Goal: Task Accomplishment & Management: Manage account settings

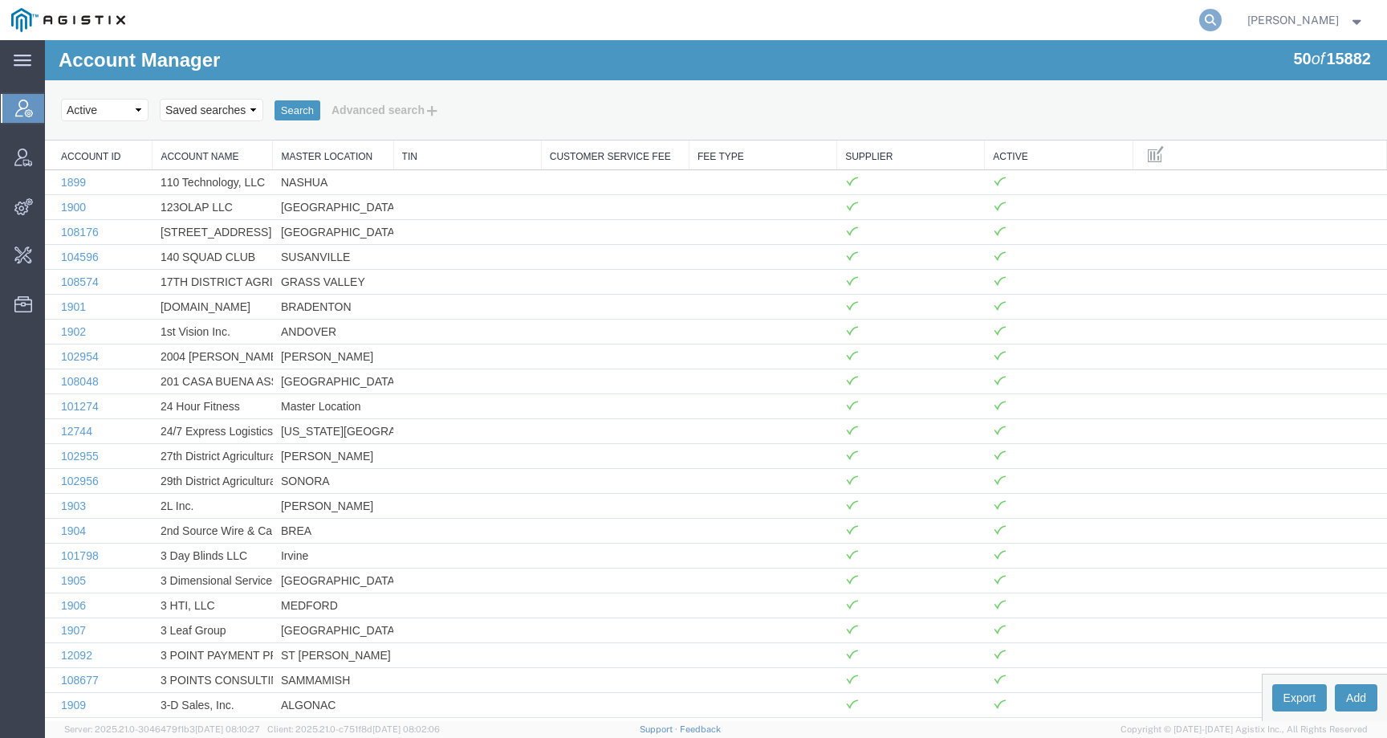
click at [1221, 13] on icon at bounding box center [1210, 20] width 22 height 22
click at [1181, 23] on input "search" at bounding box center [955, 20] width 488 height 39
paste input "56681456"
type input "56681456"
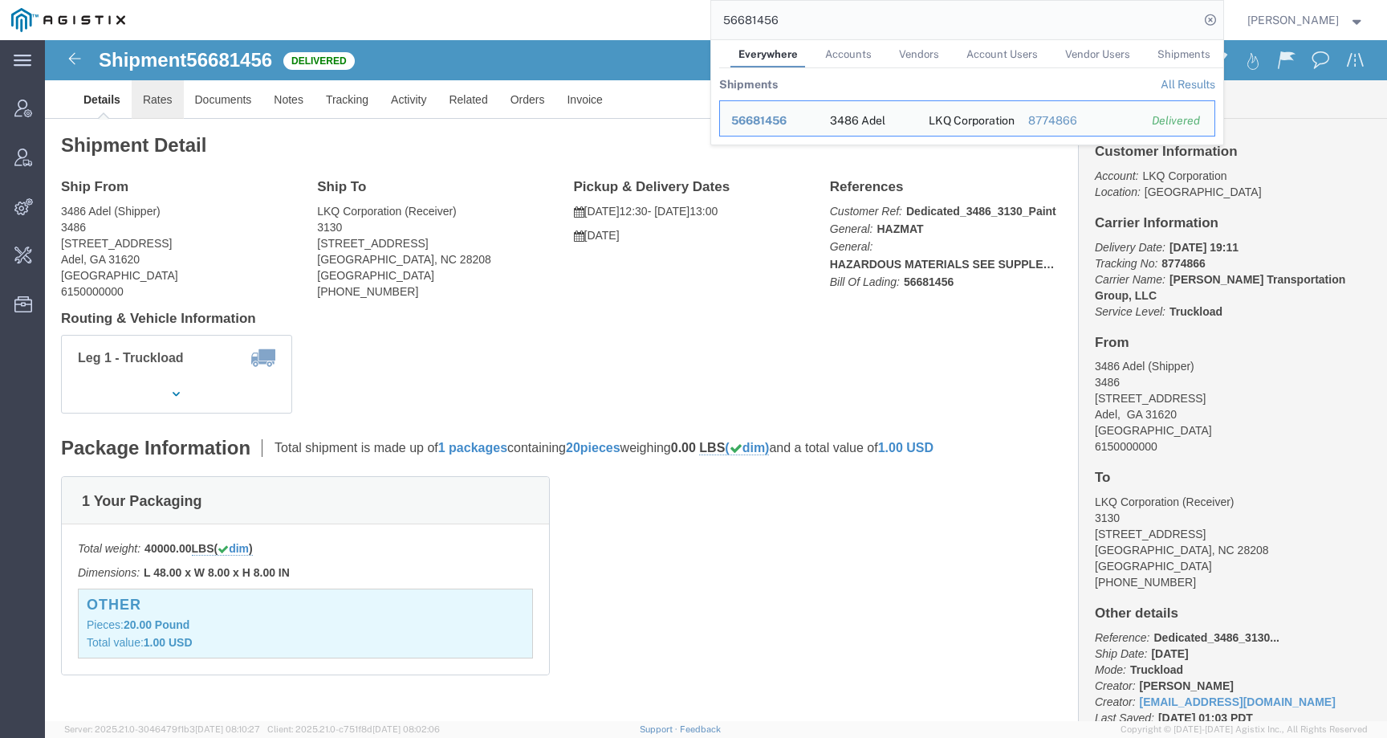
click link "Rates"
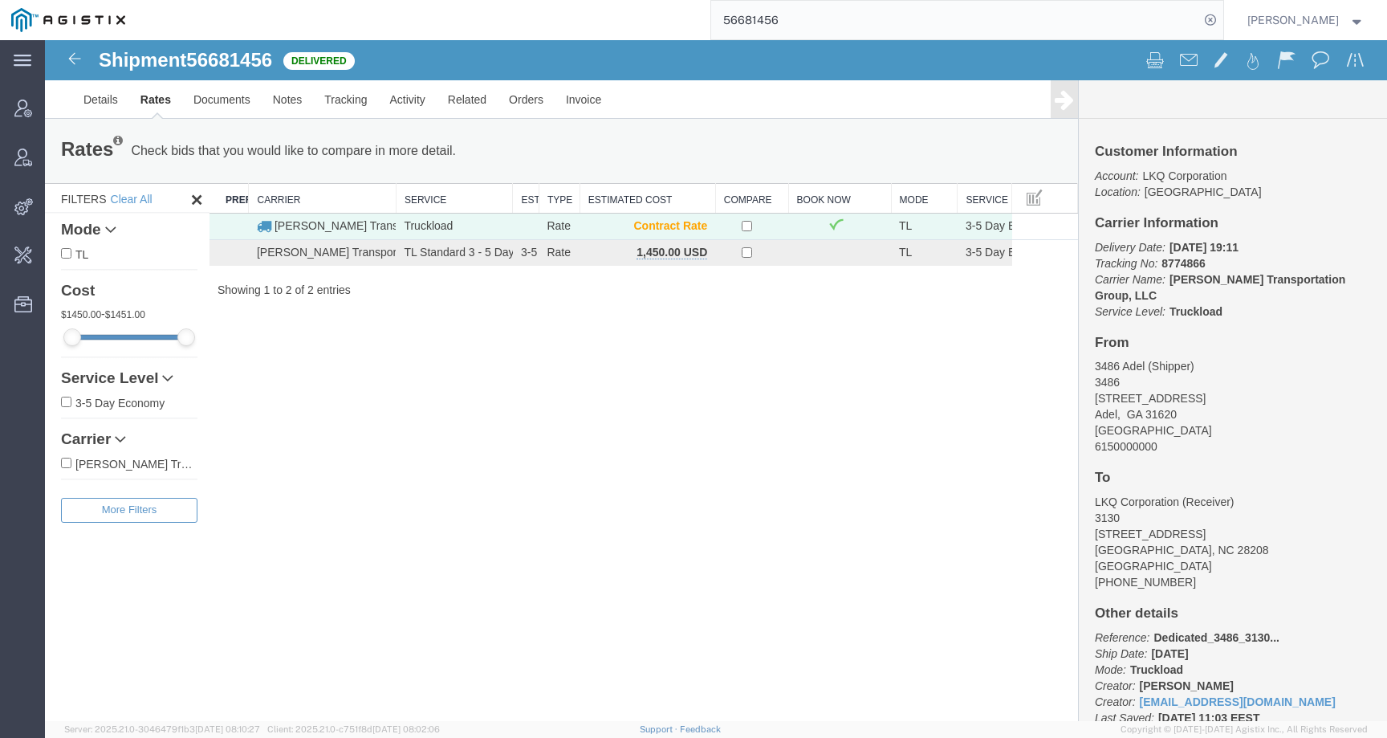
click at [271, 59] on span "56681456" at bounding box center [229, 60] width 86 height 22
copy span "56681456"
click at [0, 0] on span "Change Carrier" at bounding box center [0, 0] width 0 height 0
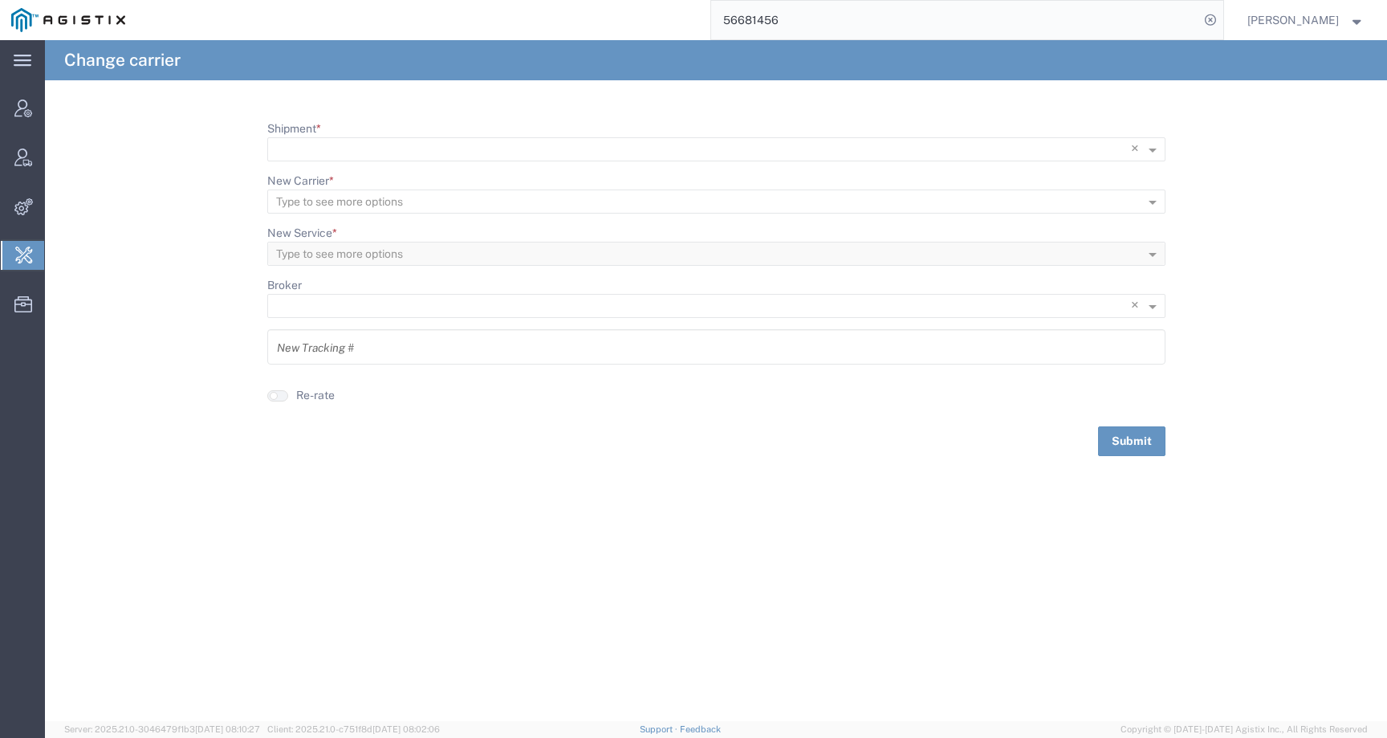
click at [0, 0] on span "Change Carrier" at bounding box center [0, 0] width 0 height 0
click at [359, 152] on input "Shipment *" at bounding box center [683, 149] width 815 height 22
paste input "56681456"
click at [276, 148] on input "56681456" at bounding box center [683, 149] width 815 height 22
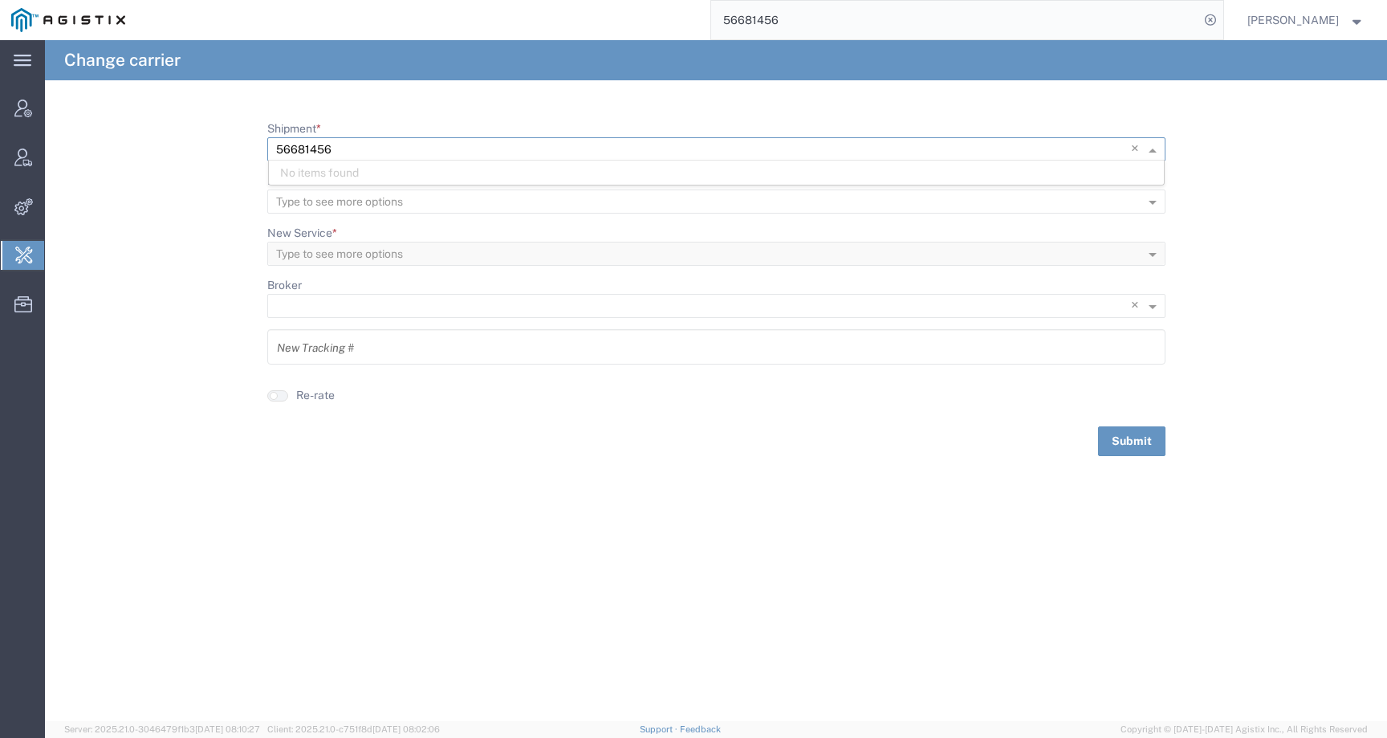
click at [400, 147] on input "56681456" at bounding box center [683, 149] width 815 height 22
click at [385, 175] on div "No items found" at bounding box center [716, 173] width 895 height 24
type input "56681456"
click at [210, 181] on form "Shipment * × 56681456 × 56681456 New Carrier * Type to see more options New Ser…" at bounding box center [716, 287] width 1342 height 335
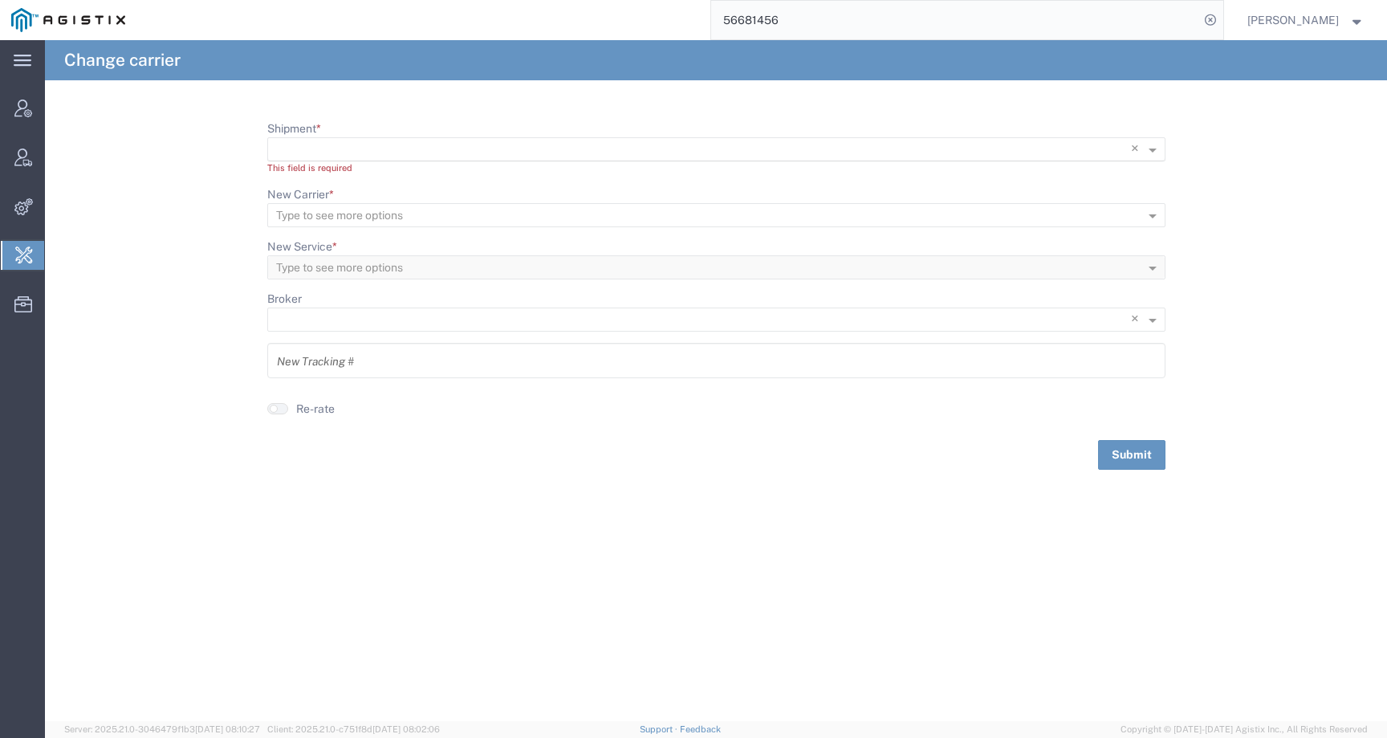
click at [337, 148] on input "Shipment *" at bounding box center [683, 149] width 815 height 22
click at [323, 173] on span "56681456" at bounding box center [307, 172] width 55 height 13
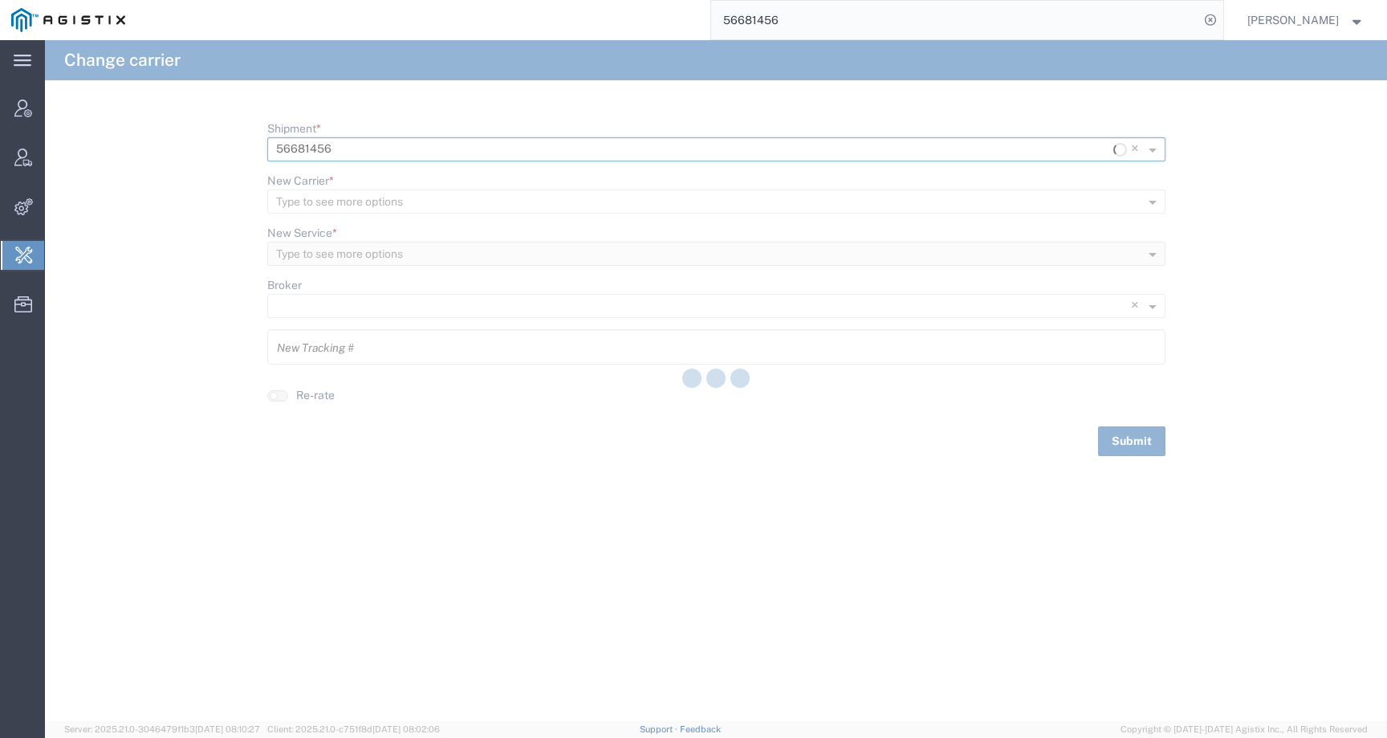
type input "8774866"
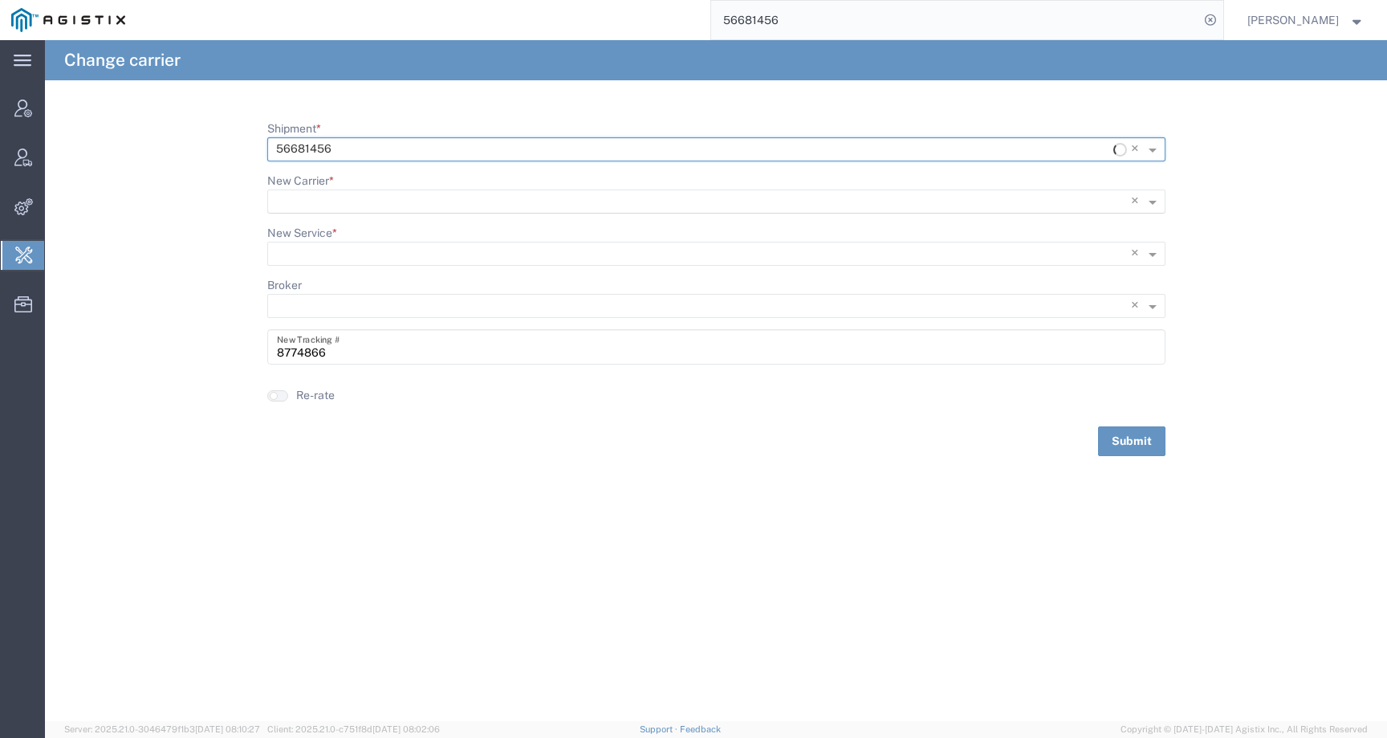
click at [324, 201] on input "New Carrier *" at bounding box center [683, 201] width 815 height 22
click at [210, 230] on form "Shipment * × 56681456 × New Carrier * Type to see more options × × No items fou…" at bounding box center [716, 287] width 1342 height 335
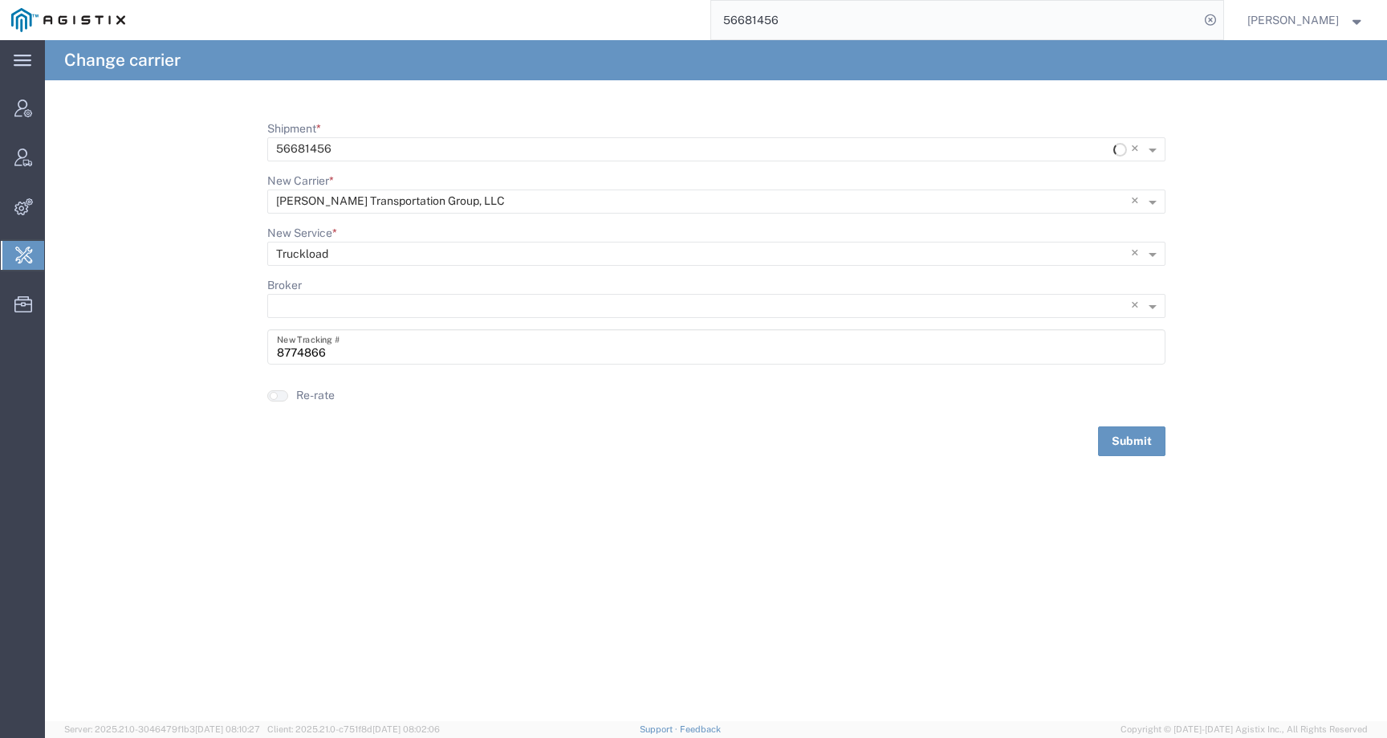
click at [373, 185] on agx-typeahead-control "New Carrier * Type to see more options × Nolan Transportation Group, LLC ×" at bounding box center [716, 193] width 898 height 41
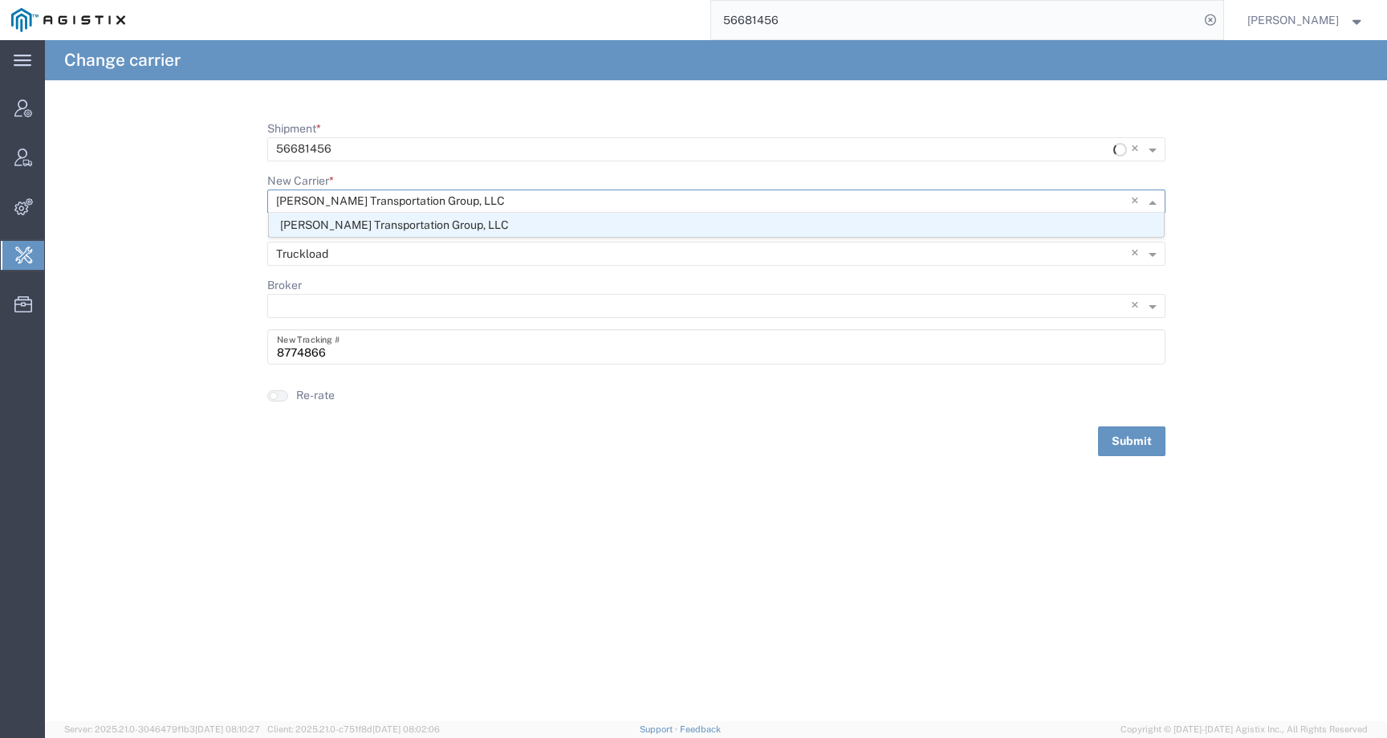
click at [382, 199] on input "New Carrier *" at bounding box center [683, 201] width 815 height 22
click at [351, 495] on div "Change carrier Shipment * × 56681456 × New Carrier * Type to see more options ×…" at bounding box center [716, 380] width 1342 height 681
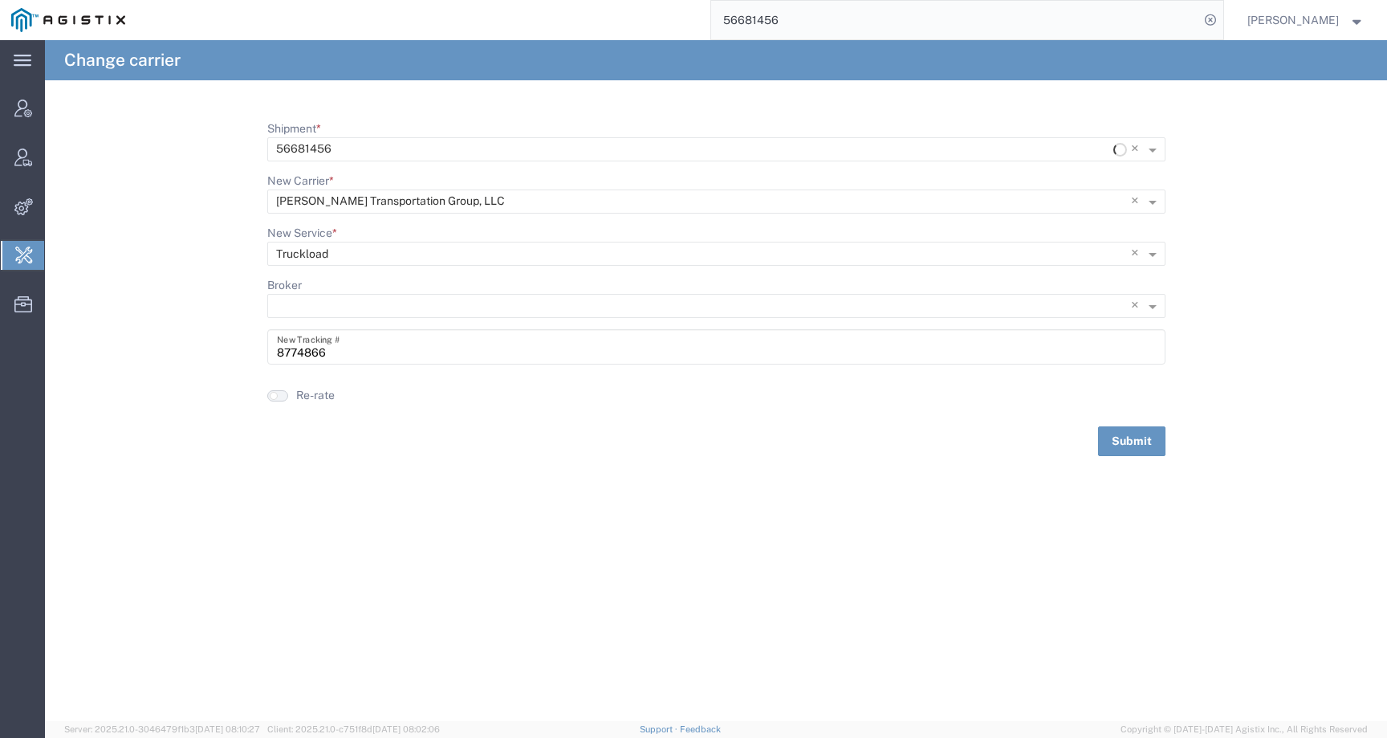
click at [282, 396] on button "button" at bounding box center [277, 395] width 21 height 11
click at [1117, 429] on button "Submit" at bounding box center [1131, 441] width 67 height 30
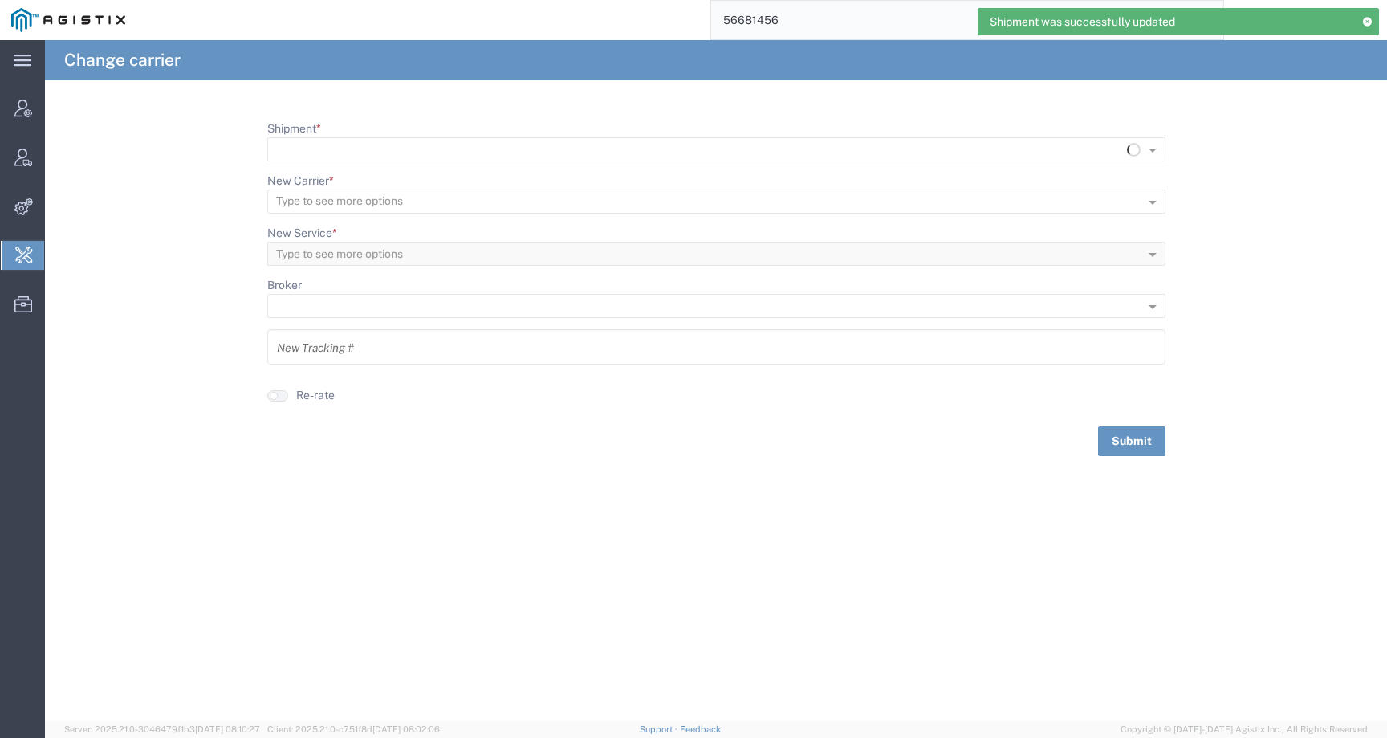
click at [835, 21] on input "56681456" at bounding box center [955, 20] width 488 height 39
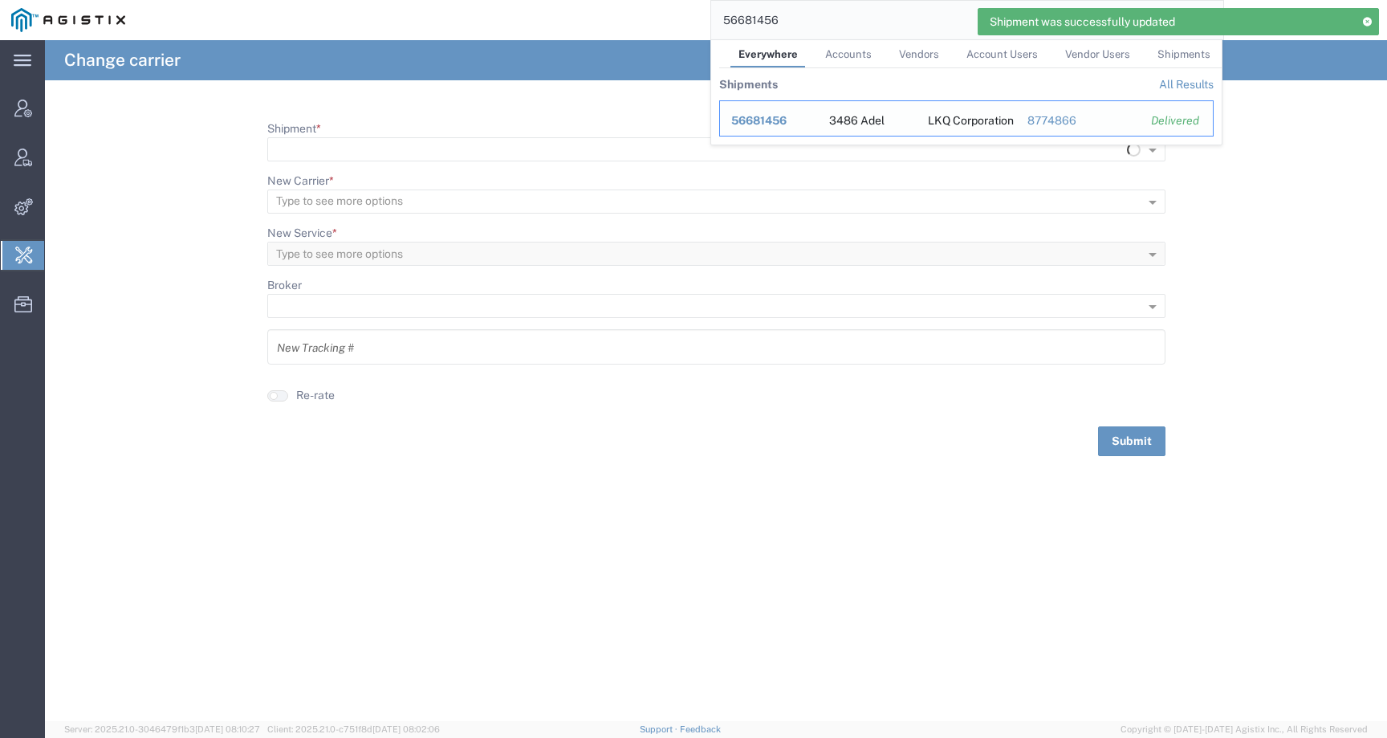
click at [775, 120] on span "56681456" at bounding box center [758, 120] width 55 height 13
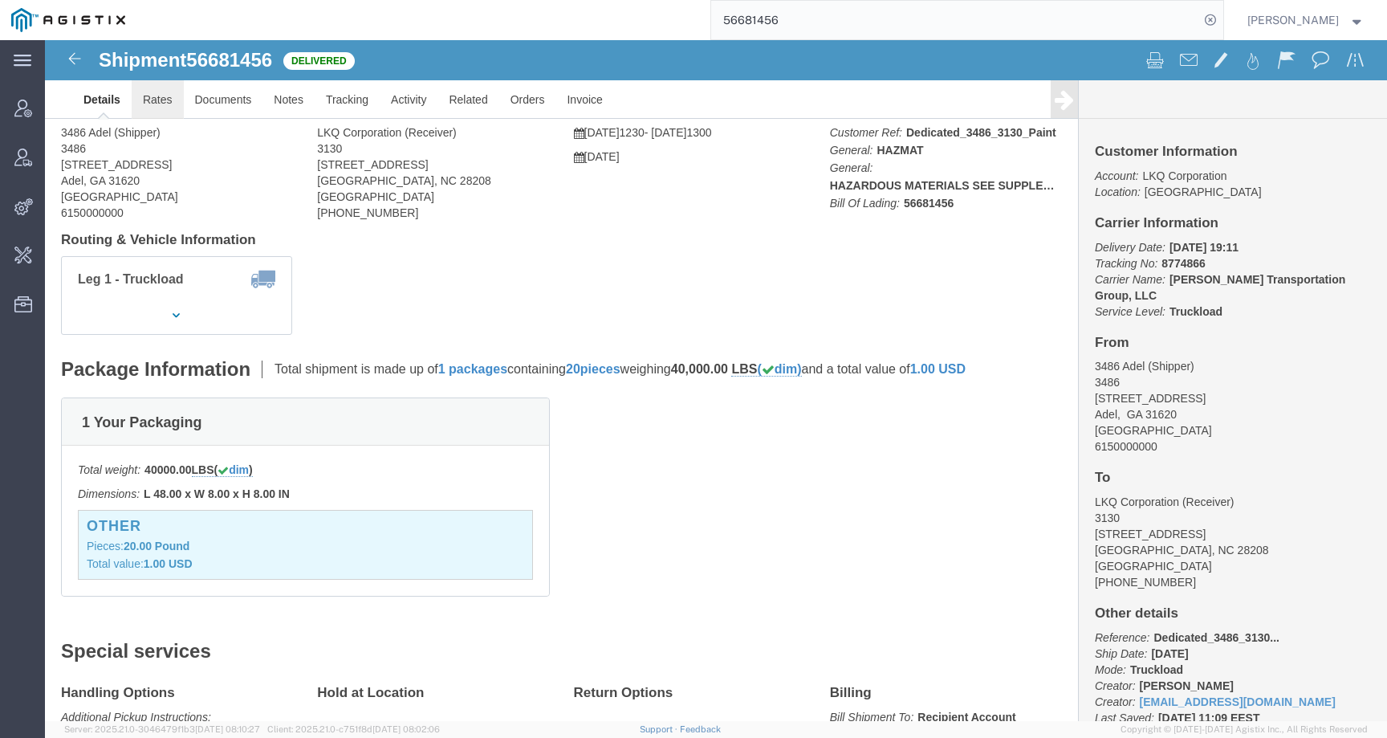
click link "Rates"
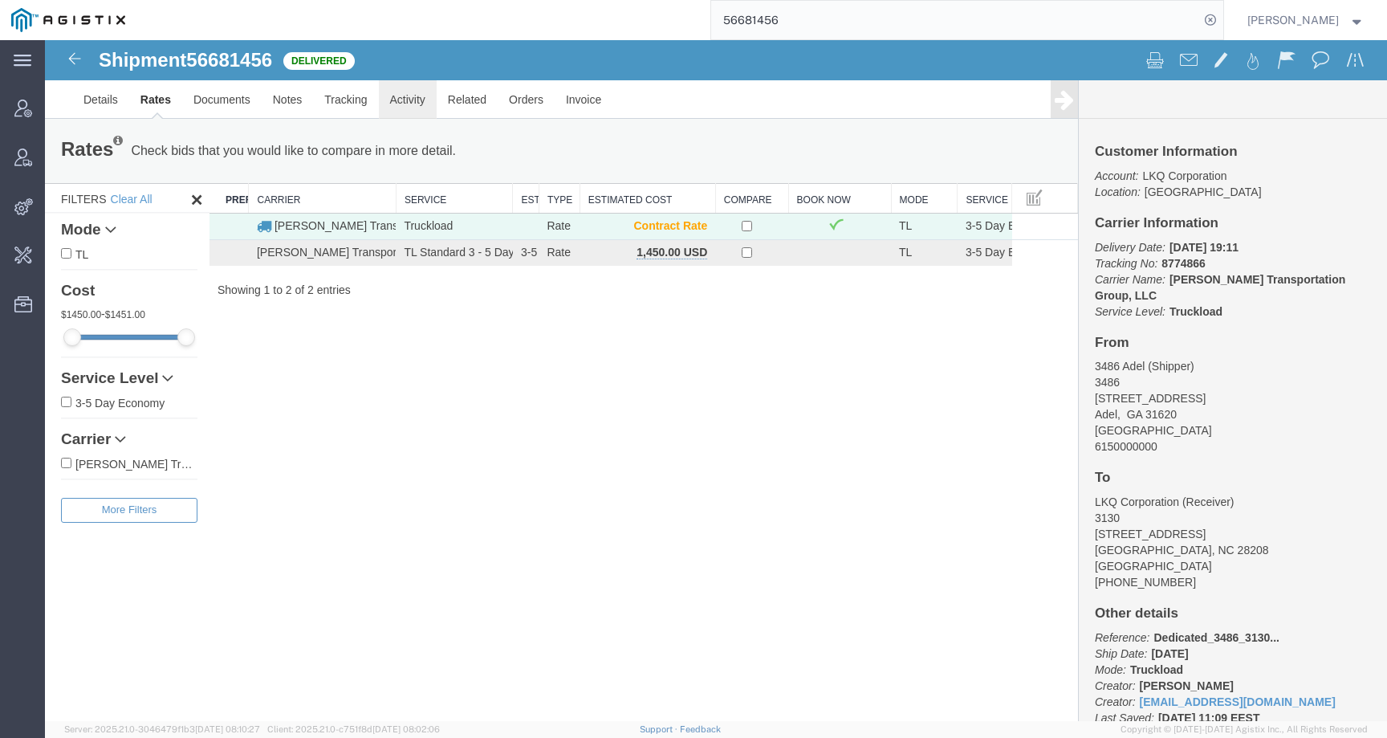
click at [386, 104] on link "Activity" at bounding box center [408, 99] width 58 height 39
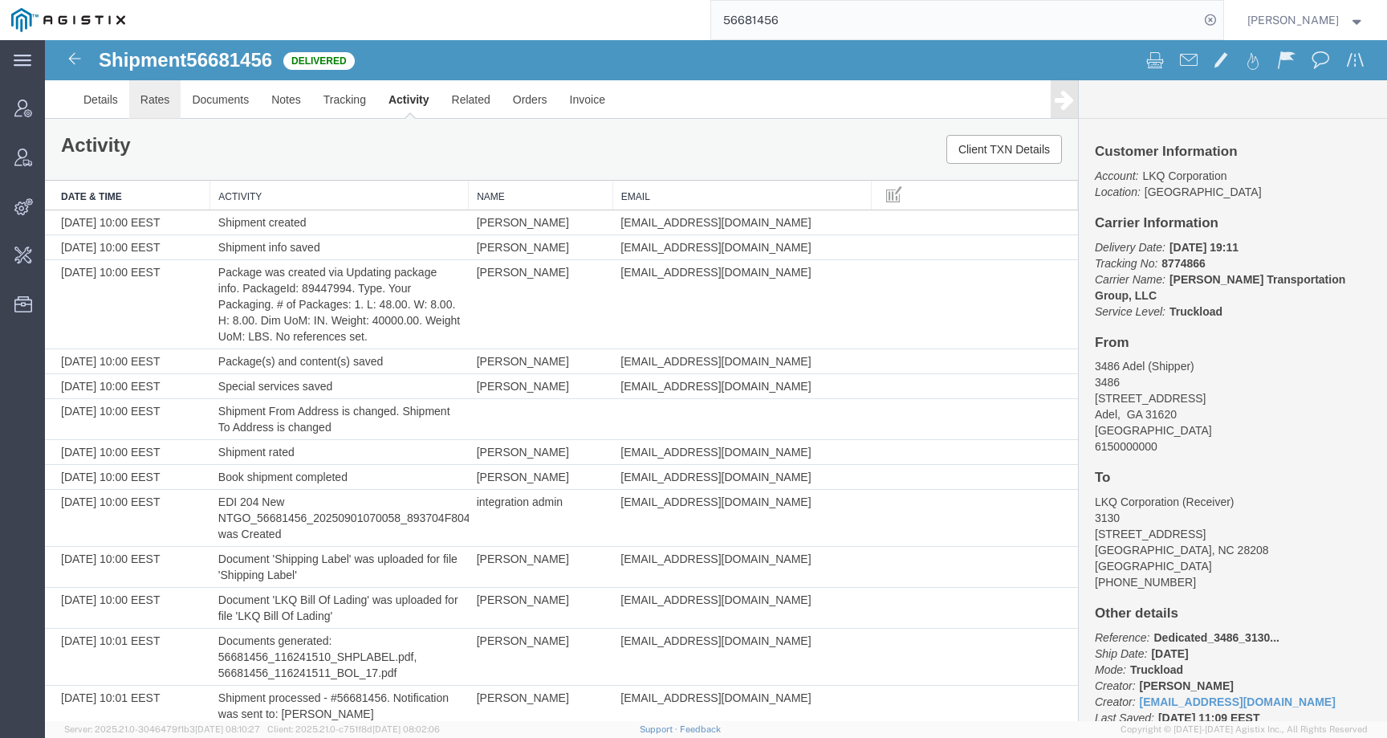
click at [157, 100] on link "Rates" at bounding box center [155, 99] width 52 height 39
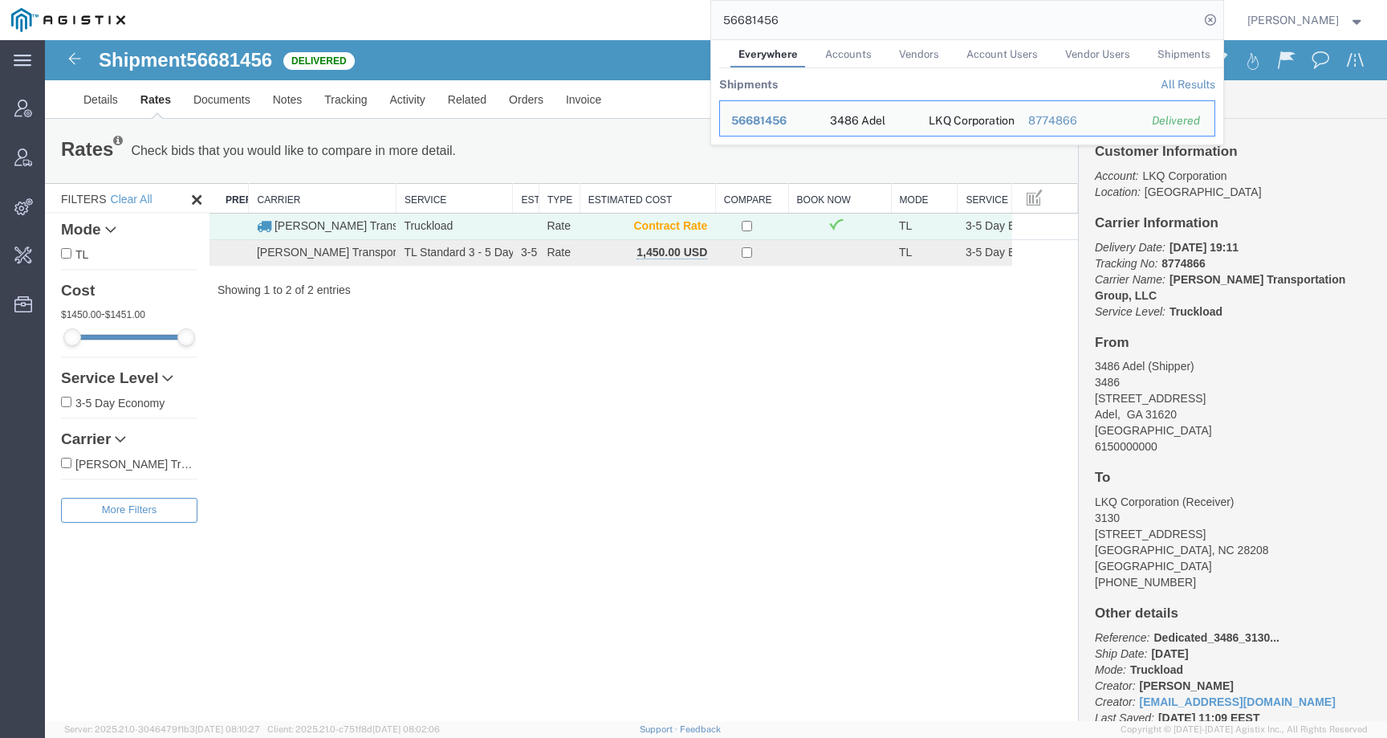
drag, startPoint x: 811, startPoint y: 14, endPoint x: 652, endPoint y: 27, distance: 158.6
click at [652, 27] on div "56681456 Everywhere Accounts Vendors Account Users Vendor Users Shipments Shipm…" at bounding box center [679, 20] width 1087 height 40
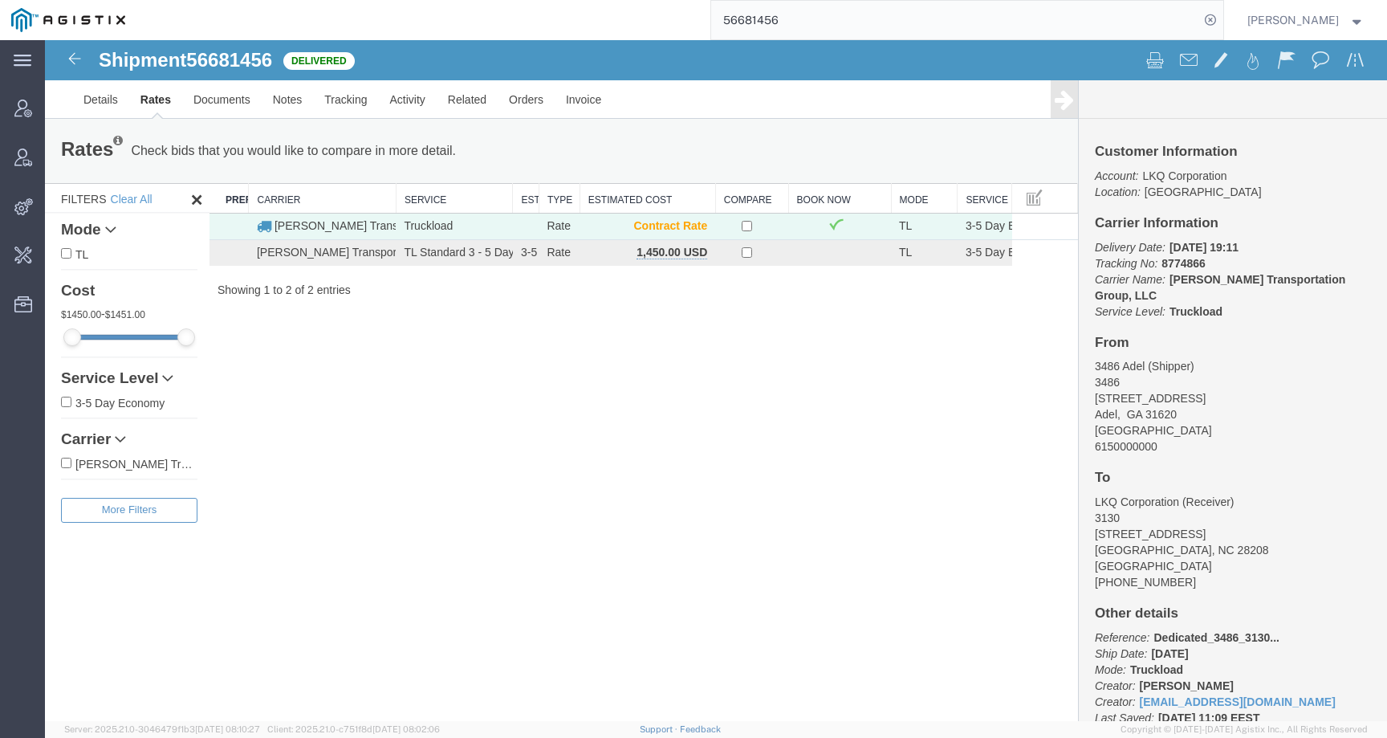
drag, startPoint x: 803, startPoint y: 19, endPoint x: 685, endPoint y: 19, distance: 117.2
click at [685, 19] on div "56681456" at bounding box center [679, 20] width 1087 height 40
type input "offline@lkq"
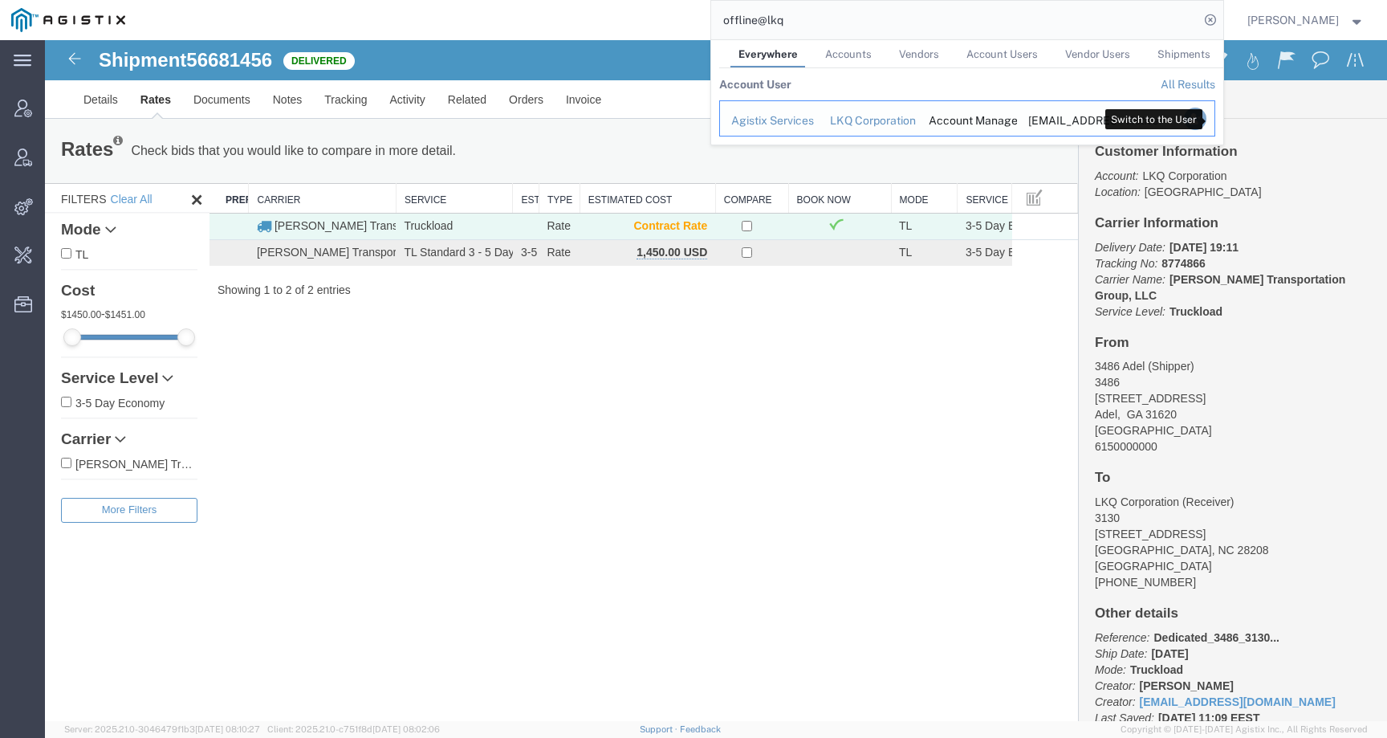
click at [1205, 116] on icon "Search Results" at bounding box center [1194, 119] width 22 height 22
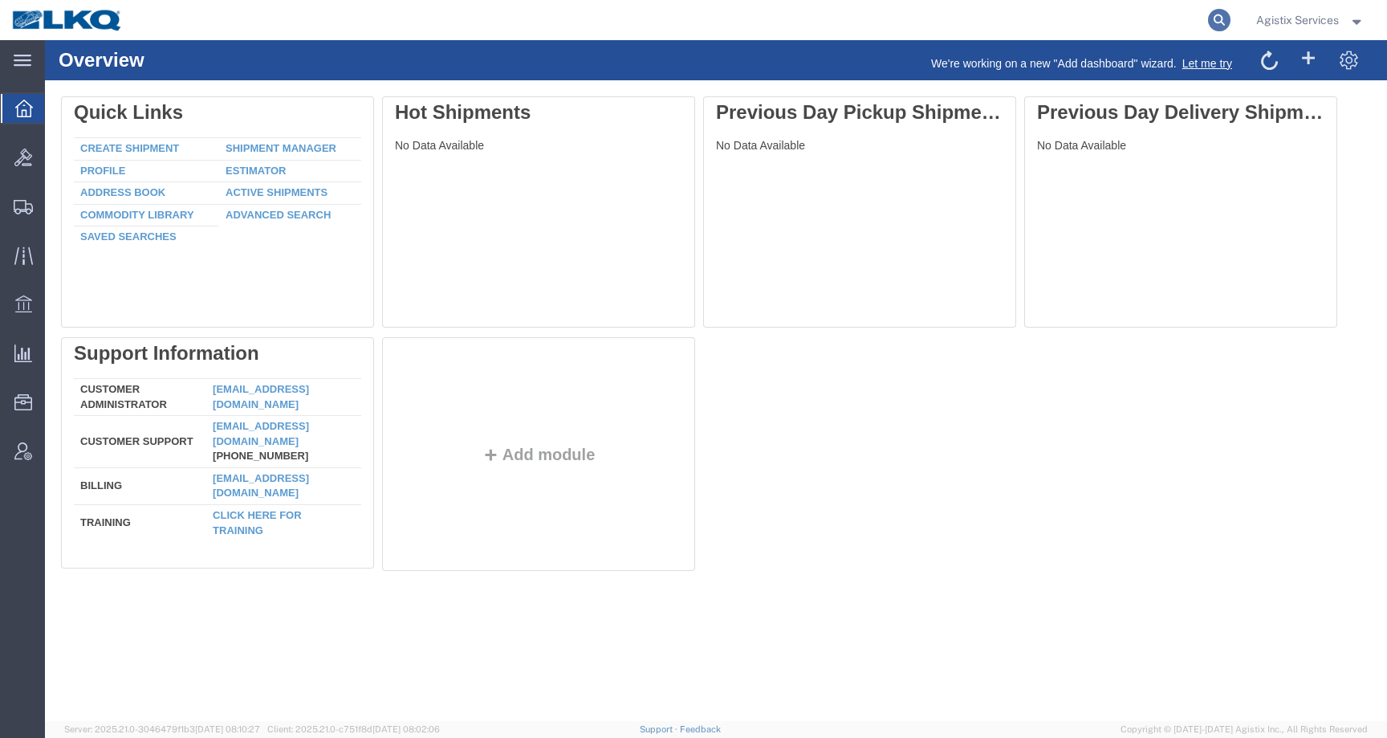
click at [1217, 18] on icon at bounding box center [1219, 20] width 22 height 22
click at [1109, 18] on input "search" at bounding box center [964, 20] width 488 height 39
paste input "56681456"
type input "56681456"
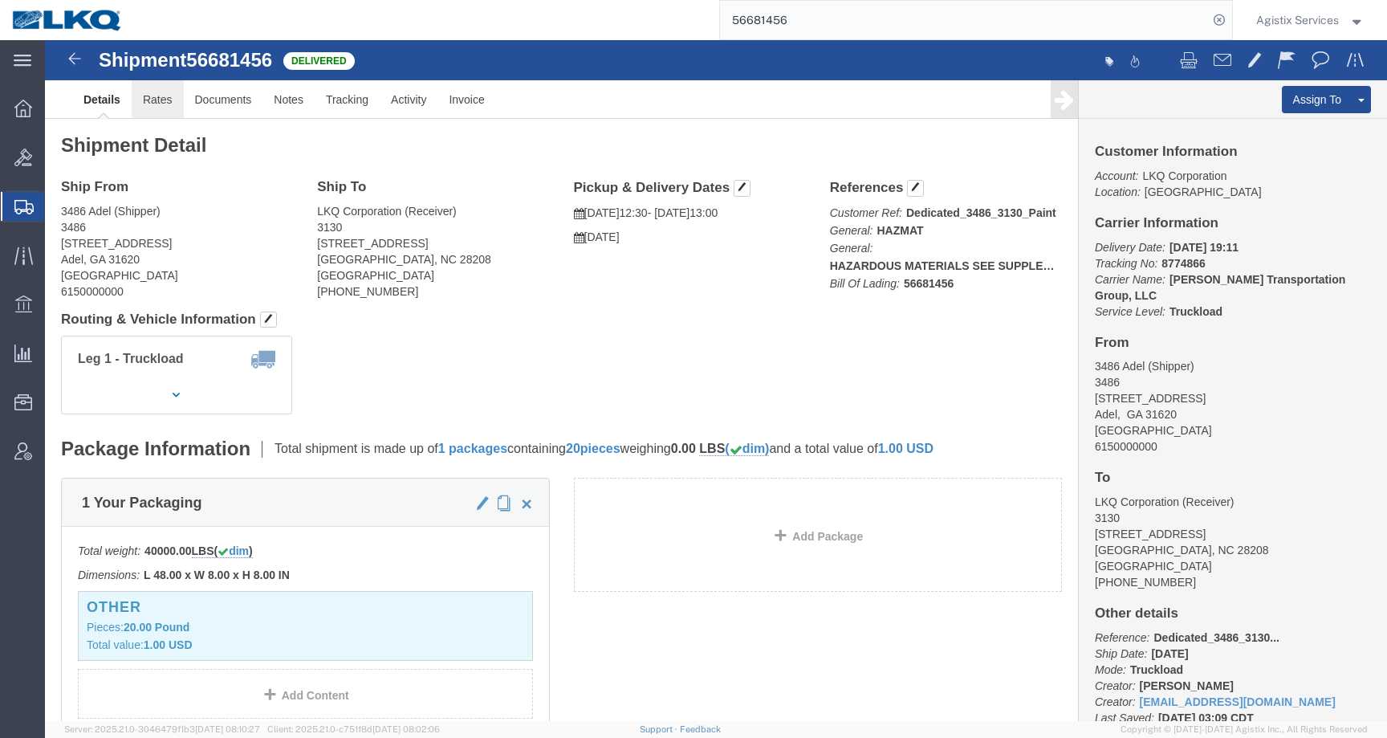
click link "Rates"
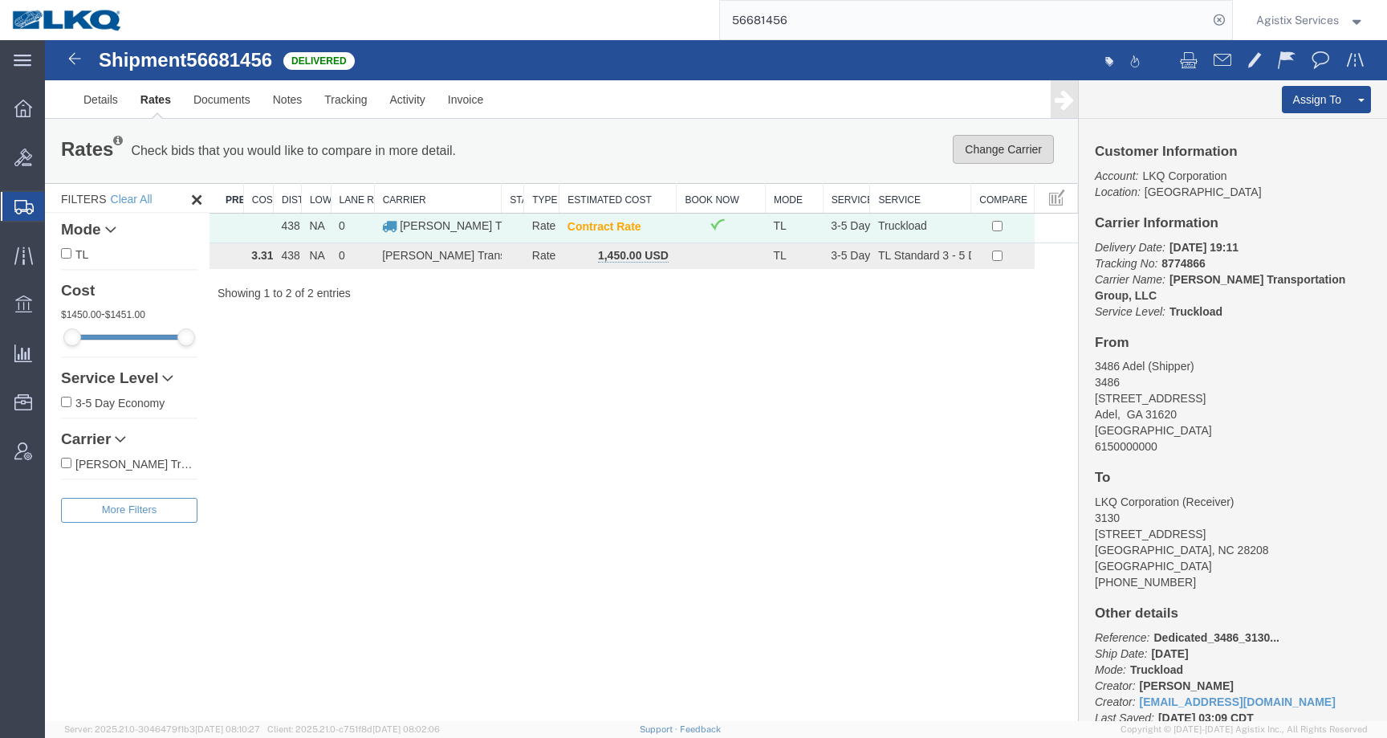
click at [987, 145] on button "Change Carrier" at bounding box center [1003, 149] width 101 height 29
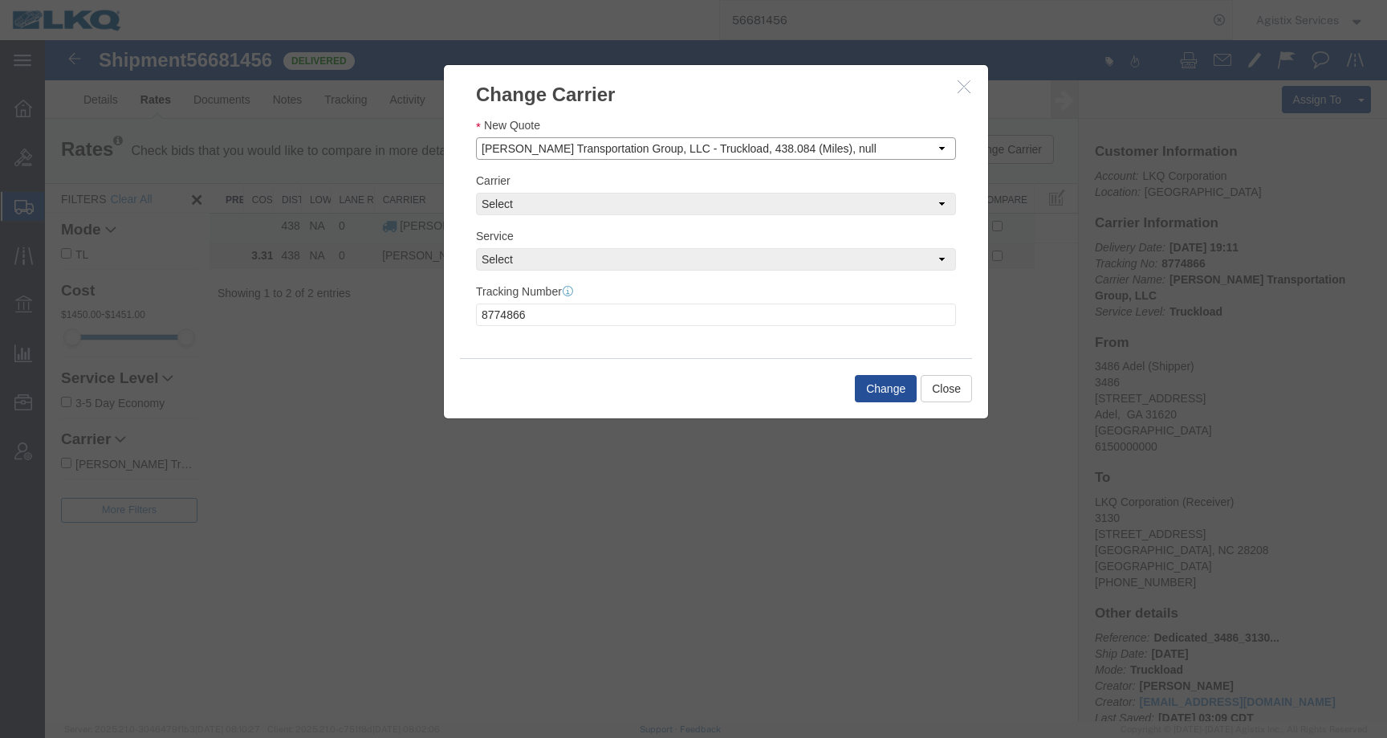
click at [640, 140] on select "Select Set Carrier and Service Manually Nolan Transportation Group, LLC - Truck…" at bounding box center [716, 148] width 480 height 22
select select "4512|13784|"
click at [476, 137] on select "Select Set Carrier and Service Manually Nolan Transportation Group, LLC - Truck…" at bounding box center [716, 148] width 480 height 22
click at [650, 146] on select "Select Set Carrier and Service Manually Nolan Transportation Group, LLC - Truck…" at bounding box center [716, 148] width 480 height 22
click at [476, 137] on select "Select Set Carrier and Service Manually Nolan Transportation Group, LLC - Truck…" at bounding box center [716, 148] width 480 height 22
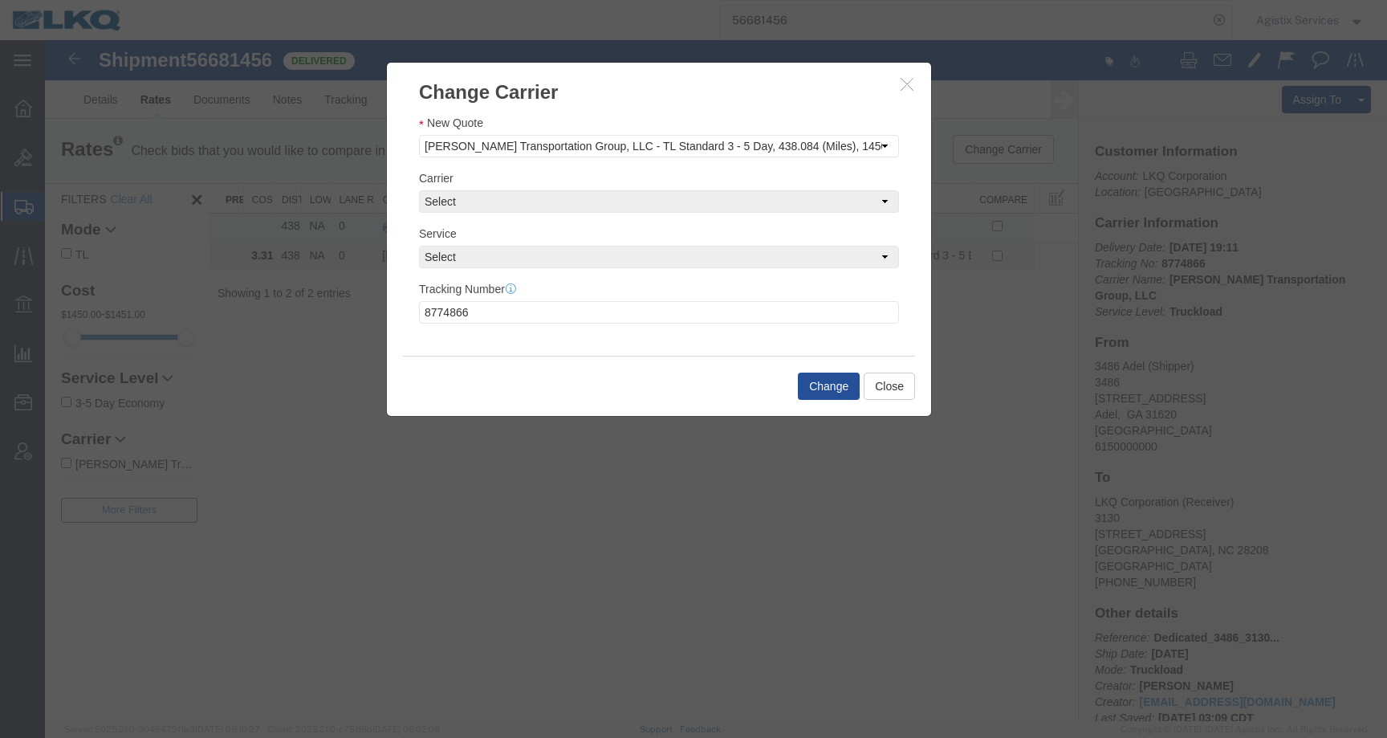
drag, startPoint x: 852, startPoint y: 91, endPoint x: 795, endPoint y: 89, distance: 57.0
click at [795, 89] on h3 "Change Carrier" at bounding box center [659, 84] width 544 height 43
click at [823, 384] on button "Change" at bounding box center [829, 386] width 62 height 27
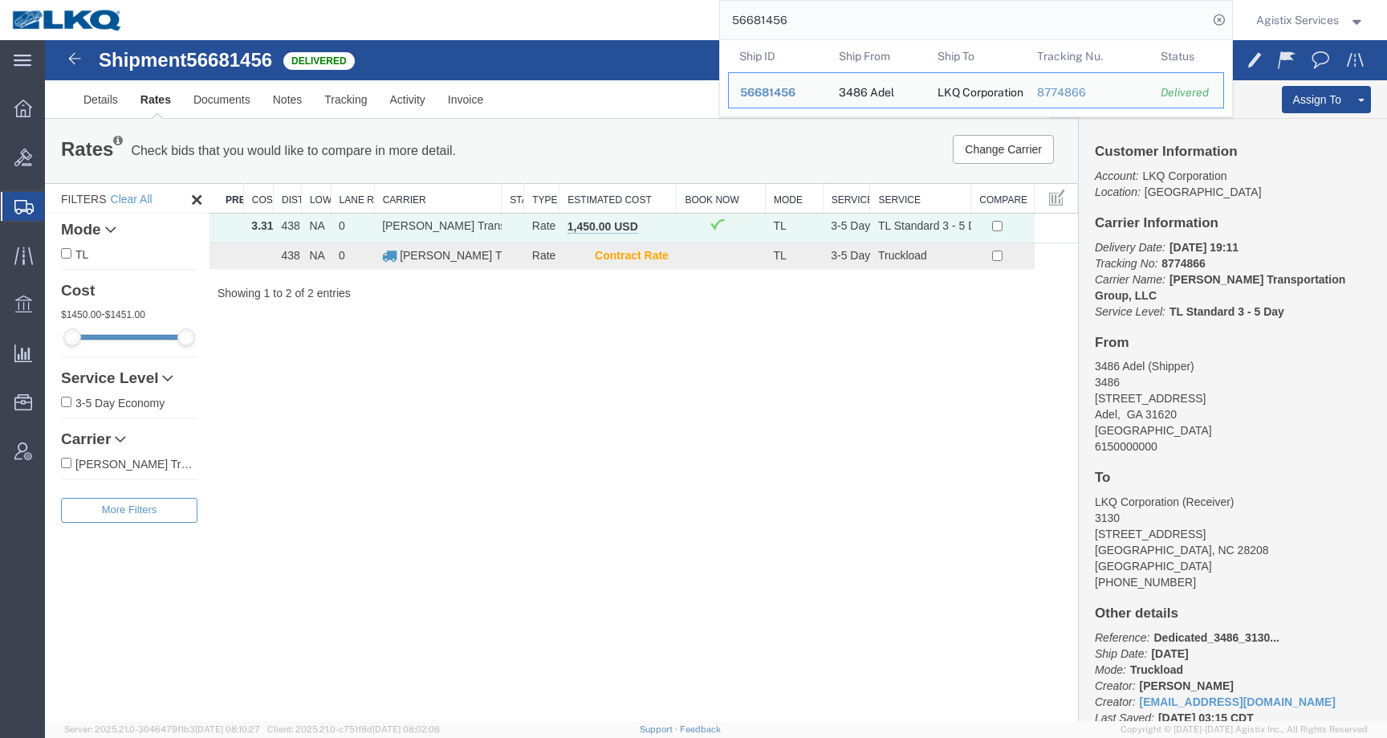
drag, startPoint x: 799, startPoint y: 27, endPoint x: 681, endPoint y: 5, distance: 120.9
click at [681, 5] on div "56681456 Ship ID Ship From Ship To Tracking Nu. Status Ship ID 56681456 Ship Fr…" at bounding box center [683, 20] width 1097 height 40
paste input "9893"
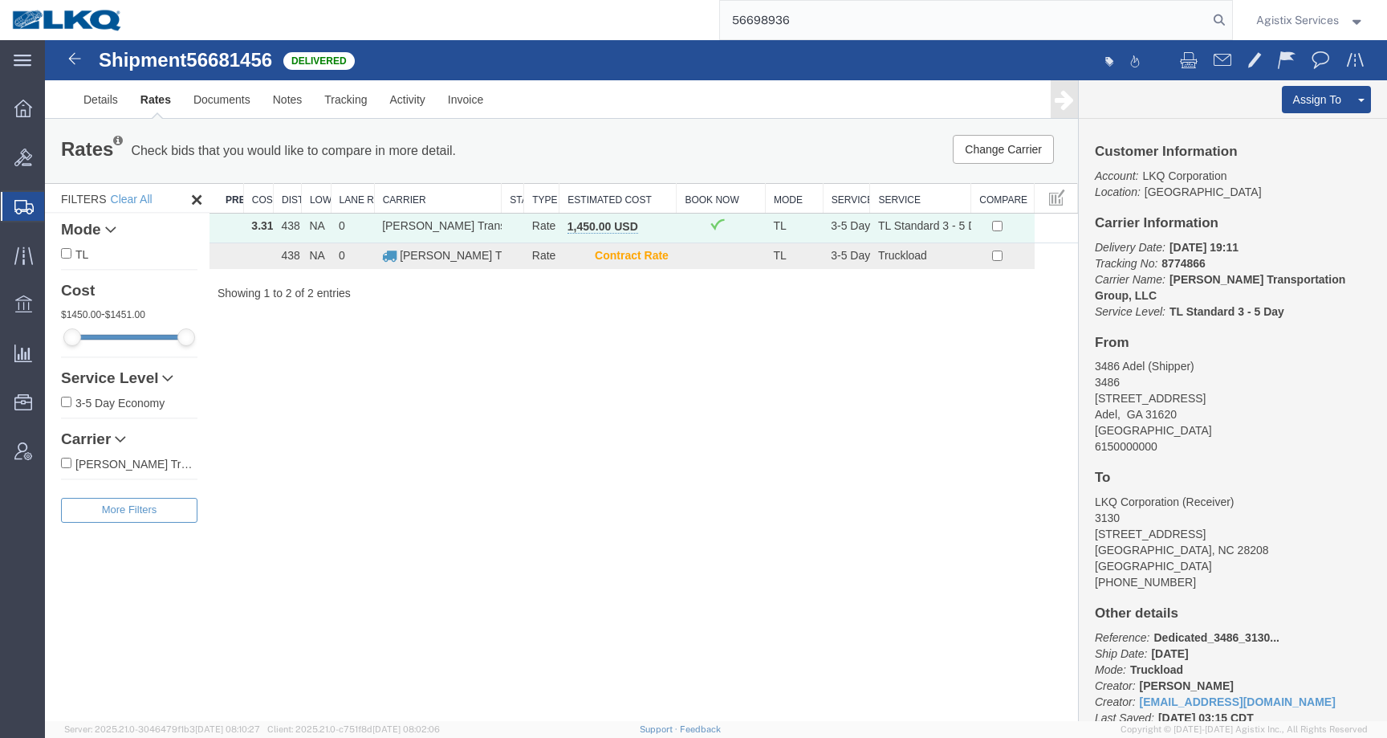
type input "56698936"
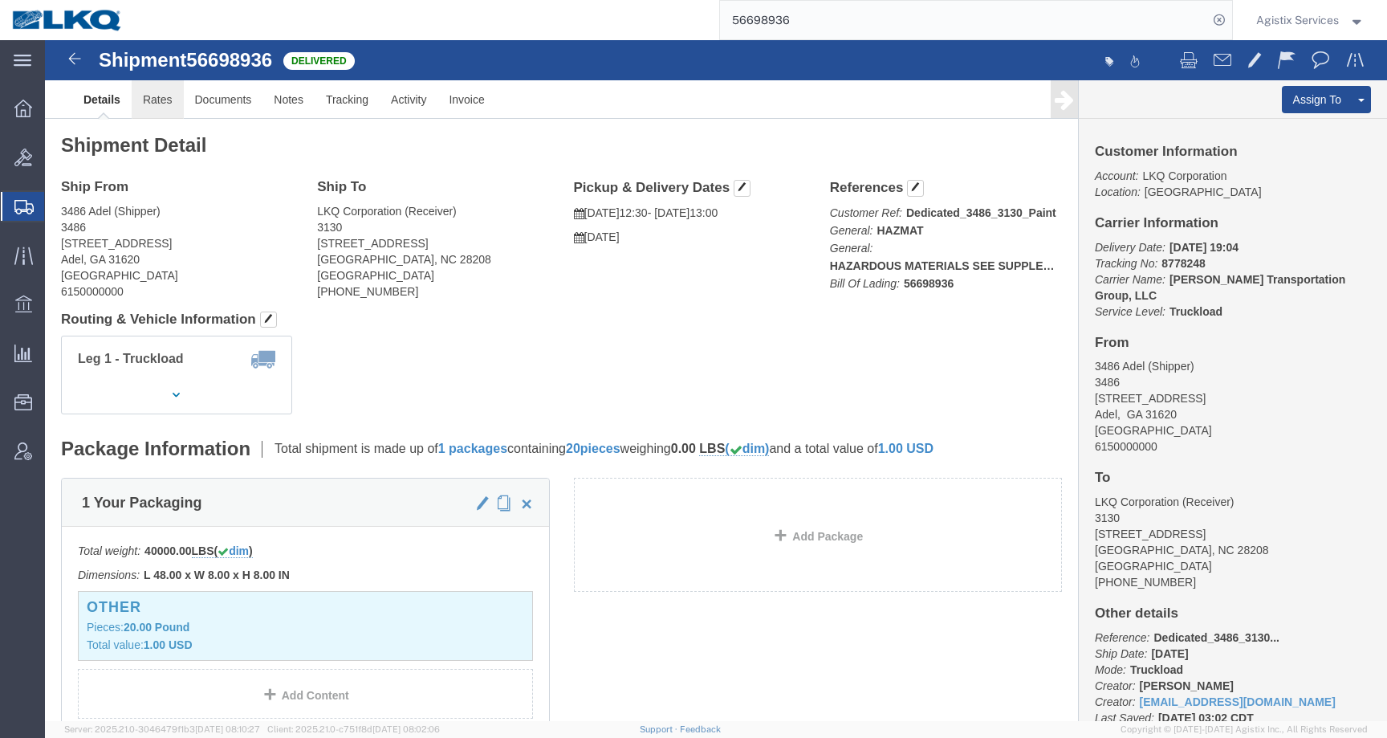
click link "Rates"
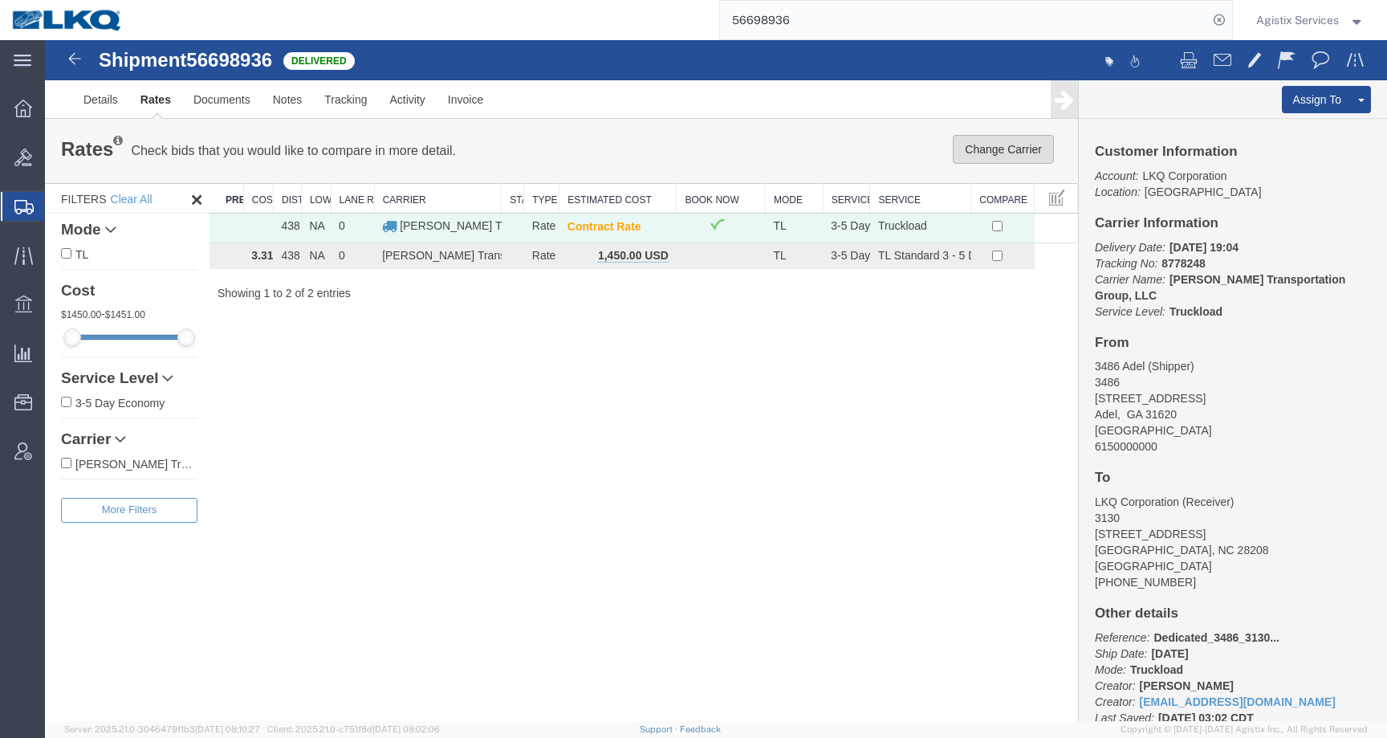
click at [1007, 154] on button "Change Carrier" at bounding box center [1003, 149] width 101 height 29
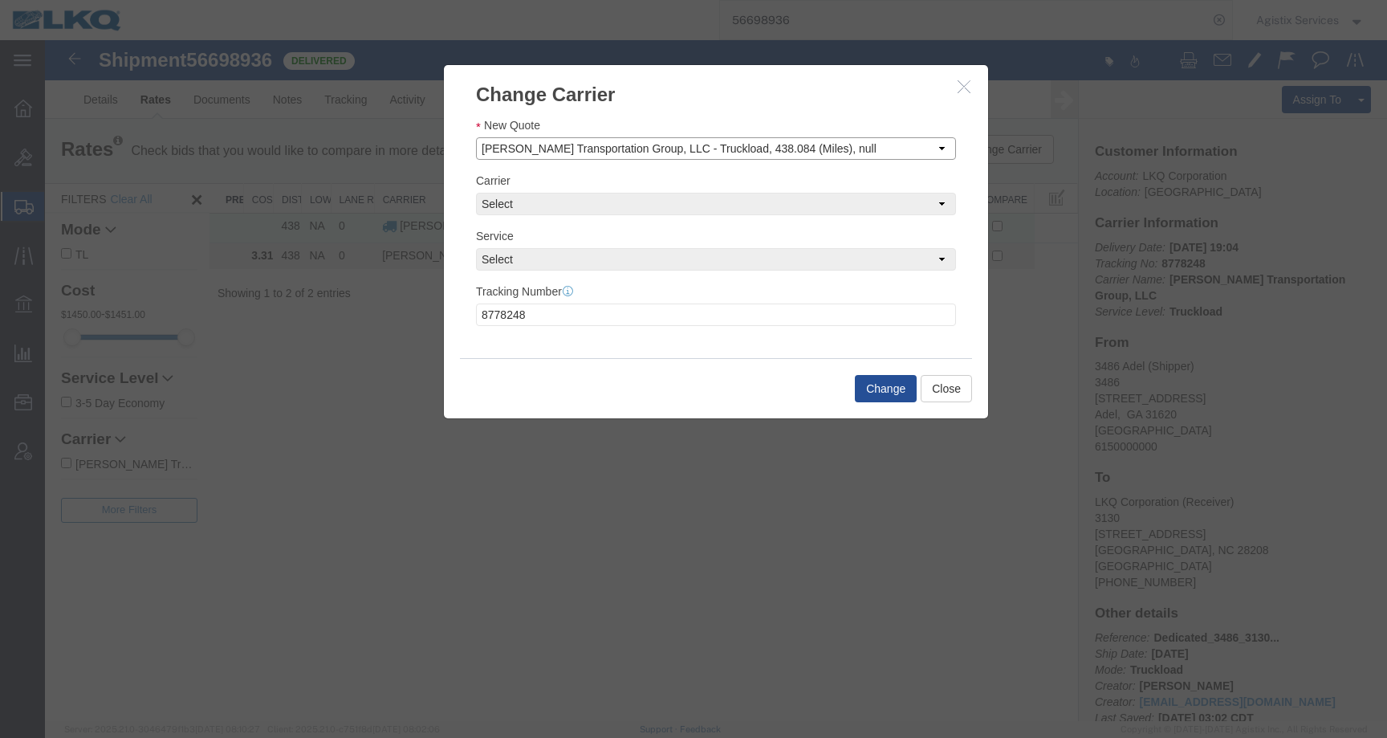
click at [628, 144] on select "Select Set Carrier and Service Manually Nolan Transportation Group, LLC - Truck…" at bounding box center [716, 148] width 480 height 22
select select "4512|13784|"
click at [476, 137] on select "Select Set Carrier and Service Manually Nolan Transportation Group, LLC - Truck…" at bounding box center [716, 148] width 480 height 22
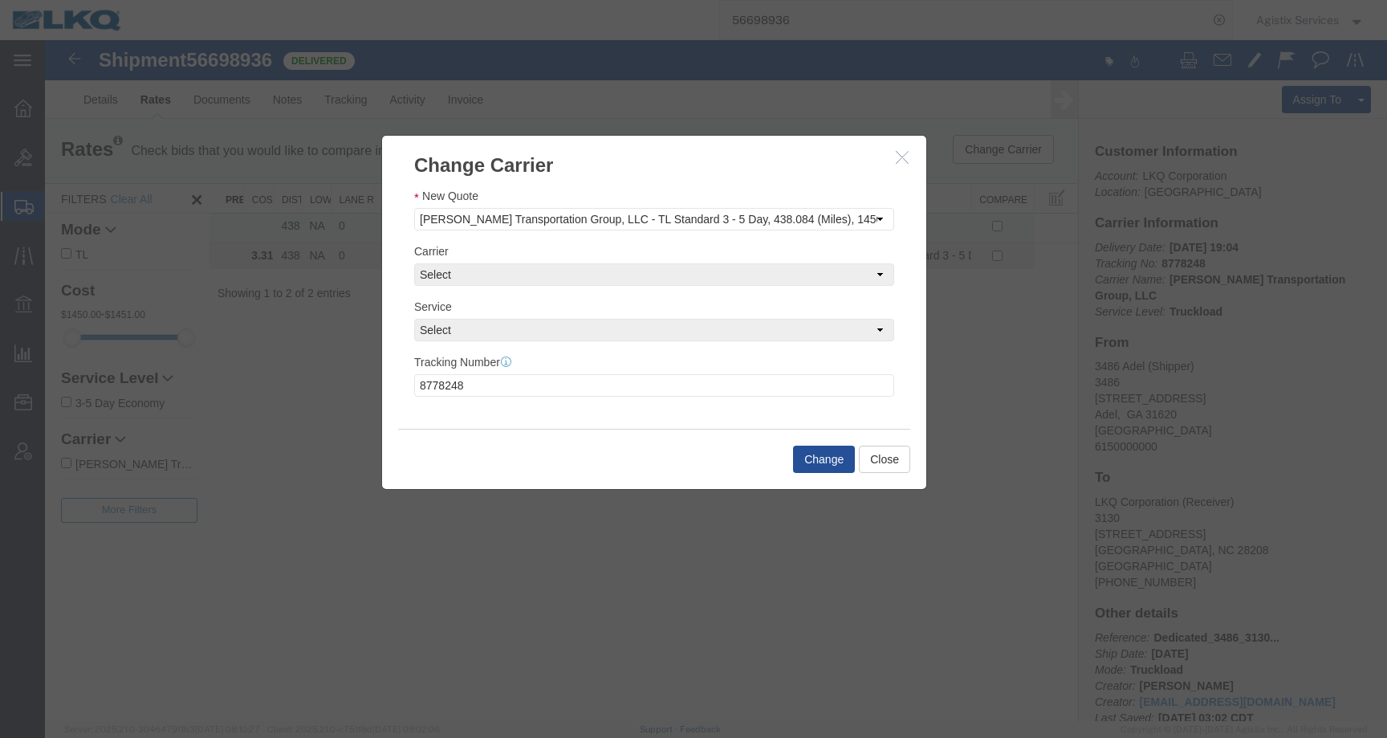
drag, startPoint x: 778, startPoint y: 92, endPoint x: 716, endPoint y: 149, distance: 84.1
click at [717, 148] on h3 "Change Carrier" at bounding box center [654, 157] width 544 height 43
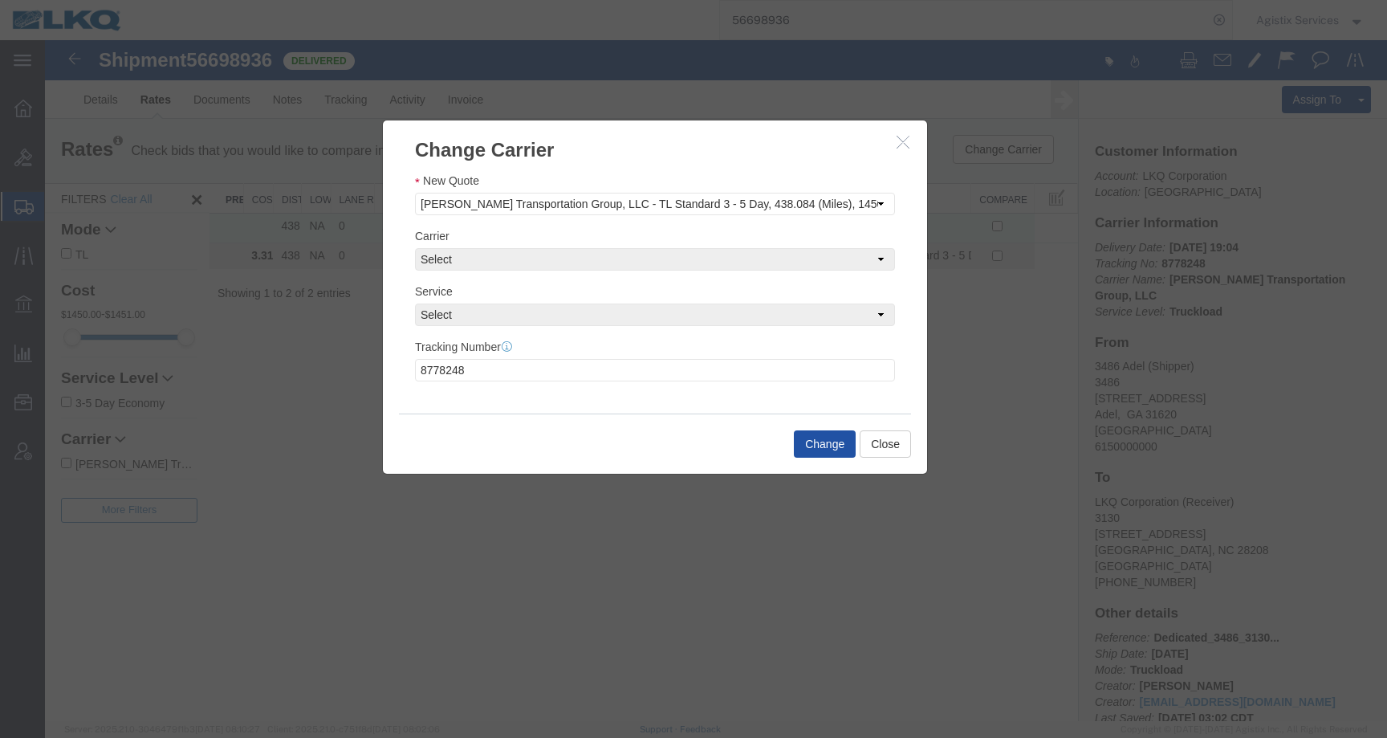
click at [812, 449] on button "Change" at bounding box center [825, 443] width 62 height 27
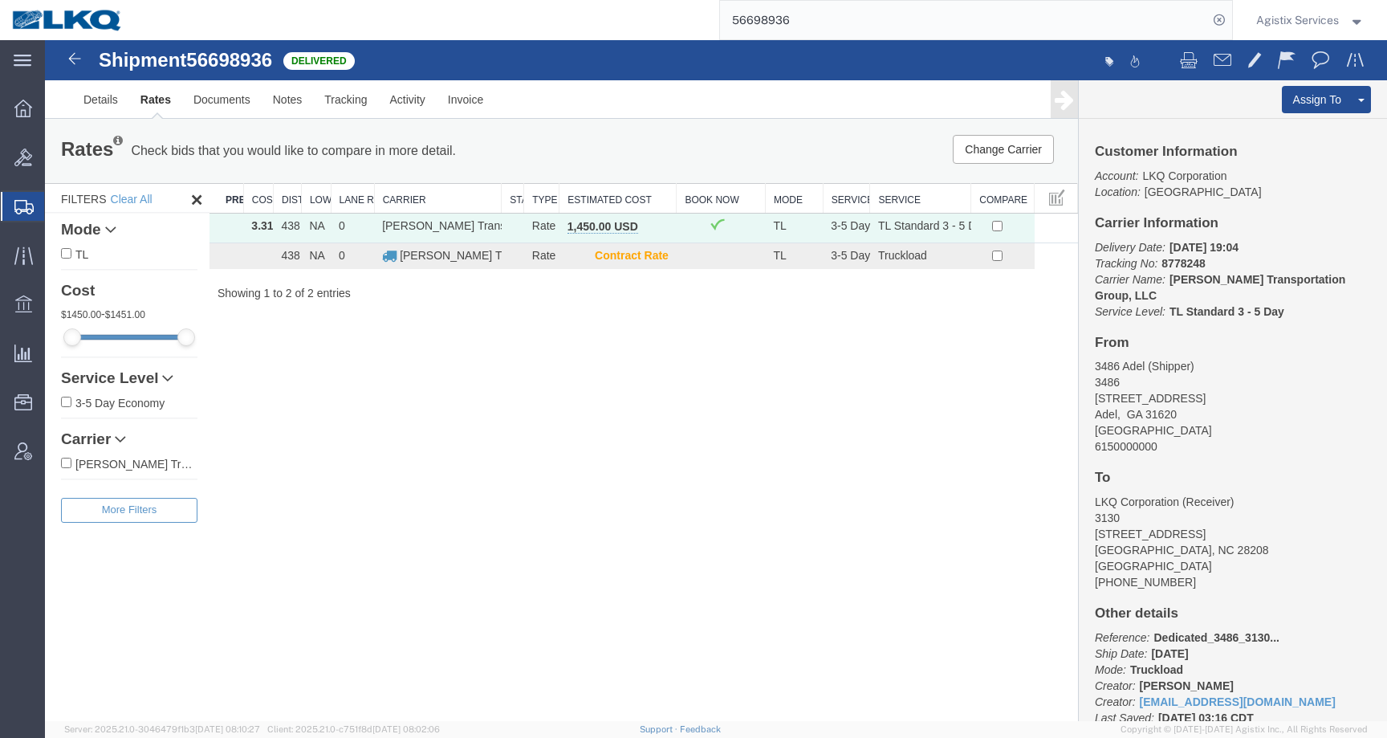
click at [1290, 18] on span "Agistix Services" at bounding box center [1297, 20] width 83 height 18
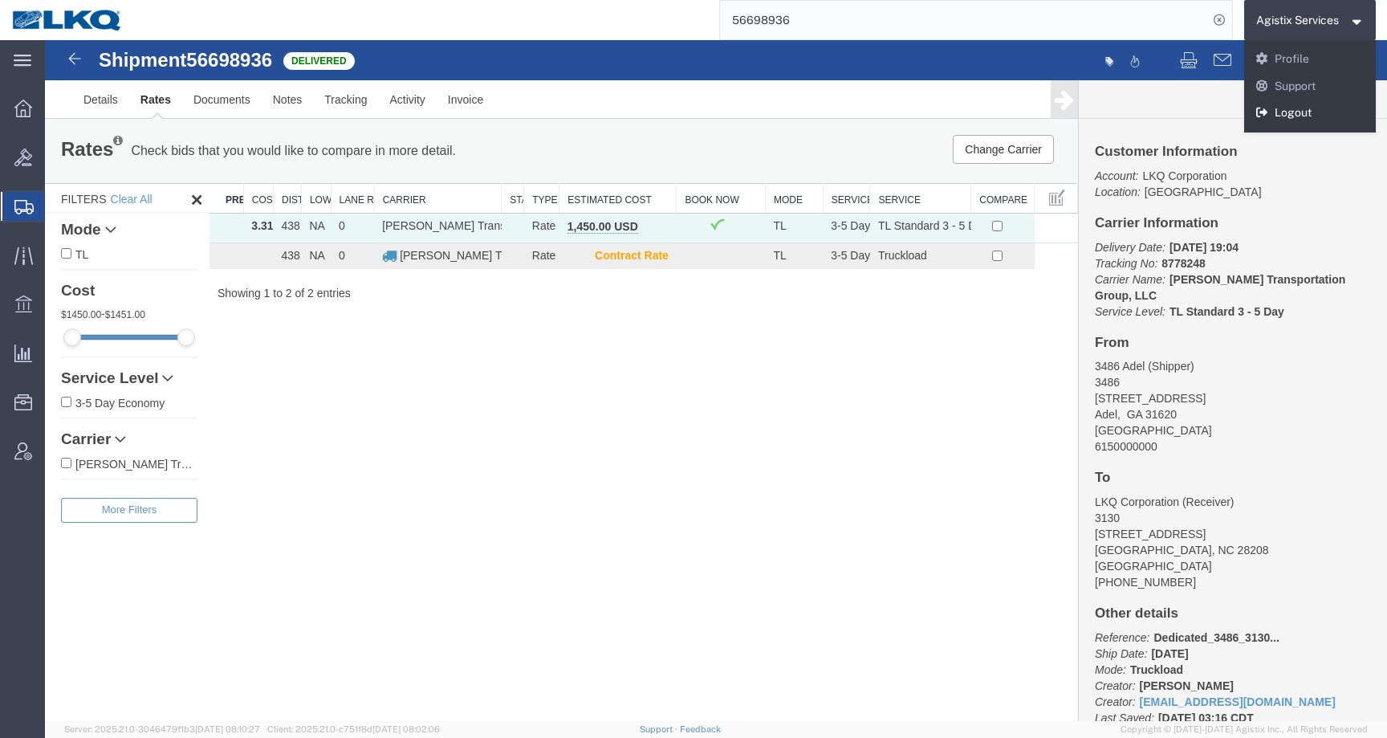
click at [1286, 117] on link "Logout" at bounding box center [1310, 113] width 132 height 27
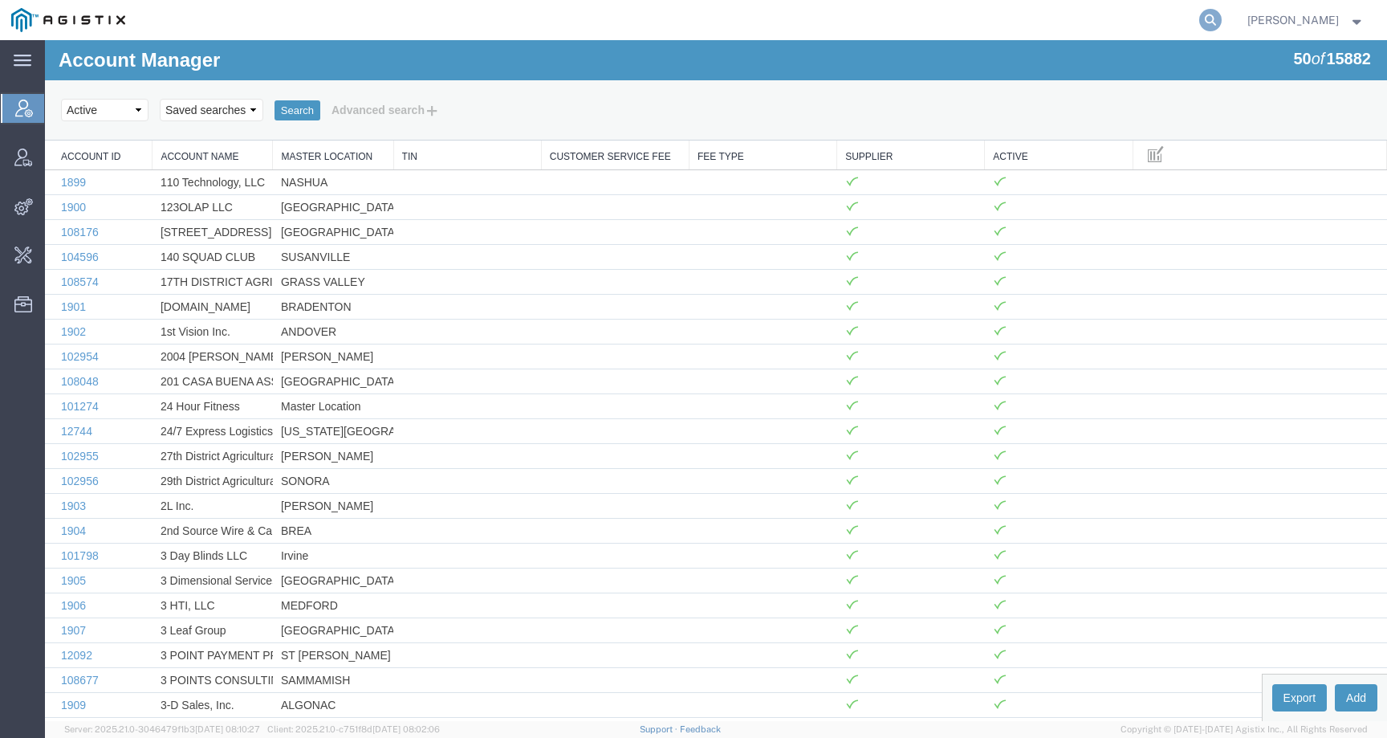
click at [1221, 13] on icon at bounding box center [1210, 20] width 22 height 22
click at [1149, 19] on input "search" at bounding box center [955, 20] width 488 height 39
paste input "56983012"
type input "5698301"
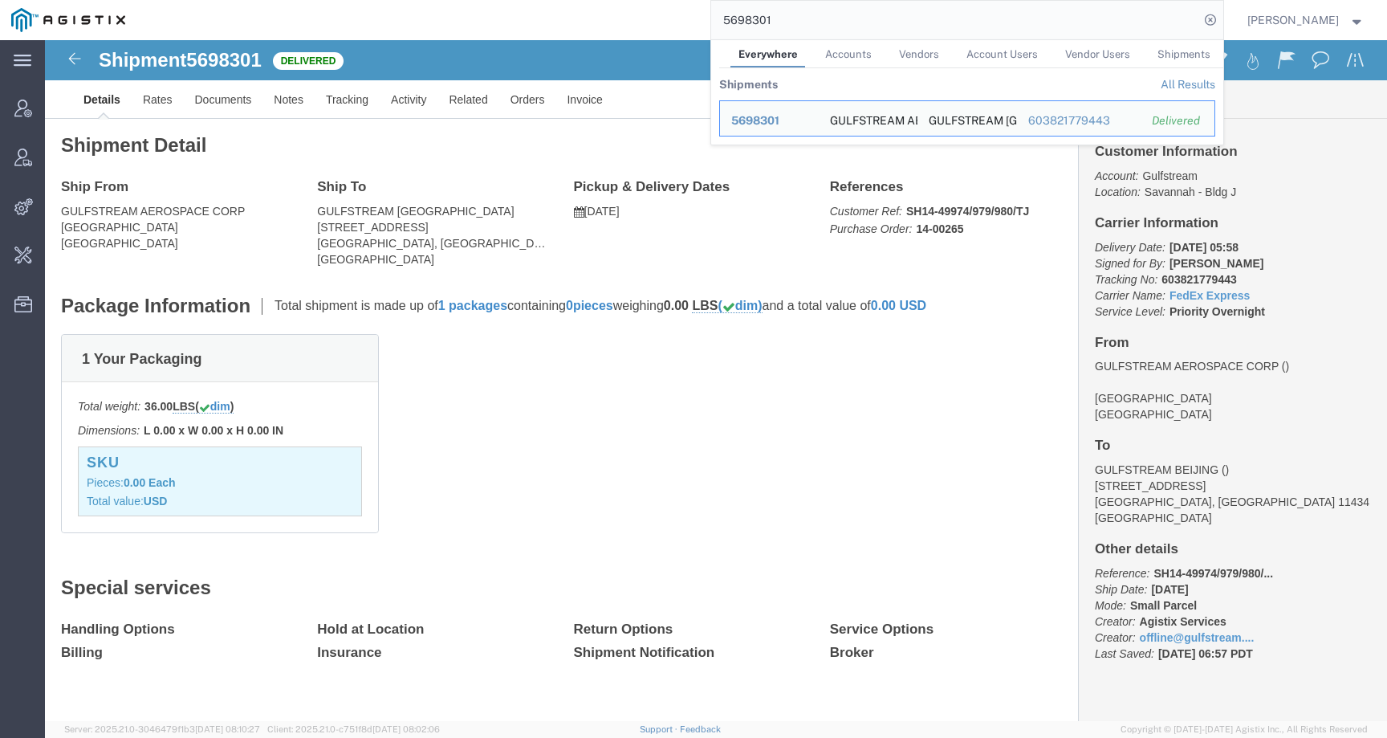
click div "1 Your Packaging Total weight: 36.00 LBS ( dim ) Dimensions: L 0.00 x W 0.00 x …"
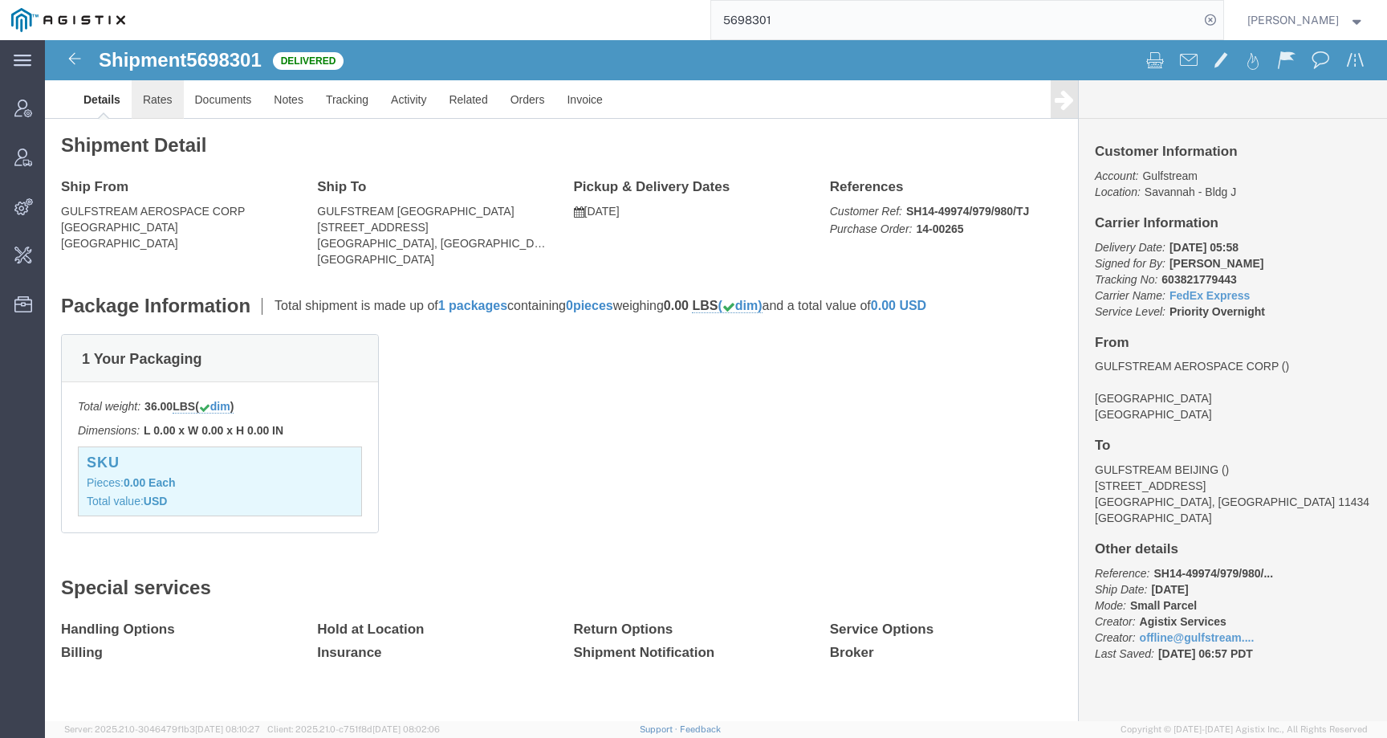
click link "Rates"
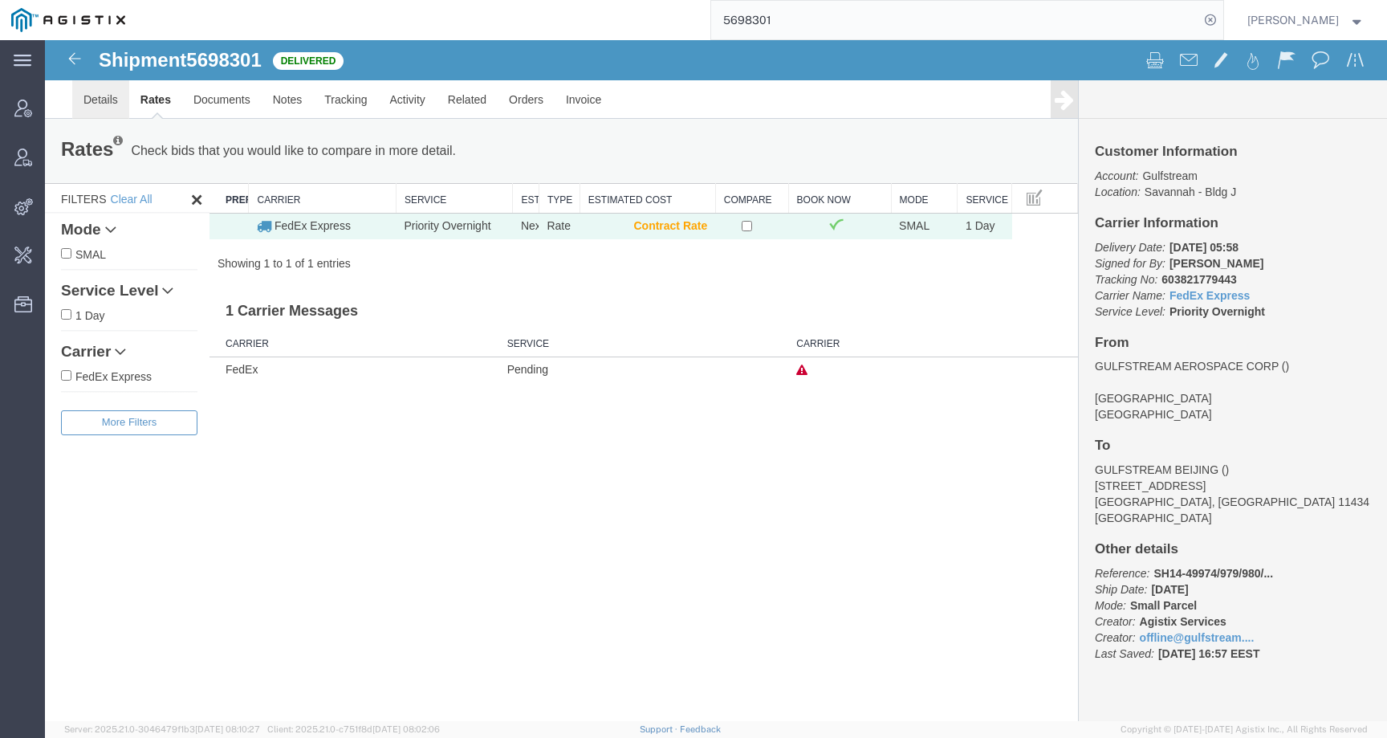
click at [100, 108] on link "Details" at bounding box center [100, 99] width 57 height 39
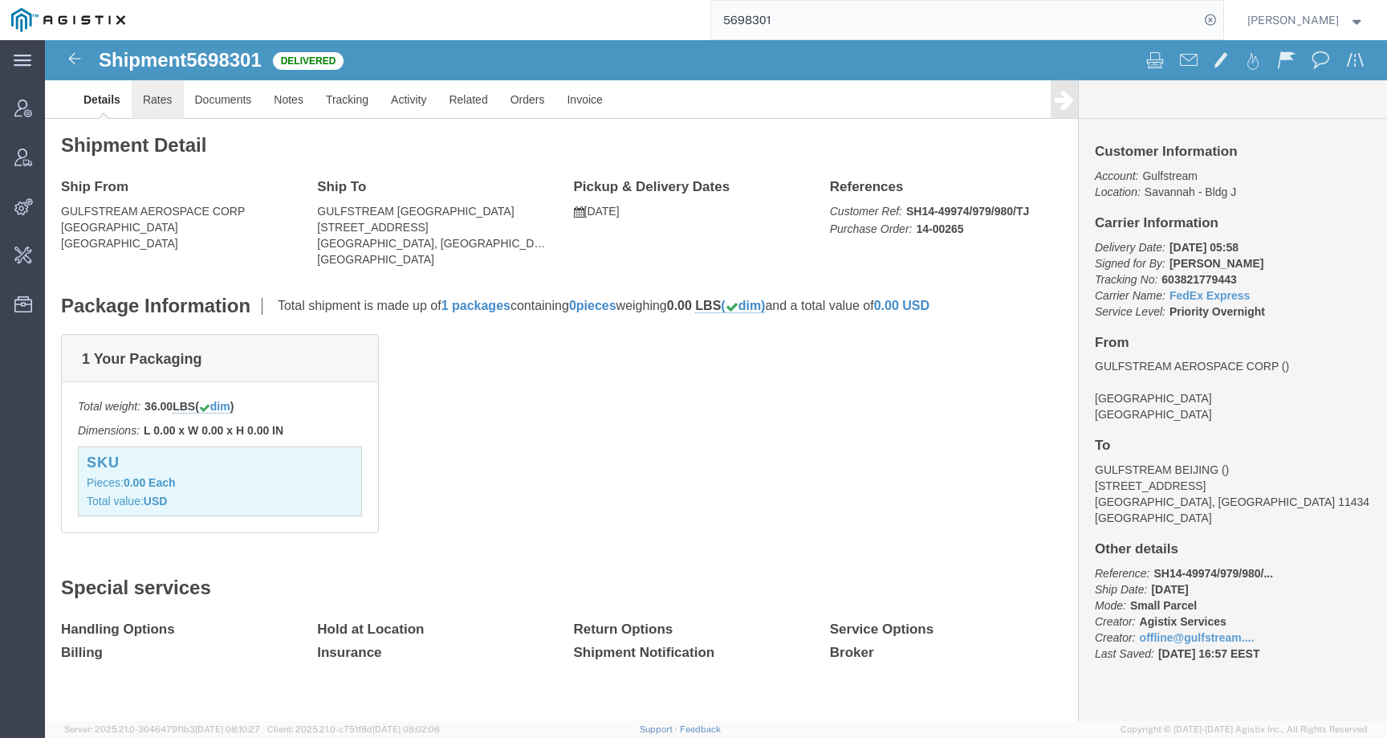
click link "Rates"
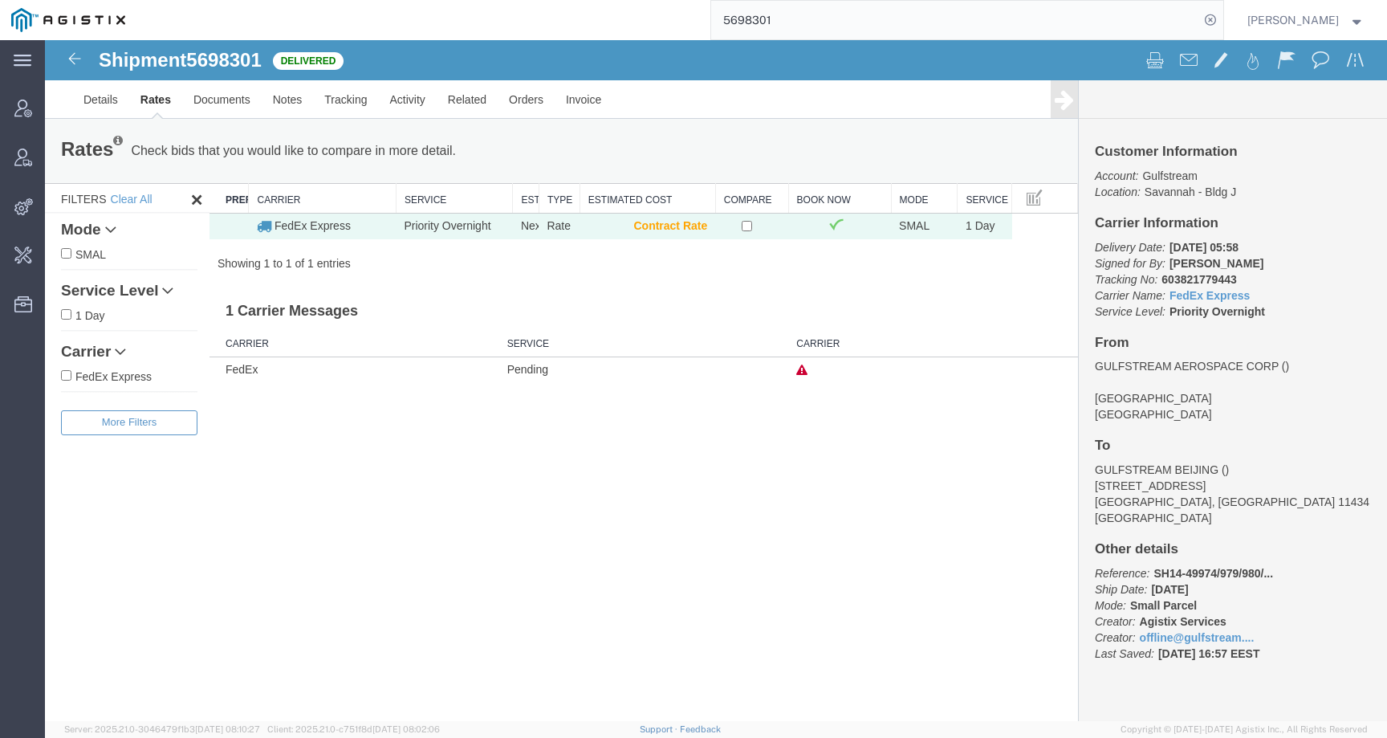
click at [259, 64] on span "5698301" at bounding box center [223, 60] width 75 height 22
copy span "5698301"
click at [0, 0] on span "Change Carrier" at bounding box center [0, 0] width 0 height 0
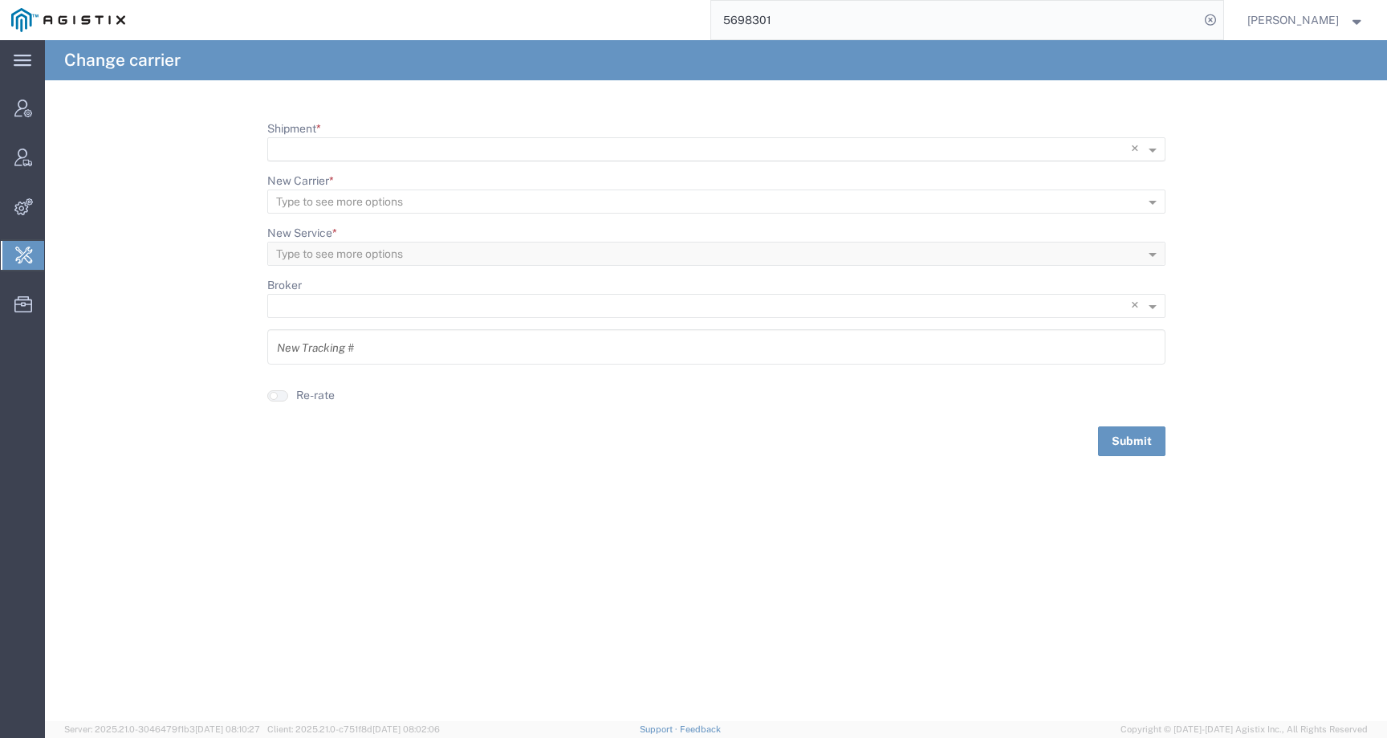
scroll to position [1, 0]
click at [378, 146] on input "Shipment *" at bounding box center [683, 149] width 815 height 22
paste input "5698301"
type input "5698301"
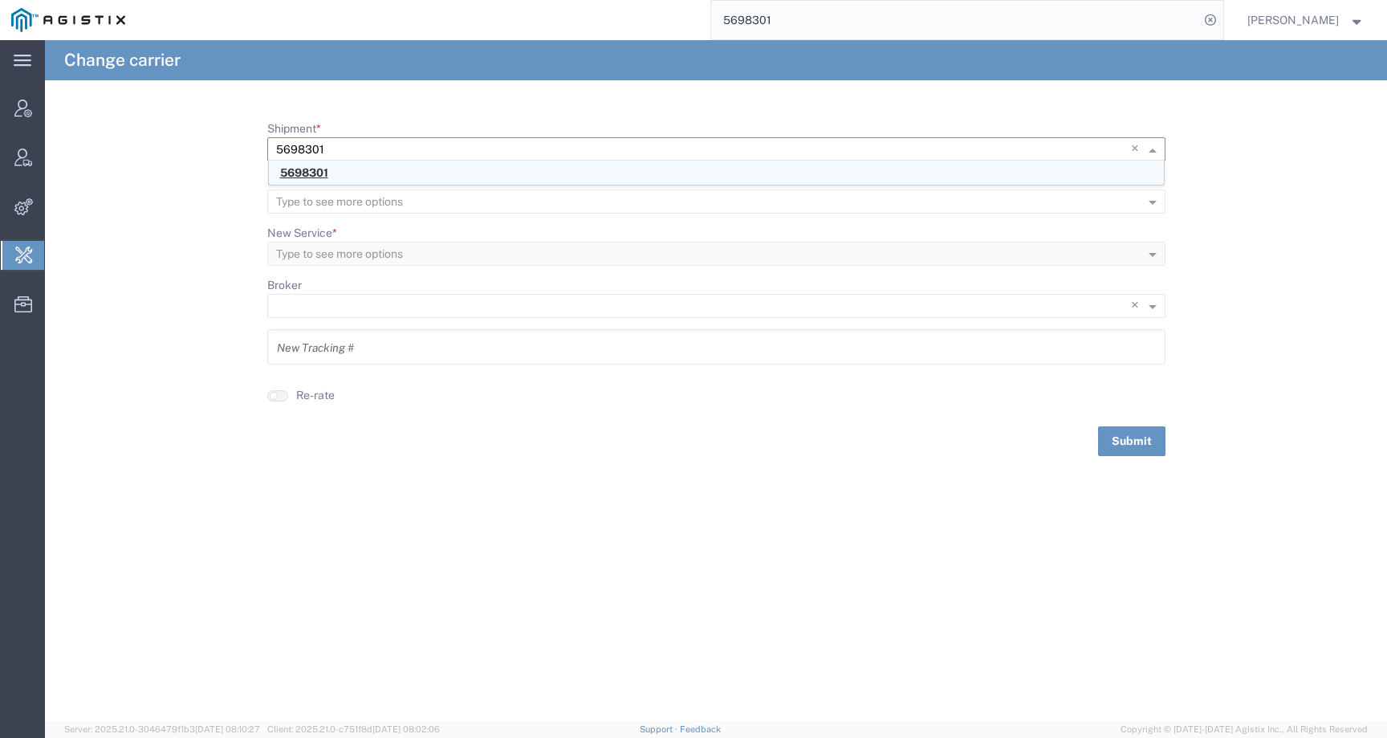
click at [323, 169] on span "5698301" at bounding box center [304, 172] width 48 height 13
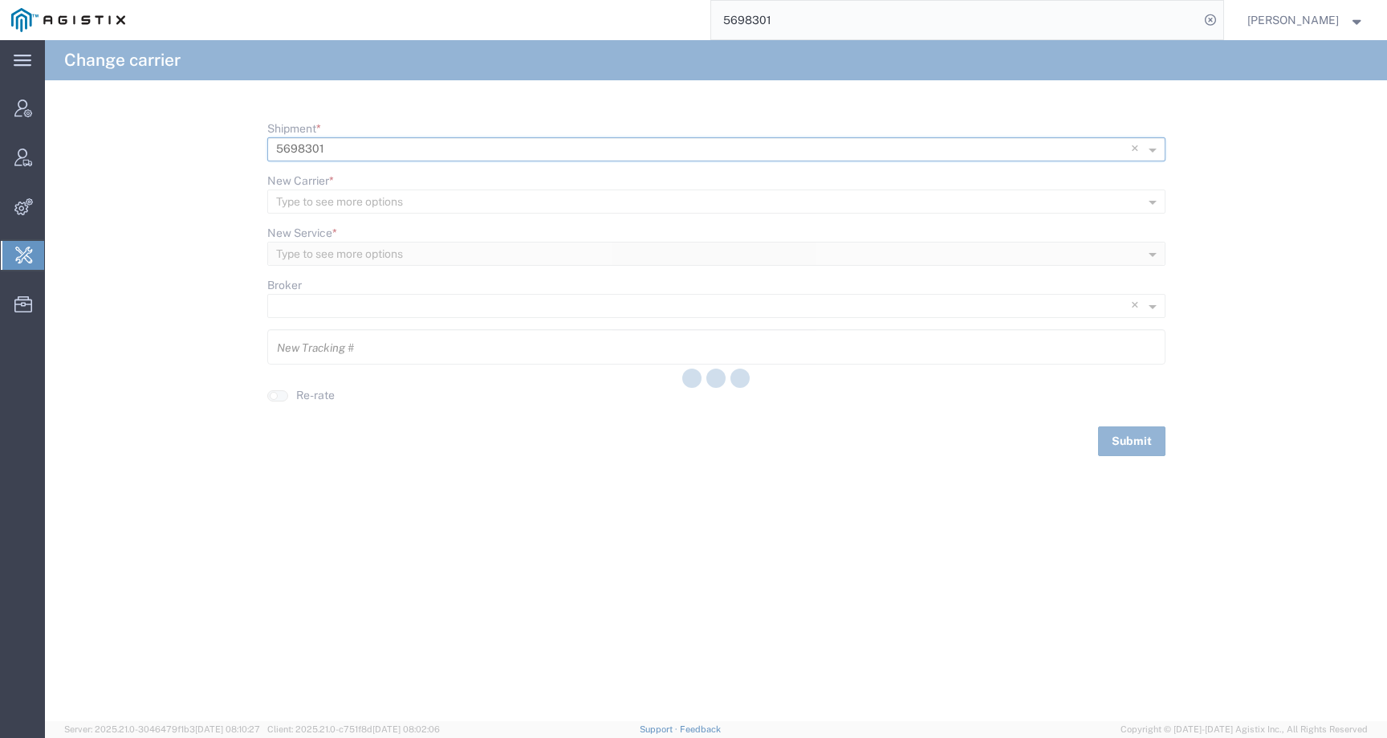
type input "603821779443"
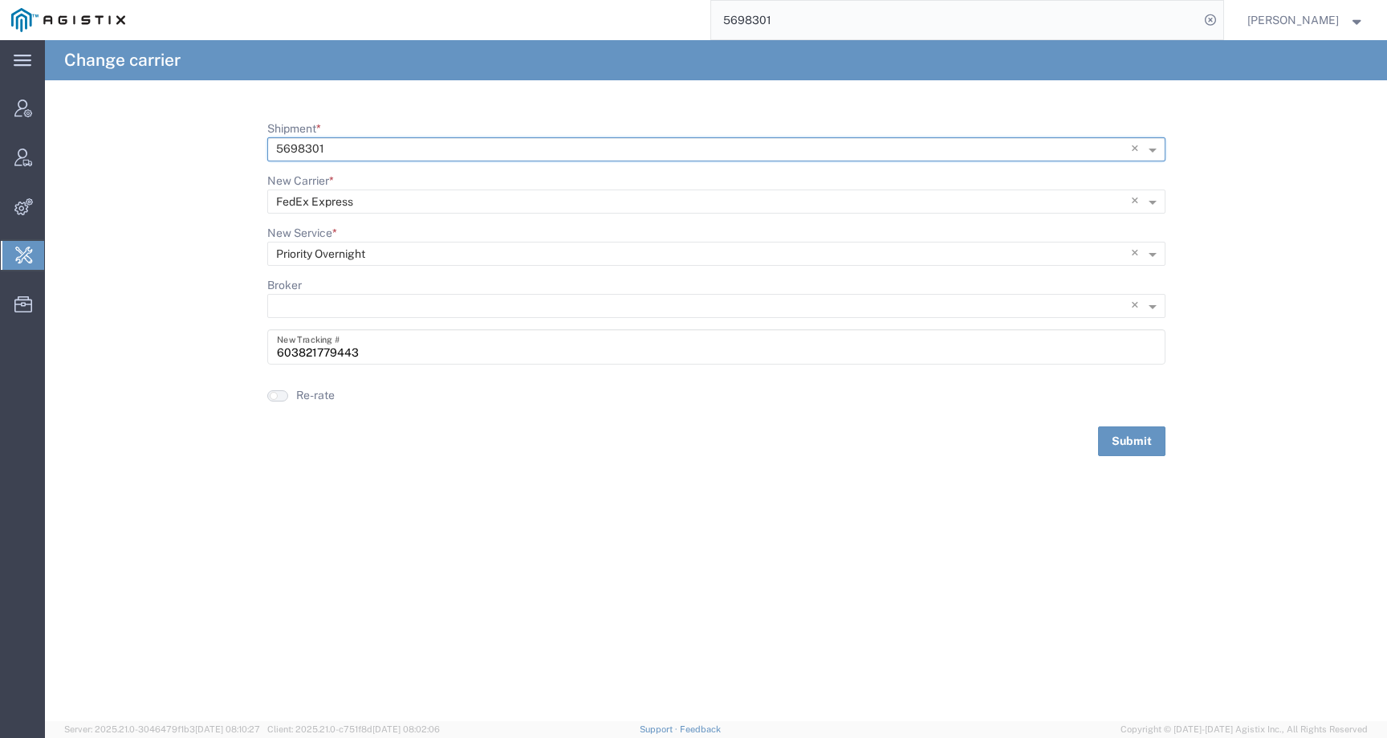
click at [282, 393] on button "button" at bounding box center [277, 395] width 21 height 11
click at [1118, 453] on button "Submit" at bounding box center [1131, 441] width 67 height 30
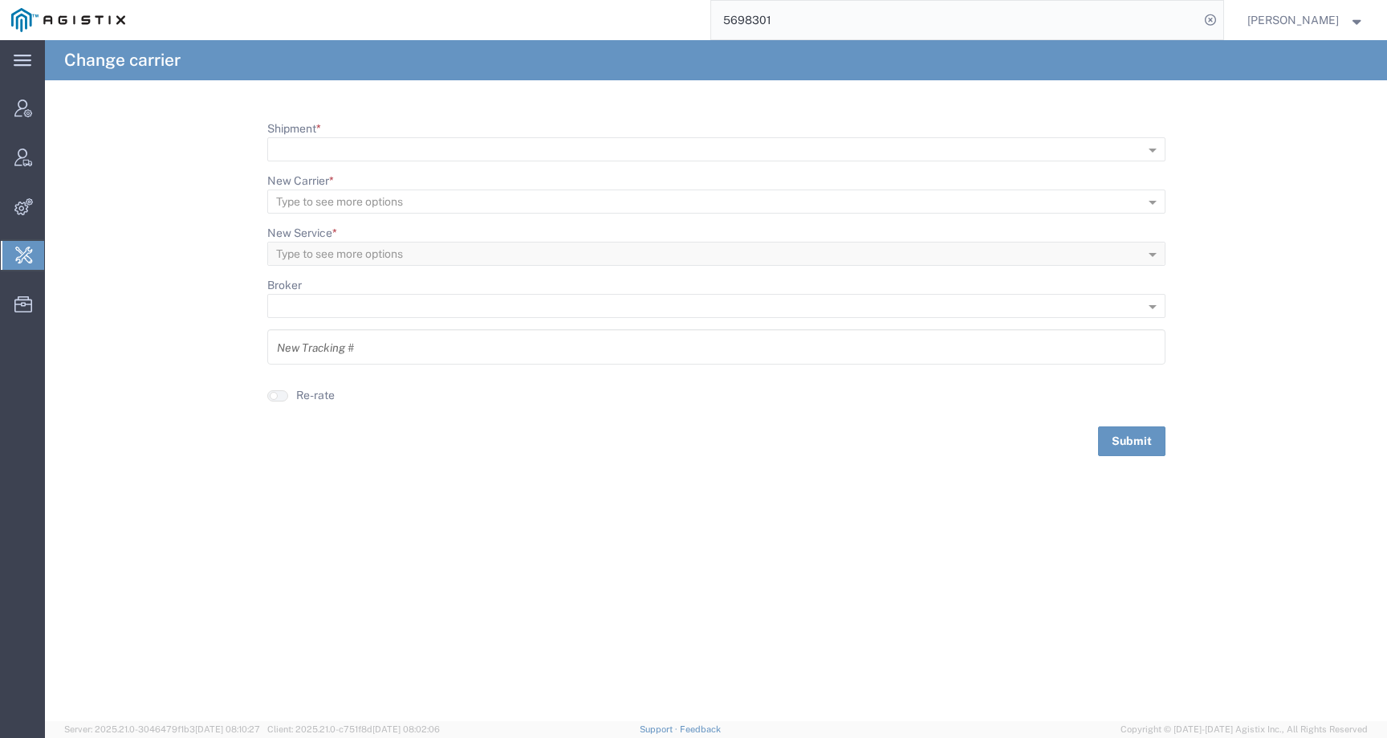
click at [843, 30] on input "5698301" at bounding box center [955, 20] width 488 height 39
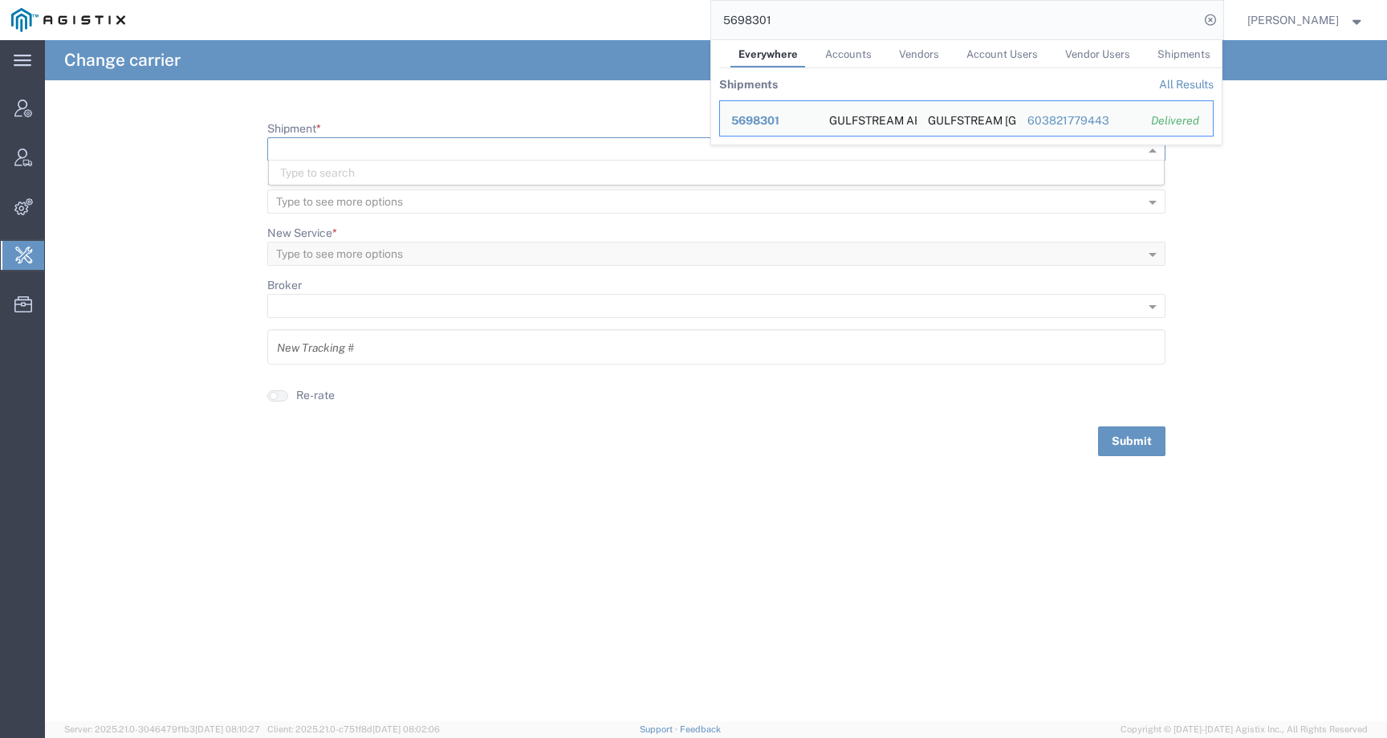
click at [664, 149] on input "Shipment *" at bounding box center [690, 149] width 828 height 22
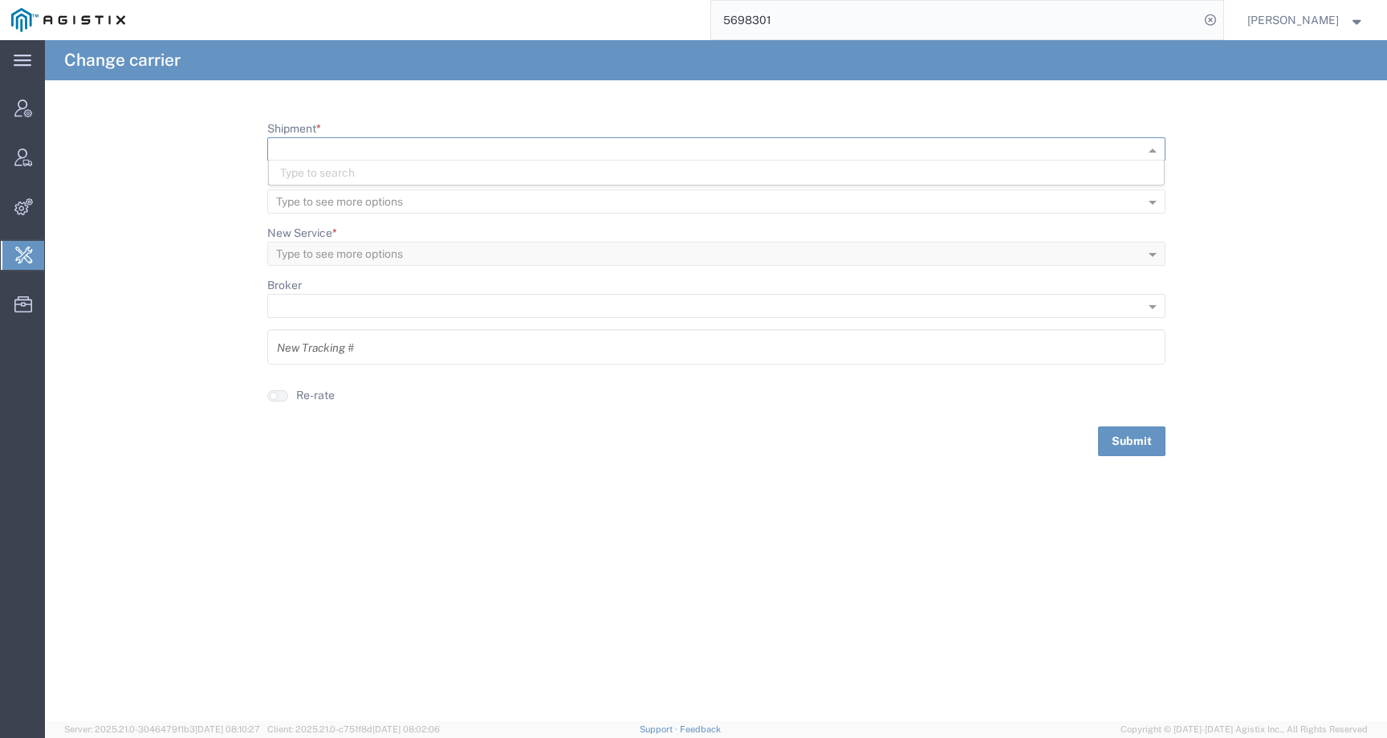
paste input "5698301"
type input "5698301"
click at [306, 166] on span "5698301" at bounding box center [304, 172] width 48 height 13
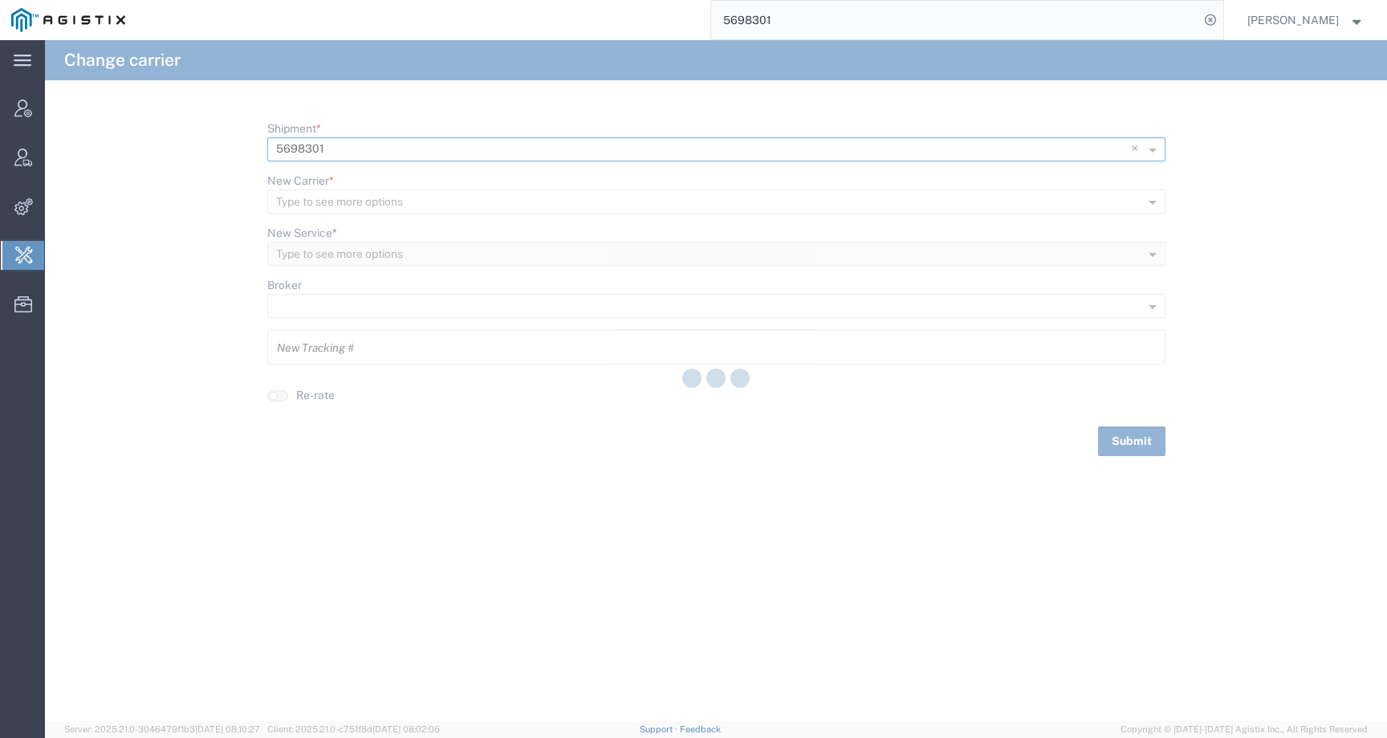
type input "603821779443"
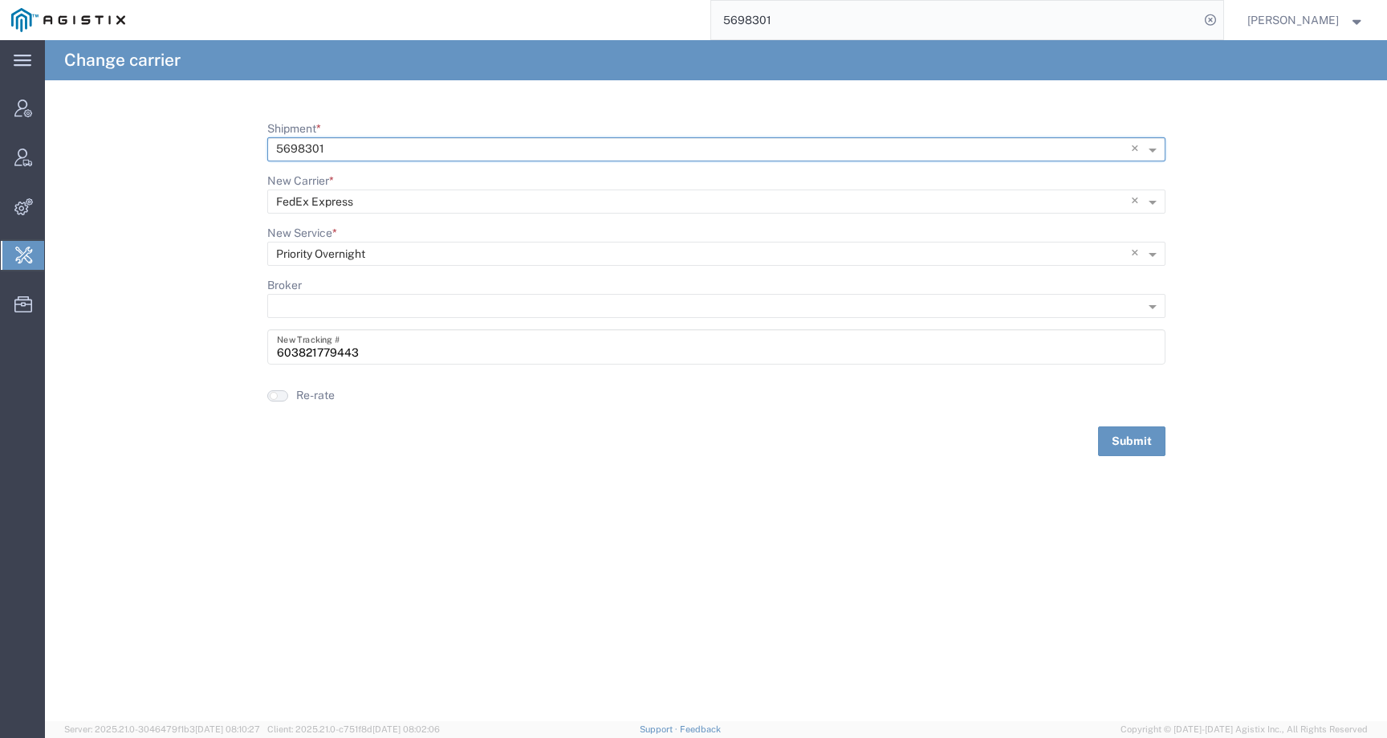
click at [285, 393] on button "button" at bounding box center [277, 395] width 21 height 11
click at [1122, 438] on button "Submit" at bounding box center [1131, 441] width 67 height 30
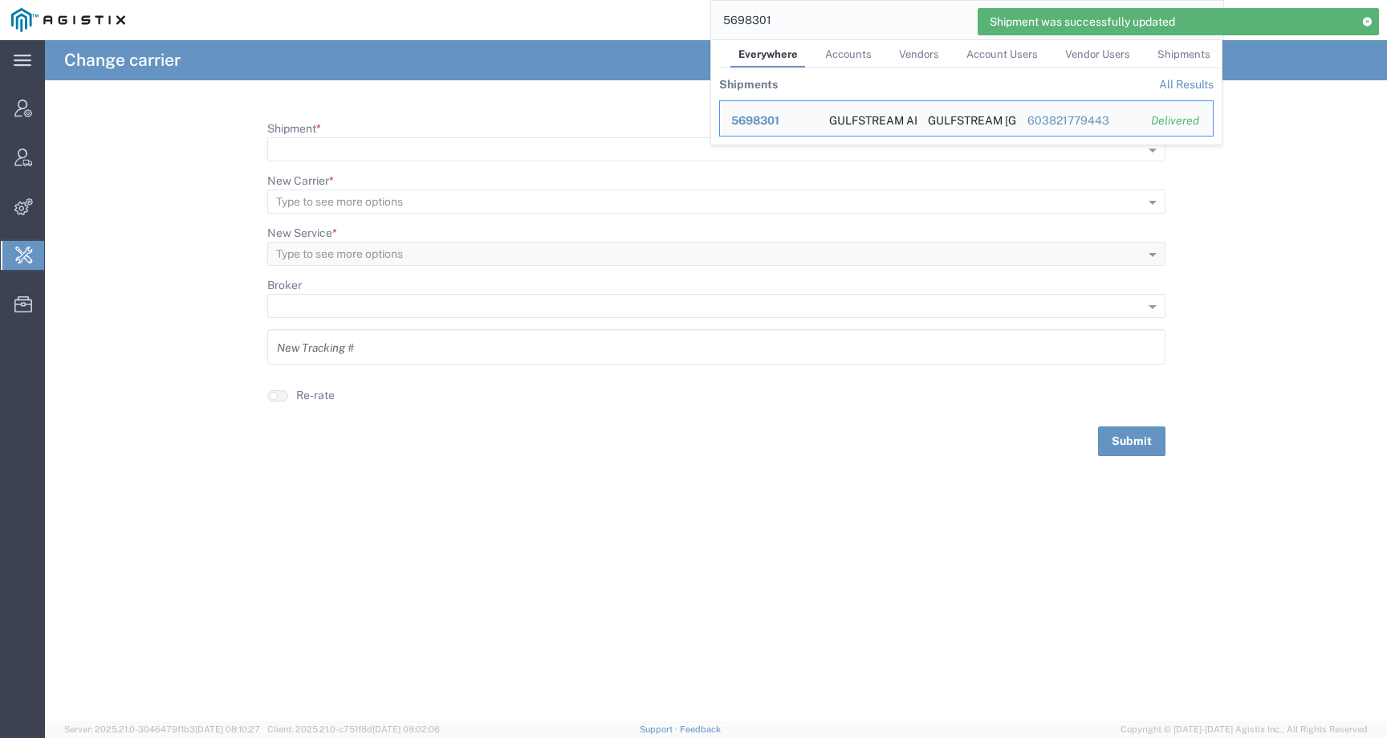
click at [798, 18] on input "5698301" at bounding box center [955, 20] width 488 height 39
click at [767, 115] on span "5698301" at bounding box center [755, 120] width 48 height 13
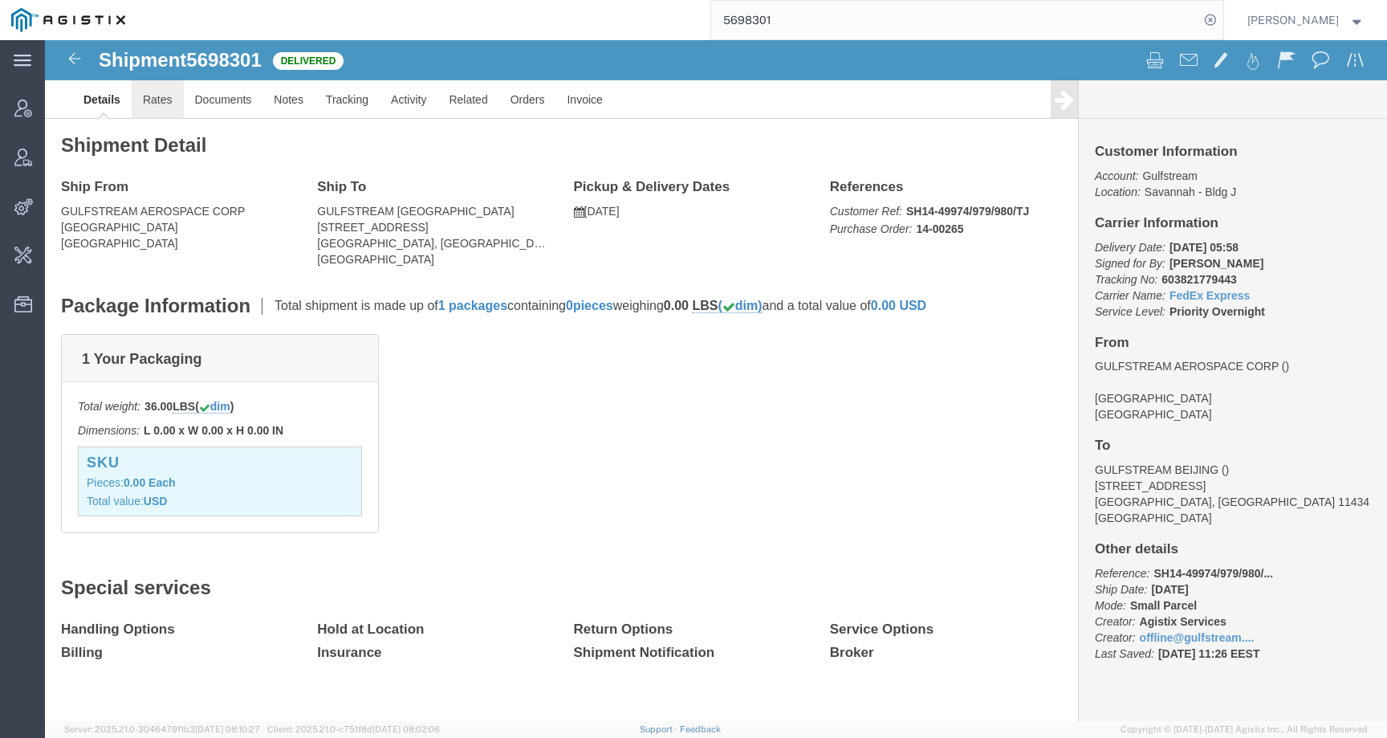
click link "Rates"
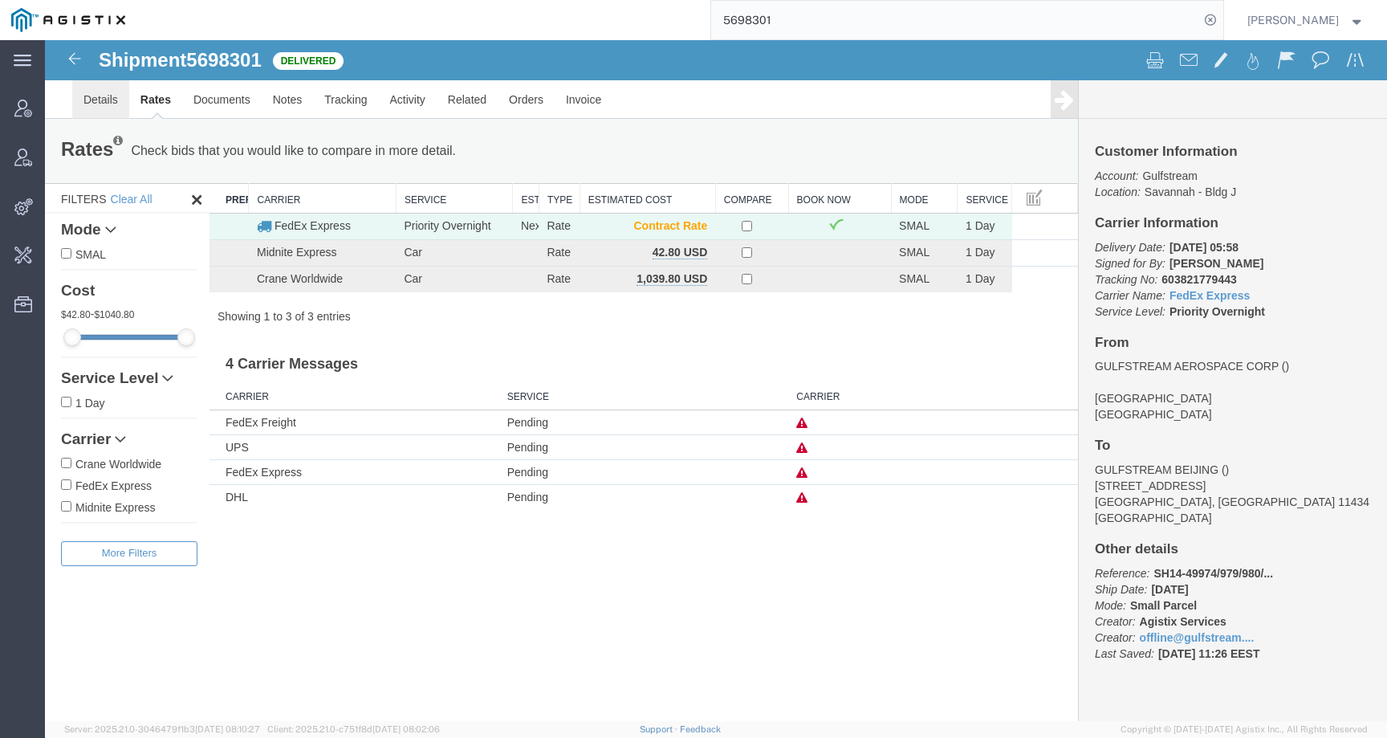
click at [100, 107] on link "Details" at bounding box center [100, 99] width 57 height 39
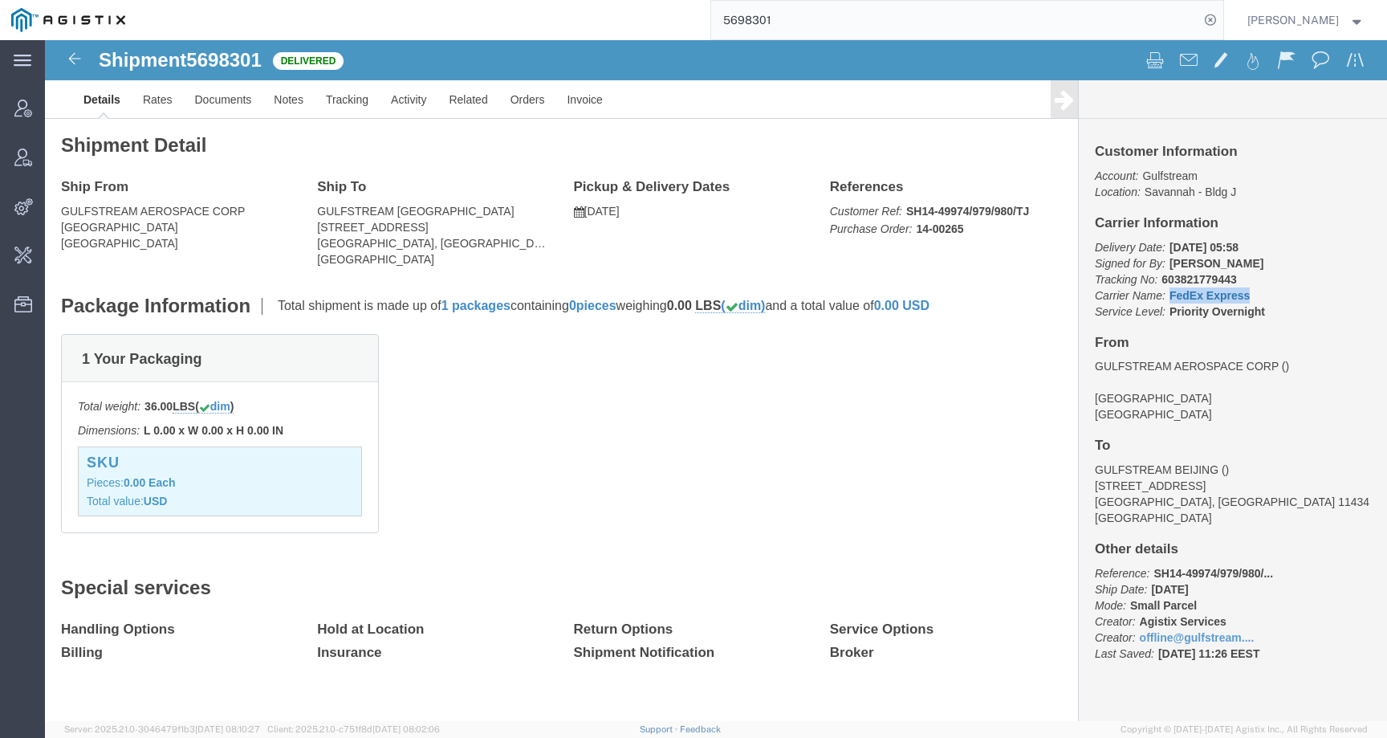
drag, startPoint x: 1198, startPoint y: 258, endPoint x: 1116, endPoint y: 256, distance: 82.7
click p "Delivery Date: 04/17/2014 05:58 Signed for By: F.VARGAS Tracking No: 6038217794…"
copy link "FedEx Express"
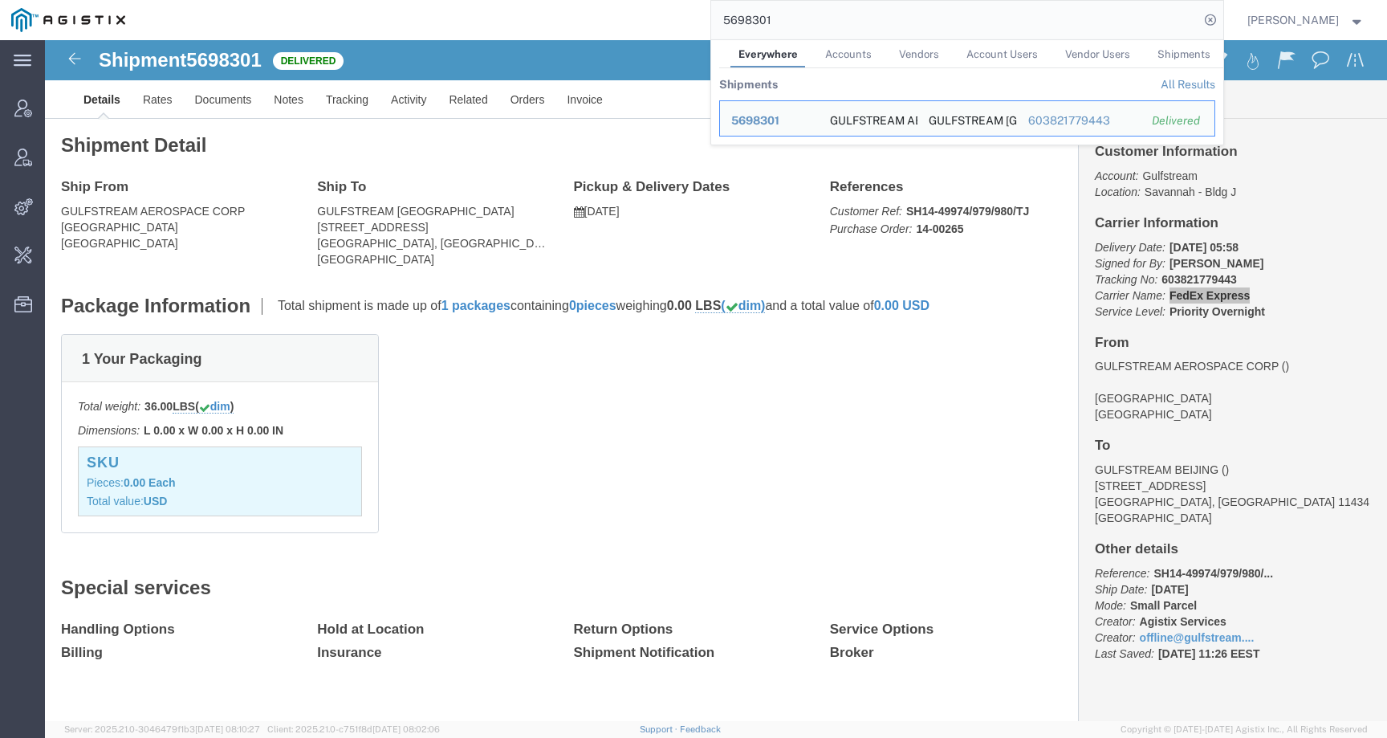
drag, startPoint x: 786, startPoint y: 22, endPoint x: 705, endPoint y: 21, distance: 80.3
click at [705, 21] on div "5698301 Everywhere Accounts Vendors Account Users Vendor Users Shipments Shipme…" at bounding box center [679, 20] width 1087 height 40
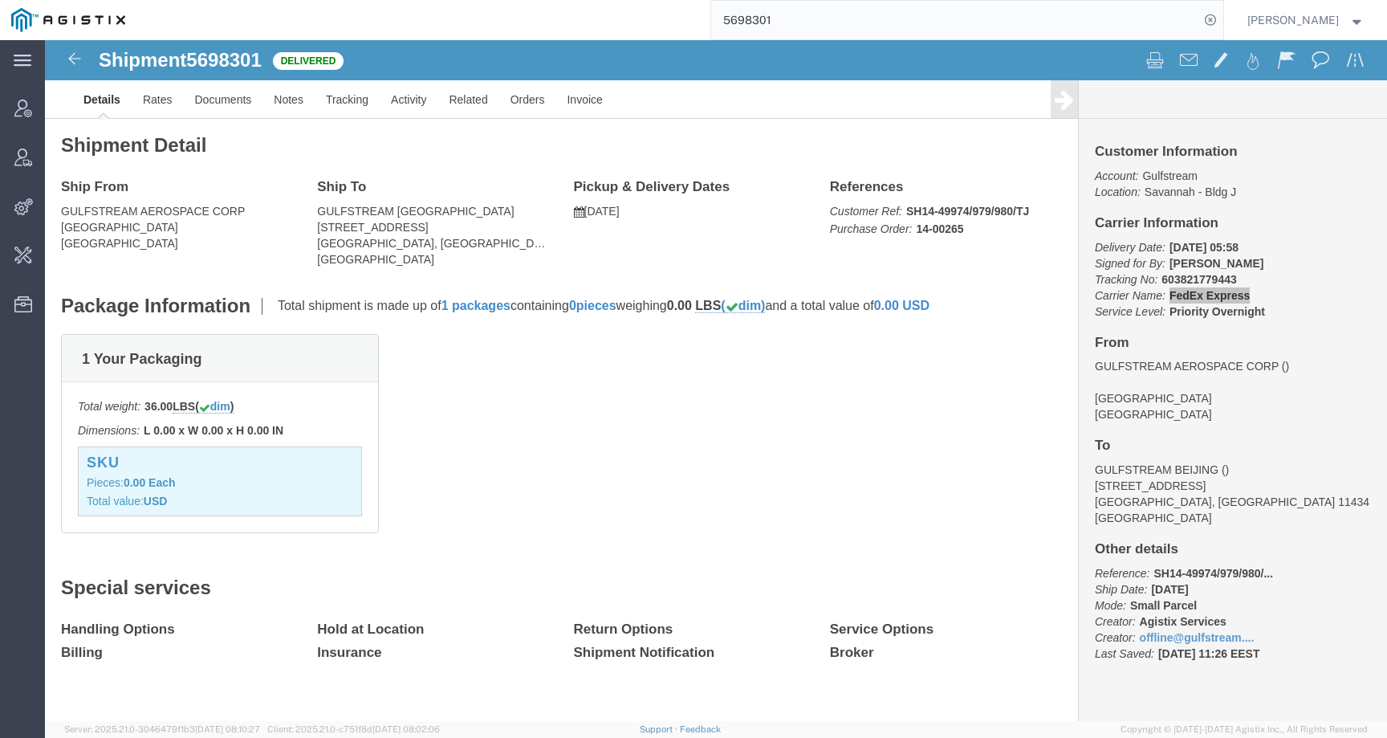
paste input "FedEx Express"
type input "FedEx Express"
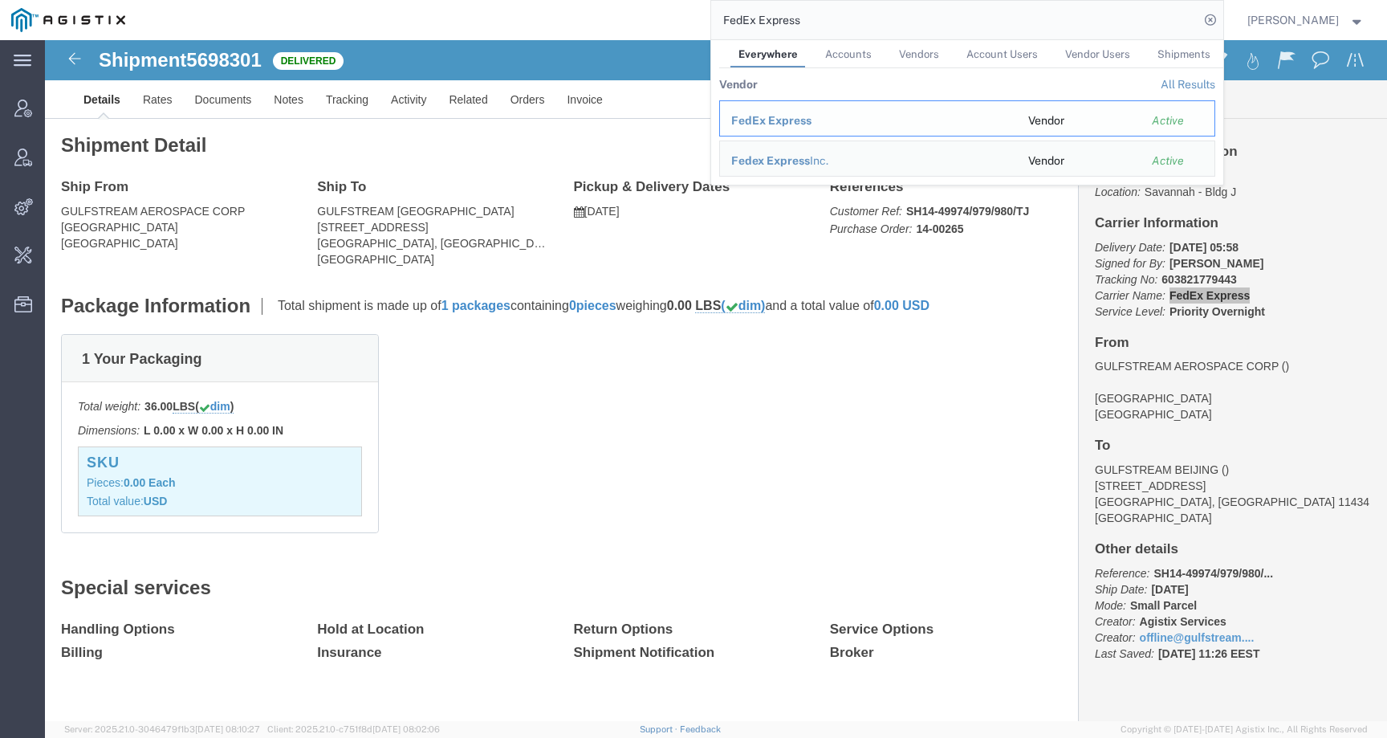
click at [793, 128] on div "FedEx Express" at bounding box center [868, 120] width 274 height 17
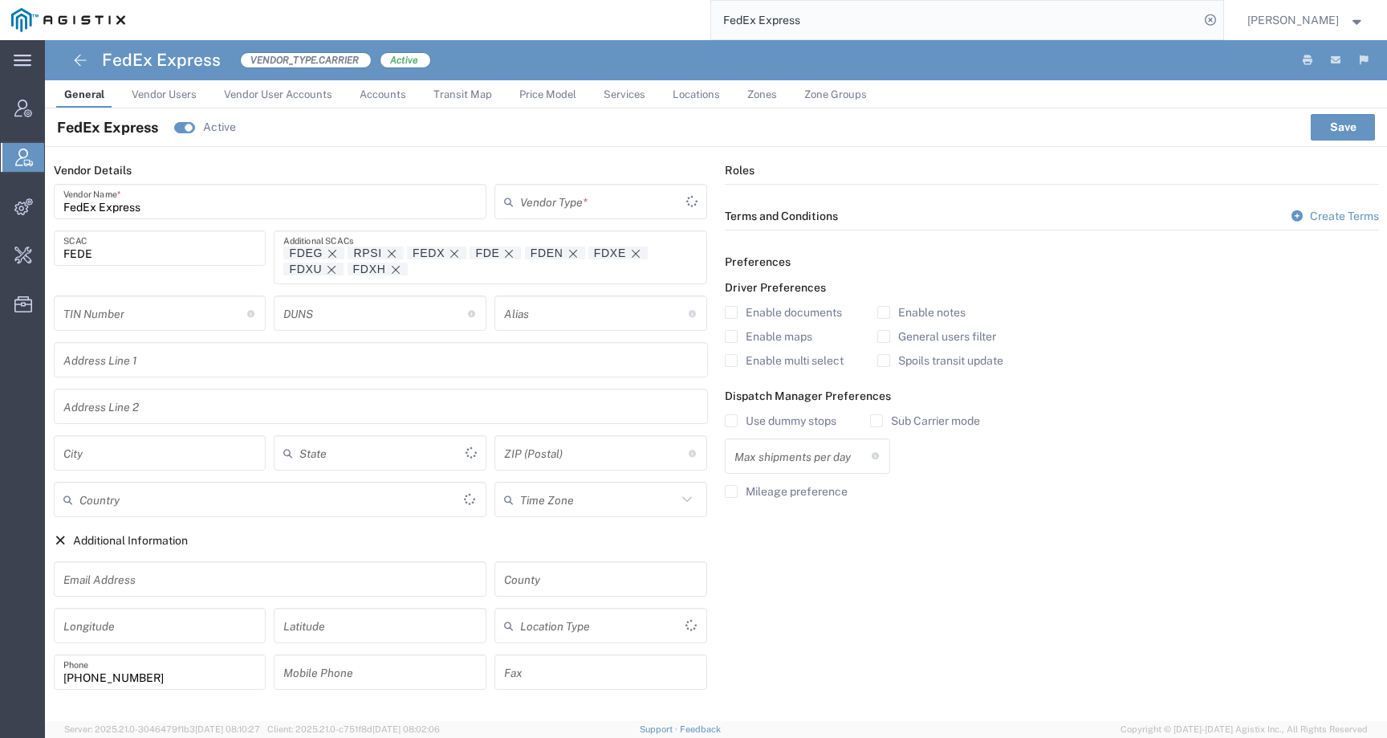
type input "Carrier"
type input "[GEOGRAPHIC_DATA]"
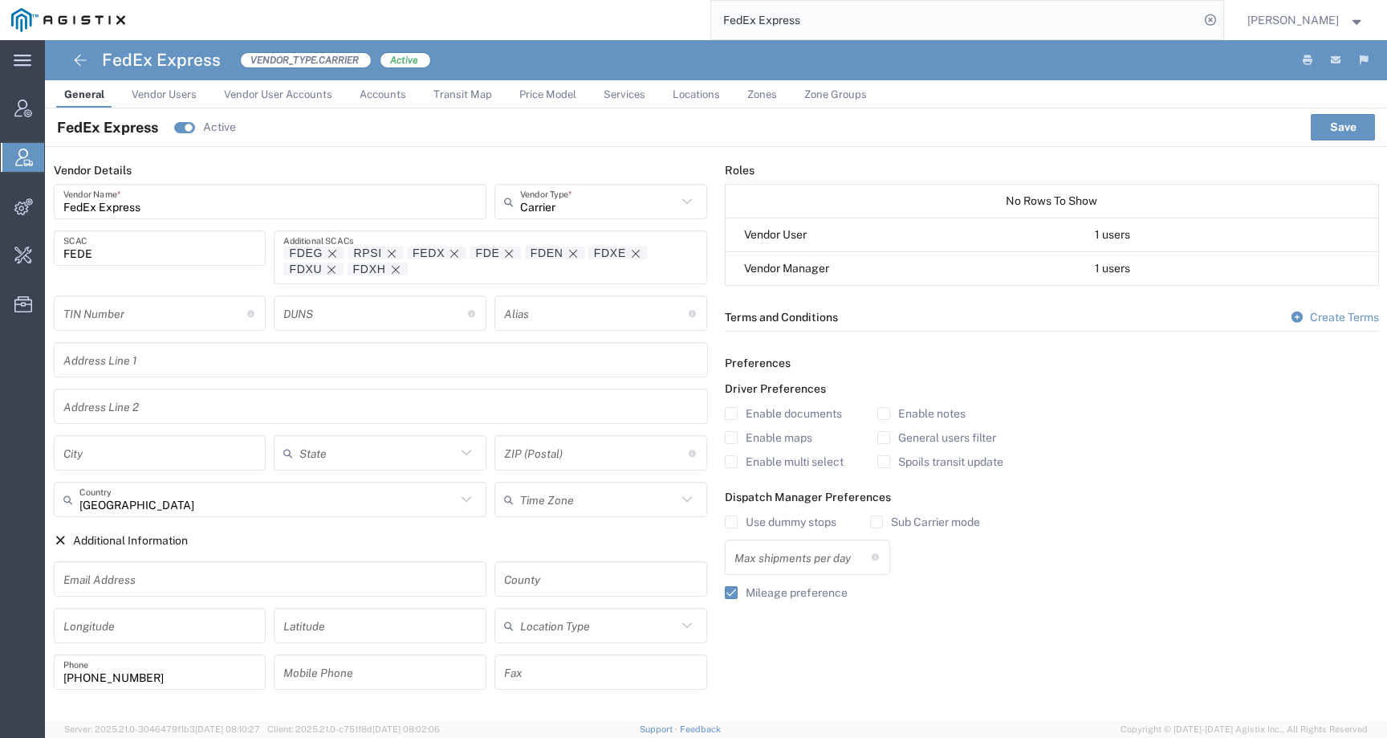
click at [541, 91] on span "Price Model" at bounding box center [547, 94] width 57 height 12
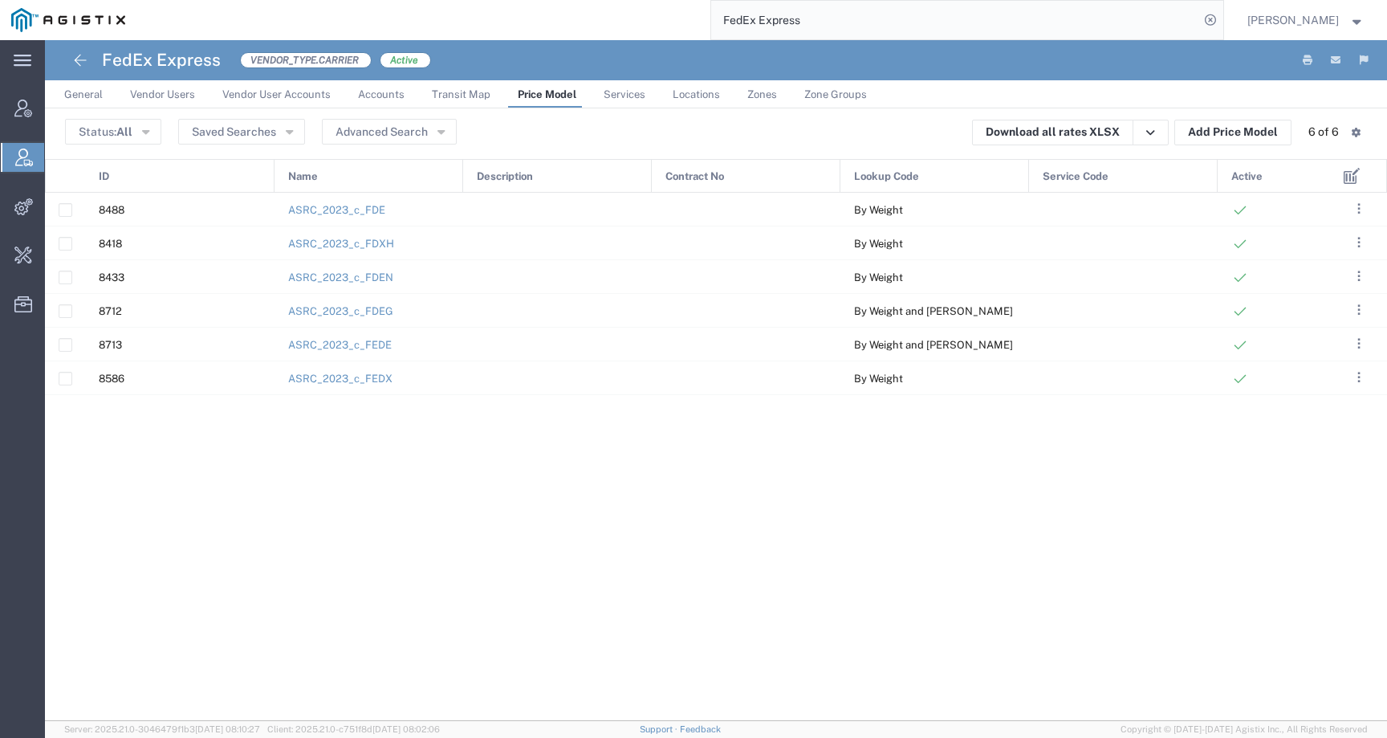
click at [831, 20] on input "FedEx Express" at bounding box center [955, 20] width 488 height 39
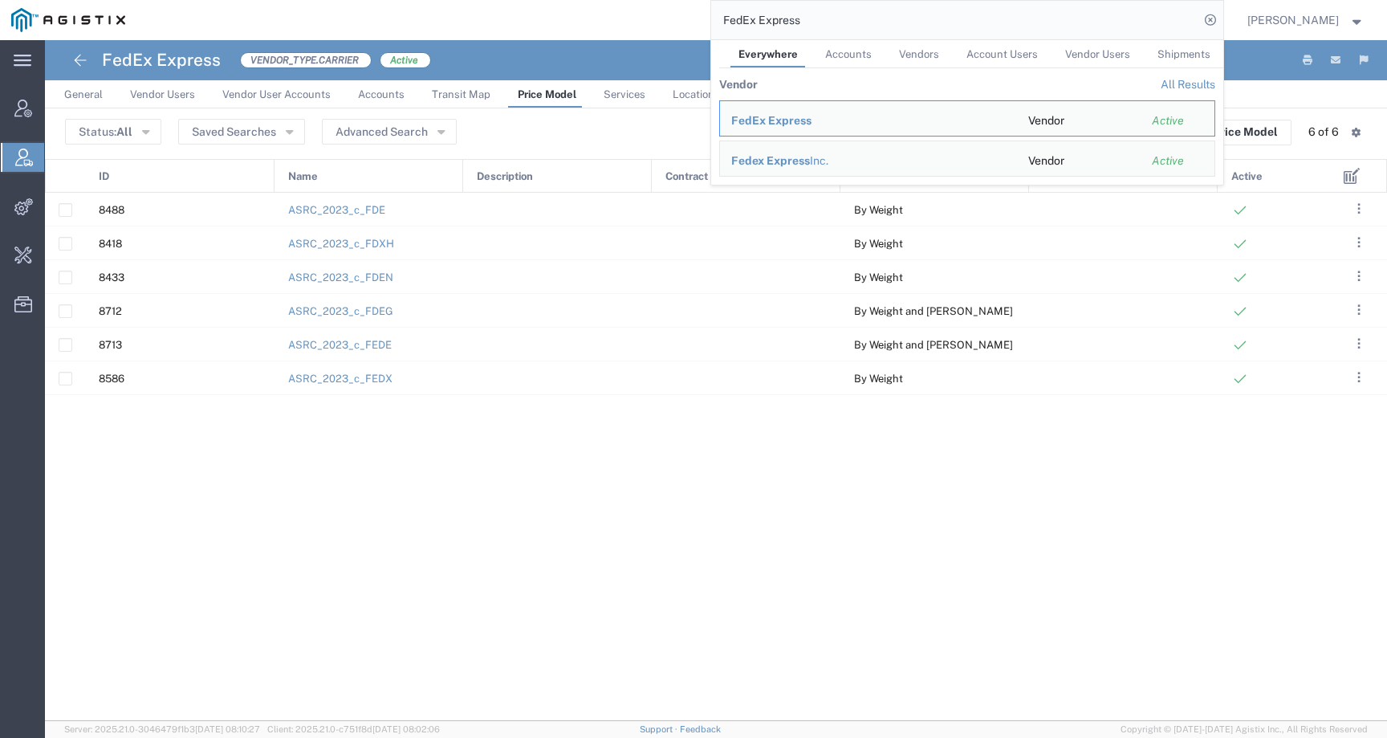
click at [831, 20] on input "FedEx Express" at bounding box center [955, 20] width 488 height 39
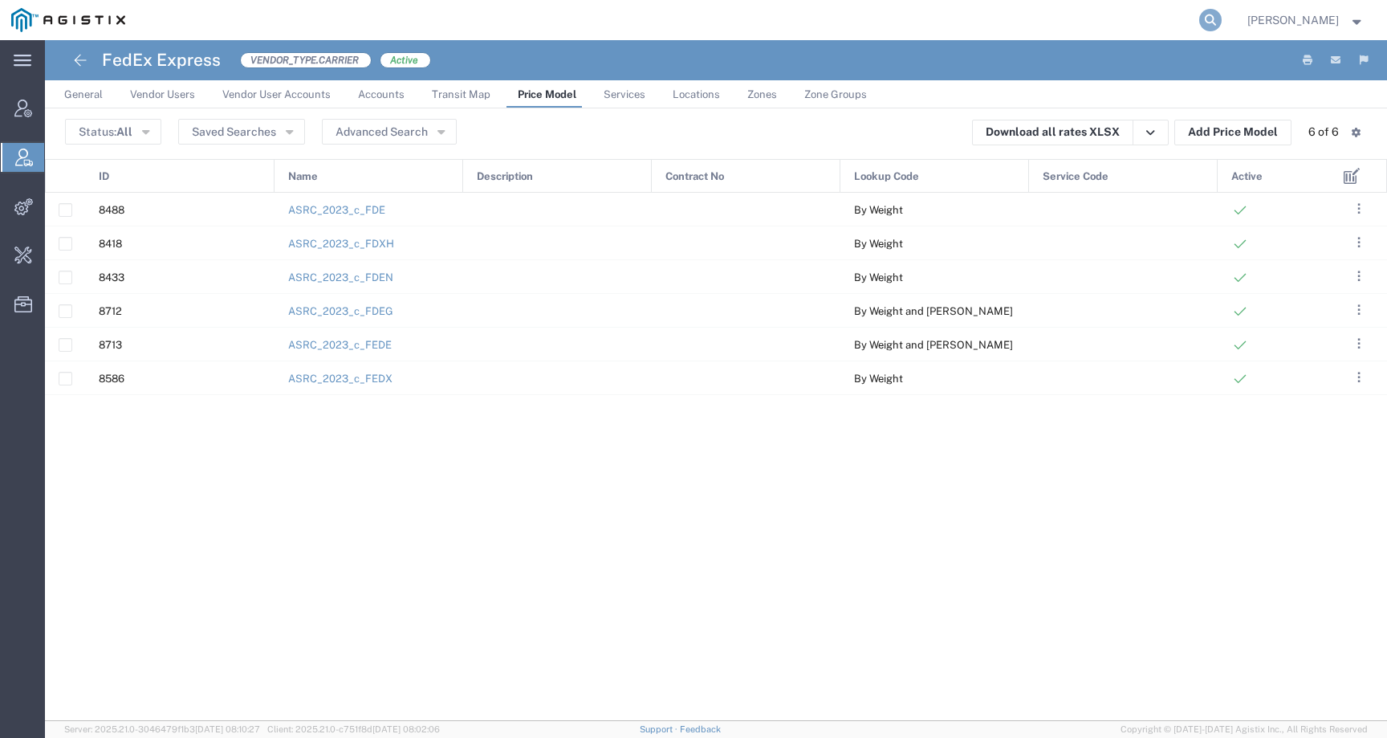
click at [1221, 19] on icon at bounding box center [1210, 20] width 22 height 22
click at [1199, 19] on input "search" at bounding box center [955, 20] width 488 height 39
paste input "56983012"
type input "56983012"
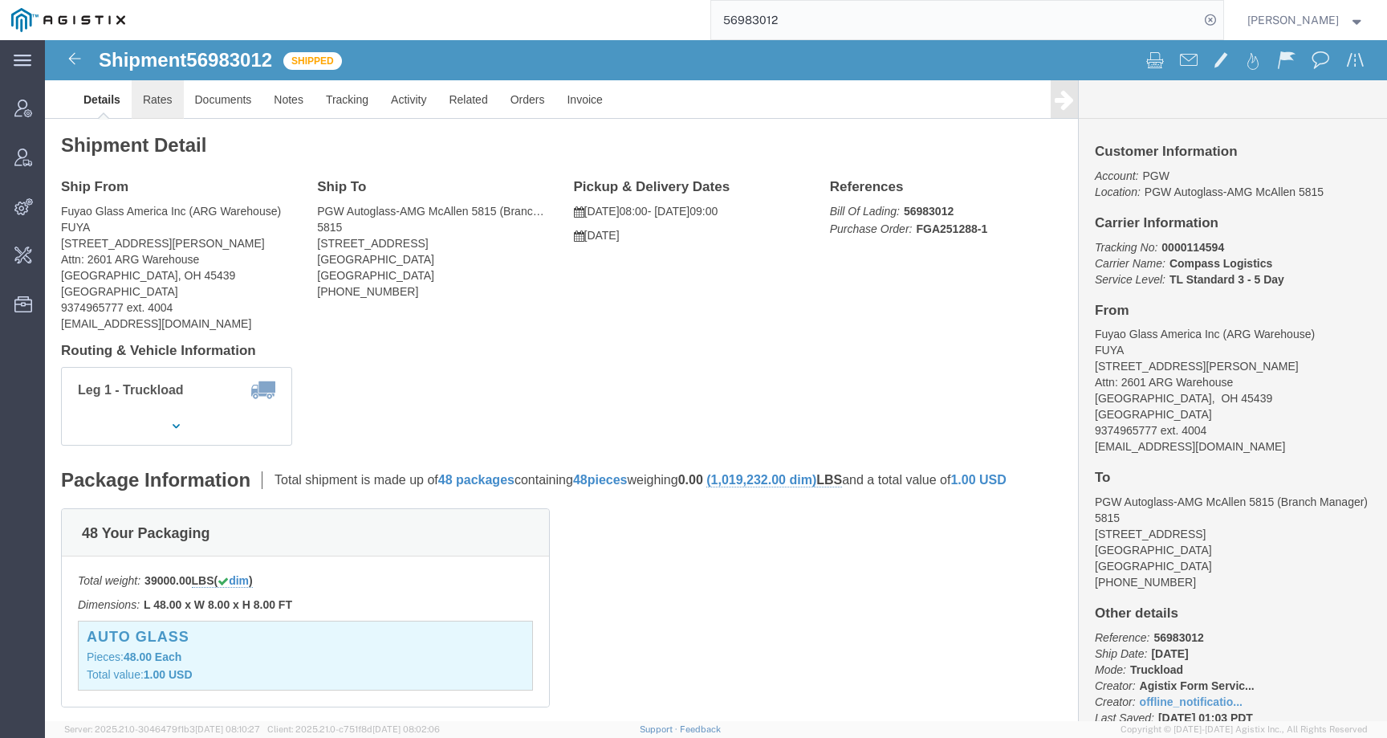
click link "Rates"
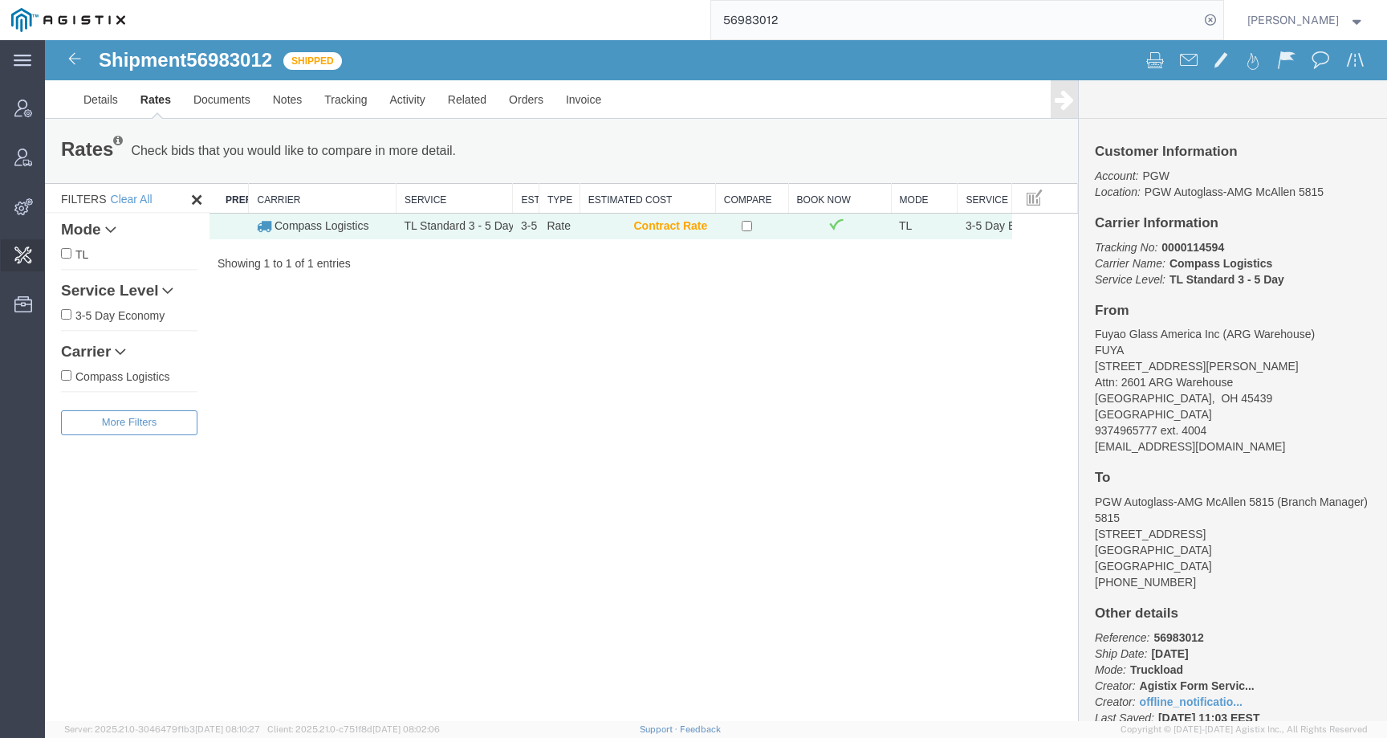
click at [0, 0] on span "Change Carrier" at bounding box center [0, 0] width 0 height 0
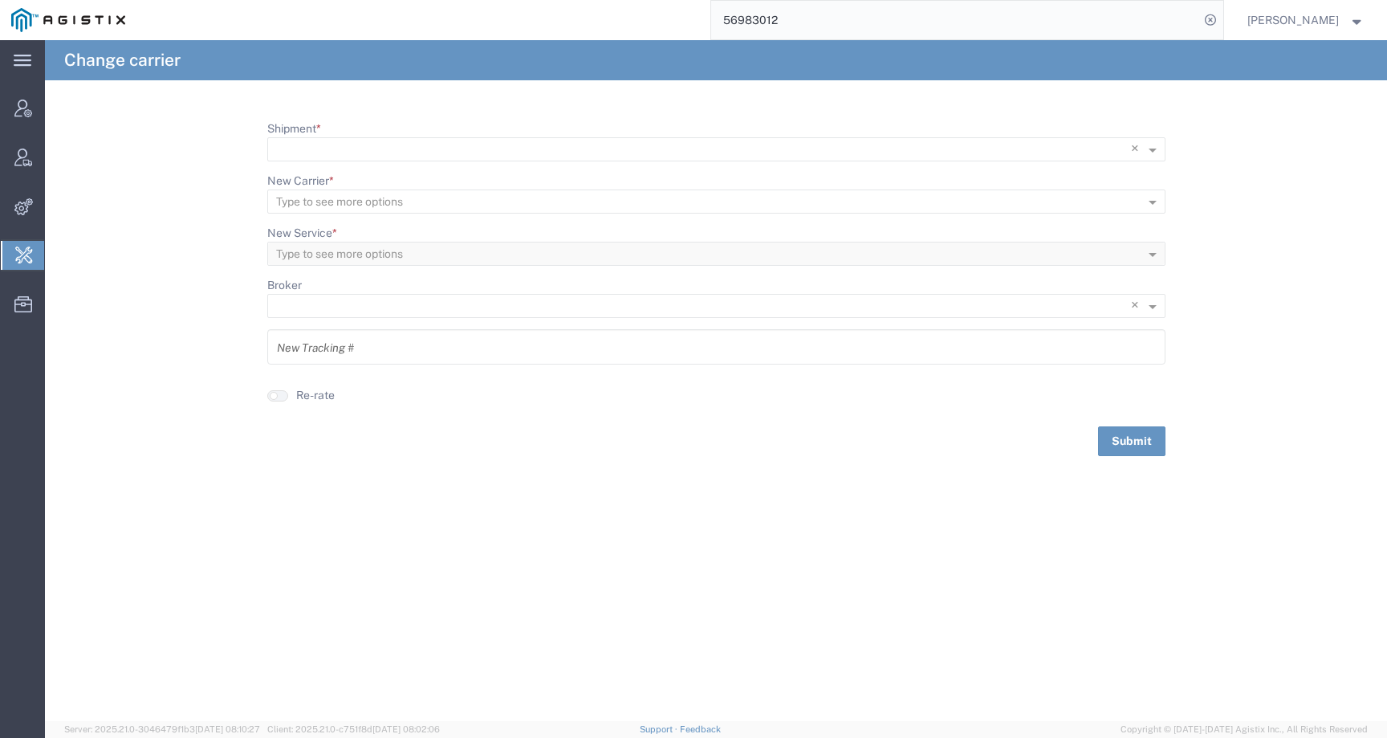
click at [327, 137] on ng-select "× ×" at bounding box center [716, 149] width 898 height 24
click at [327, 143] on input "Shipment *" at bounding box center [683, 149] width 815 height 22
paste input "56983012"
type input "56983012"
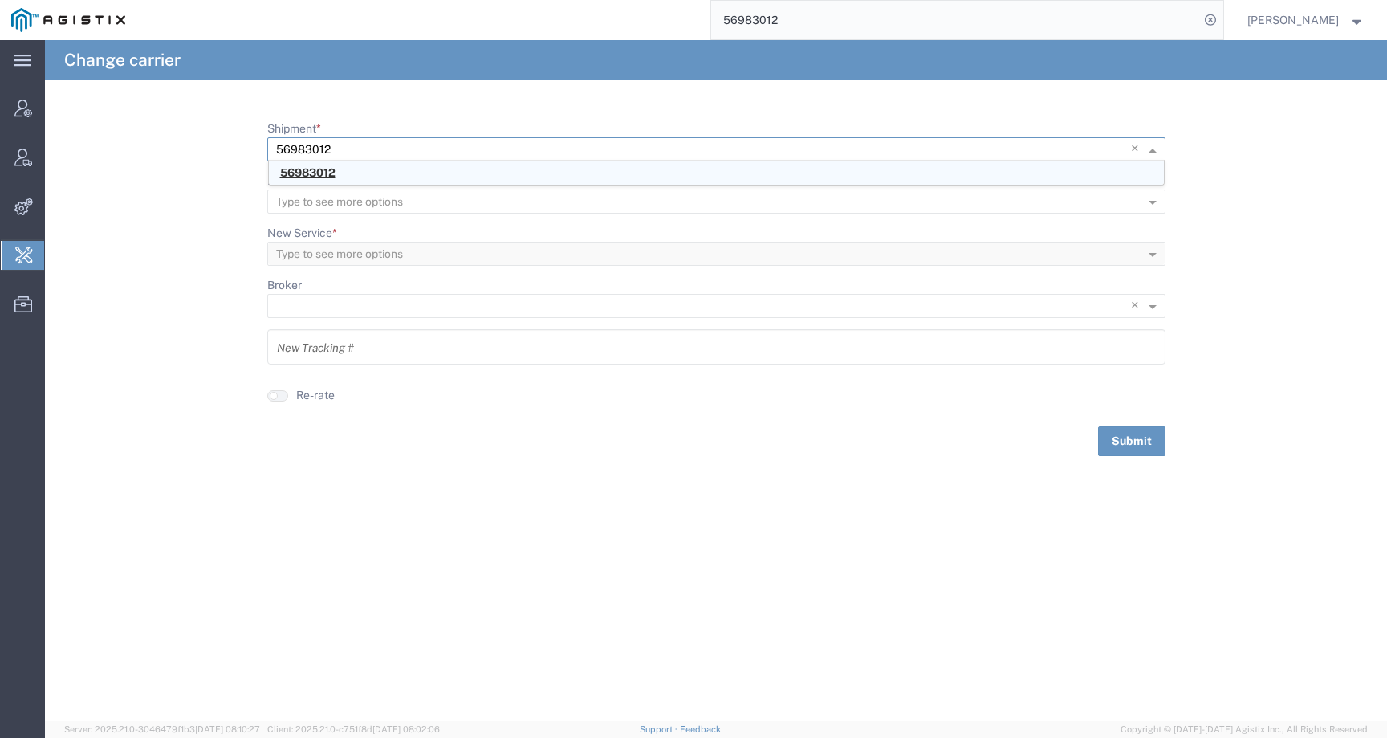
click at [325, 177] on span "56983012" at bounding box center [307, 172] width 55 height 13
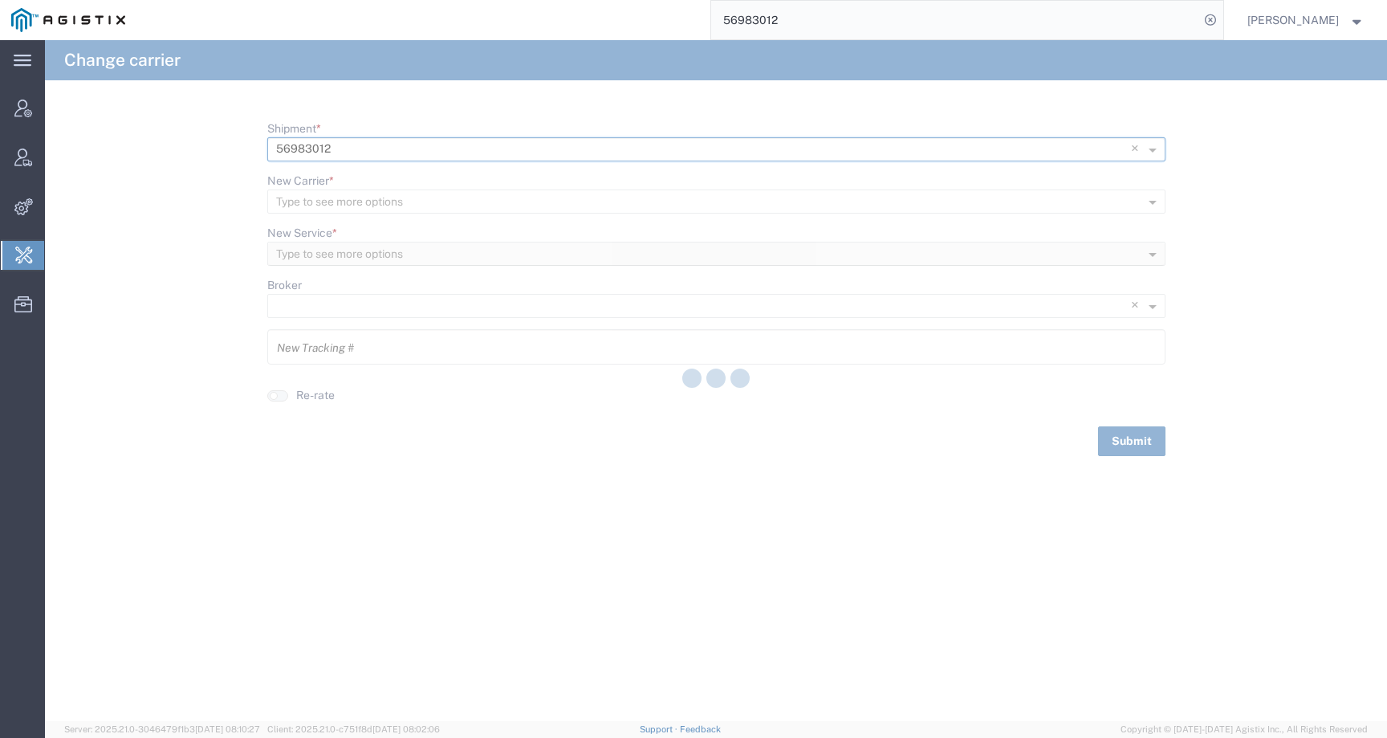
type input "0000114594"
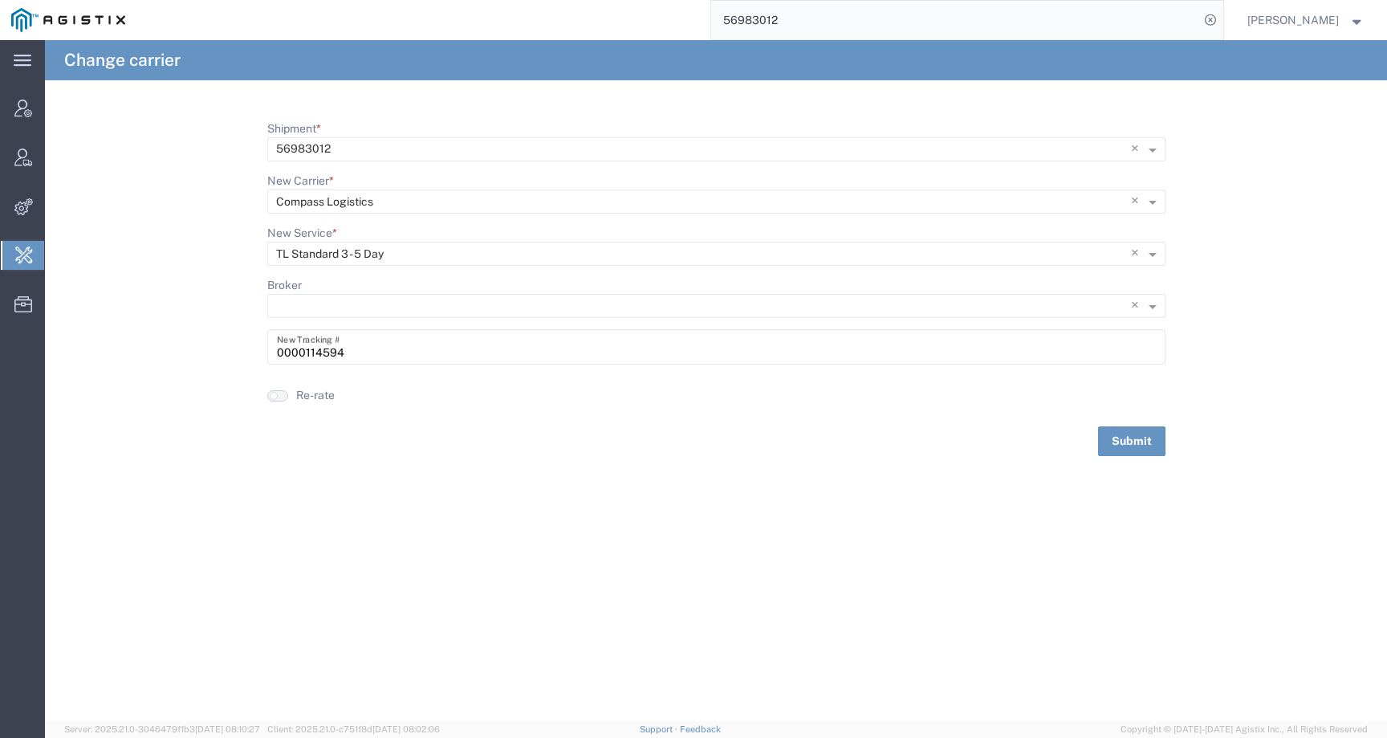
click at [283, 396] on button "button" at bounding box center [277, 395] width 21 height 11
click at [1111, 444] on button "Submit" at bounding box center [1131, 441] width 67 height 30
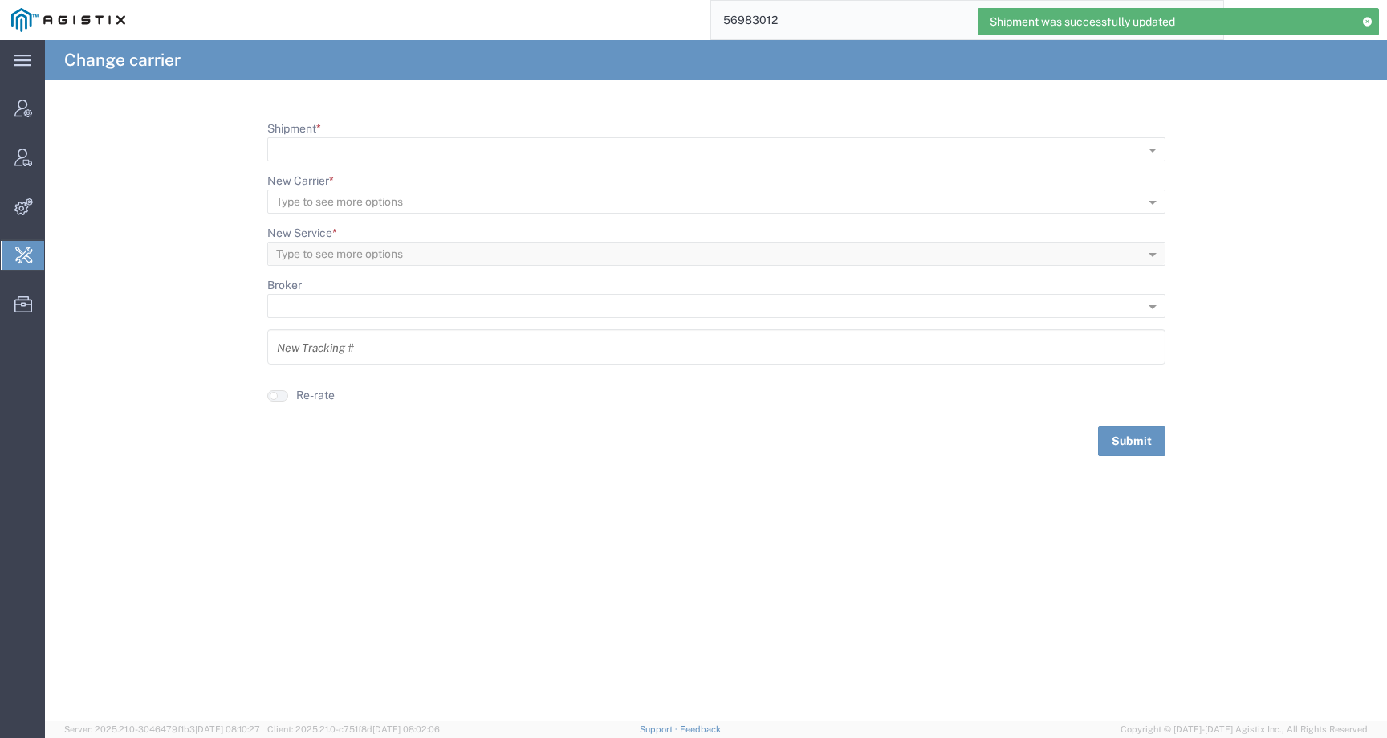
click at [814, 21] on input "56983012" at bounding box center [955, 20] width 488 height 39
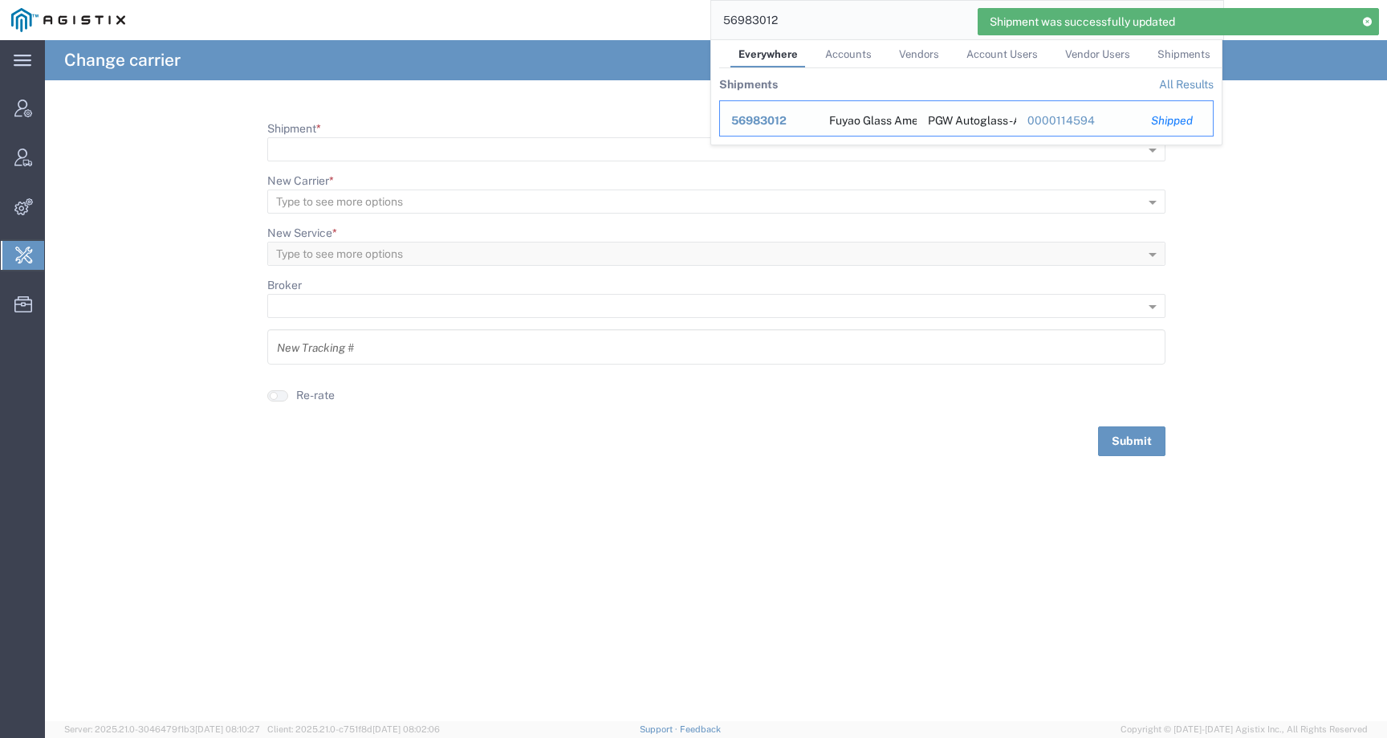
click at [783, 119] on span "56983012" at bounding box center [758, 120] width 55 height 13
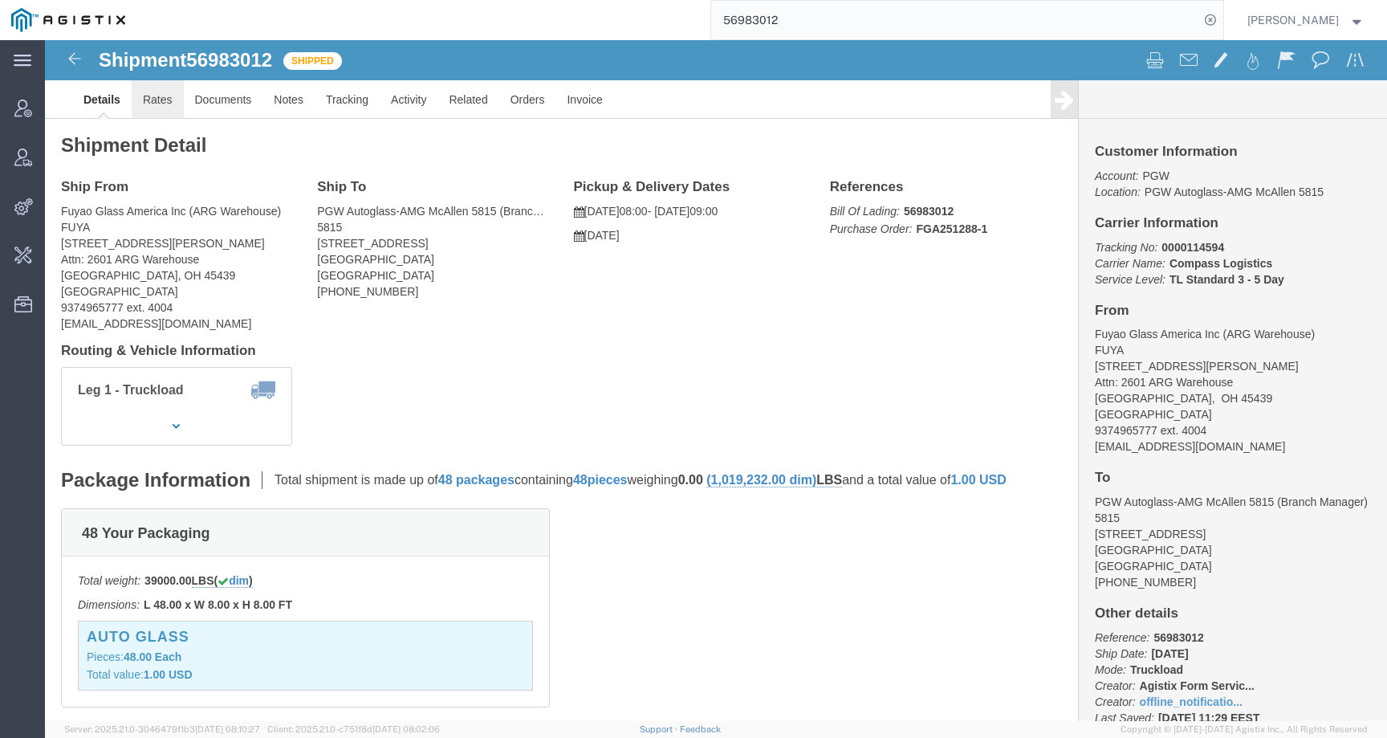
click link "Rates"
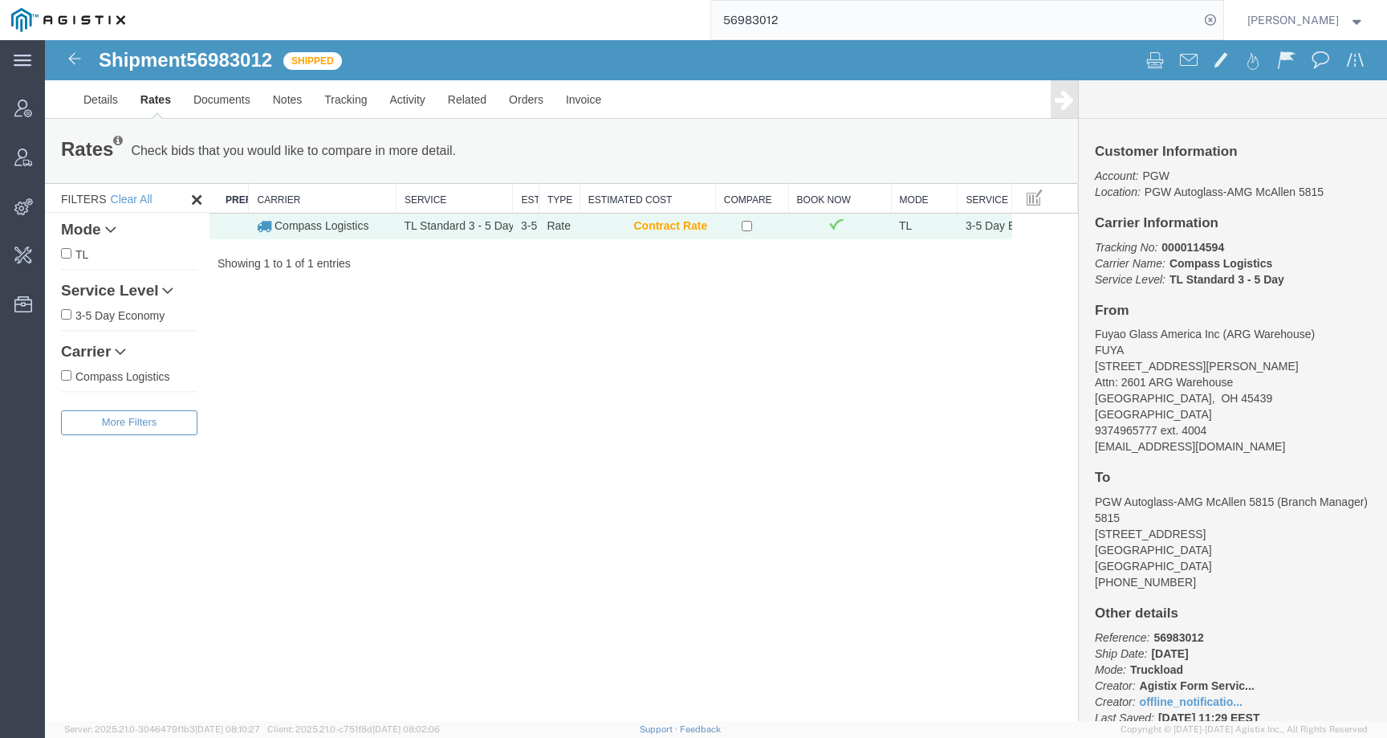
click at [1195, 429] on address "Fuyao Glass America Inc (ARG Warehouse) FUYA 2801 W Stroop Rd Attn: 2601 ARG Wa…" at bounding box center [1233, 390] width 276 height 128
click at [1181, 397] on address "Fuyao Glass America Inc (ARG Warehouse) FUYA 2801 W Stroop Rd Attn: 2601 ARG Wa…" at bounding box center [1233, 390] width 276 height 128
copy address "45439"
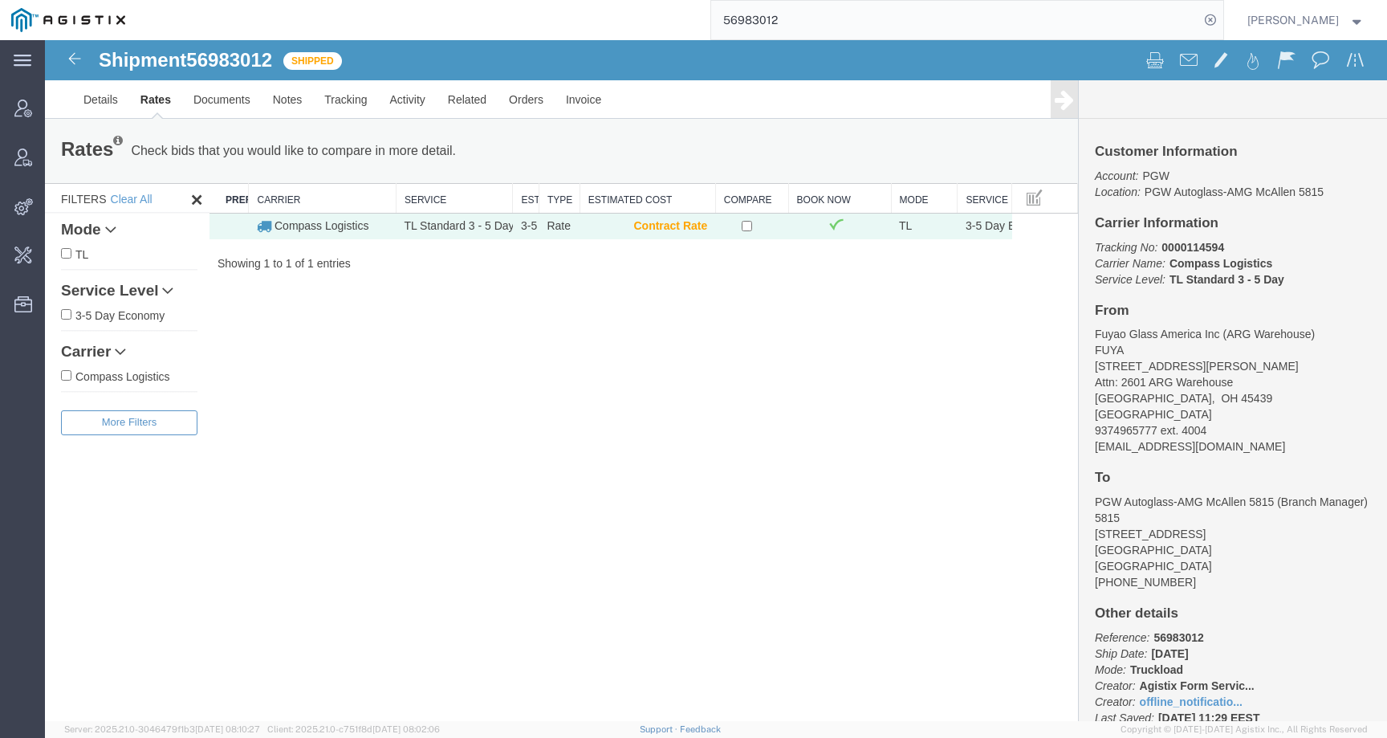
click at [1170, 553] on address "PGW Autoglass-AMG McAllen 5815 (Branch Manager) 5815 6613 S 27th Street McAllen…" at bounding box center [1233, 542] width 276 height 96
copy address "78503"
click at [1197, 433] on address "Fuyao Glass America Inc (ARG Warehouse) FUYA 2801 W Stroop Rd Attn: 2601 ARG Wa…" at bounding box center [1233, 390] width 276 height 128
click at [1180, 389] on address "Fuyao Glass America Inc (ARG Warehouse) FUYA 2801 W Stroop Rd Attn: 2601 ARG Wa…" at bounding box center [1233, 390] width 276 height 128
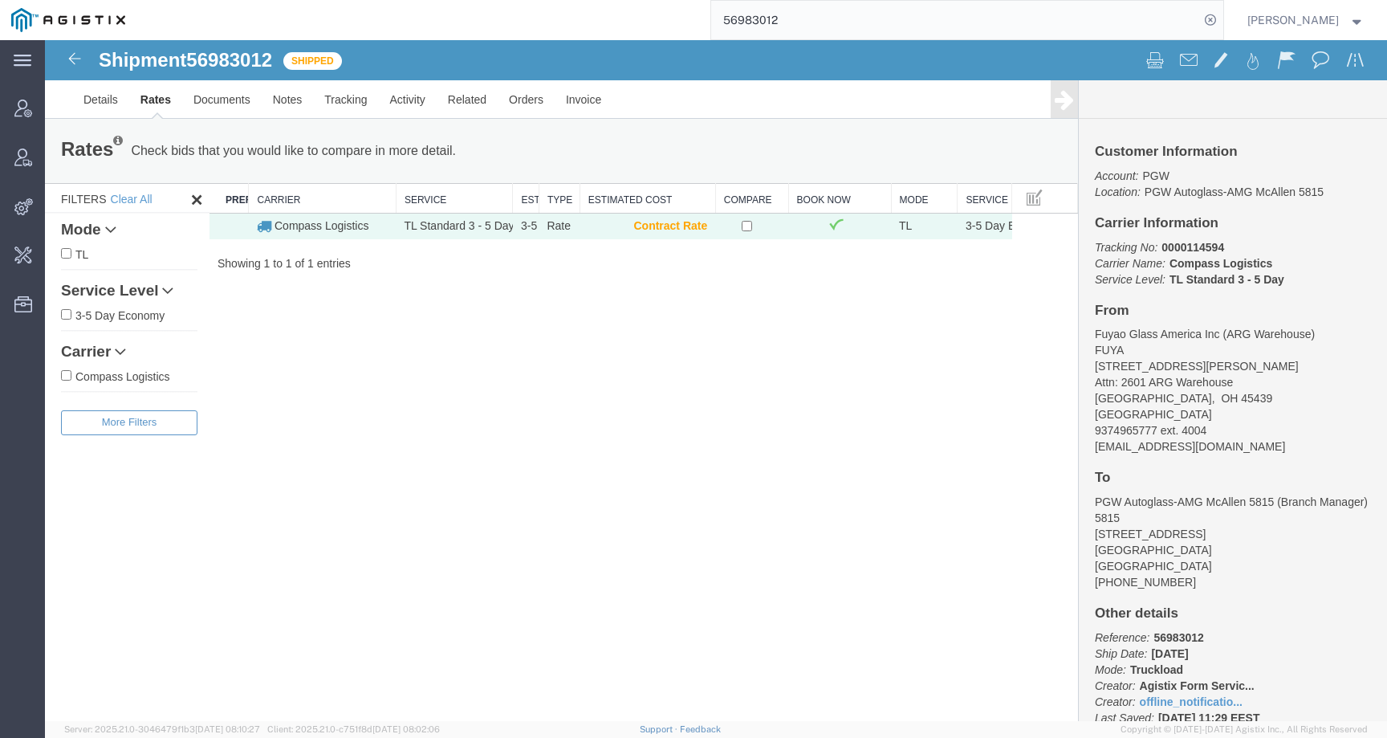
click at [1180, 404] on address "Fuyao Glass America Inc (ARG Warehouse) FUYA 2801 W Stroop Rd Attn: 2601 ARG Wa…" at bounding box center [1233, 390] width 276 height 128
copy address "45439"
click at [767, 34] on input "56983012" at bounding box center [955, 20] width 488 height 39
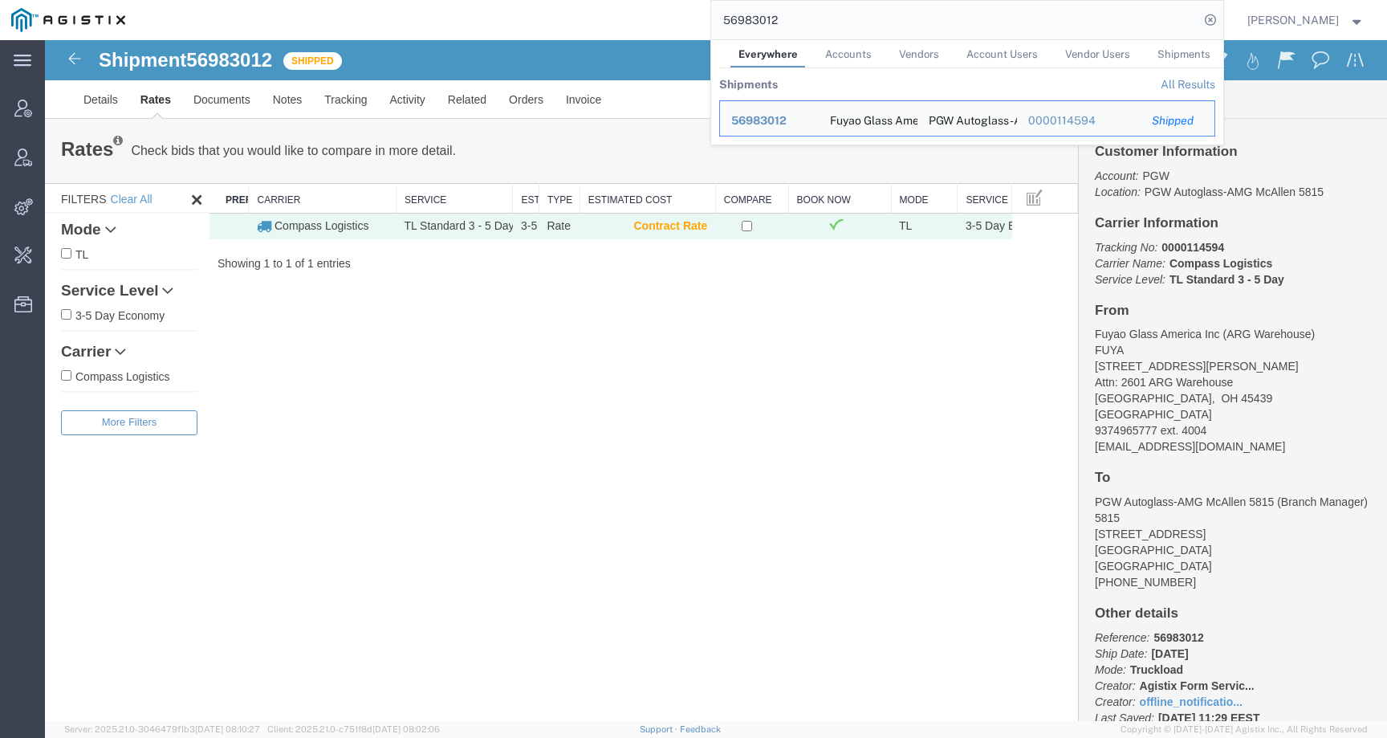
click at [767, 34] on input "56983012" at bounding box center [955, 20] width 488 height 39
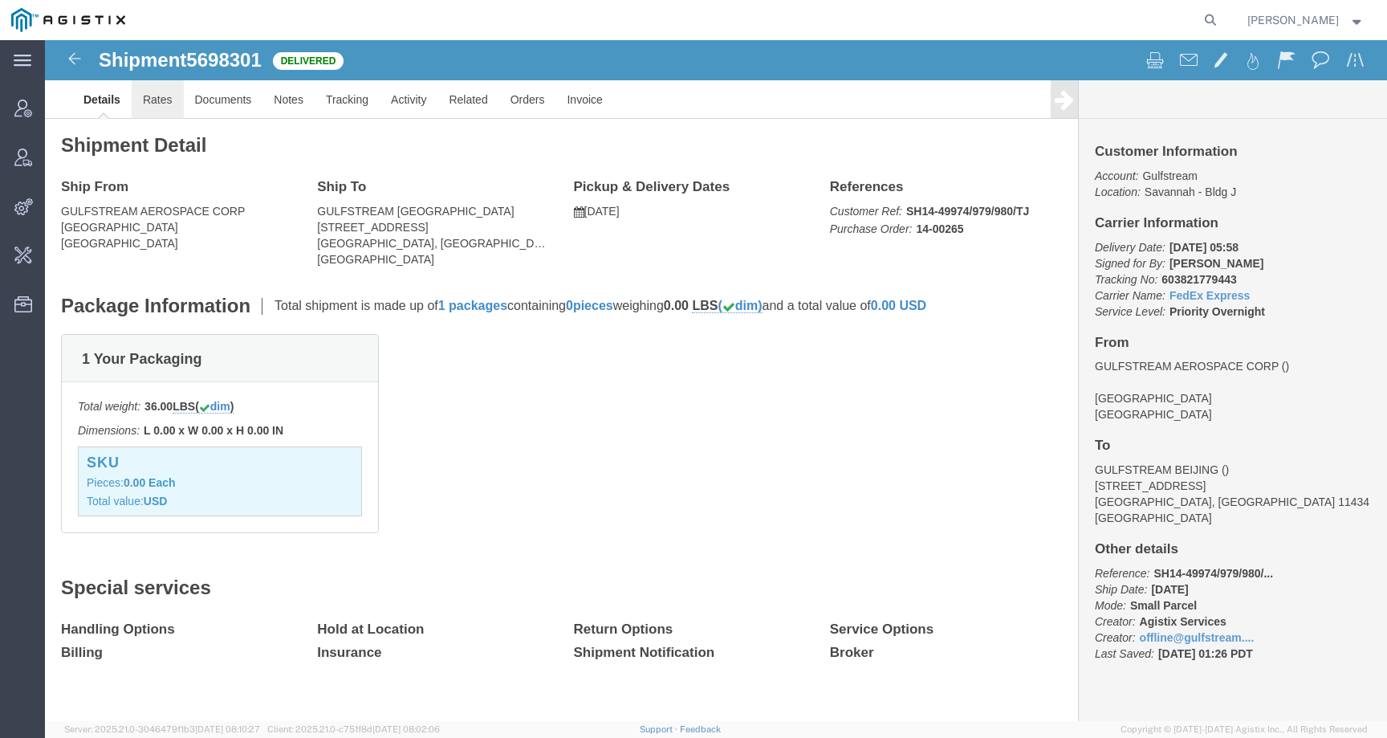
click link "Rates"
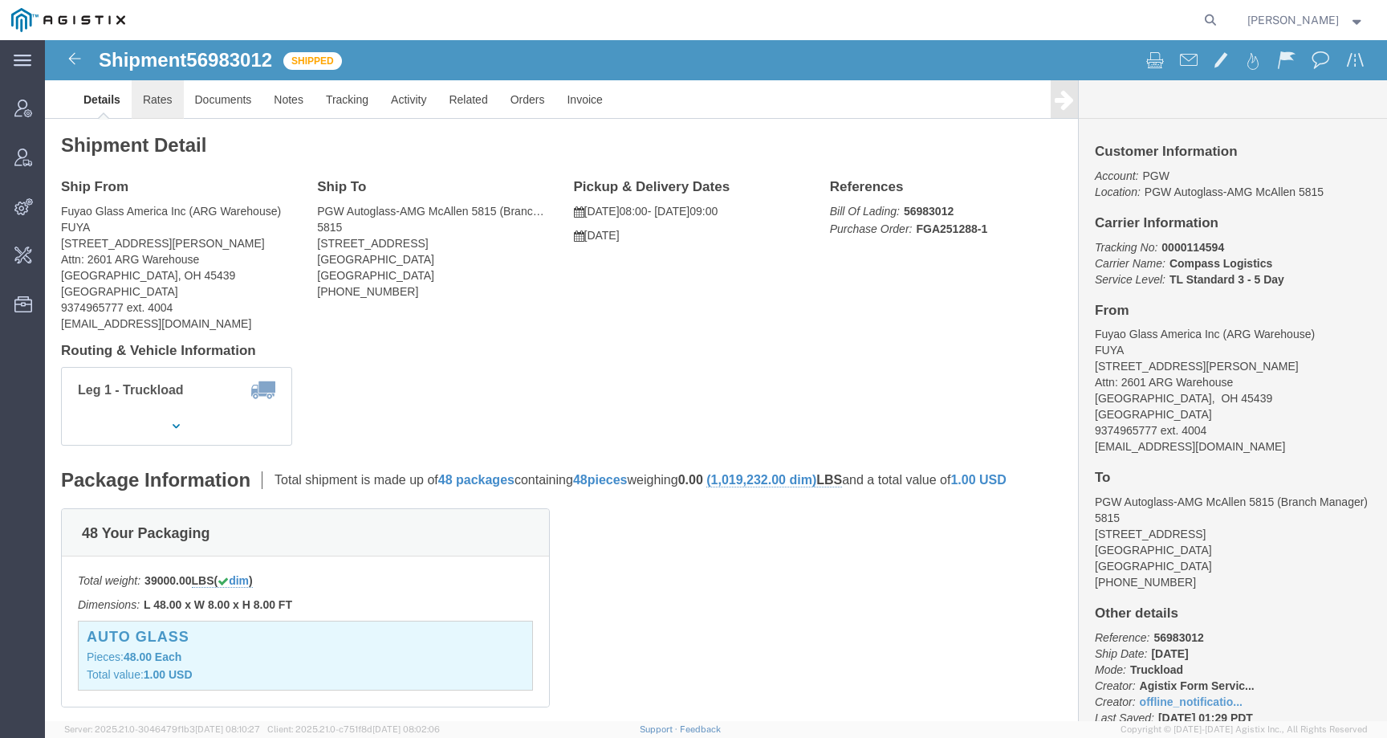
click link "Rates"
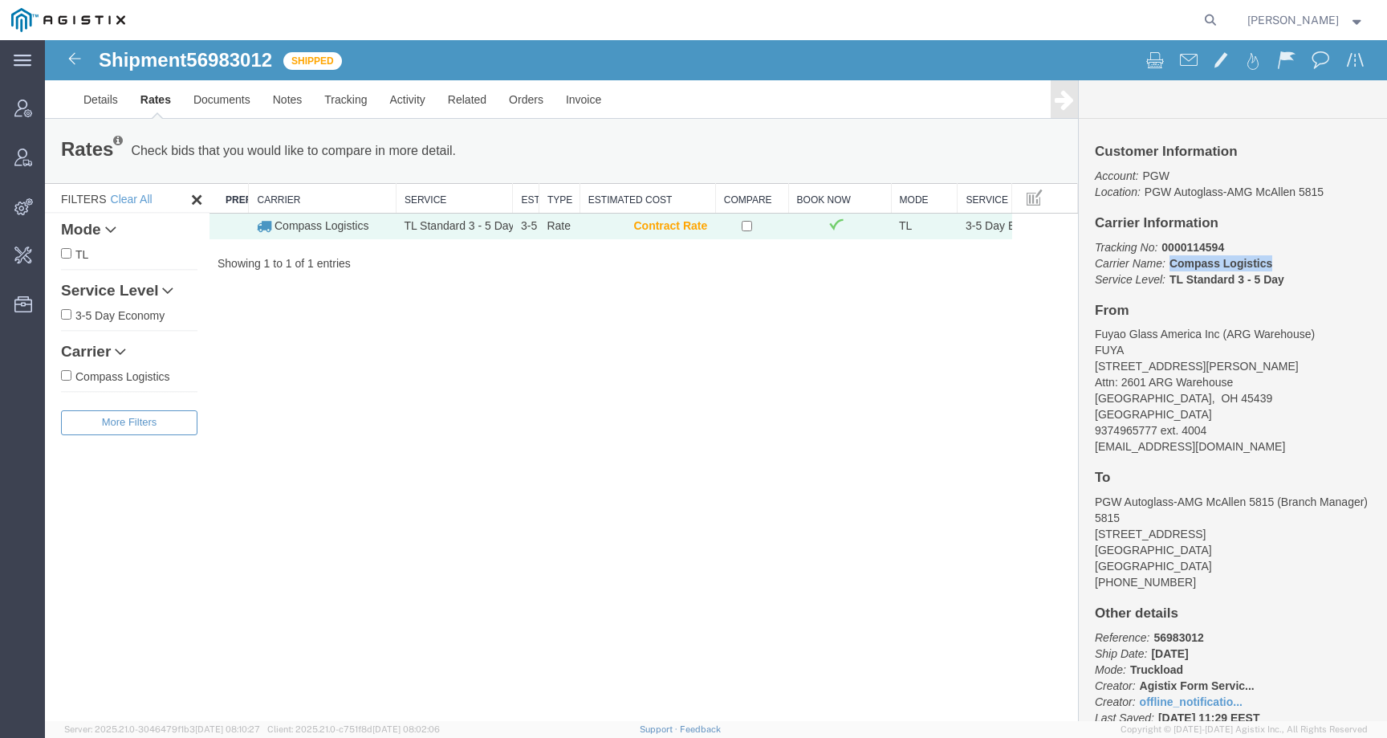
drag, startPoint x: 1277, startPoint y: 267, endPoint x: 1171, endPoint y: 265, distance: 106.0
click at [1171, 265] on p "Tracking No: 0000114594 Carrier Name: Compass Logistics Compass Logistics Servi…" at bounding box center [1233, 263] width 276 height 48
copy b "Compass Logistics"
click at [1220, 18] on icon at bounding box center [1210, 20] width 22 height 22
click at [1165, 25] on input "search" at bounding box center [955, 20] width 488 height 39
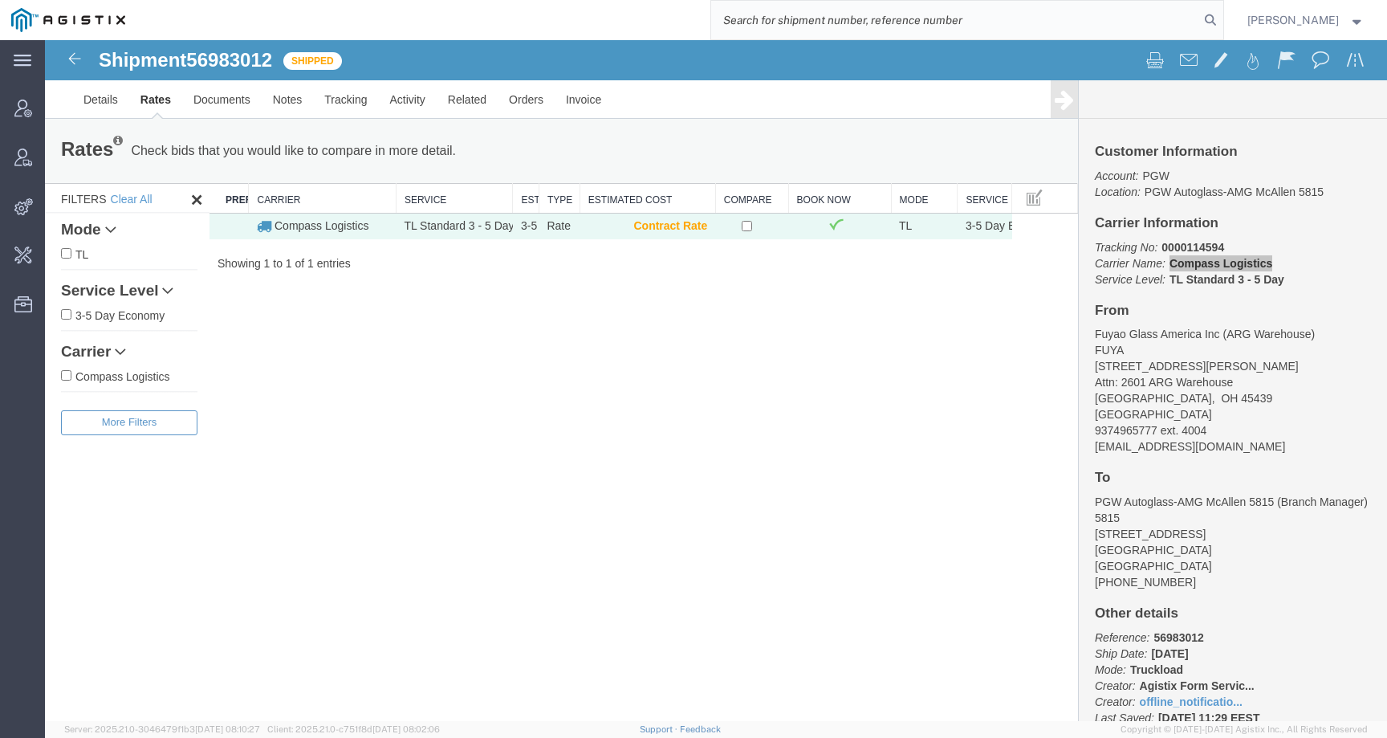
paste input "Compass Logistics"
type input "Compass Logistics"
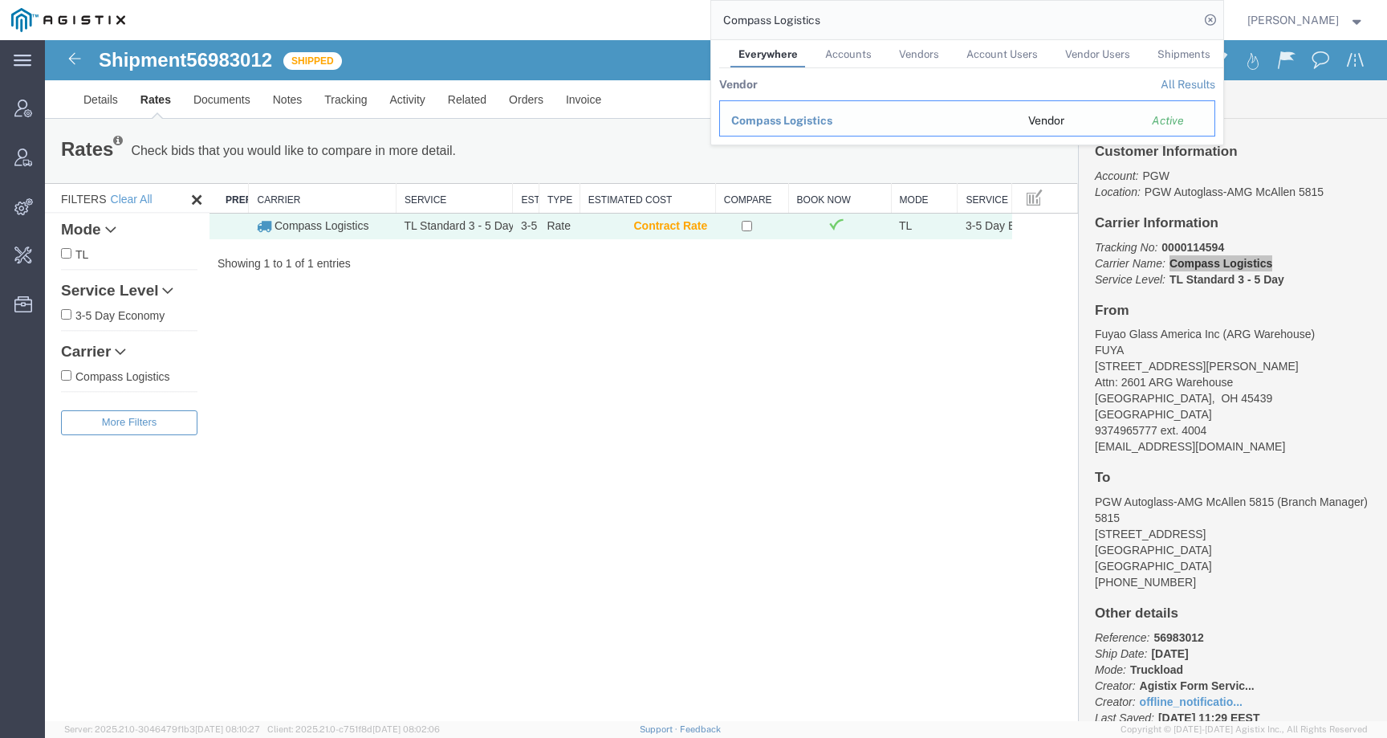
click at [804, 124] on span "Compass Logistics" at bounding box center [781, 120] width 101 height 13
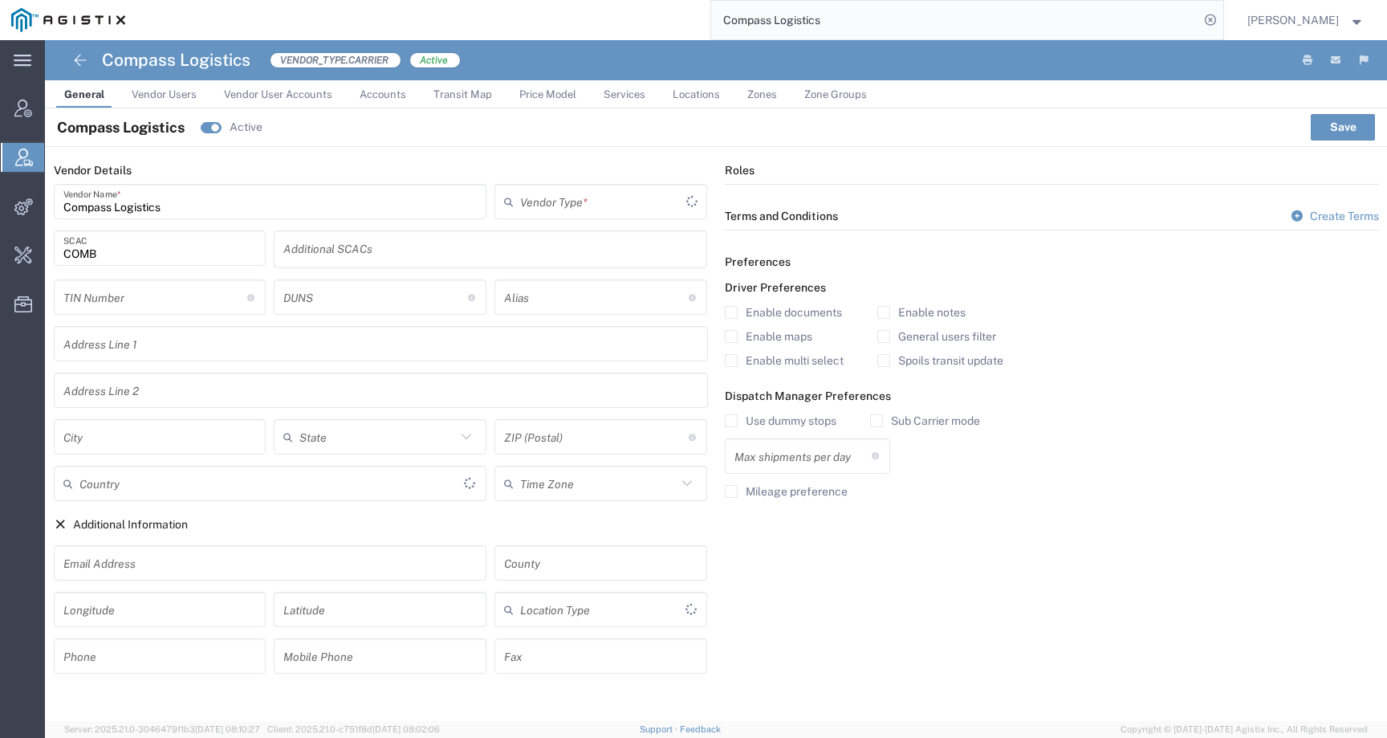
type input "Carrier"
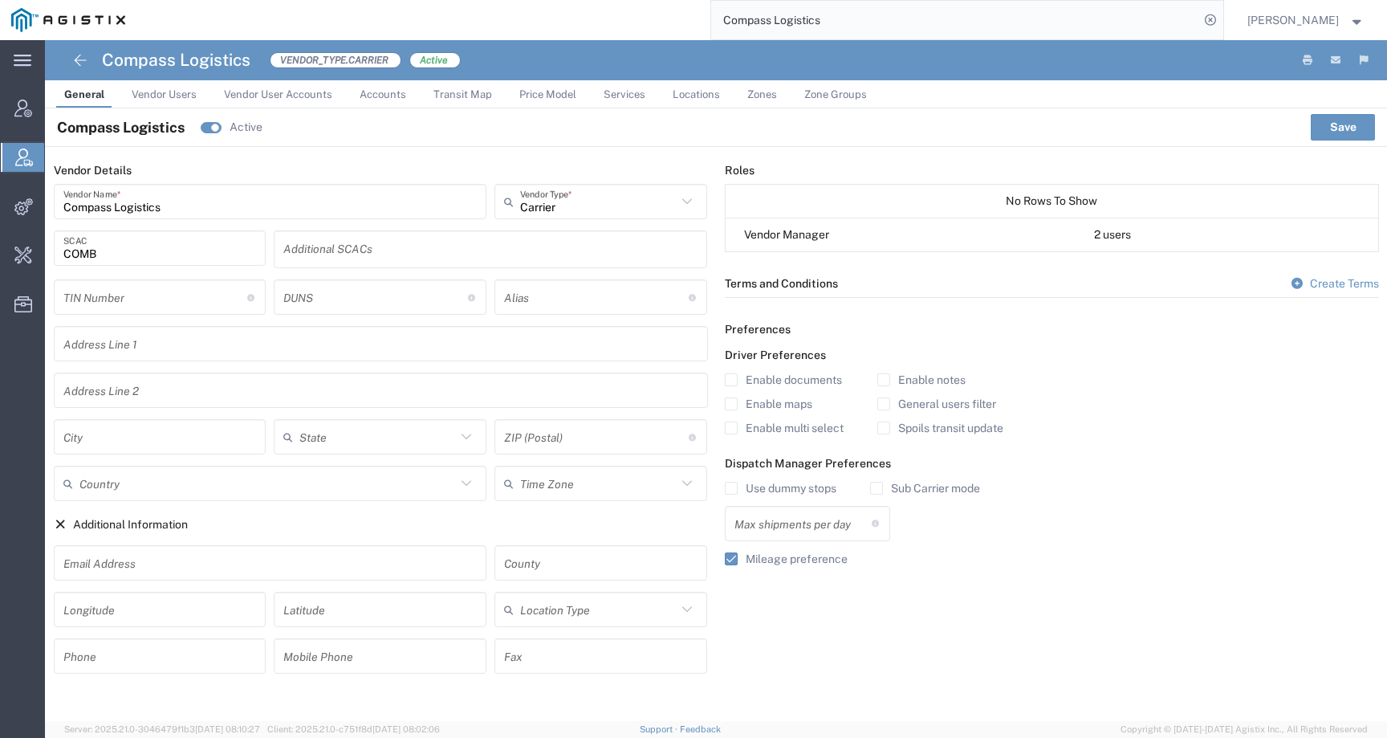
click at [529, 97] on span "Price Model" at bounding box center [547, 94] width 57 height 12
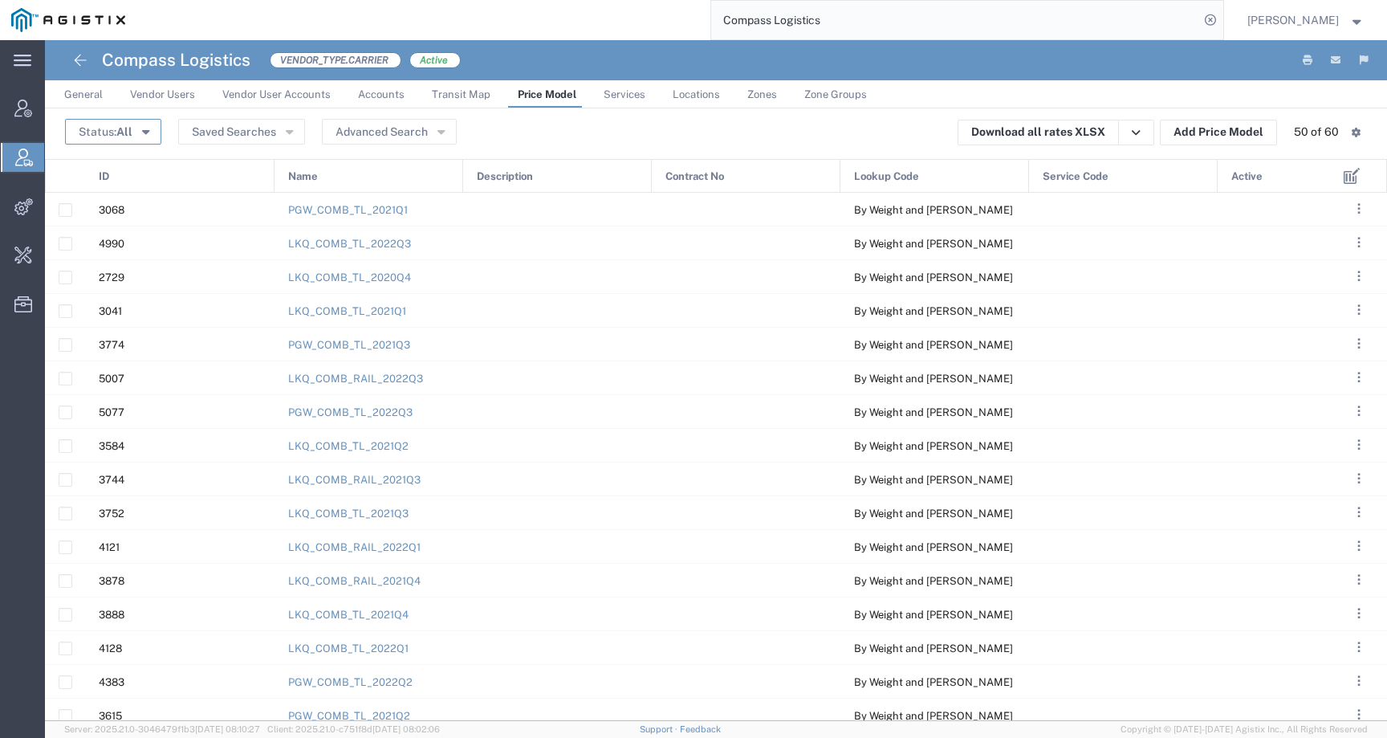
click at [135, 128] on button "Status: All" at bounding box center [113, 132] width 96 height 26
click at [128, 165] on span "Active" at bounding box center [159, 161] width 185 height 25
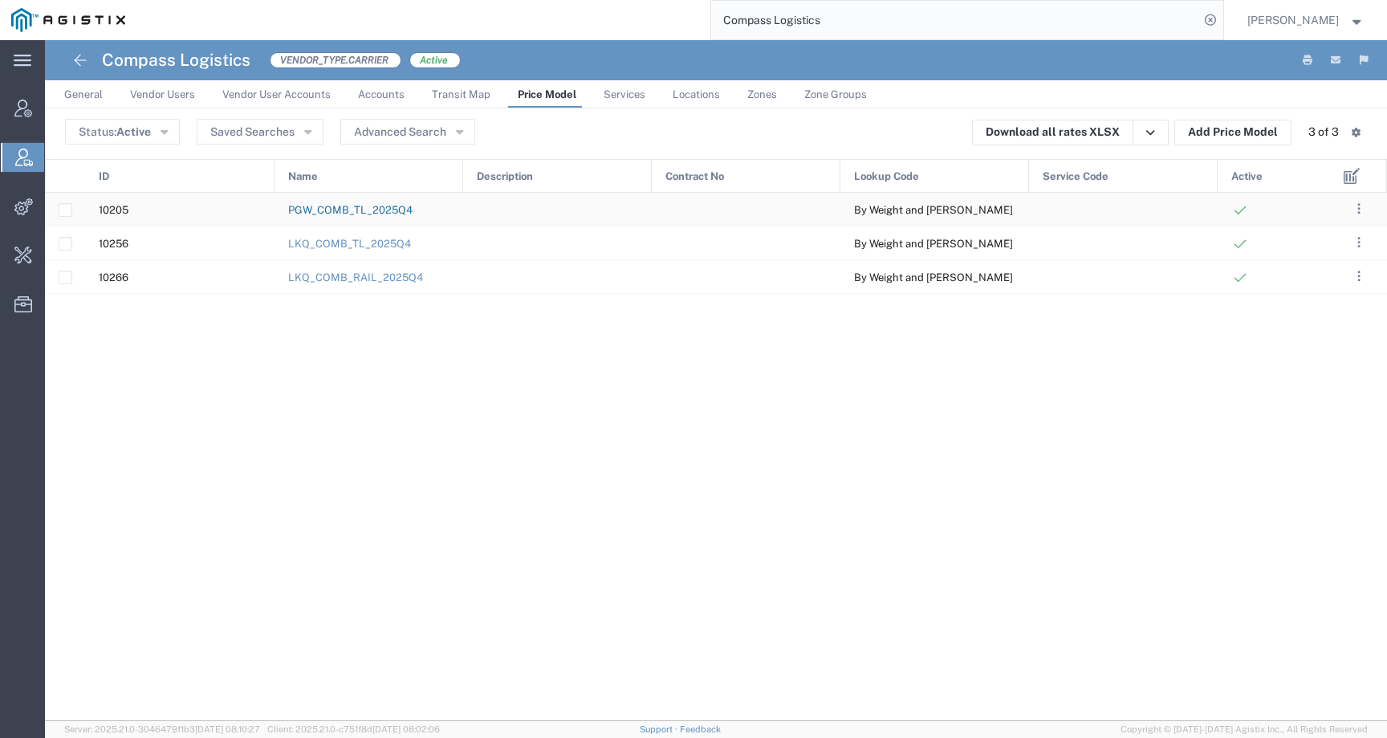
click at [405, 212] on link "PGW_COMB_TL_2025Q4" at bounding box center [350, 210] width 124 height 12
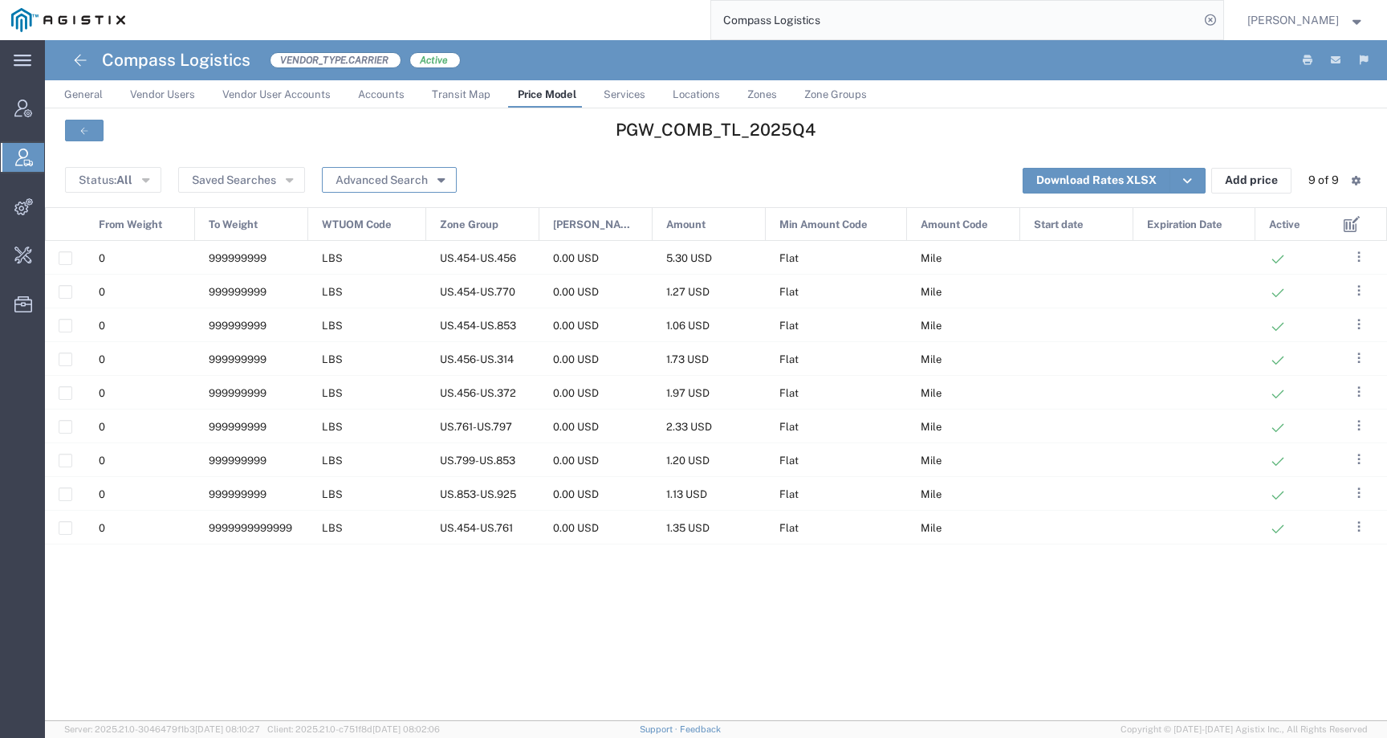
click at [396, 173] on button "Advanced Search" at bounding box center [389, 180] width 135 height 26
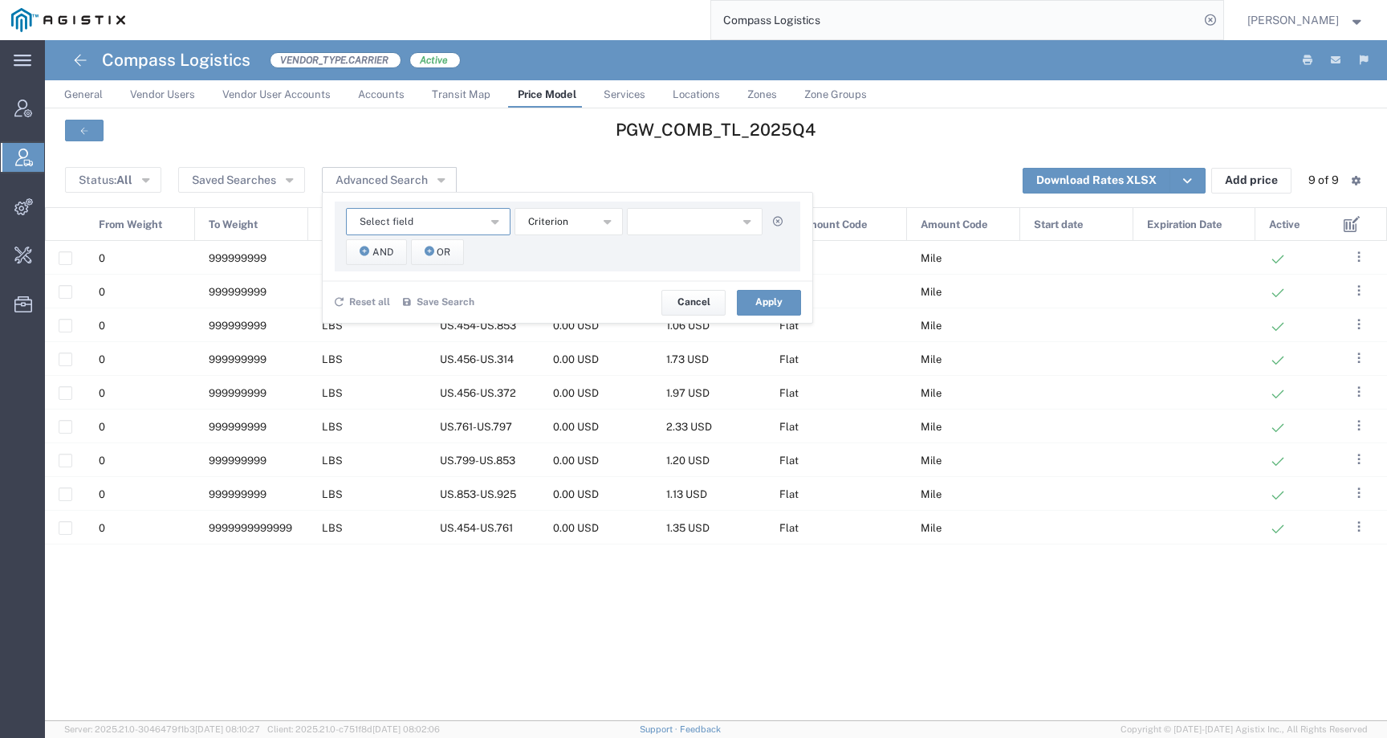
click at [383, 210] on button "Select field" at bounding box center [428, 221] width 165 height 27
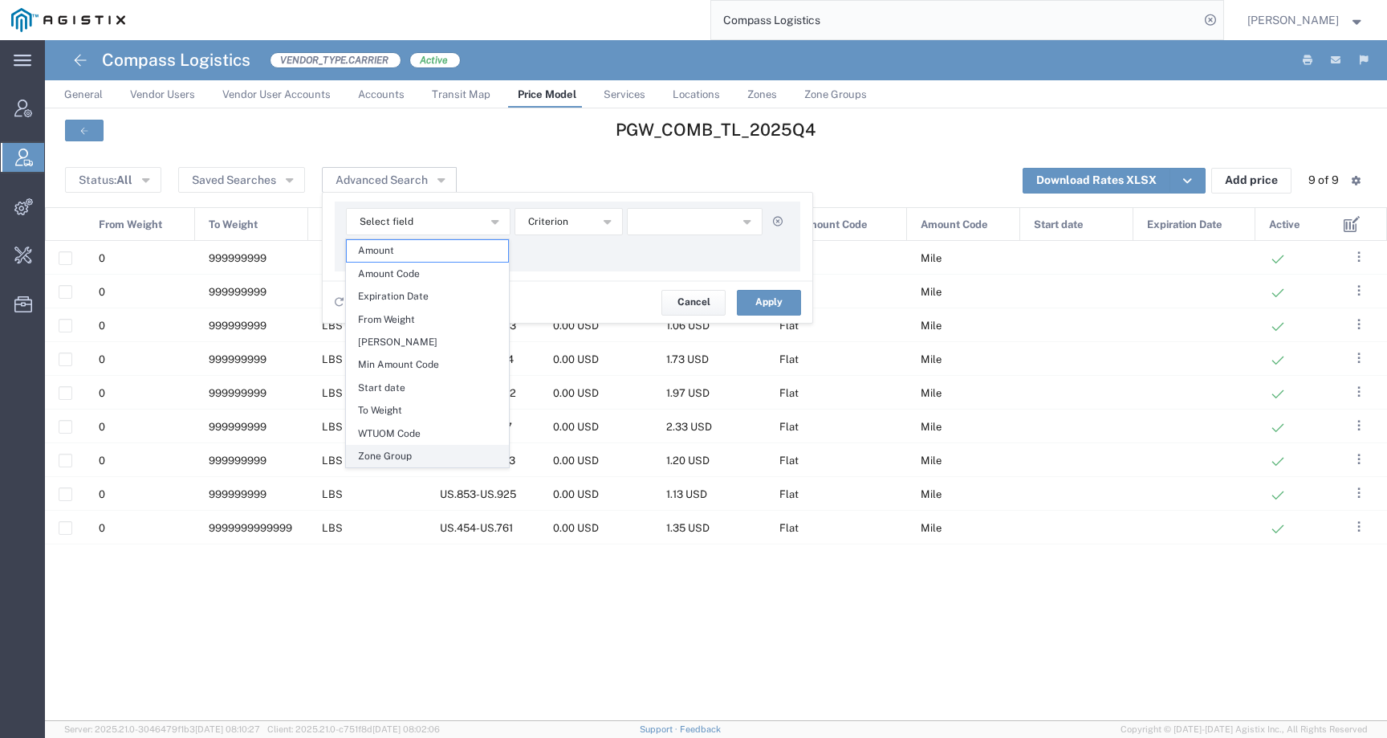
click at [380, 449] on span "Zone Group" at bounding box center [427, 455] width 161 height 21
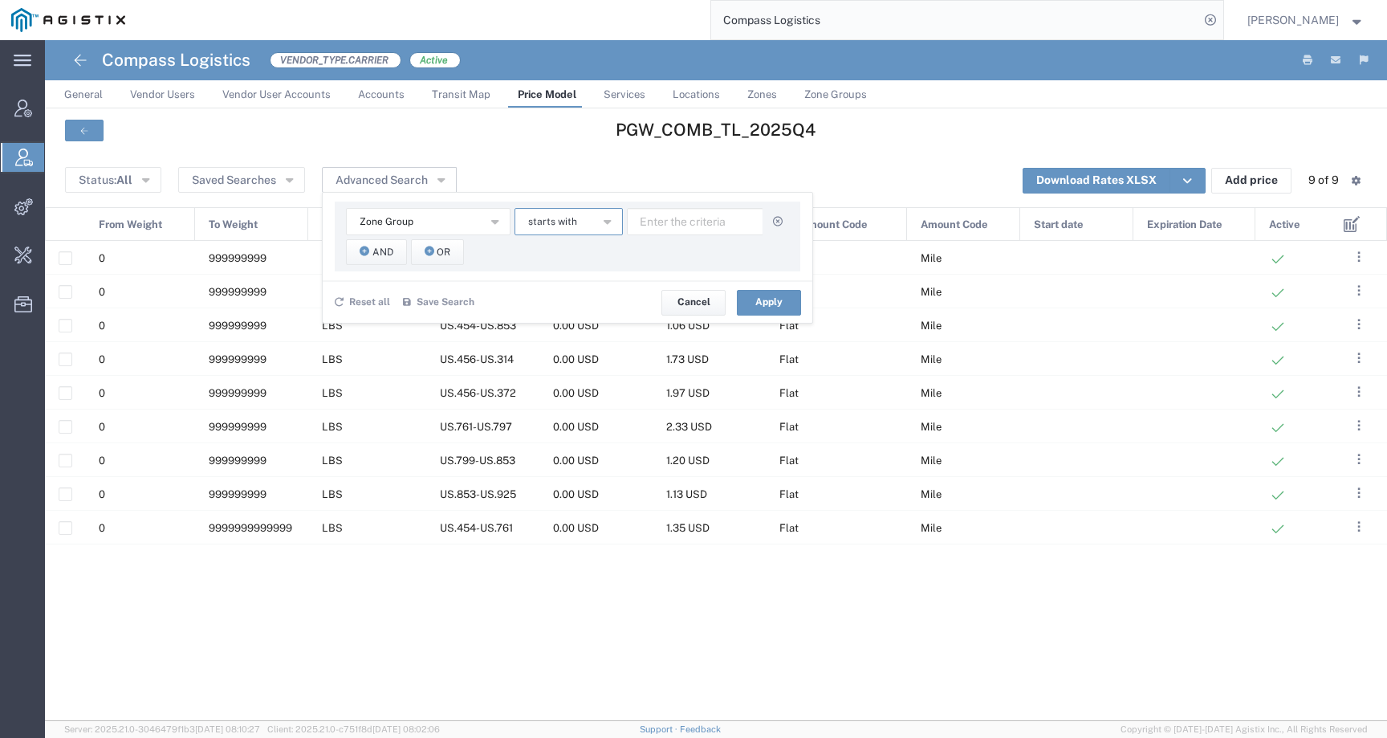
click at [572, 227] on span "starts with" at bounding box center [552, 221] width 49 height 15
click at [559, 254] on span "contains" at bounding box center [567, 250] width 105 height 21
click at [367, 256] on icon "button" at bounding box center [365, 251] width 10 height 11
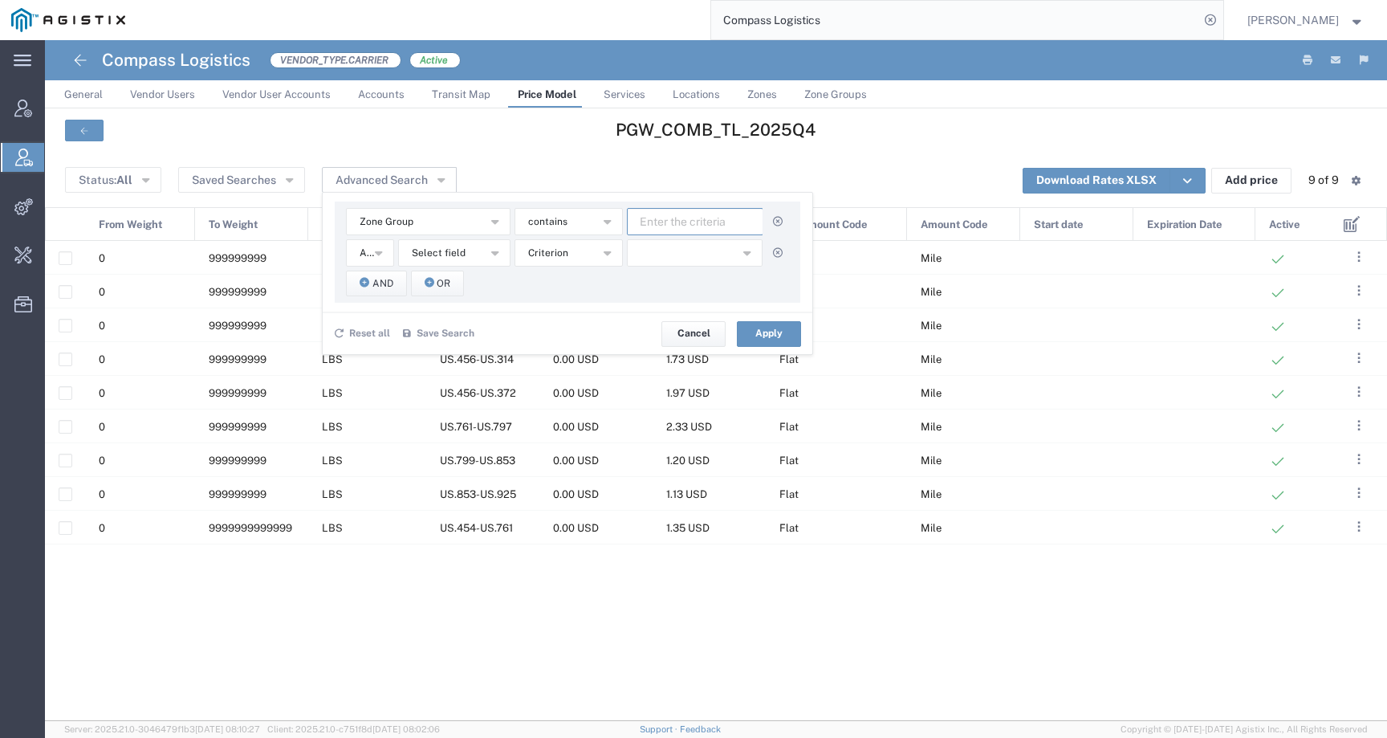
click at [710, 224] on input "text" at bounding box center [695, 221] width 136 height 27
paste input "45439"
type input "45439"
click at [468, 250] on button "Select field" at bounding box center [454, 252] width 112 height 27
click at [429, 492] on span "Zone Group" at bounding box center [453, 487] width 109 height 21
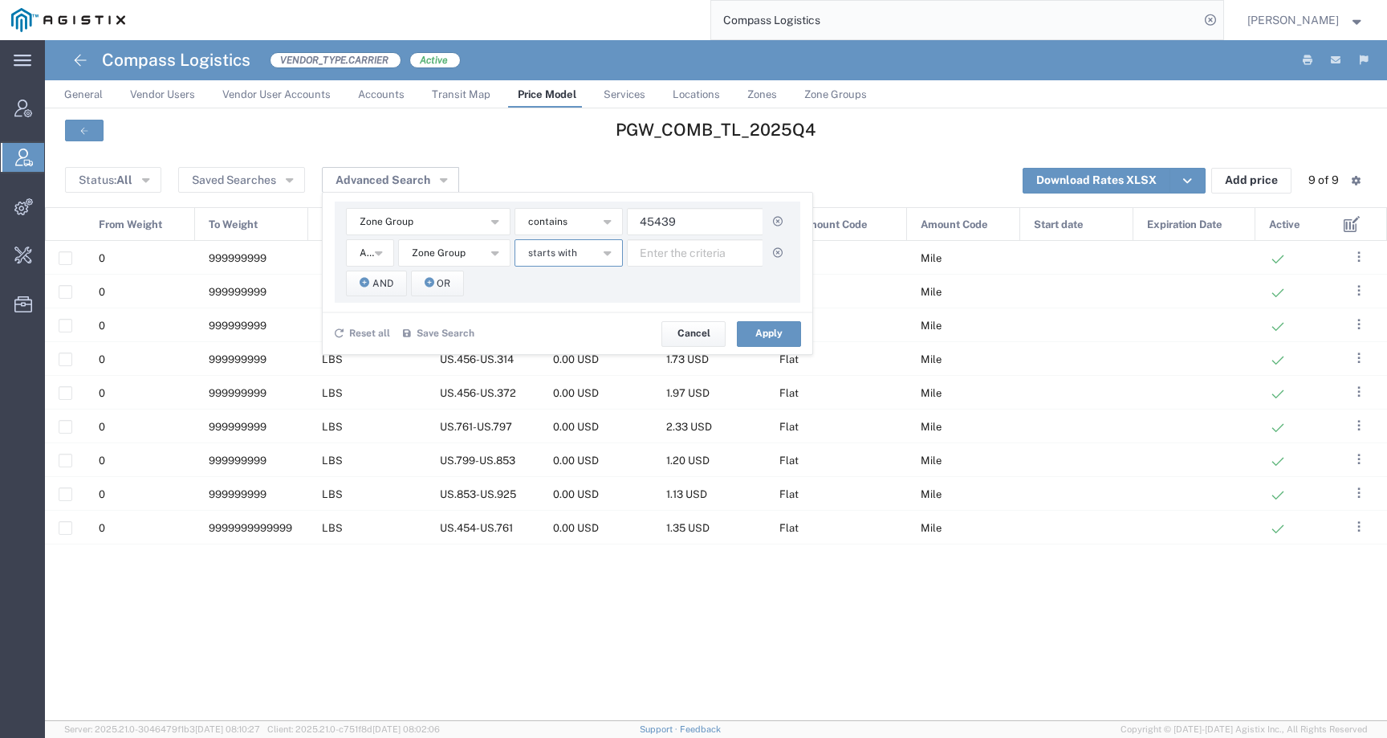
click at [565, 260] on span "starts with" at bounding box center [552, 253] width 49 height 15
click at [569, 287] on span "contains" at bounding box center [567, 281] width 105 height 21
click at [656, 252] on input "text" at bounding box center [695, 252] width 136 height 27
paste input "78503"
type input "78503"
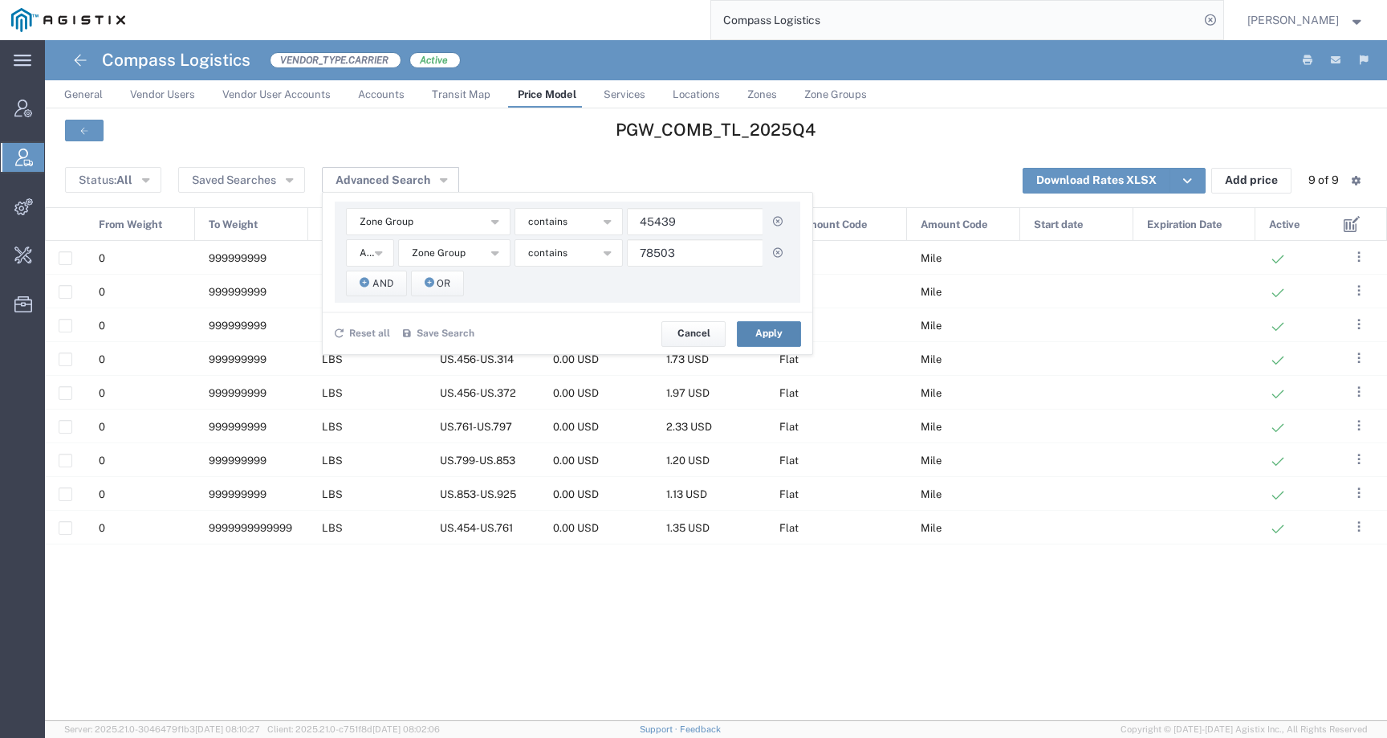
click at [767, 340] on button "Apply" at bounding box center [769, 334] width 64 height 26
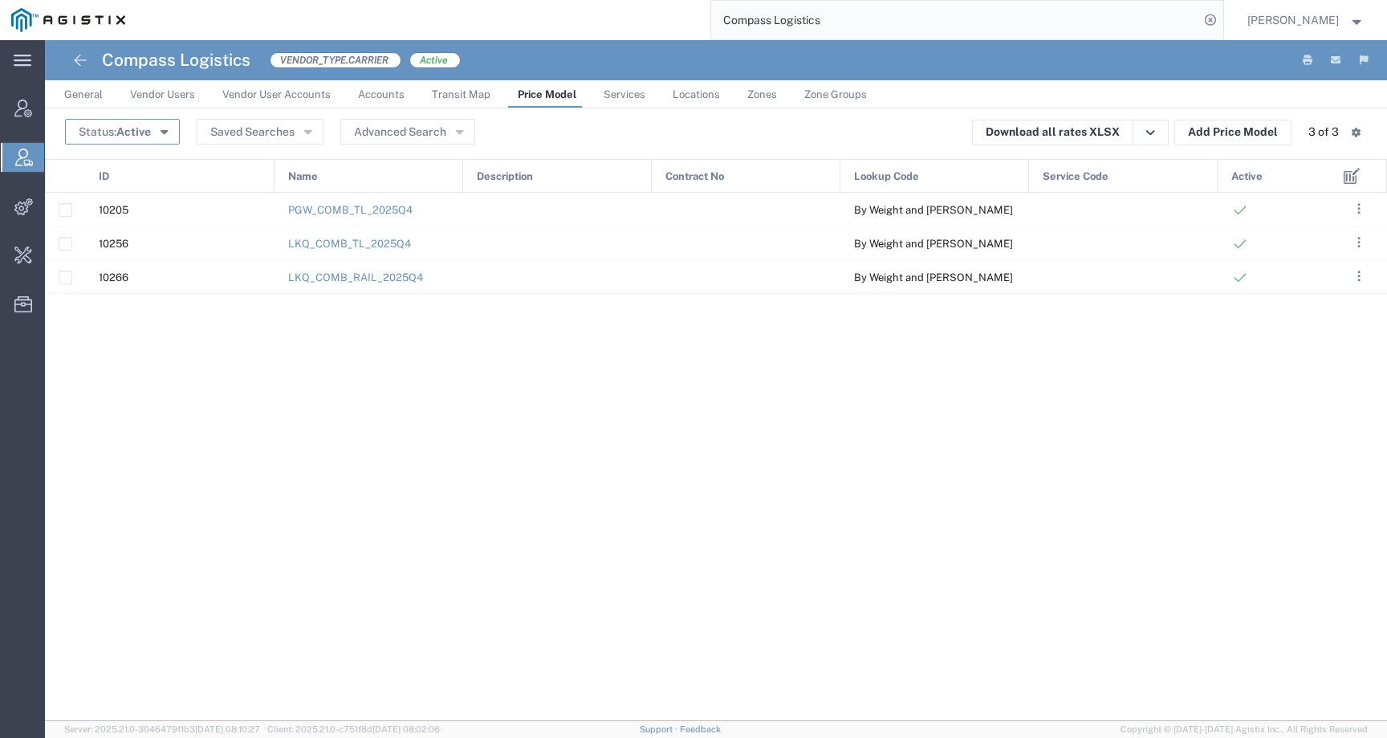
click at [161, 134] on icon "button" at bounding box center [164, 130] width 7 height 11
click at [146, 188] on span "All" at bounding box center [159, 188] width 185 height 25
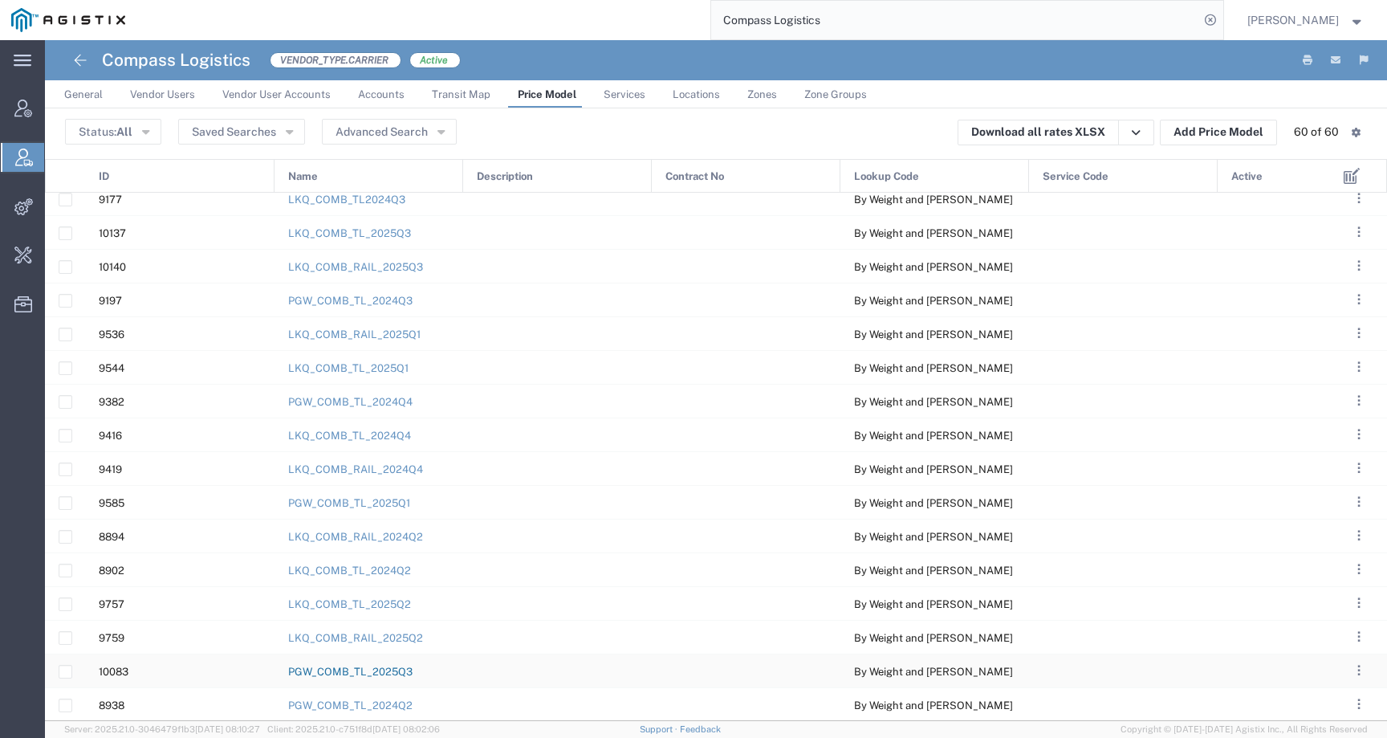
click at [403, 666] on link "PGW_COMB_TL_2025Q3" at bounding box center [350, 671] width 124 height 12
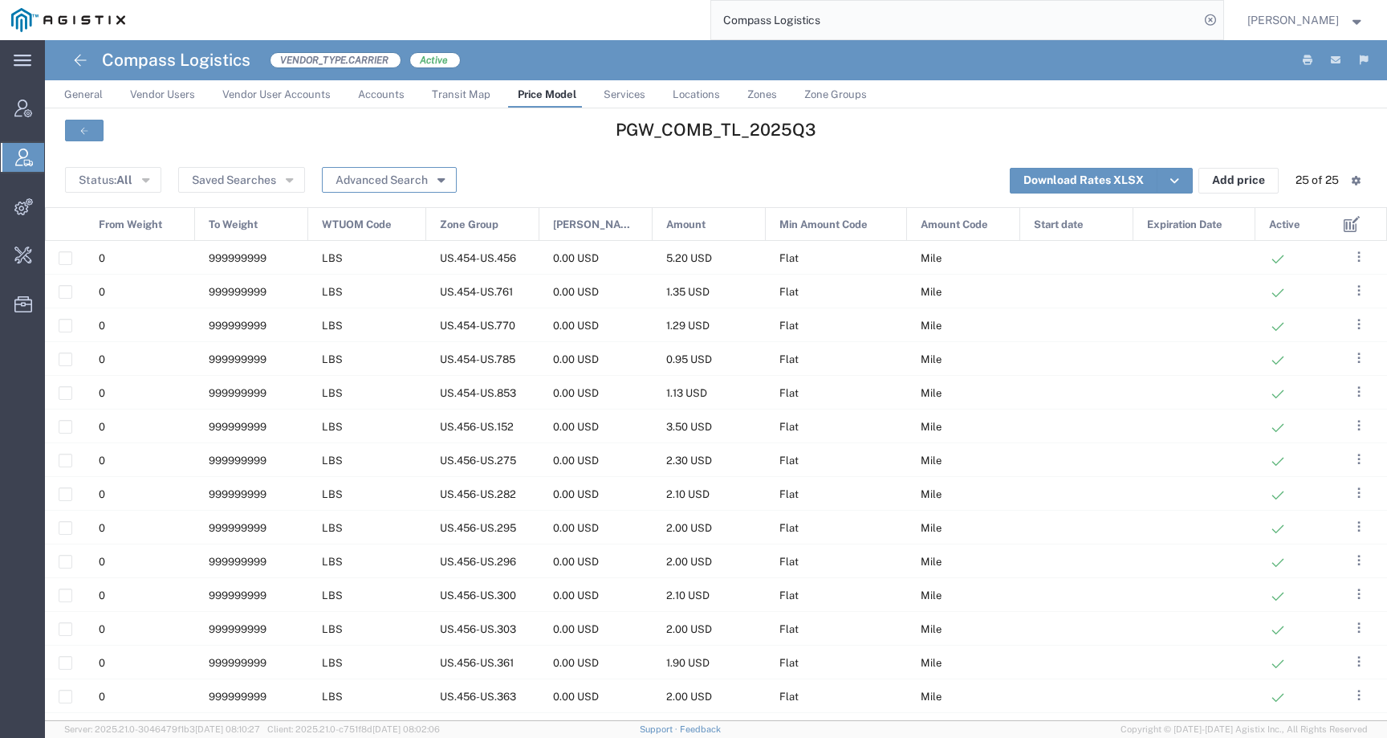
click at [359, 179] on button "Advanced Search" at bounding box center [389, 180] width 135 height 26
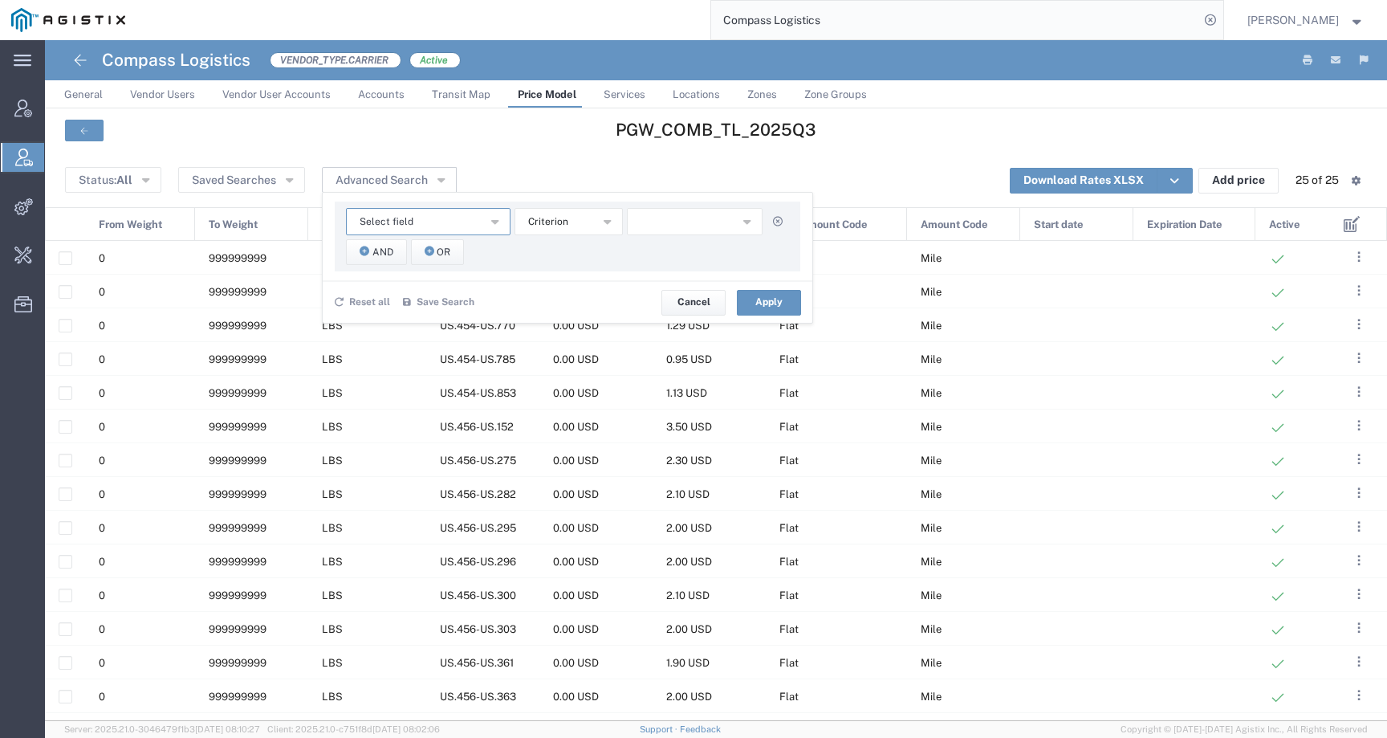
click at [388, 227] on span "Select field" at bounding box center [387, 221] width 54 height 15
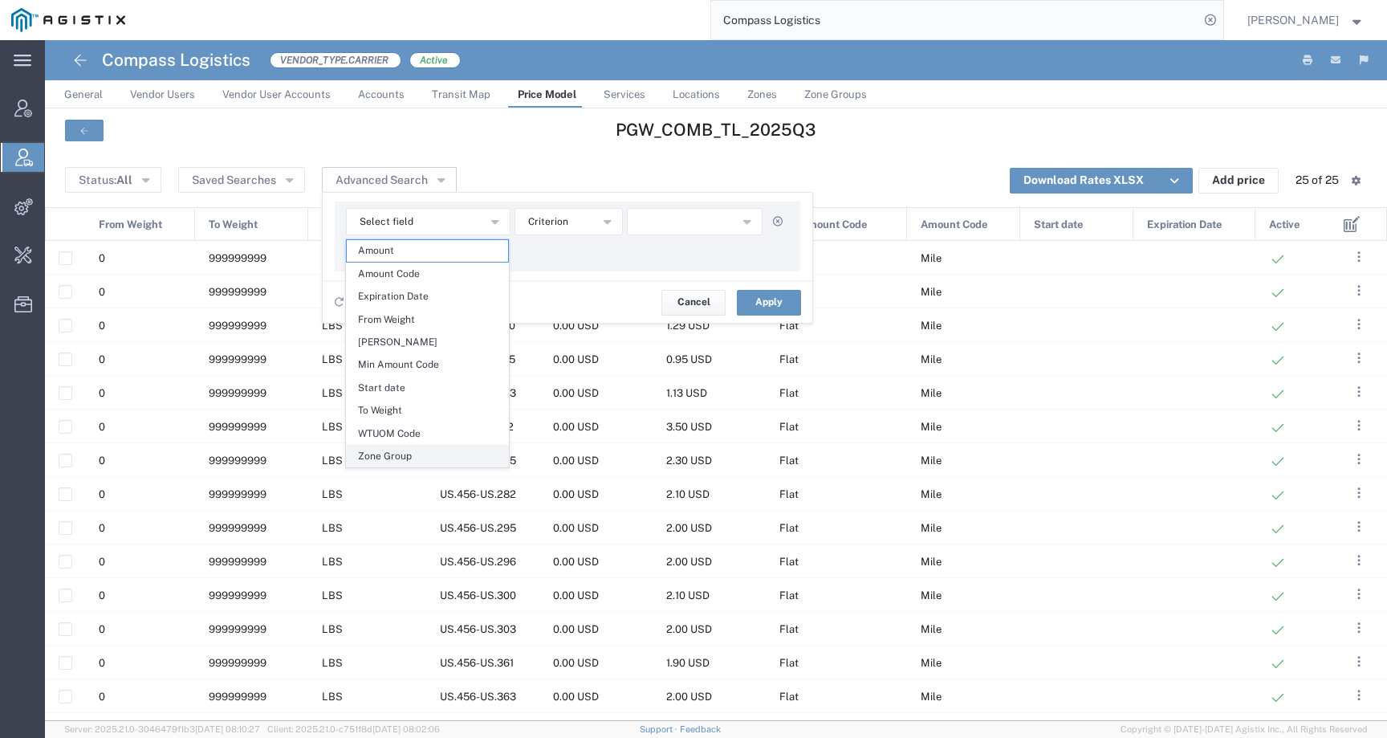
click at [413, 456] on span "Zone Group" at bounding box center [427, 455] width 161 height 21
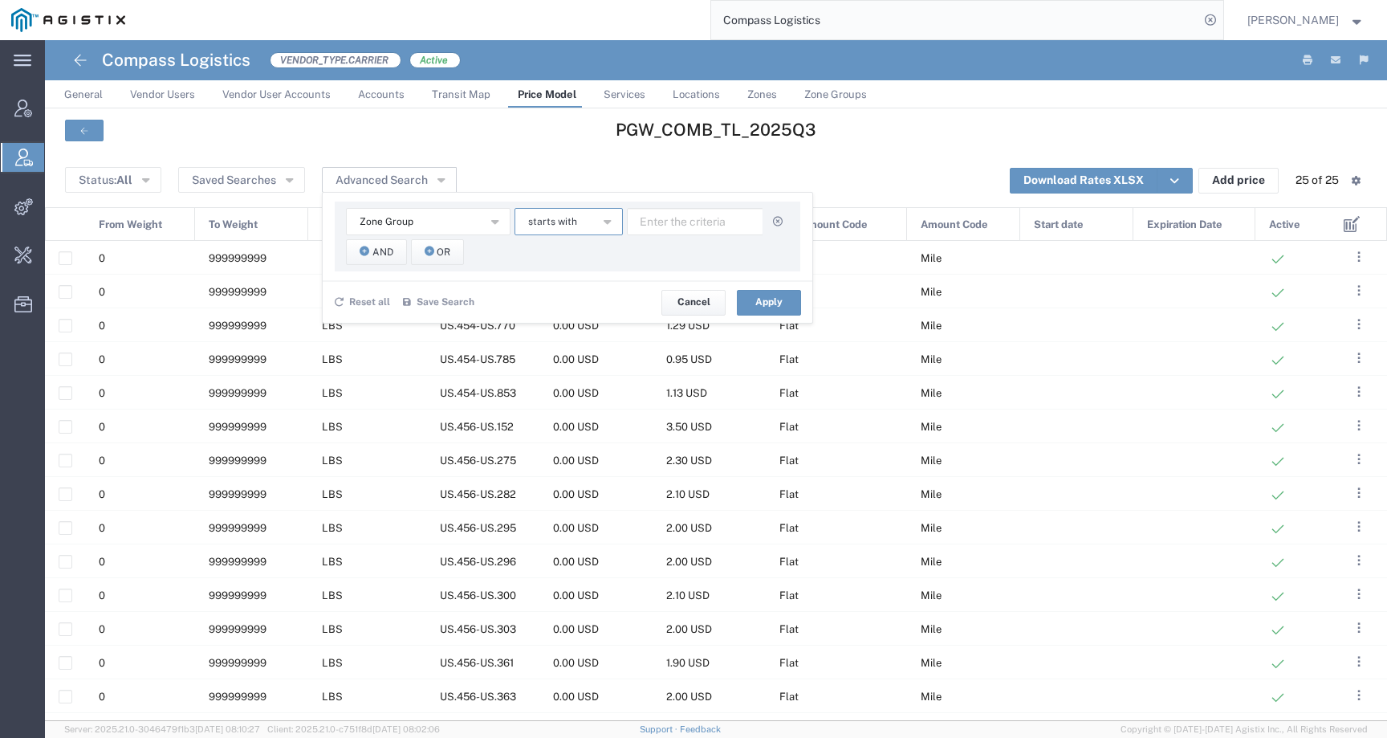
click at [551, 230] on button "starts with" at bounding box center [568, 221] width 108 height 27
click at [551, 244] on span "contains" at bounding box center [567, 250] width 105 height 21
click at [681, 215] on input "text" at bounding box center [695, 221] width 136 height 27
click at [360, 238] on div "Zone Group Amount Amount Code Expiration Date From Weight Min Amount Min Amount…" at bounding box center [567, 236] width 465 height 70
click at [365, 244] on button "And" at bounding box center [376, 252] width 61 height 26
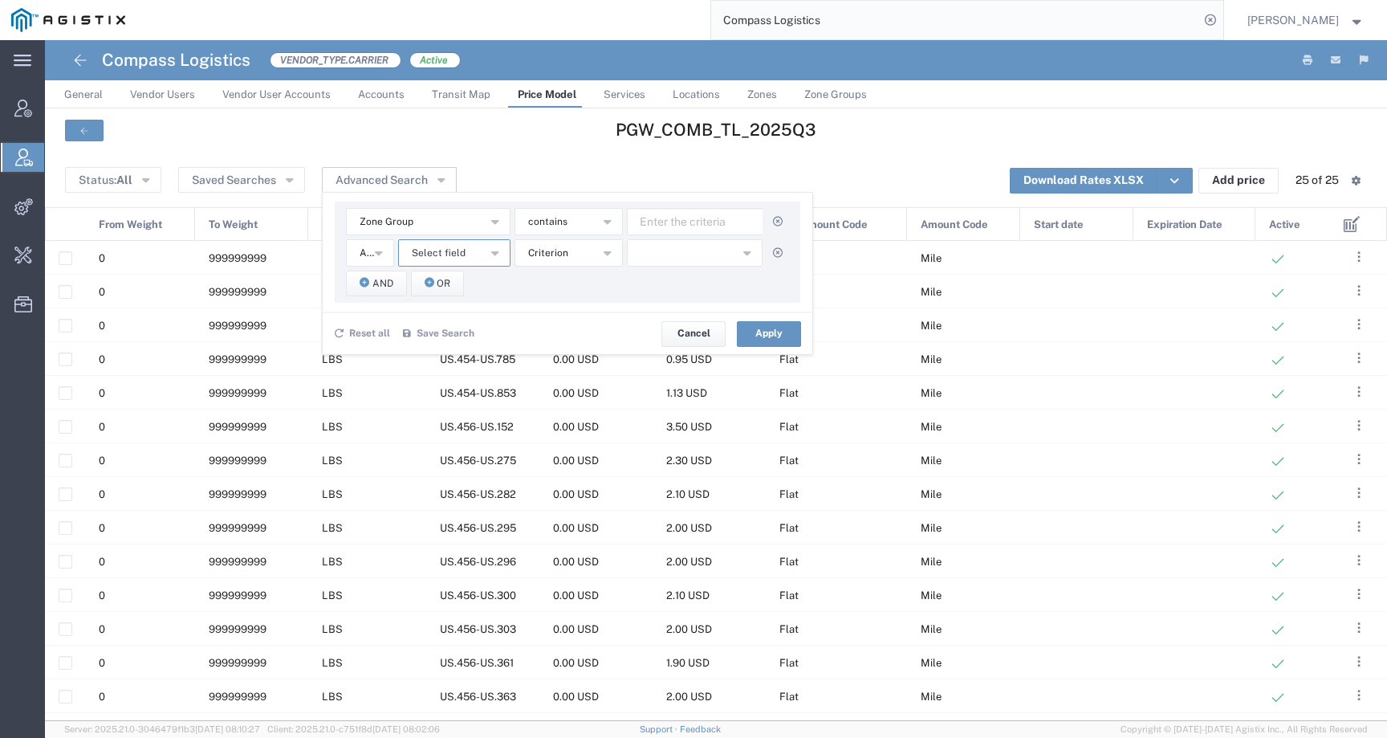
click at [453, 256] on span "Select field" at bounding box center [439, 253] width 54 height 15
click at [433, 485] on span "Zone Group" at bounding box center [453, 487] width 109 height 21
click at [561, 253] on span "starts with" at bounding box center [552, 253] width 49 height 15
click at [558, 270] on agx-dropdown-content "contains does not contain equal is blank is not blank not equal starts with" at bounding box center [568, 350] width 108 height 161
click at [558, 280] on span "contains" at bounding box center [567, 281] width 105 height 21
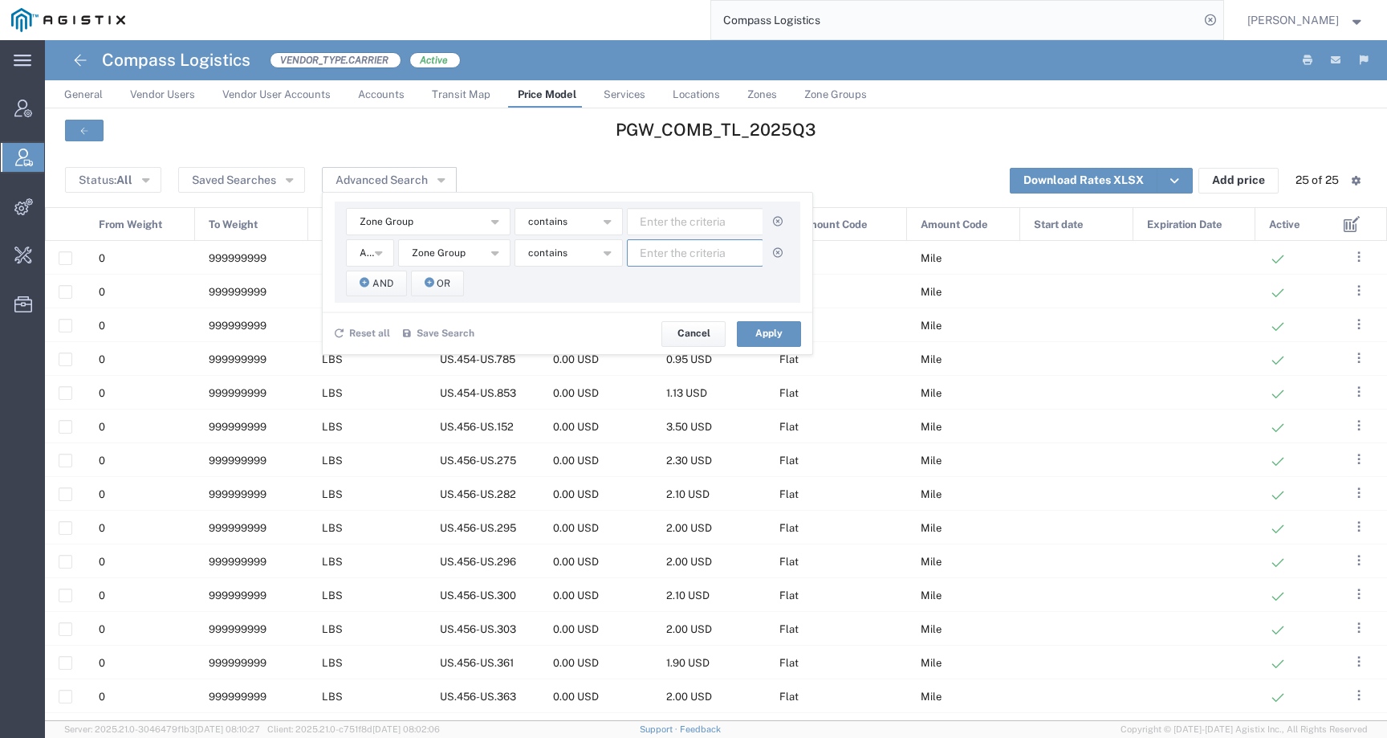
click at [657, 250] on input "text" at bounding box center [695, 252] width 136 height 27
paste input "78503"
type input "78503"
click at [664, 230] on input "text" at bounding box center [695, 221] width 136 height 27
paste input "45439"
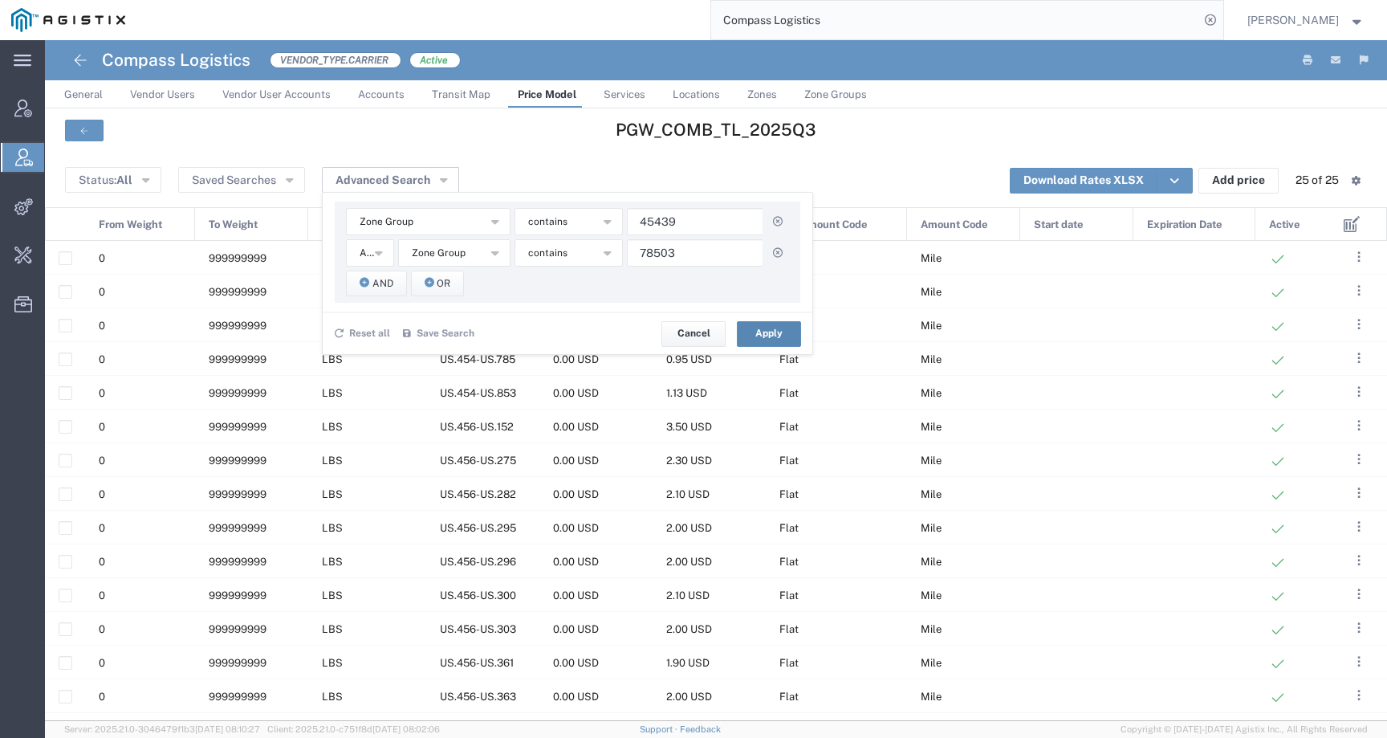
click at [774, 339] on button "Apply" at bounding box center [769, 334] width 64 height 26
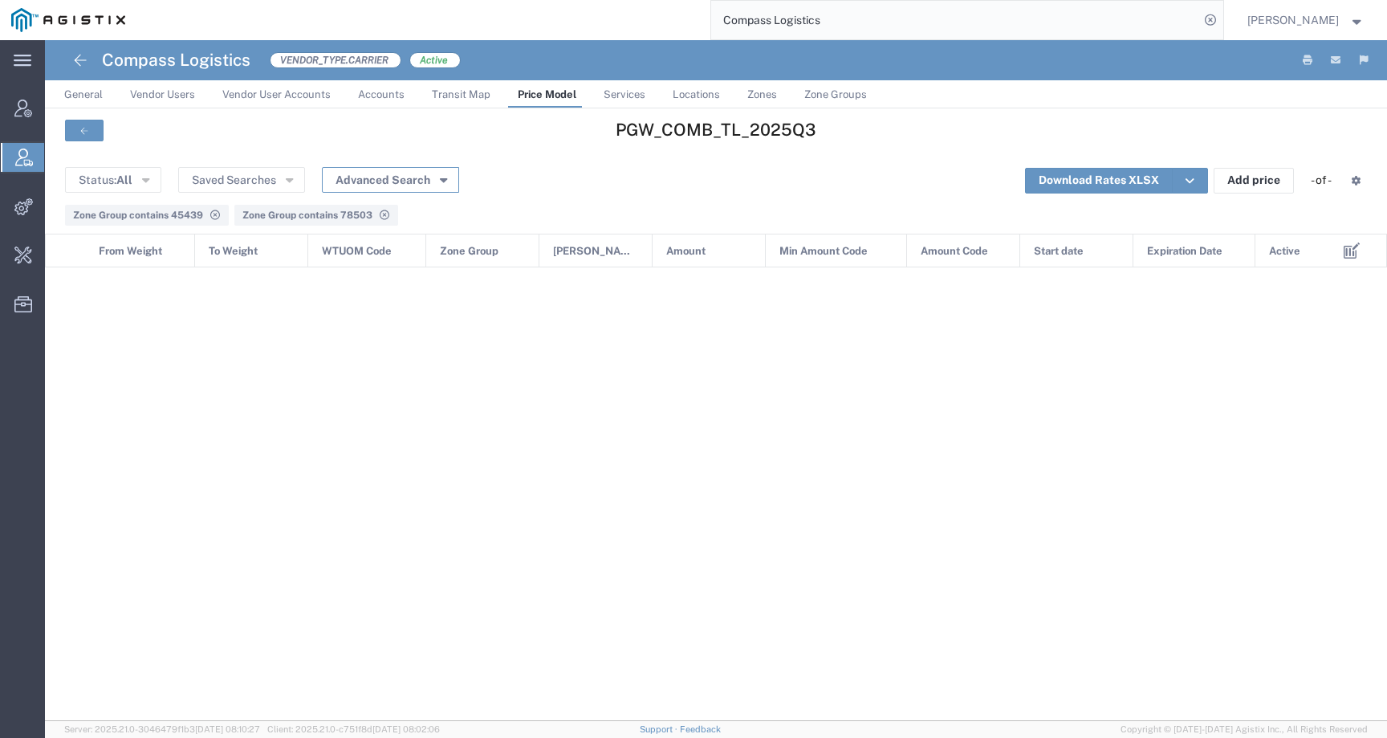
click at [400, 185] on button "Advanced Search" at bounding box center [390, 180] width 137 height 26
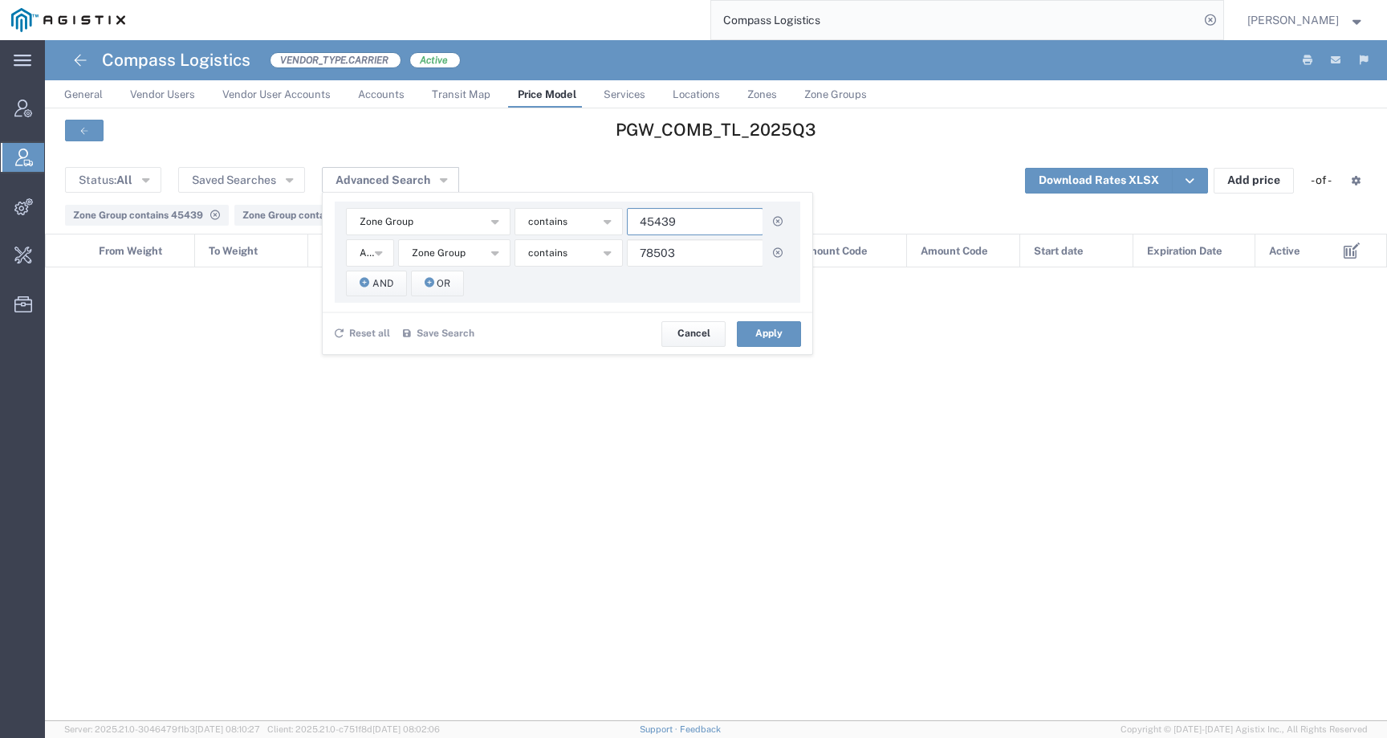
click at [636, 223] on input "45439" at bounding box center [695, 221] width 136 height 27
type input "US.45439"
click at [637, 255] on input "78503" at bounding box center [695, 252] width 136 height 27
type input "US.78503"
click at [755, 331] on button "Apply" at bounding box center [769, 334] width 64 height 26
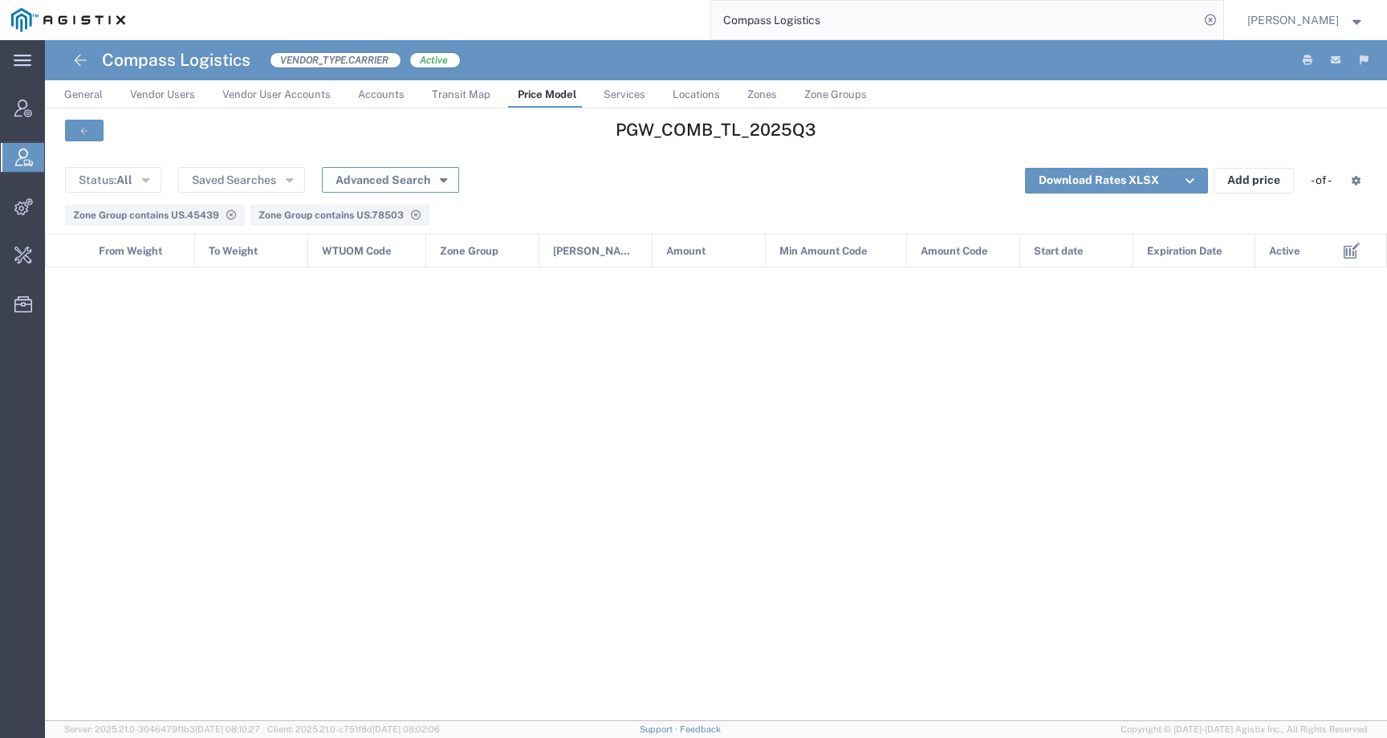
click at [357, 169] on button "Advanced Search" at bounding box center [390, 180] width 137 height 26
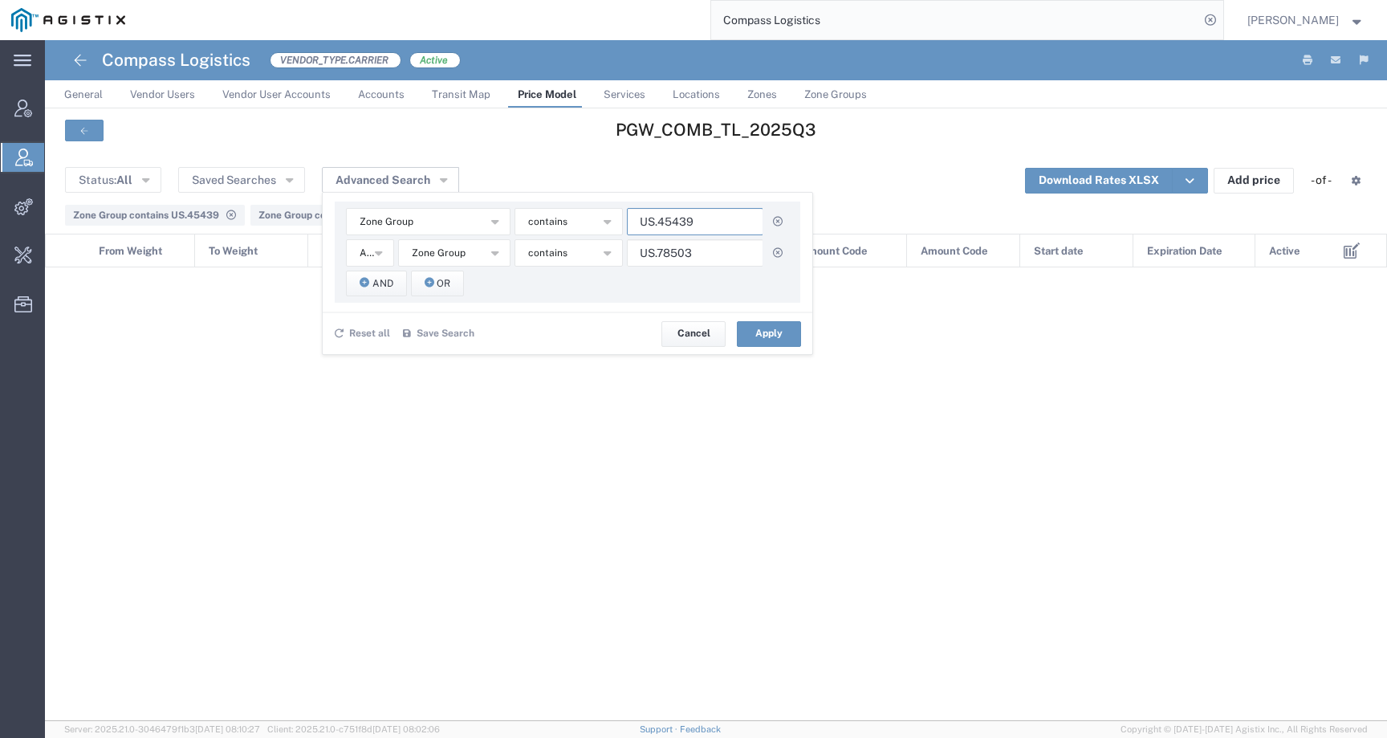
click at [721, 217] on input "US.45439" at bounding box center [695, 221] width 136 height 27
type input "US.454"
click at [714, 258] on input "US.78503" at bounding box center [695, 252] width 136 height 27
type input "US.785"
click at [780, 315] on div "Reset all Save Search Name * Description Save Cancel Apply" at bounding box center [568, 332] width 490 height 43
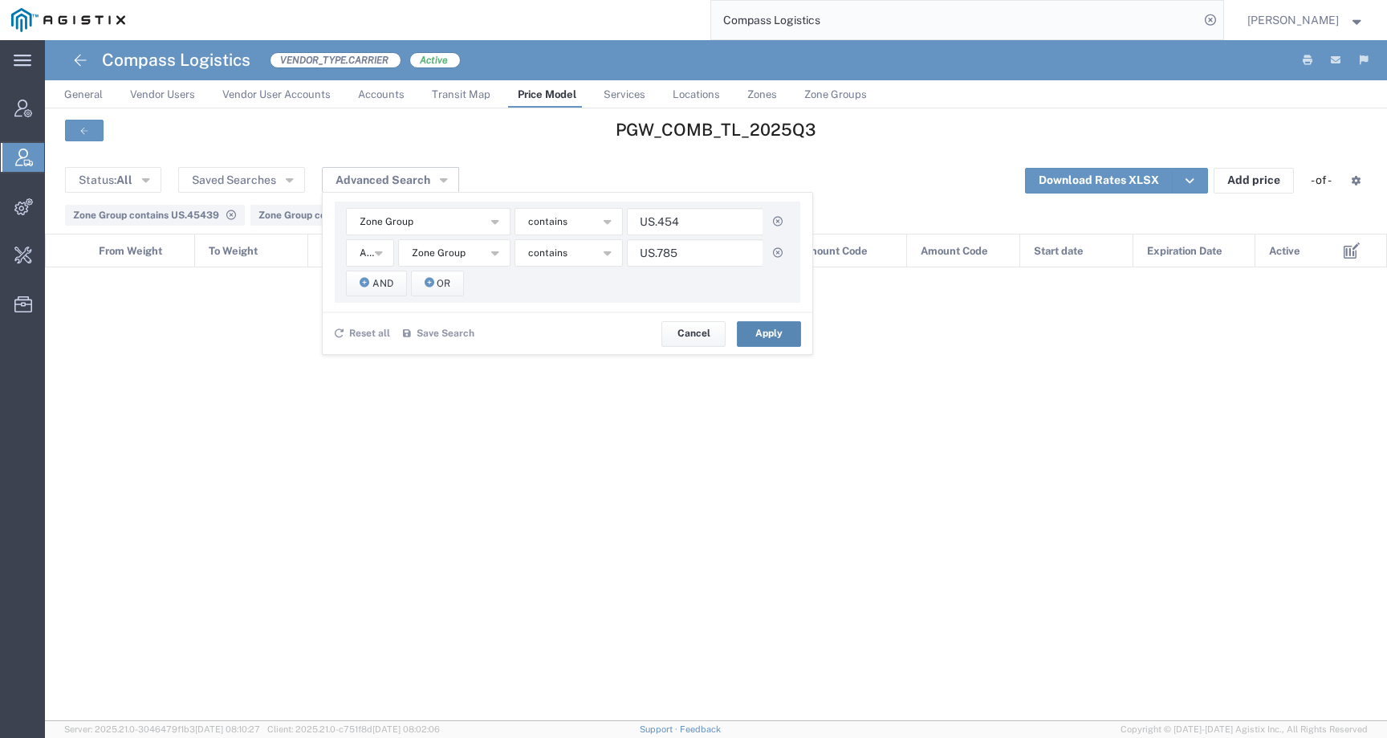
click at [769, 331] on button "Apply" at bounding box center [769, 334] width 64 height 26
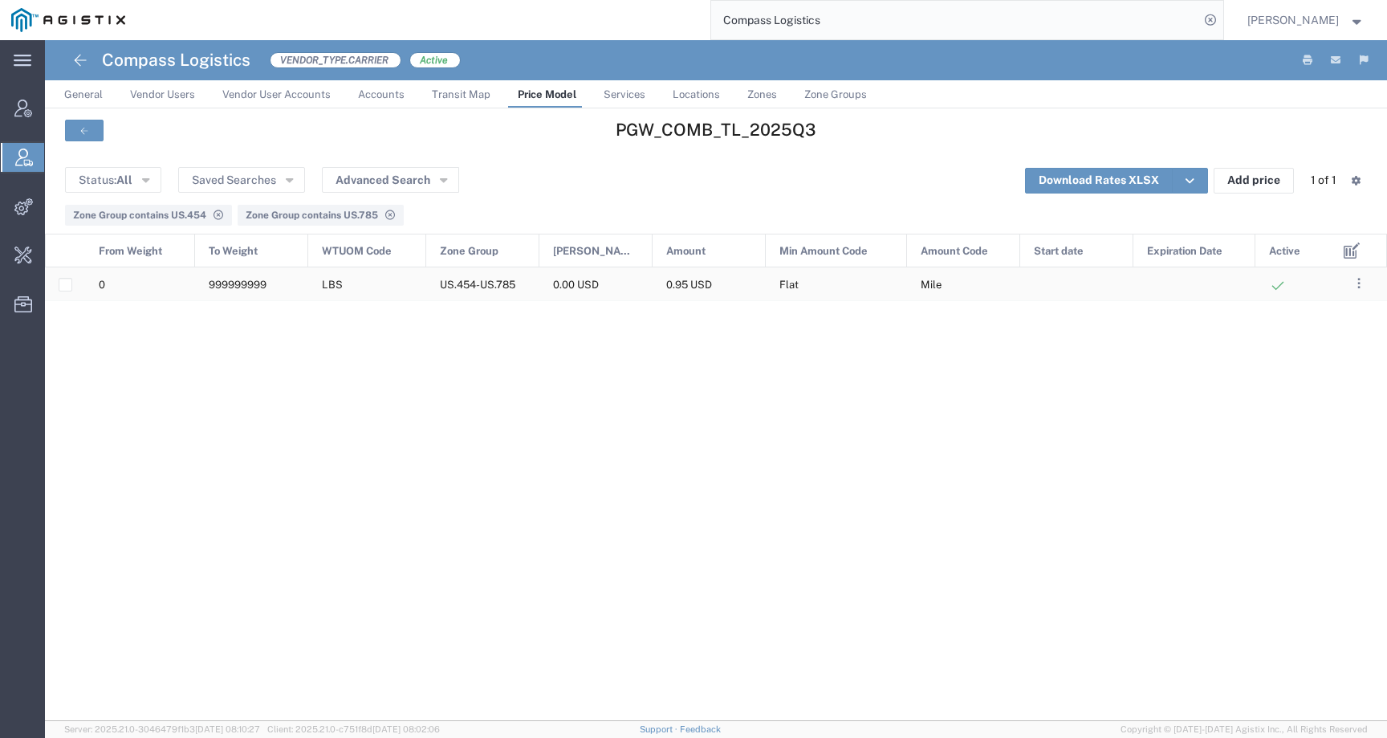
click at [215, 282] on span "999999999" at bounding box center [238, 284] width 58 height 12
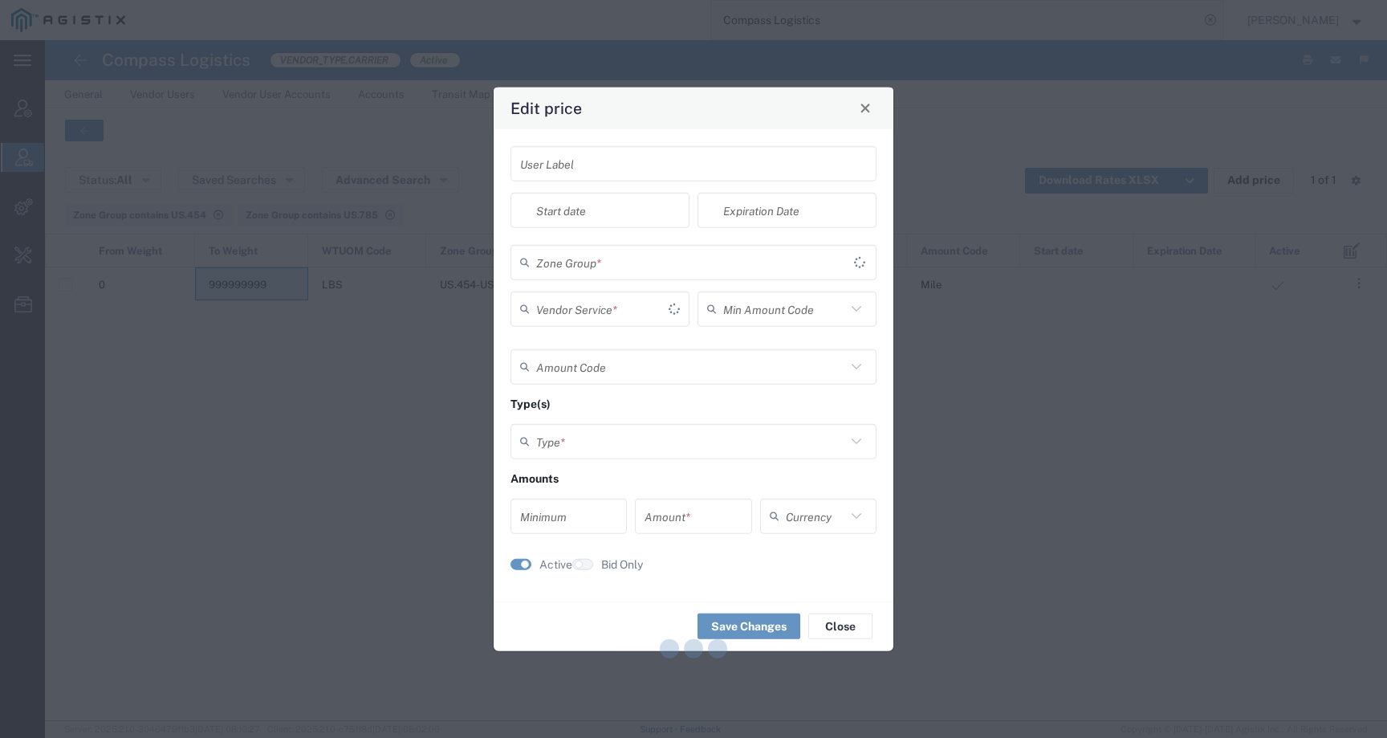
type input "Flat"
type input "Mile"
type input "Weight and Distance"
type input "0"
type input "0.95"
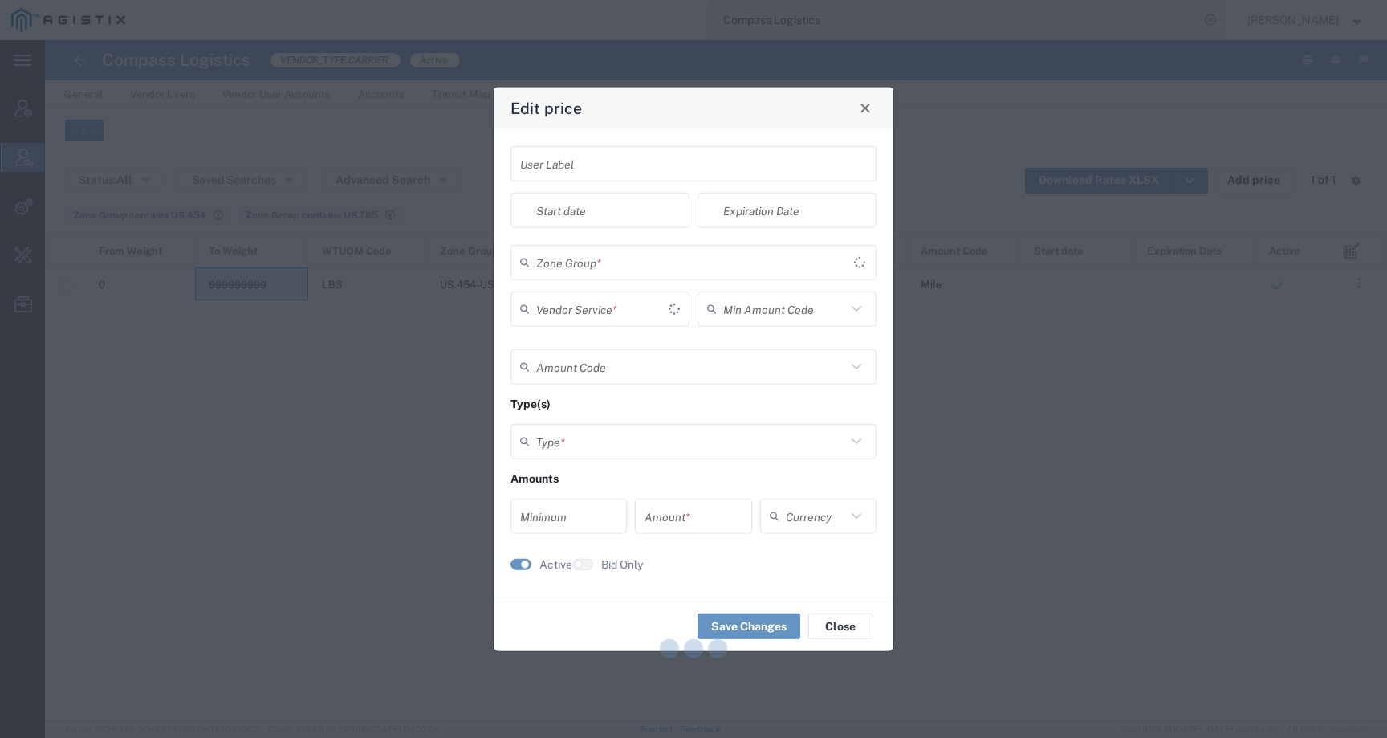
type input "USD"
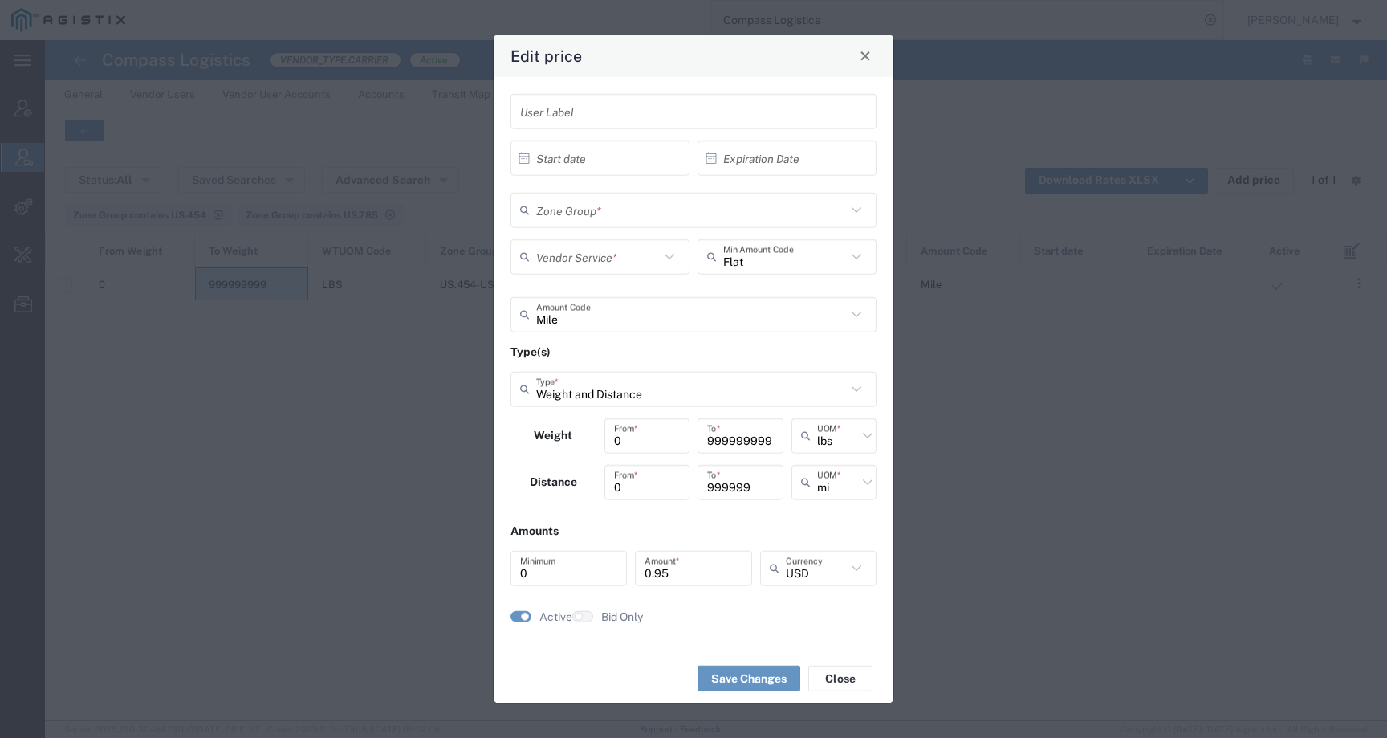
type input "US.454-US.785"
type input "TL Standard 3 - 5 Day"
click at [1008, 455] on div "Edit price User Label × Start date Cancel Apply × Expiration Date Cancel Apply …" at bounding box center [693, 369] width 1387 height 738
click at [1038, 394] on div "Edit price User Label × Start date Cancel Apply × Expiration Date Cancel Apply …" at bounding box center [693, 369] width 1387 height 738
click at [868, 57] on span "Close" at bounding box center [865, 56] width 11 height 11
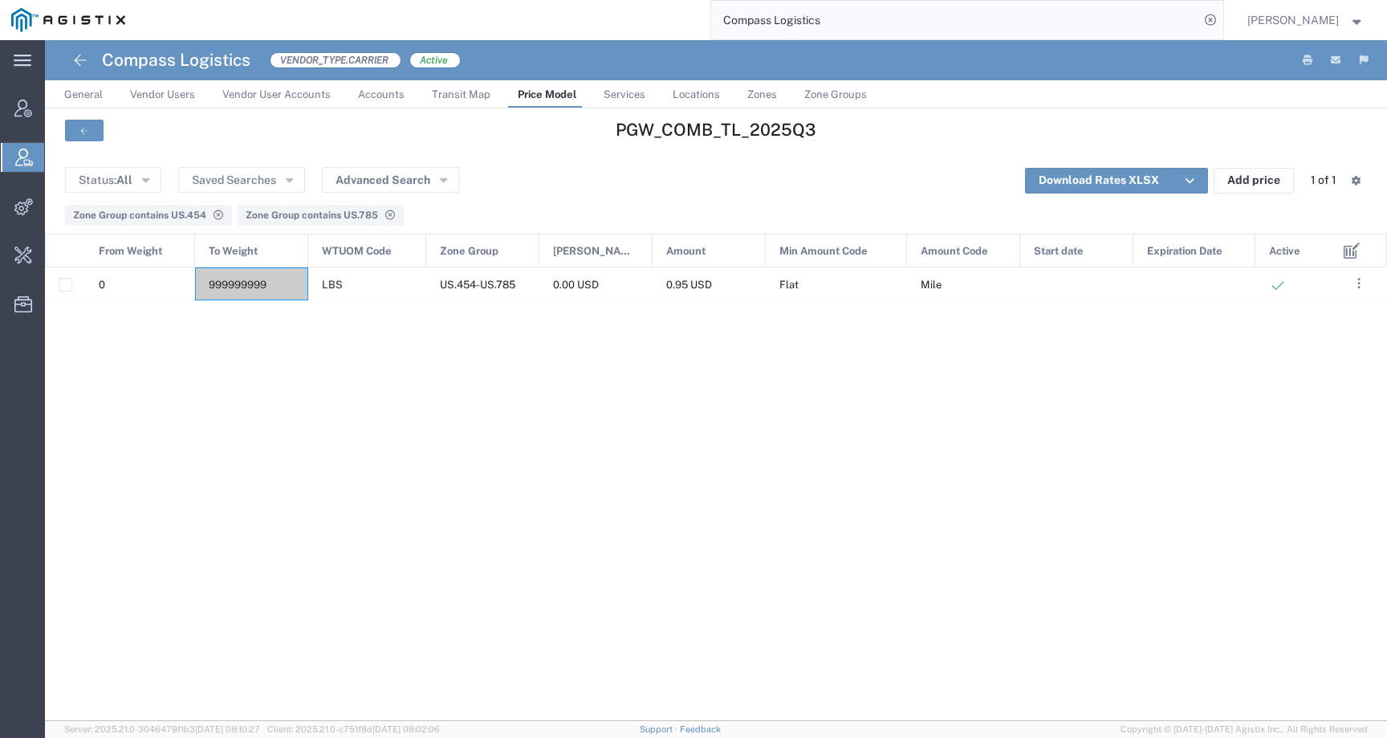
click at [536, 98] on span "Price Model" at bounding box center [547, 94] width 59 height 12
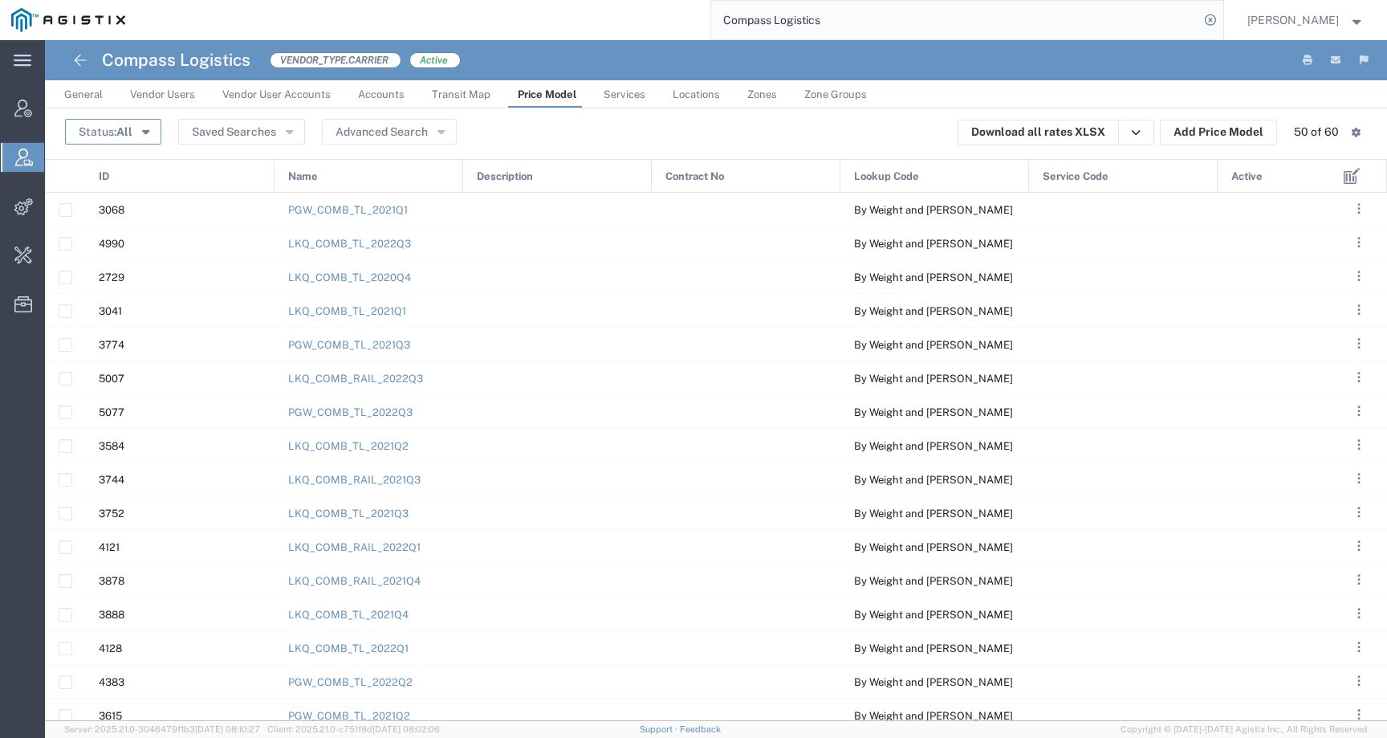
click at [125, 127] on span "All" at bounding box center [124, 131] width 16 height 13
click at [116, 165] on span "Active" at bounding box center [159, 161] width 185 height 25
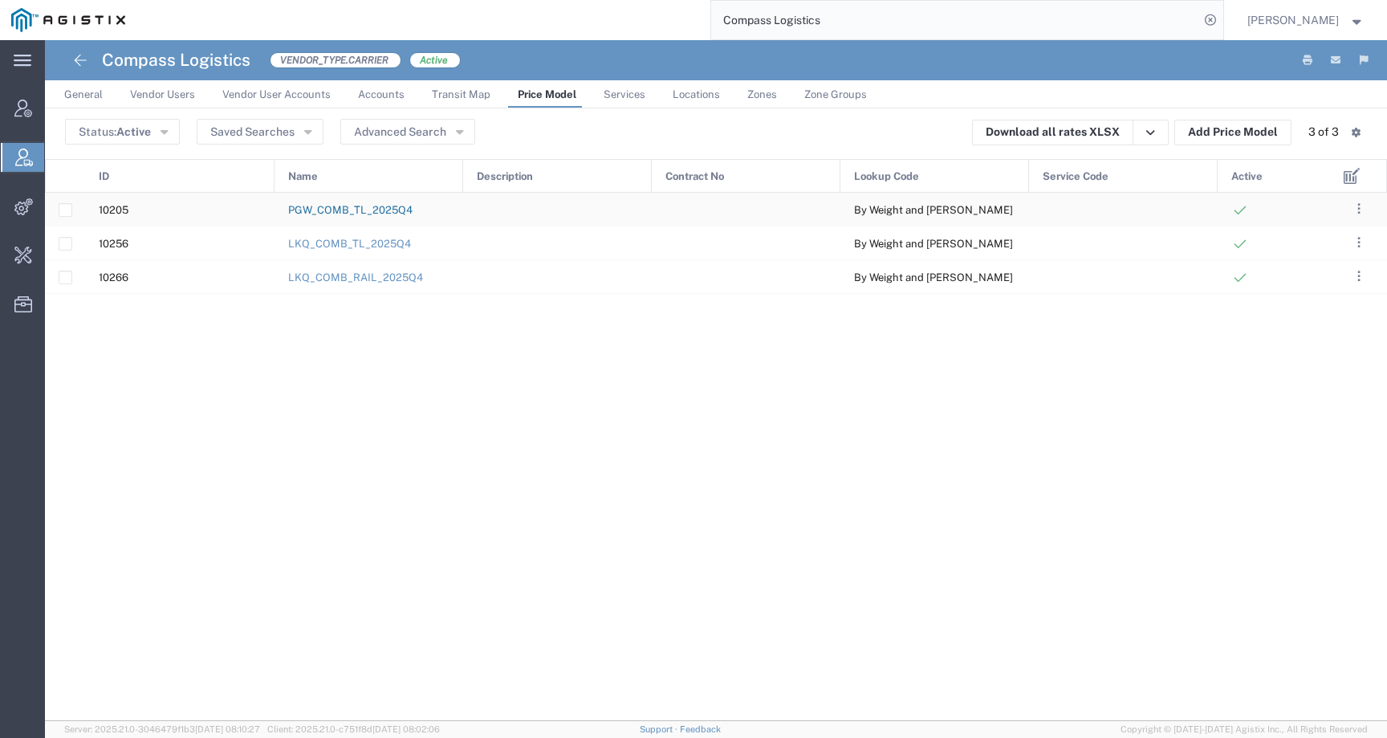
click at [408, 213] on link "PGW_COMB_TL_2025Q4" at bounding box center [350, 210] width 124 height 12
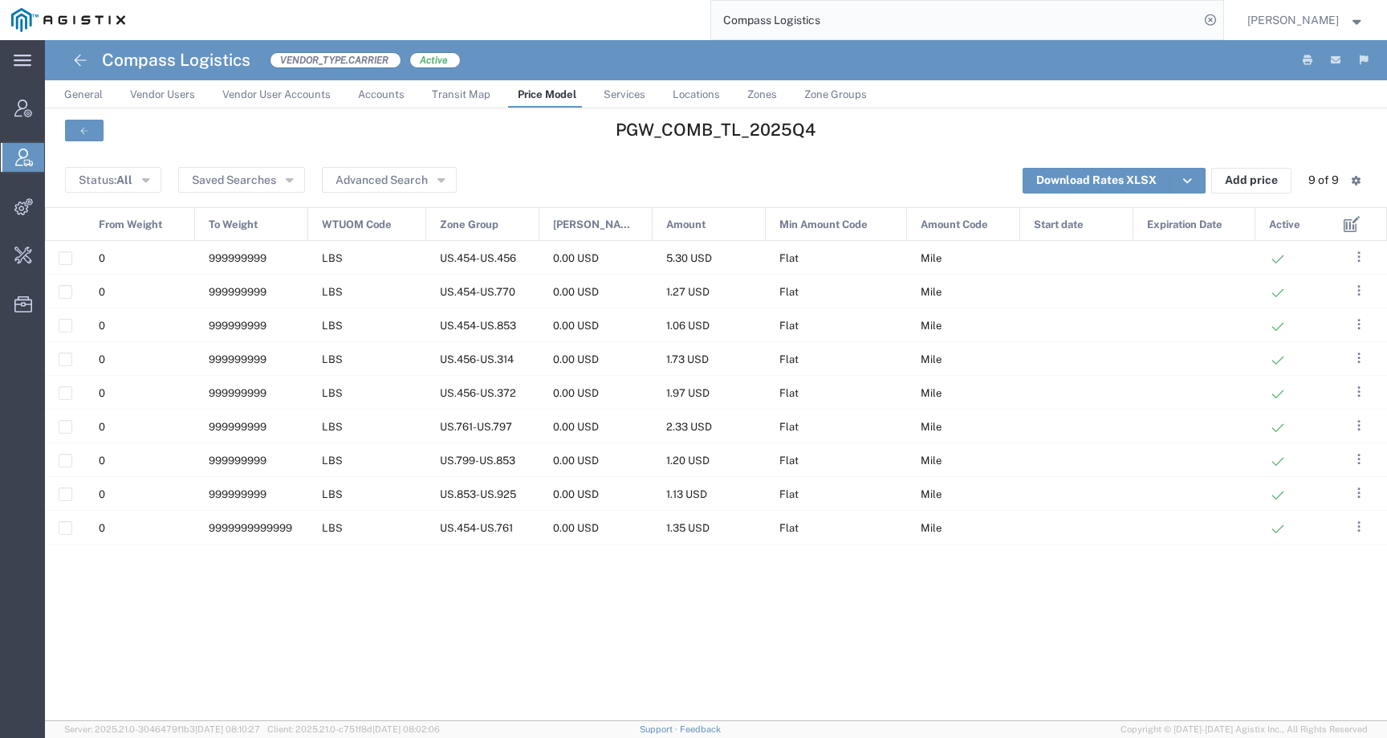
click at [396, 154] on div "PGW_COMB_TL_2025Q4" at bounding box center [716, 132] width 1342 height 48
click at [389, 185] on button "Advanced Search" at bounding box center [389, 180] width 135 height 26
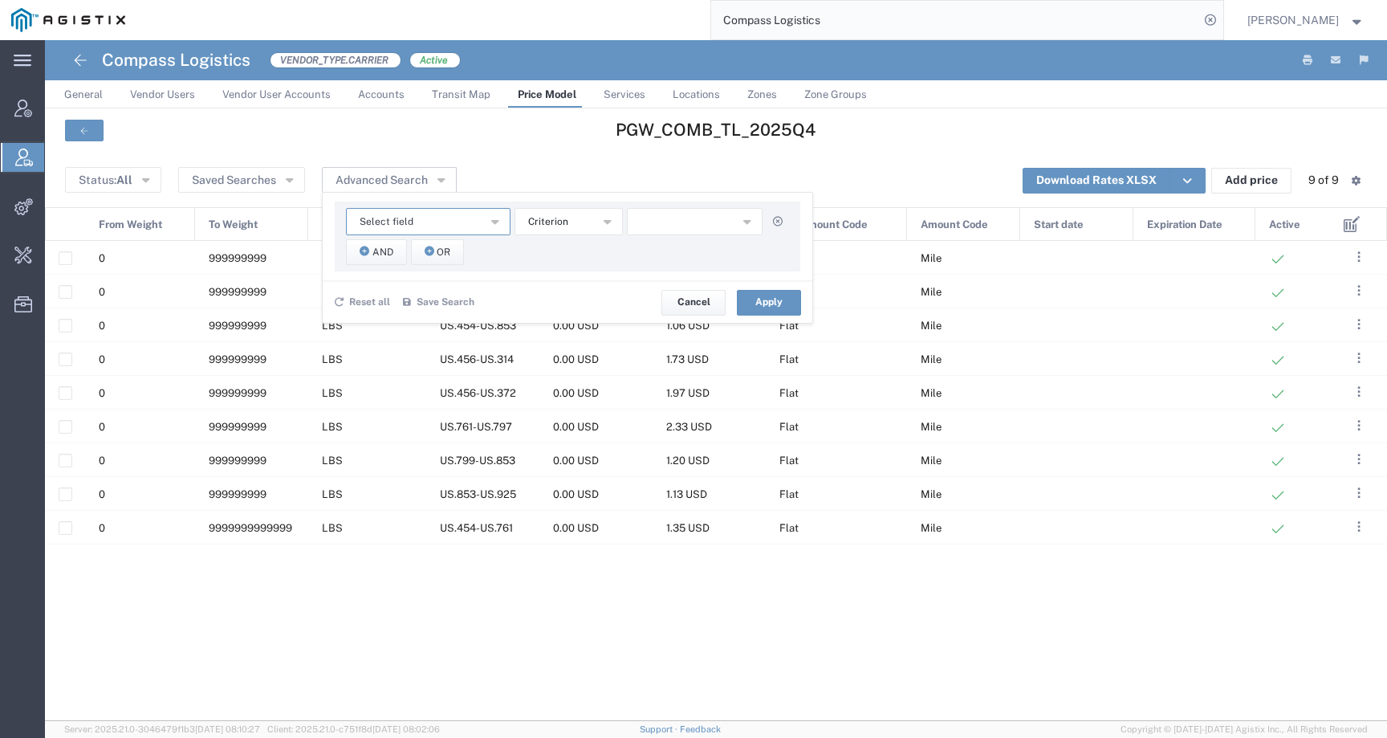
click at [409, 220] on button "Select field" at bounding box center [428, 221] width 165 height 27
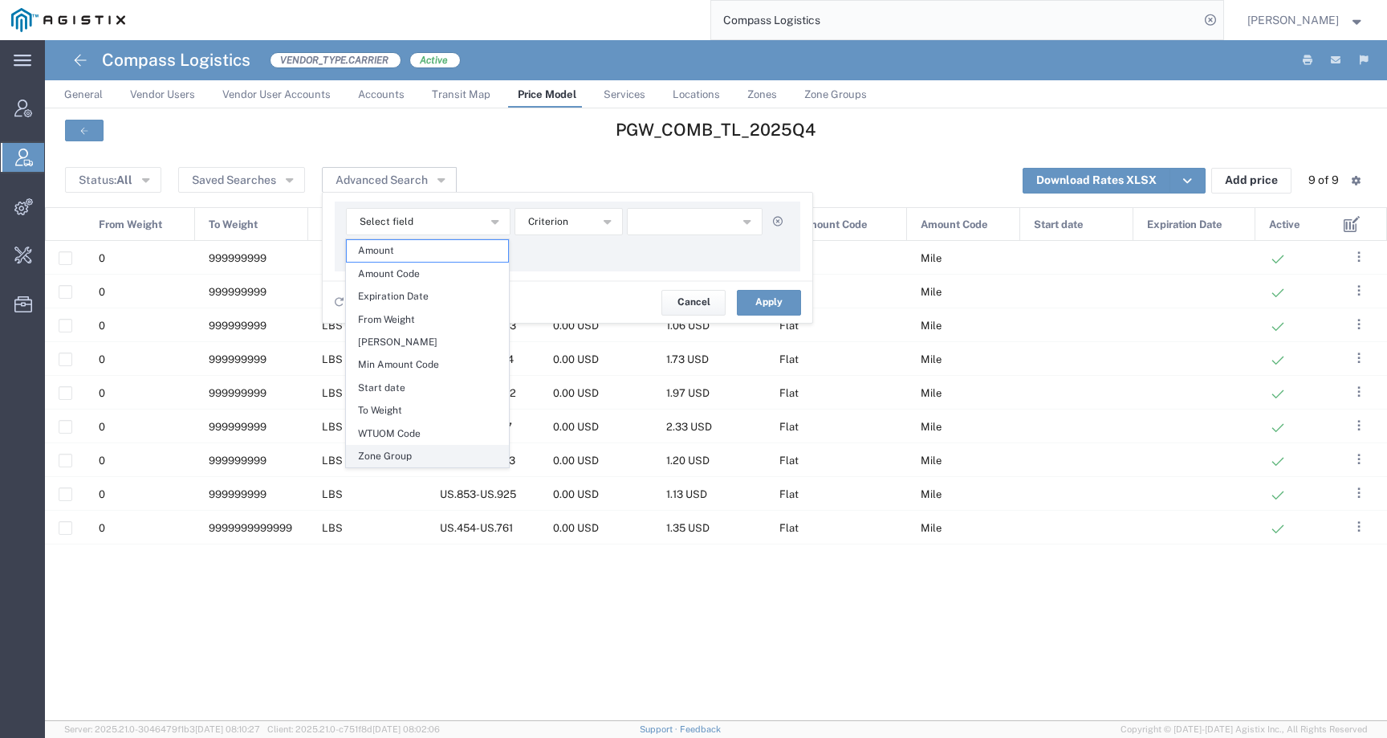
click at [406, 450] on span "Zone Group" at bounding box center [427, 455] width 161 height 21
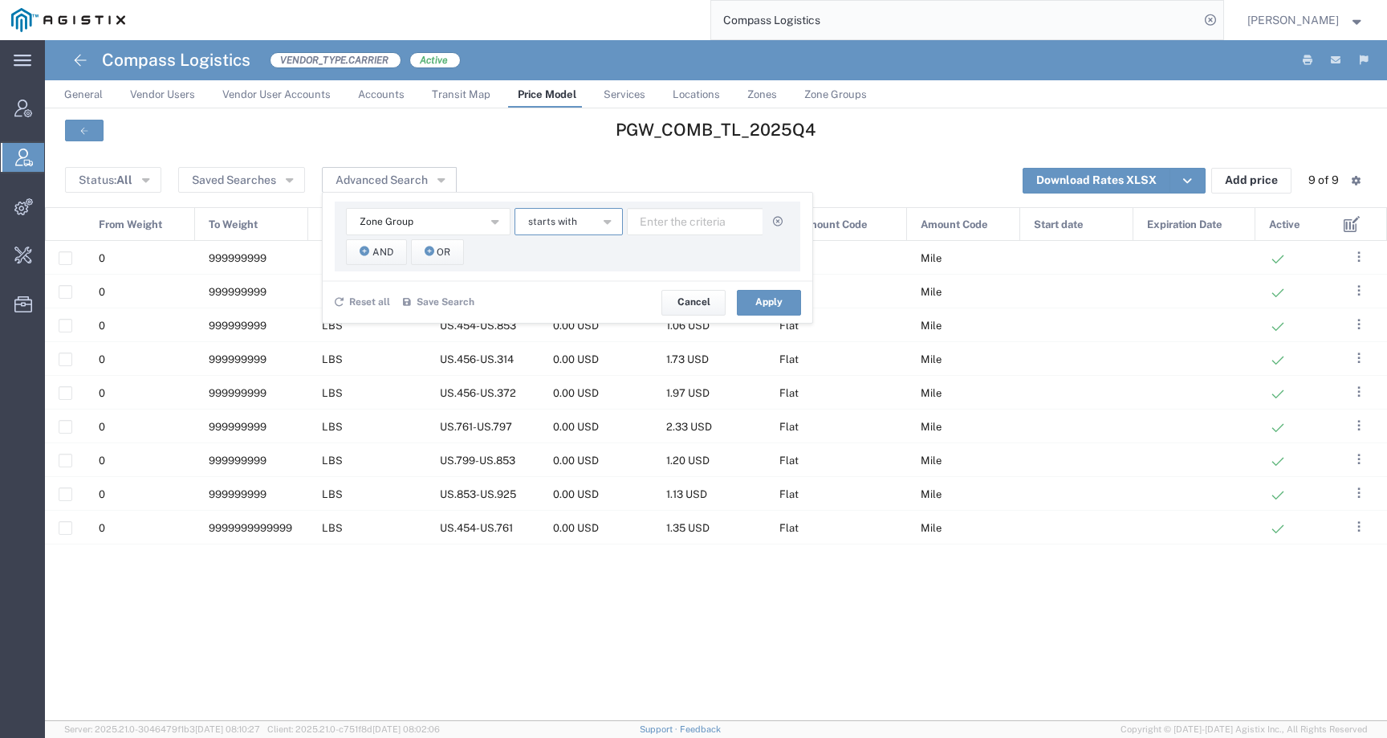
click at [567, 230] on button "starts with" at bounding box center [568, 221] width 108 height 27
click at [567, 249] on span "contains" at bounding box center [567, 250] width 105 height 21
click at [699, 204] on div "Zone Group Amount Amount Code Expiration Date From Weight Min Amount Min Amount…" at bounding box center [567, 236] width 465 height 70
click at [697, 209] on input "text" at bounding box center [695, 221] width 136 height 27
type input "US.454"
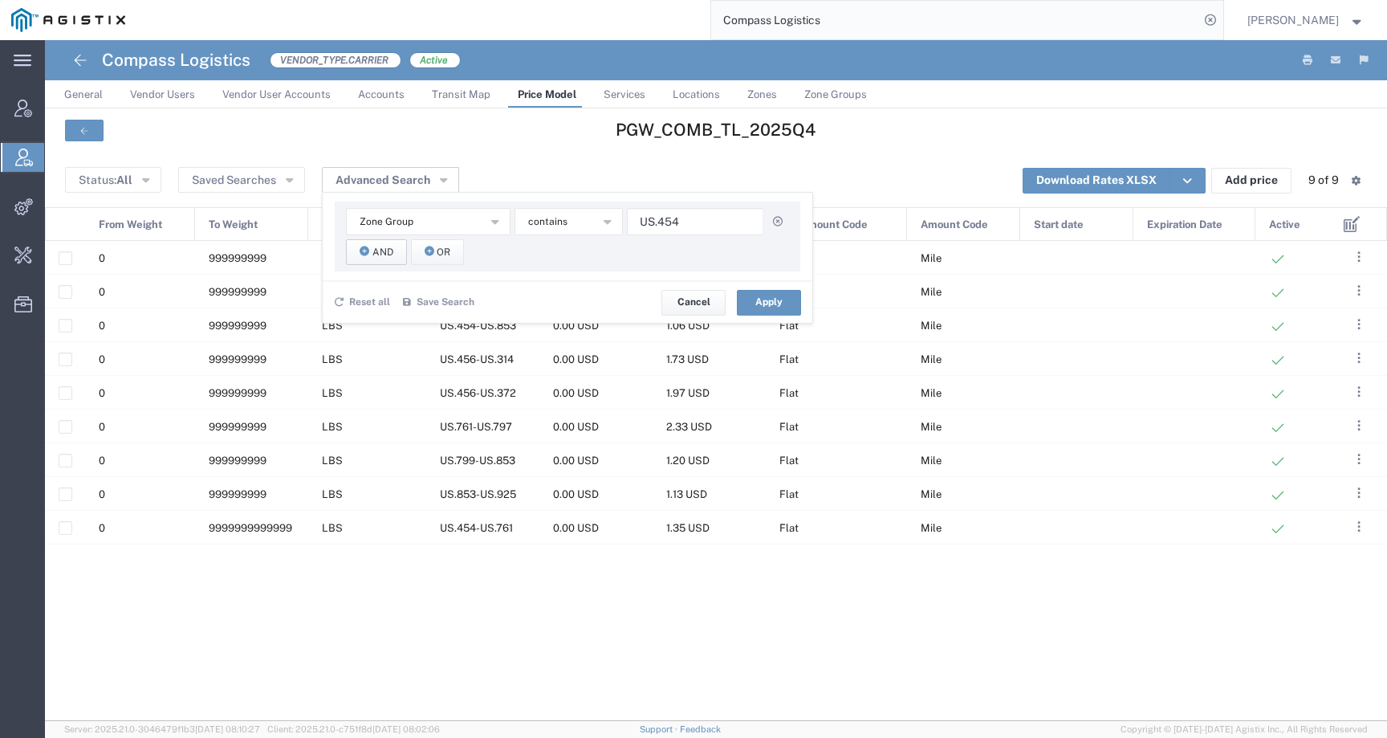
click at [383, 250] on span "And" at bounding box center [382, 252] width 21 height 15
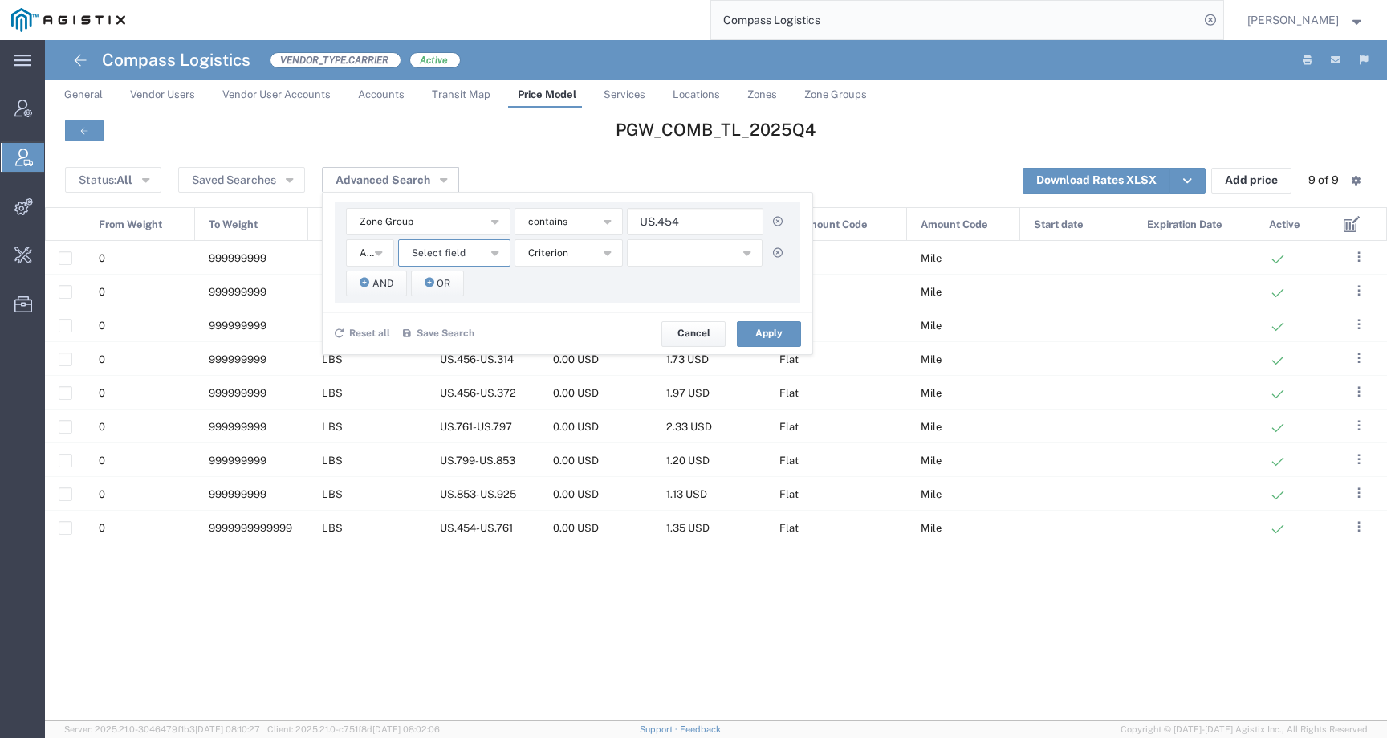
click at [470, 258] on button "Select field" at bounding box center [454, 252] width 112 height 27
click at [435, 494] on span "Zone Group" at bounding box center [453, 487] width 109 height 21
click at [537, 255] on span "starts with" at bounding box center [552, 253] width 49 height 15
click at [538, 278] on span "contains" at bounding box center [567, 281] width 105 height 21
click at [655, 255] on input "text" at bounding box center [695, 252] width 136 height 27
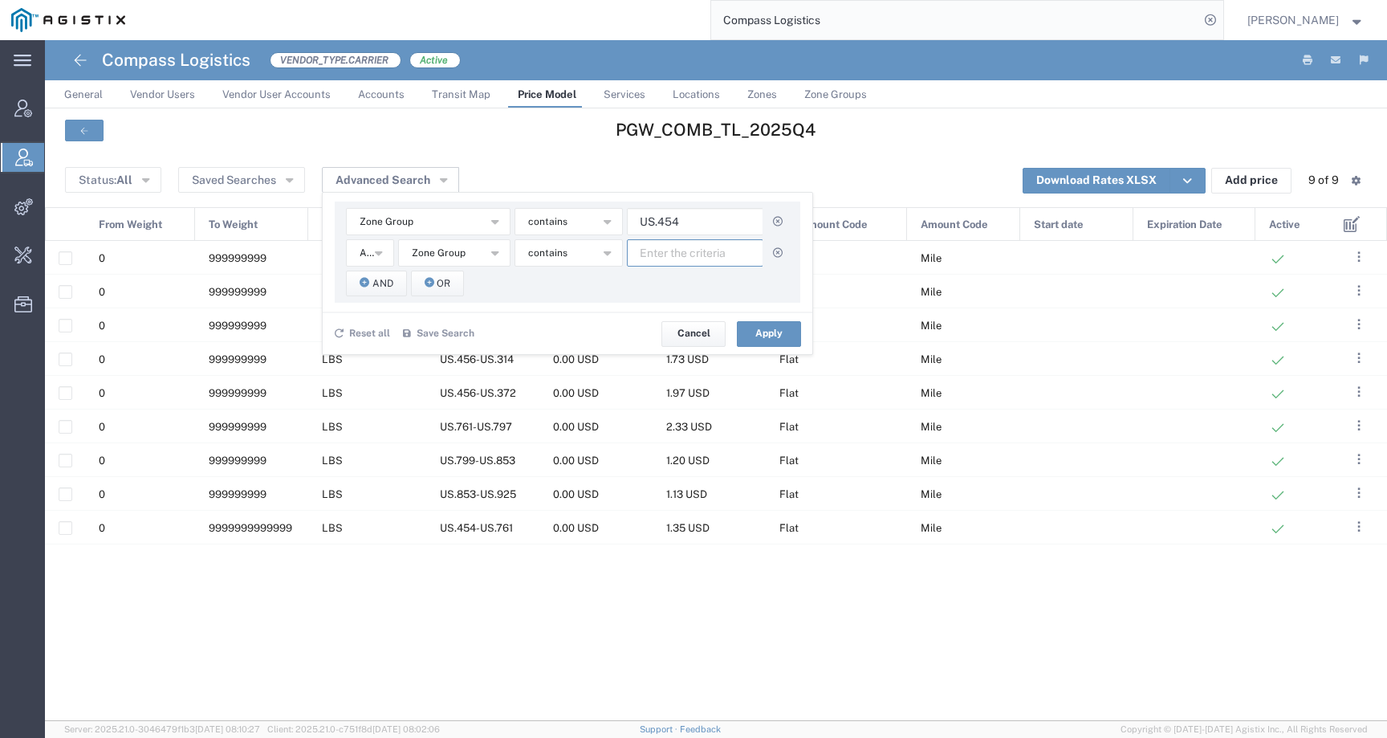
click at [700, 261] on input "text" at bounding box center [695, 252] width 136 height 27
click at [767, 326] on button "Apply" at bounding box center [769, 334] width 64 height 26
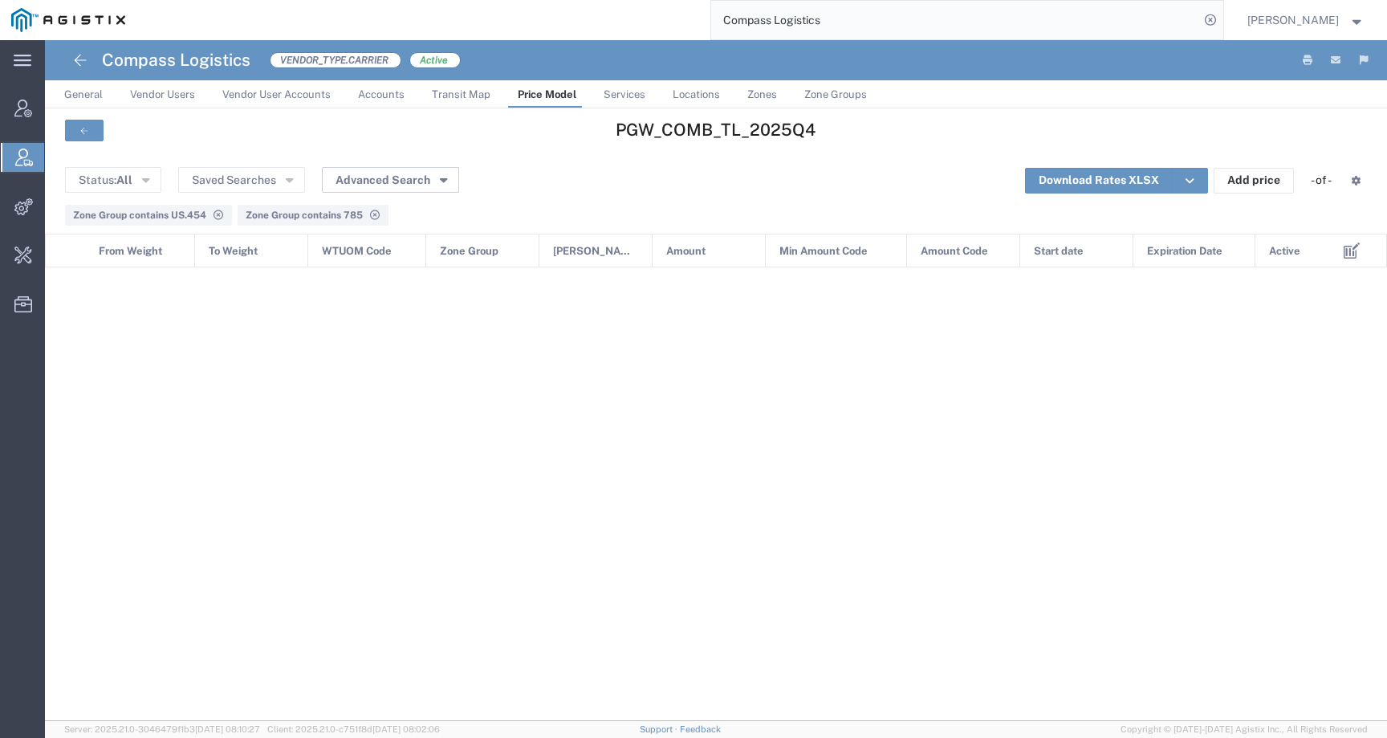
click at [388, 193] on div "Status: All Active All Inactive Saved Searches Advanced Search Zone Group Amoun…" at bounding box center [716, 181] width 1302 height 26
click at [393, 186] on button "Advanced Search" at bounding box center [390, 180] width 137 height 26
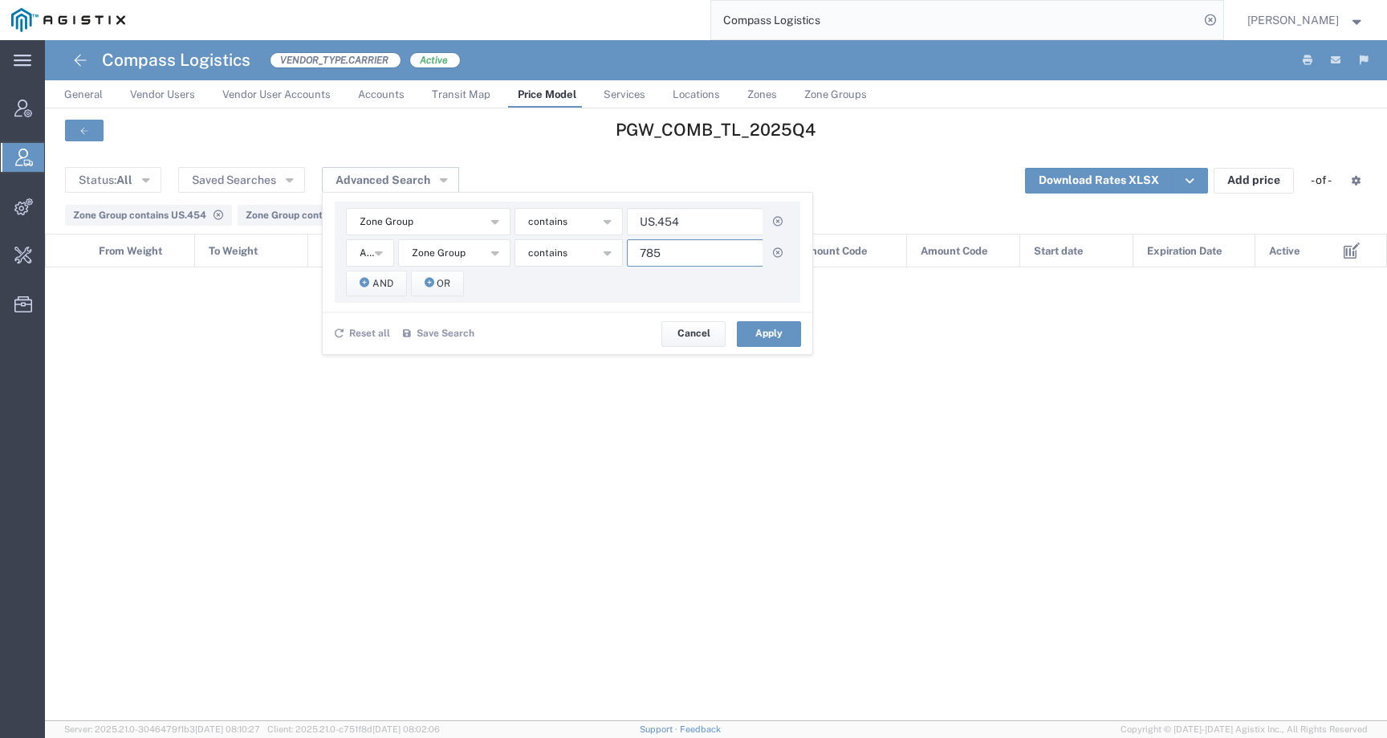
click at [639, 258] on input "785" at bounding box center [695, 252] width 136 height 27
type input "US.785"
click at [769, 349] on div "Reset all Save Search Name * Description Save Cancel Apply" at bounding box center [568, 332] width 490 height 43
click at [769, 331] on button "Apply" at bounding box center [769, 334] width 64 height 26
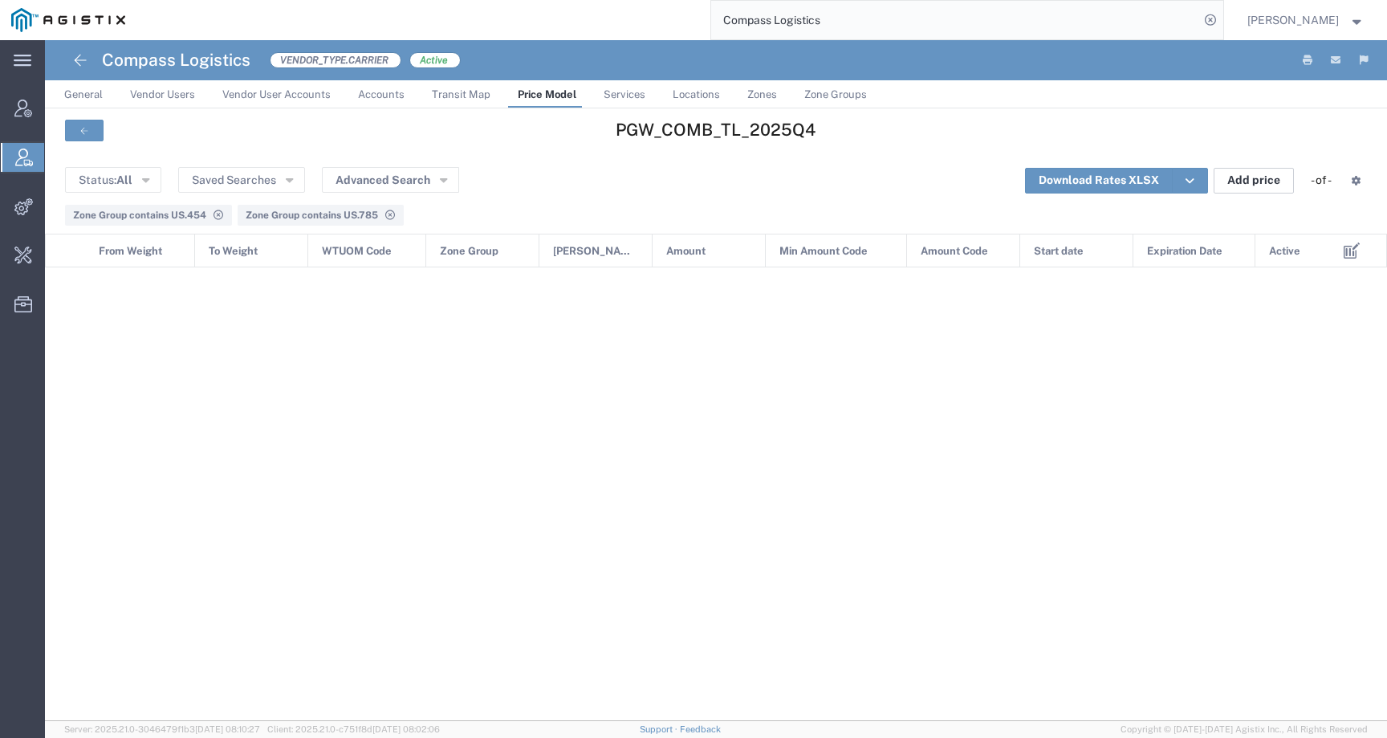
click at [1229, 183] on button "Add price" at bounding box center [1253, 181] width 80 height 26
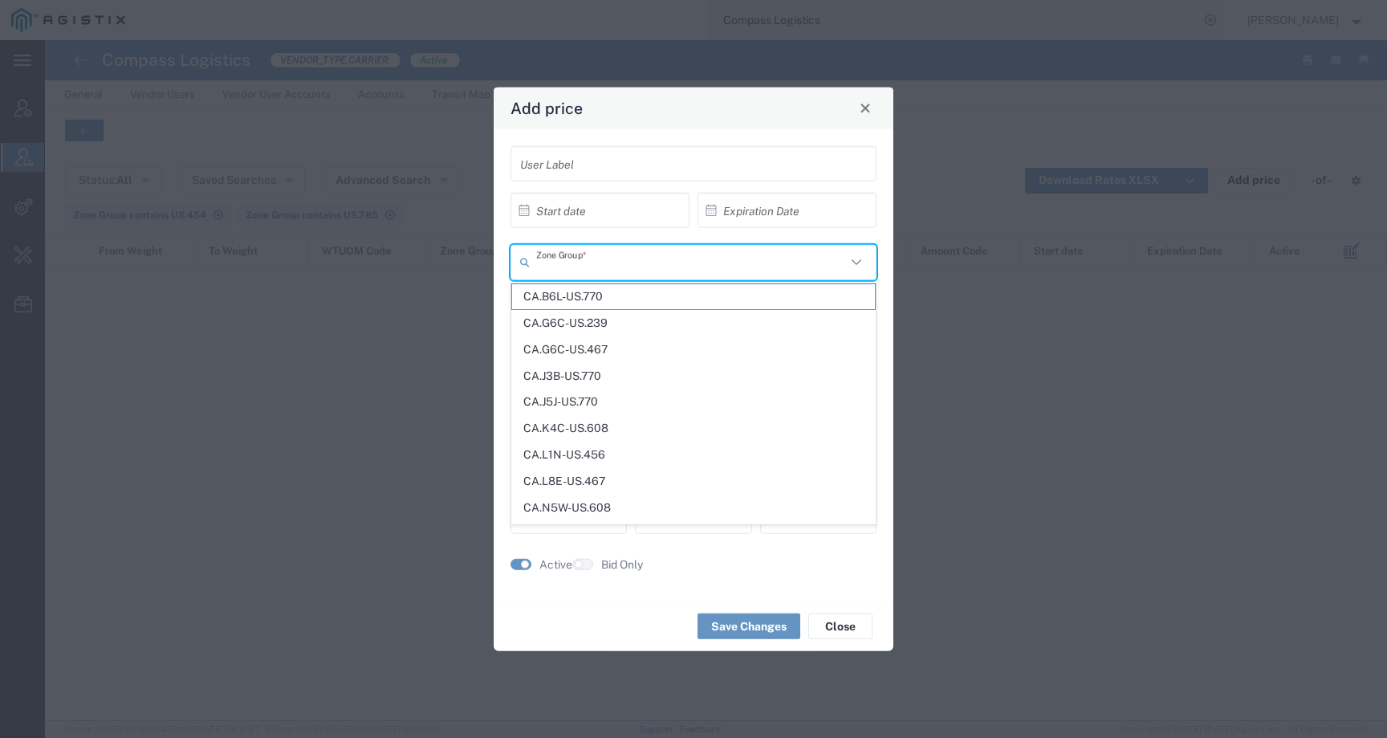
click at [605, 265] on input "text" at bounding box center [691, 262] width 310 height 28
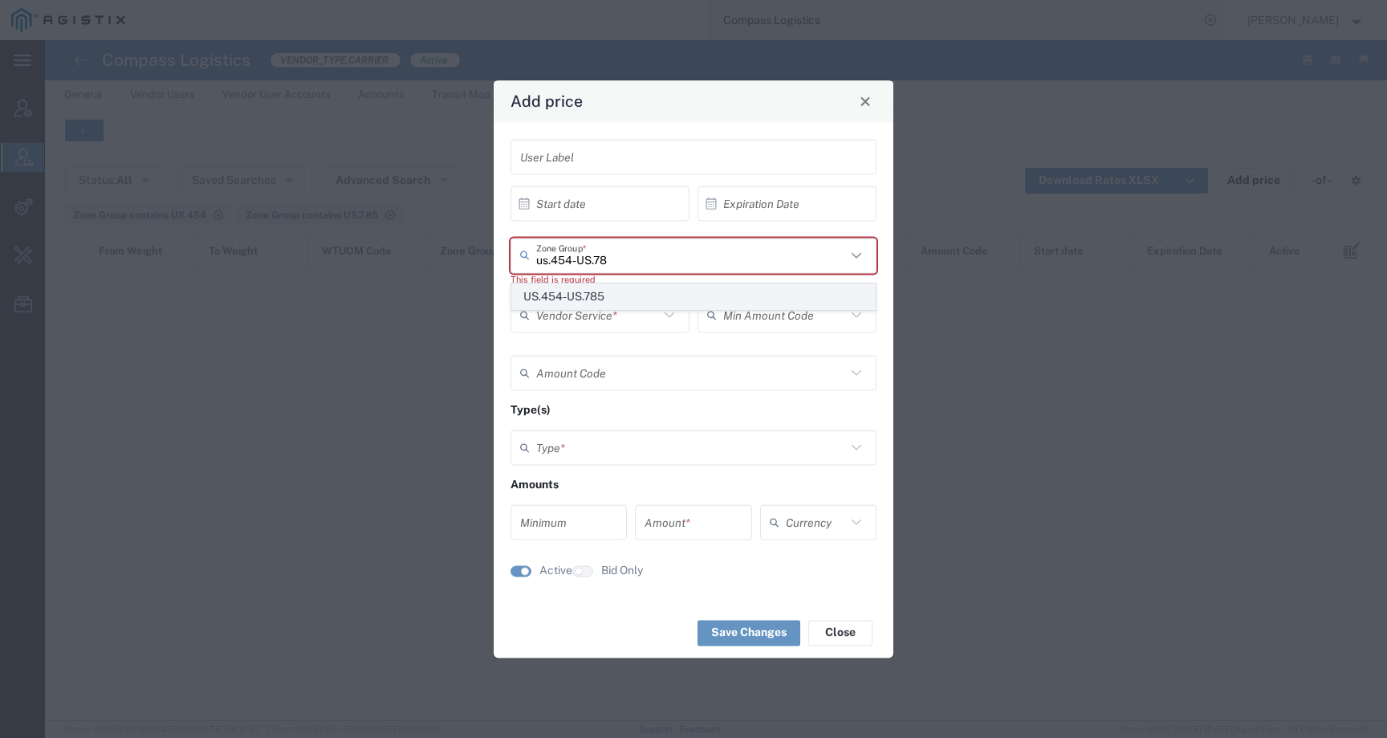
click at [614, 289] on span "US.454-US.785" at bounding box center [693, 296] width 363 height 25
type input "US.454-US.785"
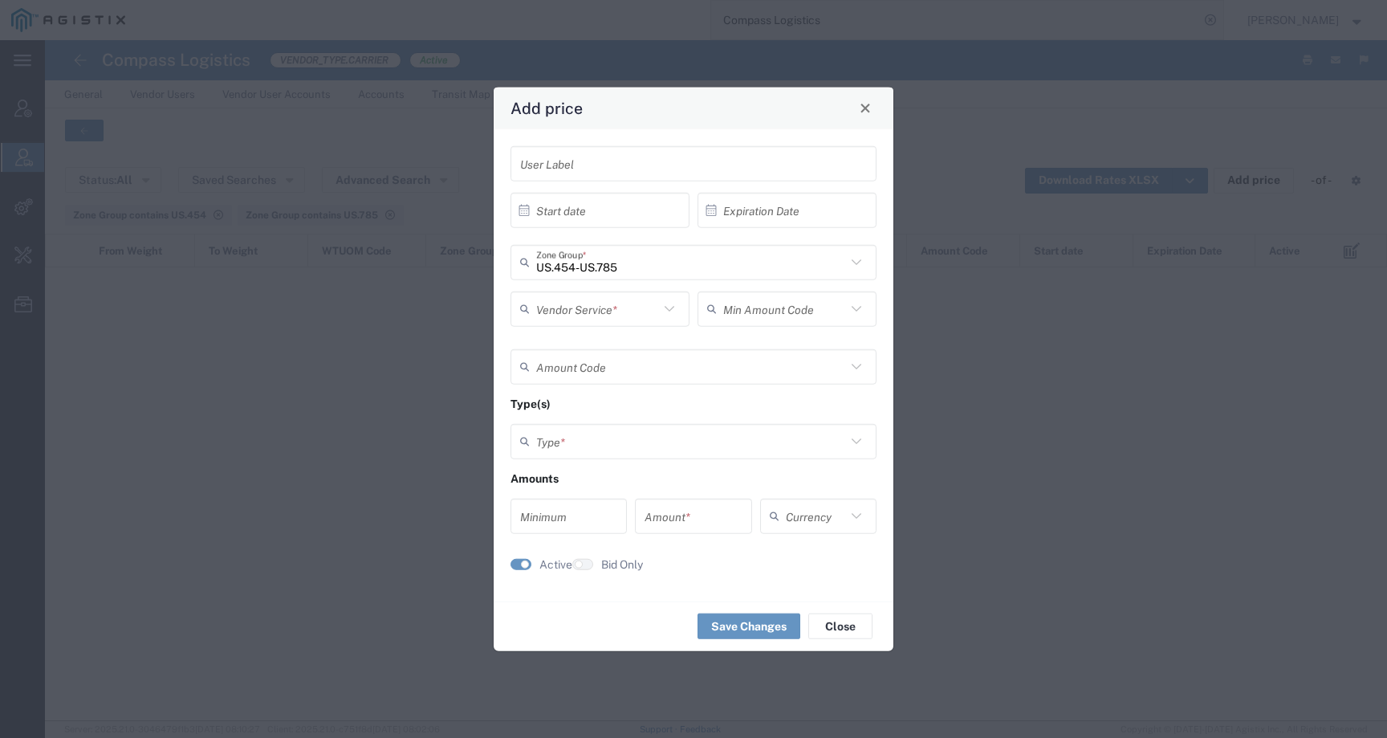
click at [604, 315] on input "text" at bounding box center [597, 309] width 123 height 28
click at [604, 359] on span "TL Standard 3 - 5 Day" at bounding box center [600, 369] width 176 height 25
type input "TL Standard 3 - 5 Day"
click at [786, 313] on input "text" at bounding box center [784, 309] width 123 height 28
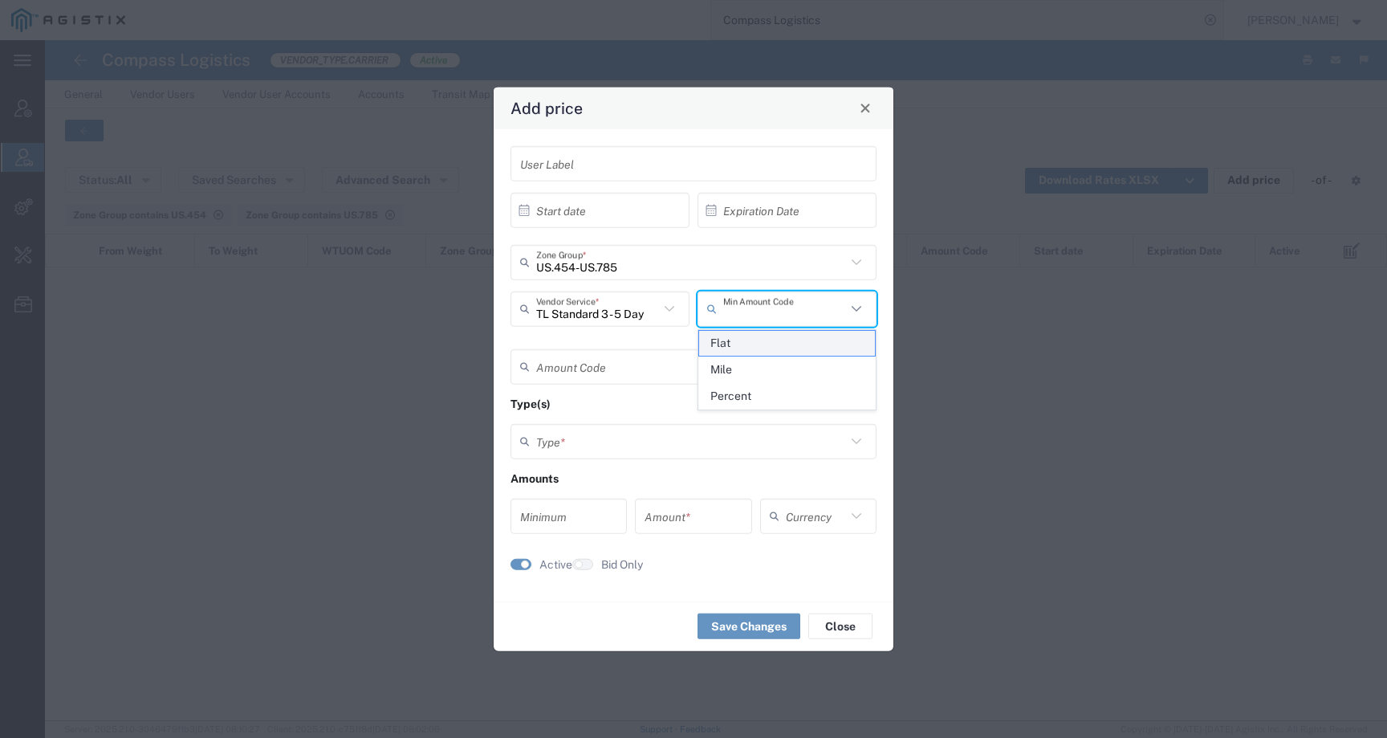
click at [782, 343] on span "Flat" at bounding box center [787, 343] width 176 height 25
type input "Flat"
click at [753, 367] on input "text" at bounding box center [691, 366] width 310 height 28
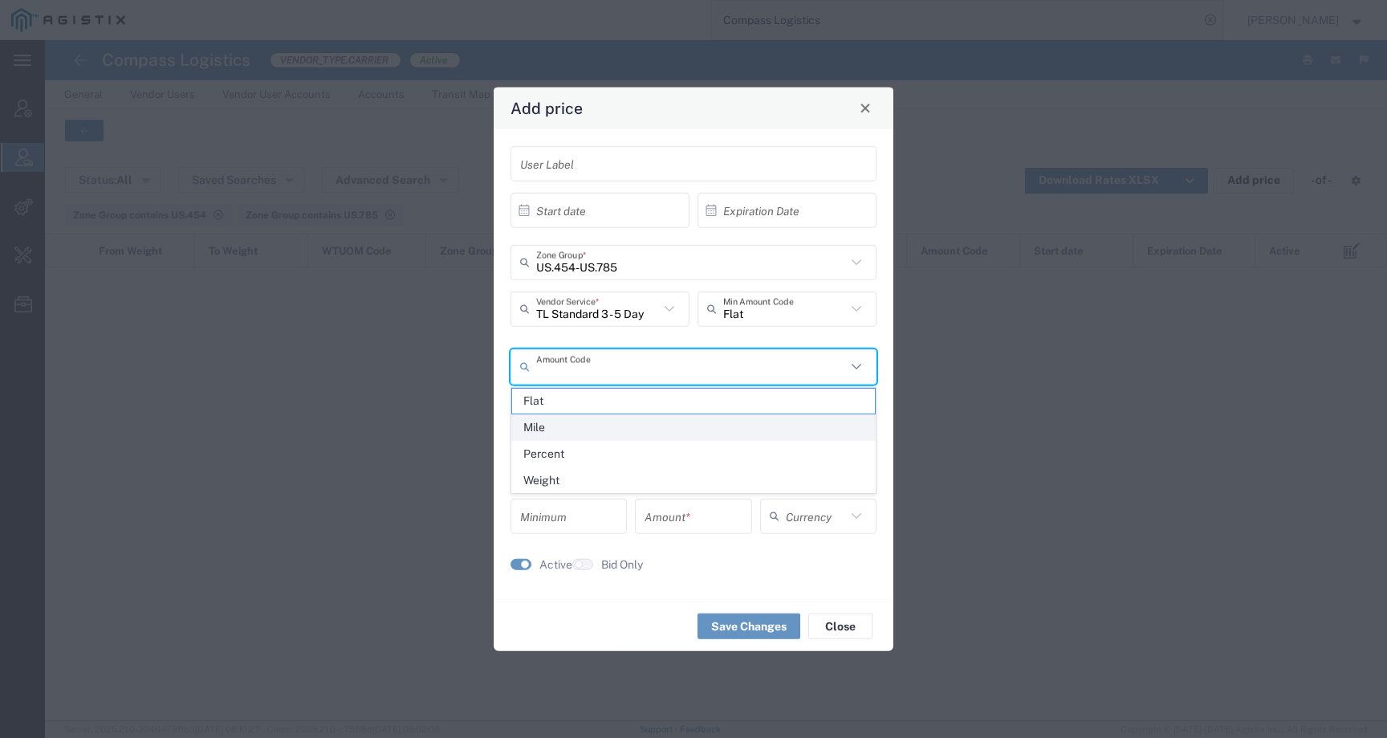
click at [714, 426] on span "Mile" at bounding box center [693, 427] width 363 height 25
type input "Mile"
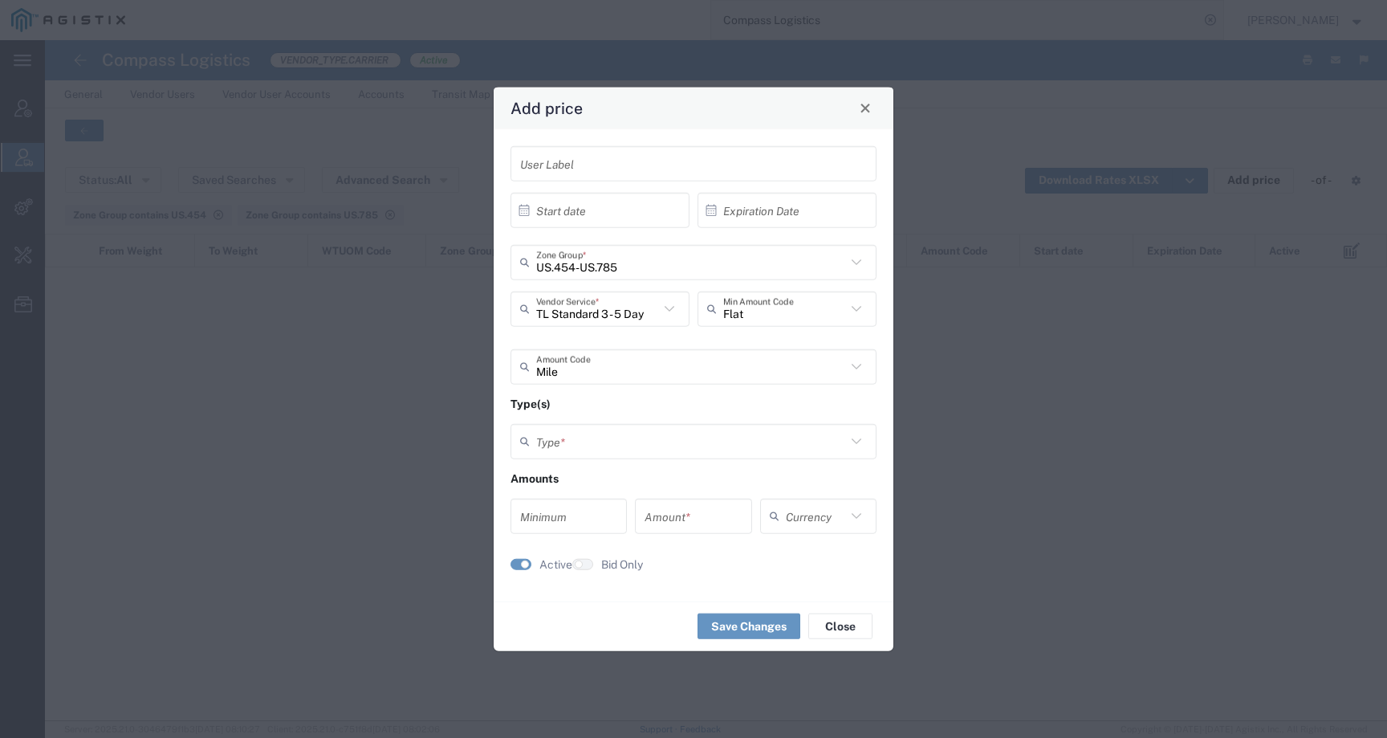
click at [708, 437] on input "text" at bounding box center [691, 441] width 310 height 28
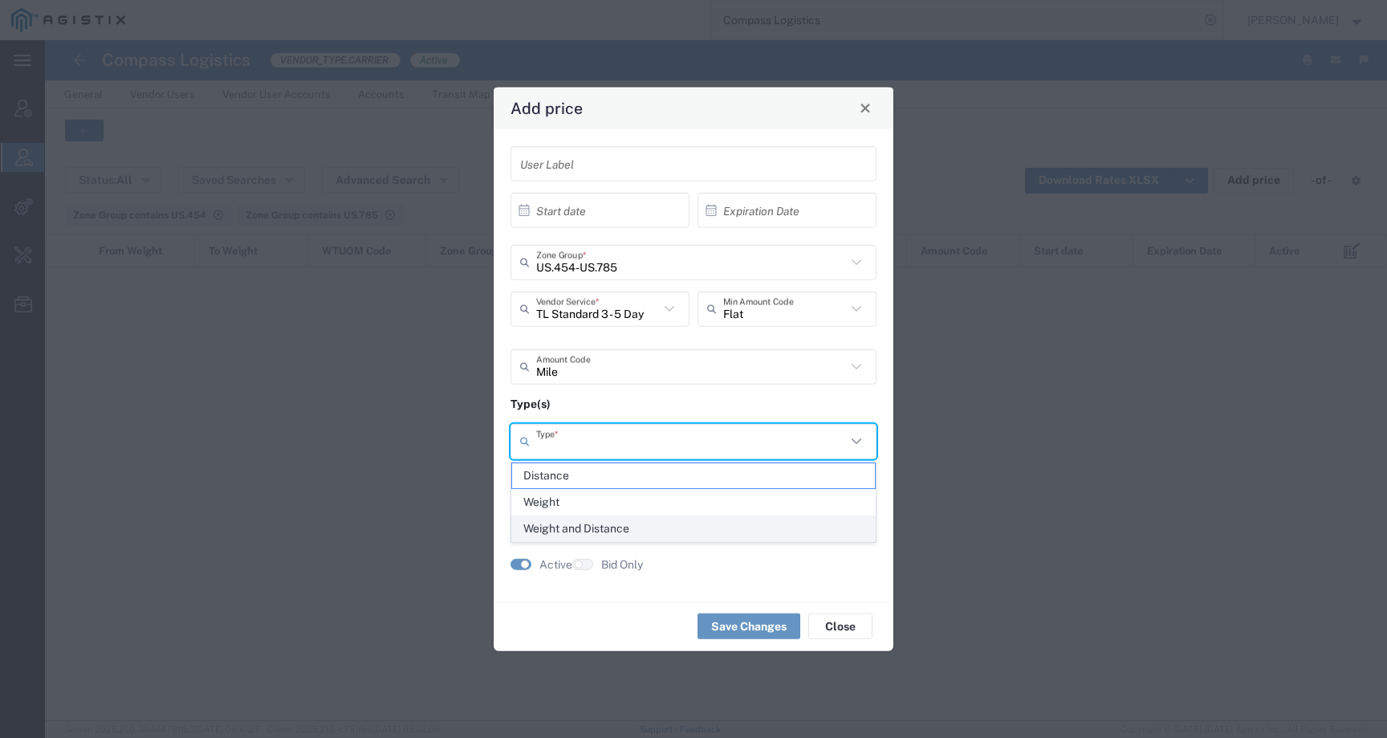
click at [673, 525] on span "Weight and Distance" at bounding box center [693, 528] width 363 height 25
type input "Weight and Distance"
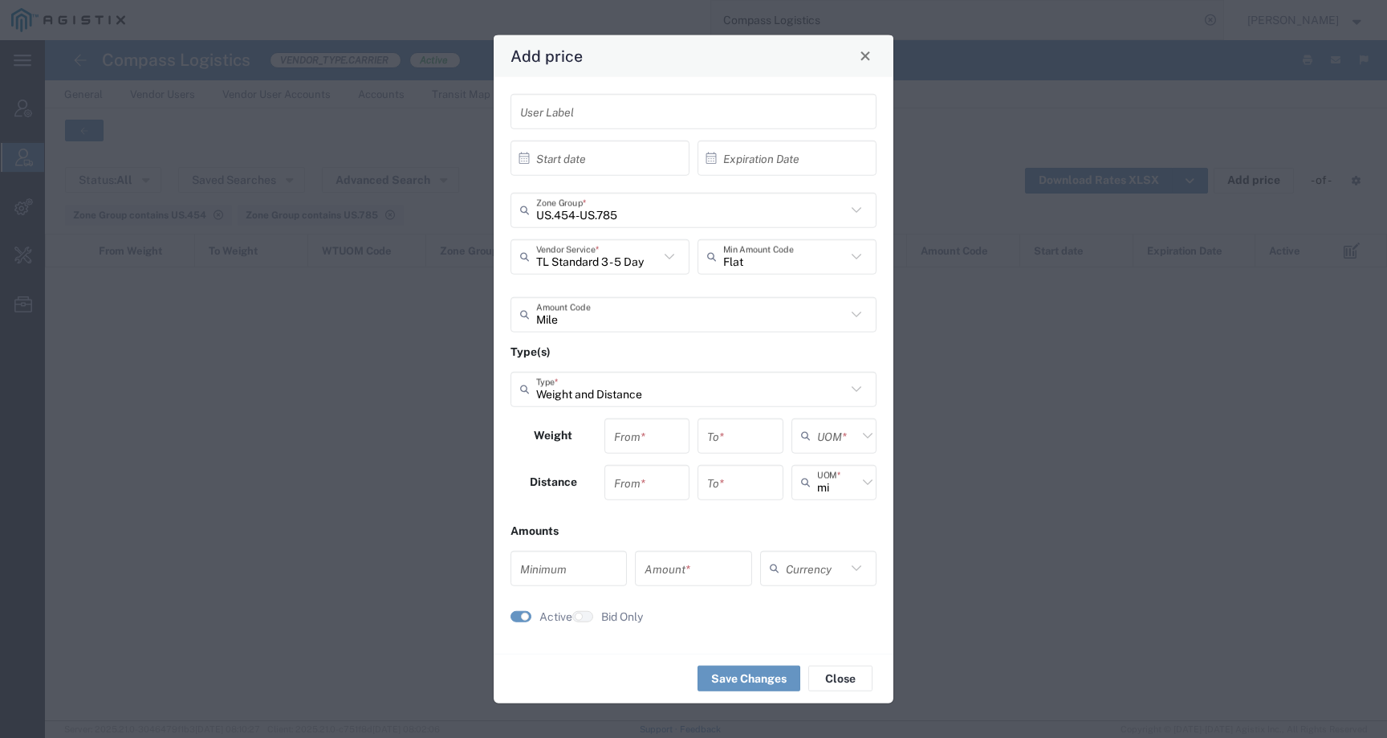
click at [630, 433] on input "number" at bounding box center [647, 435] width 67 height 28
type input "0"
click at [646, 486] on input "number" at bounding box center [647, 482] width 67 height 28
type input "0"
click at [732, 438] on input "number" at bounding box center [740, 435] width 67 height 28
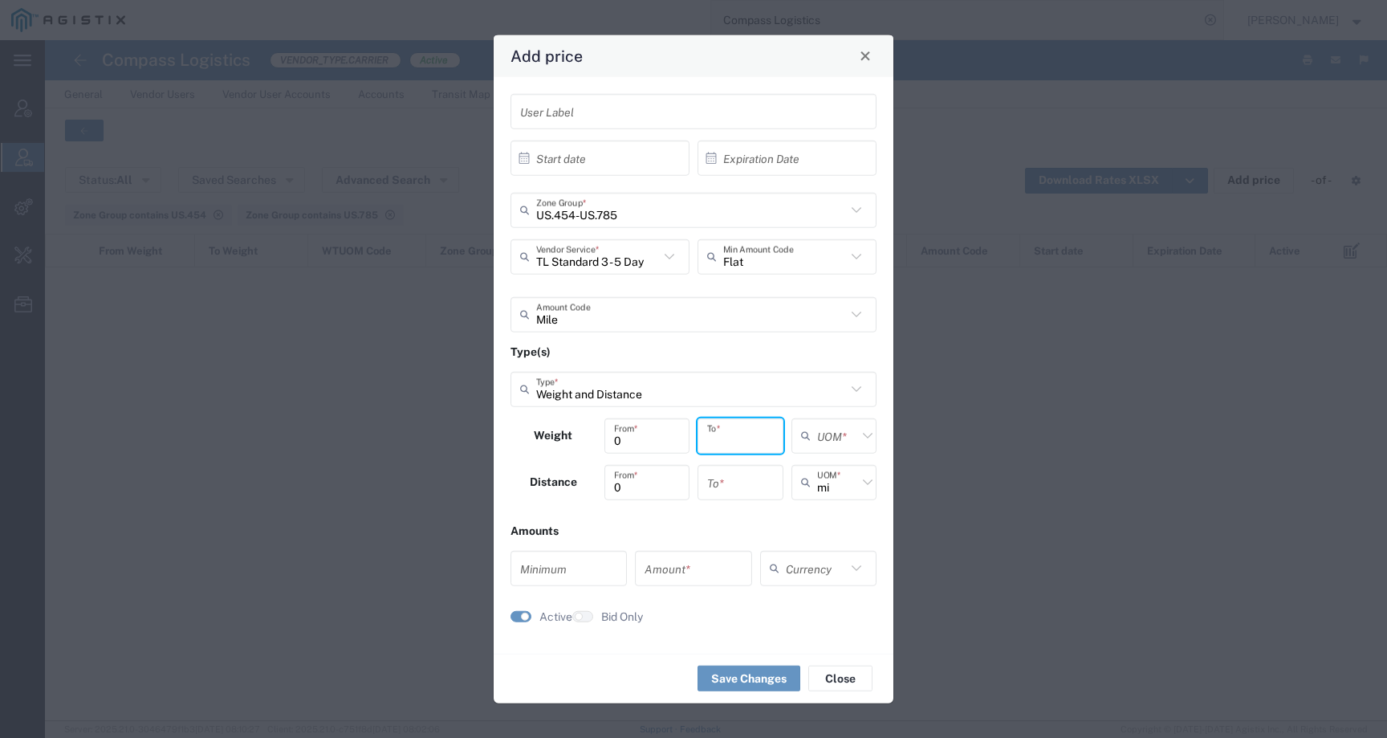
type input "0"
type input "9999999999999999"
click at [733, 484] on input "number" at bounding box center [740, 482] width 67 height 28
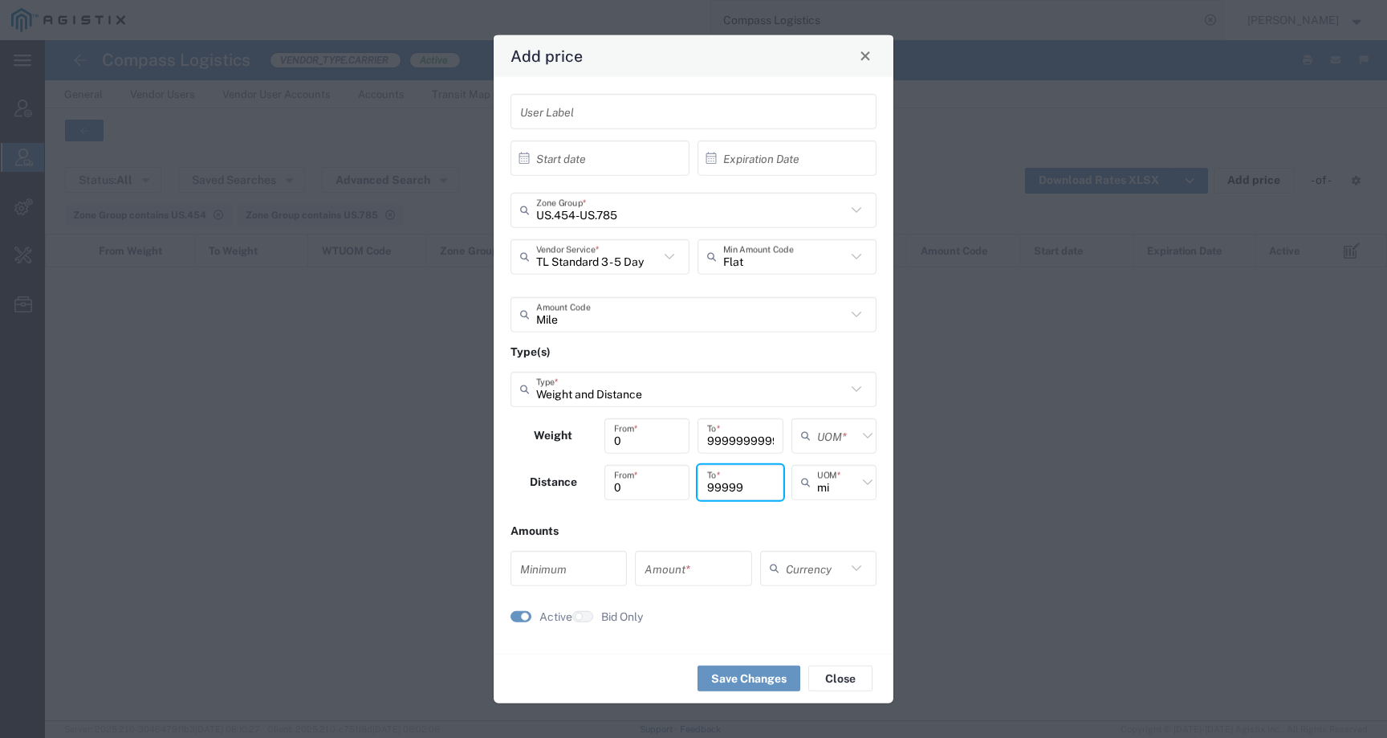
click at [730, 482] on input "99999" at bounding box center [740, 482] width 67 height 28
click at [748, 486] on input "99999" at bounding box center [740, 482] width 67 height 28
type input "999999"
click at [760, 434] on input "9999999999999999" at bounding box center [740, 435] width 67 height 28
click at [766, 441] on input "99999999" at bounding box center [740, 435] width 67 height 28
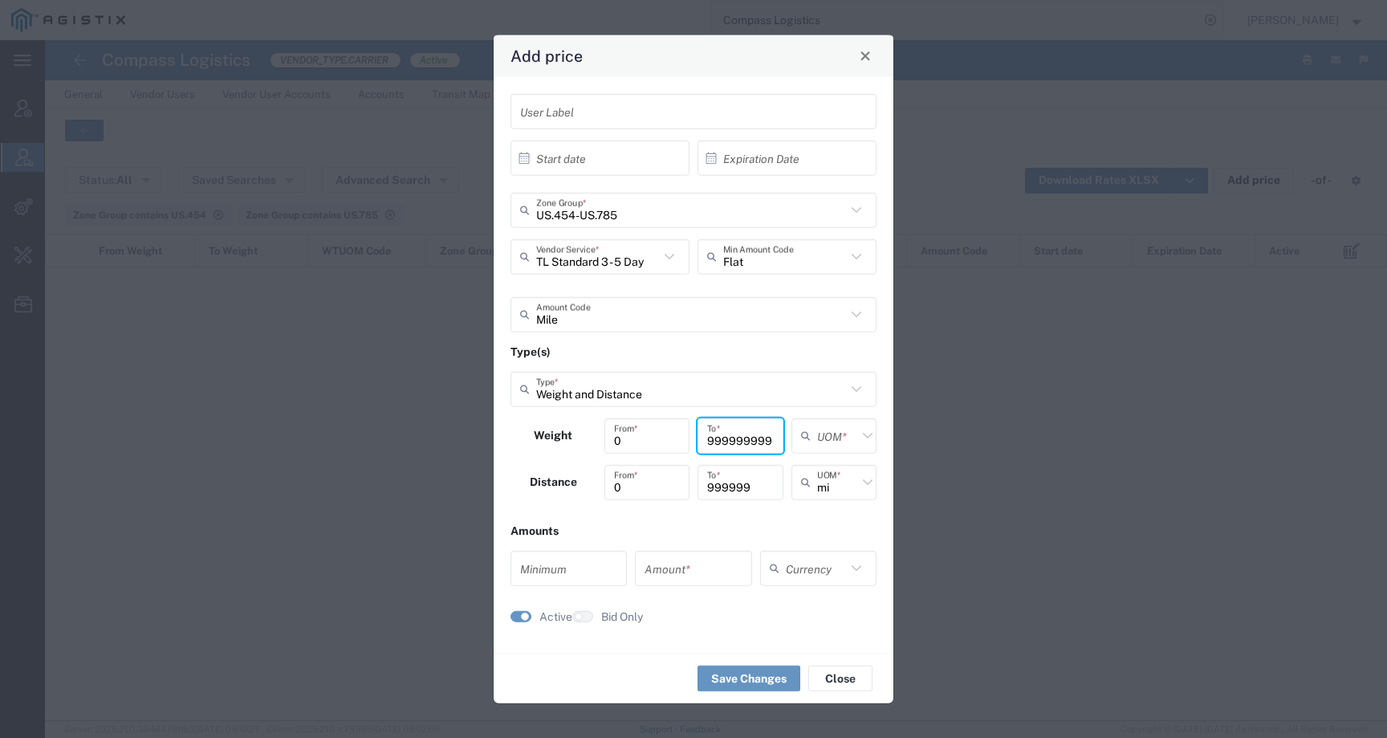
type input "999999999"
click at [838, 438] on input "text" at bounding box center [837, 435] width 40 height 28
click at [828, 498] on span "lbs" at bounding box center [834, 496] width 83 height 25
type input "lbs"
click at [831, 469] on input "mi" at bounding box center [837, 482] width 40 height 28
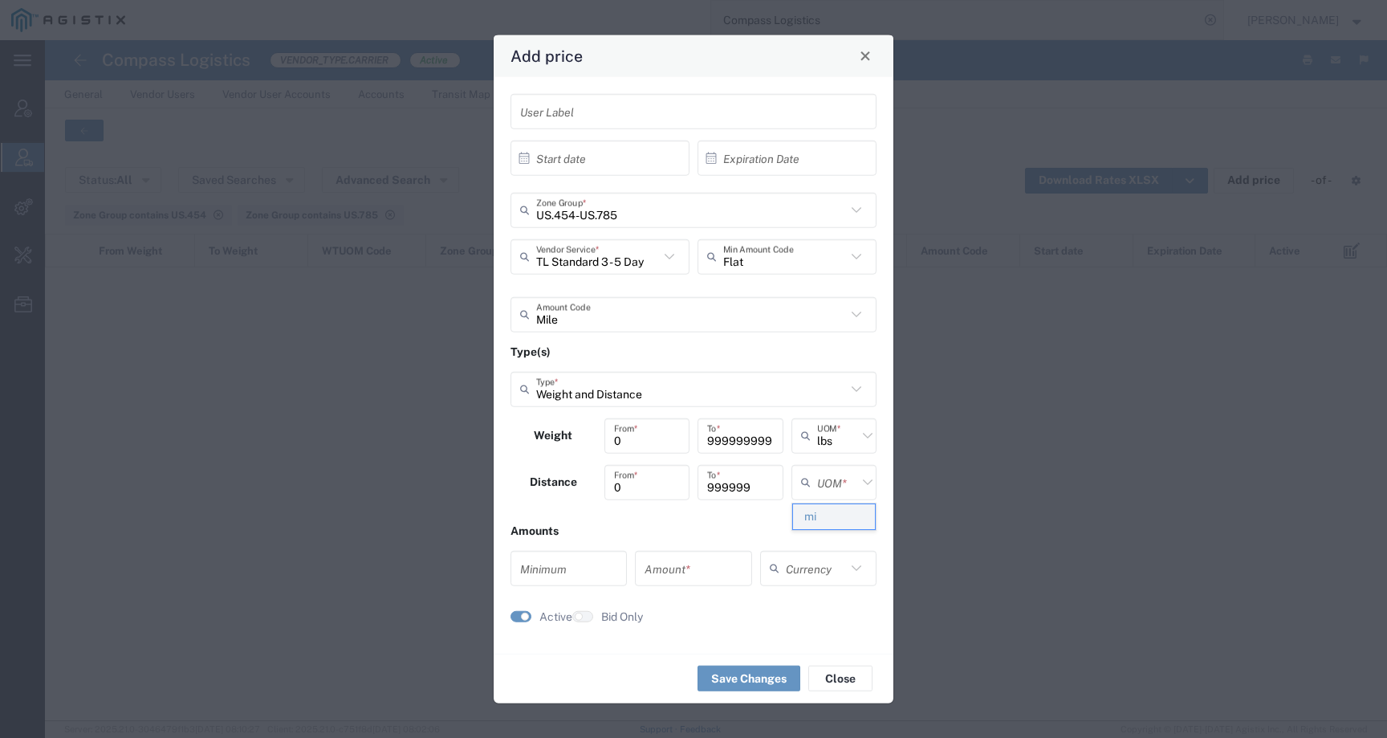
click at [824, 507] on span "mi" at bounding box center [834, 516] width 83 height 25
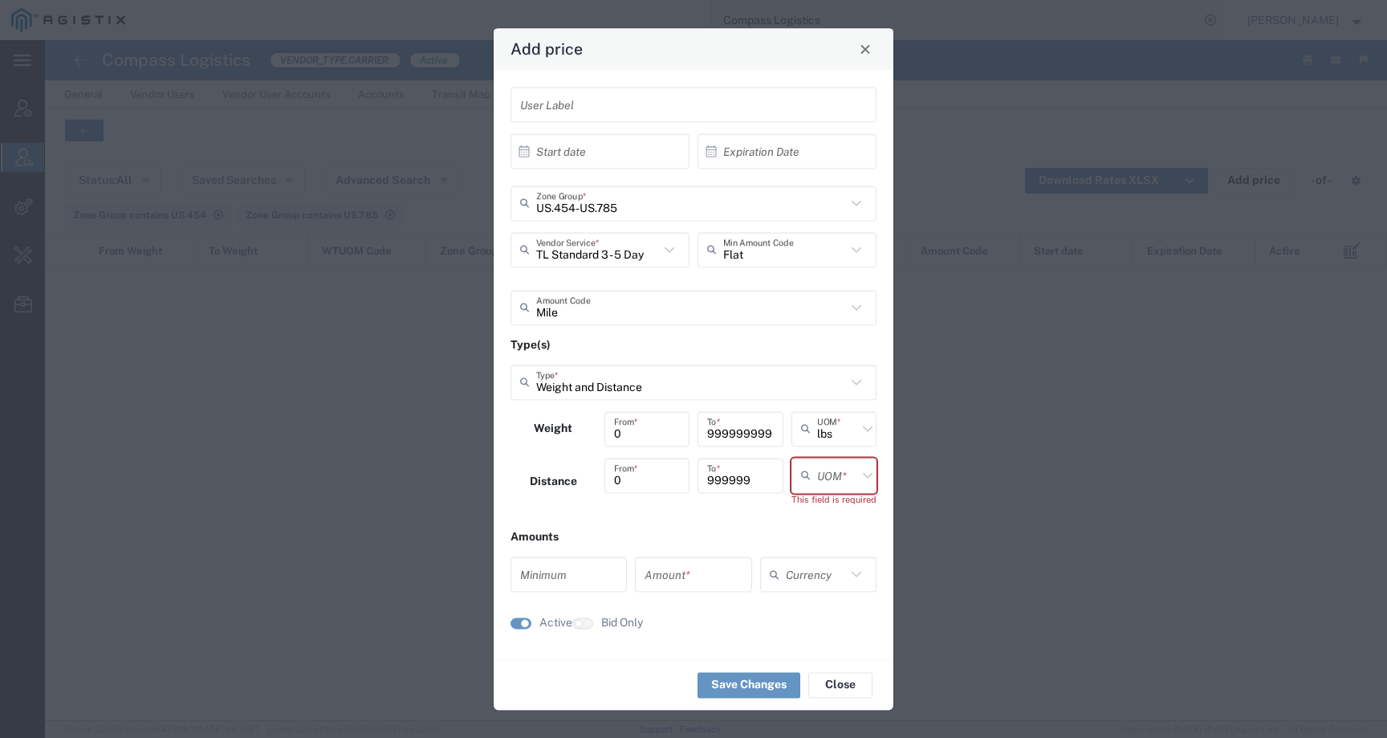
click at [763, 482] on input "999999" at bounding box center [740, 475] width 67 height 28
click at [730, 482] on input "999999" at bounding box center [740, 475] width 67 height 28
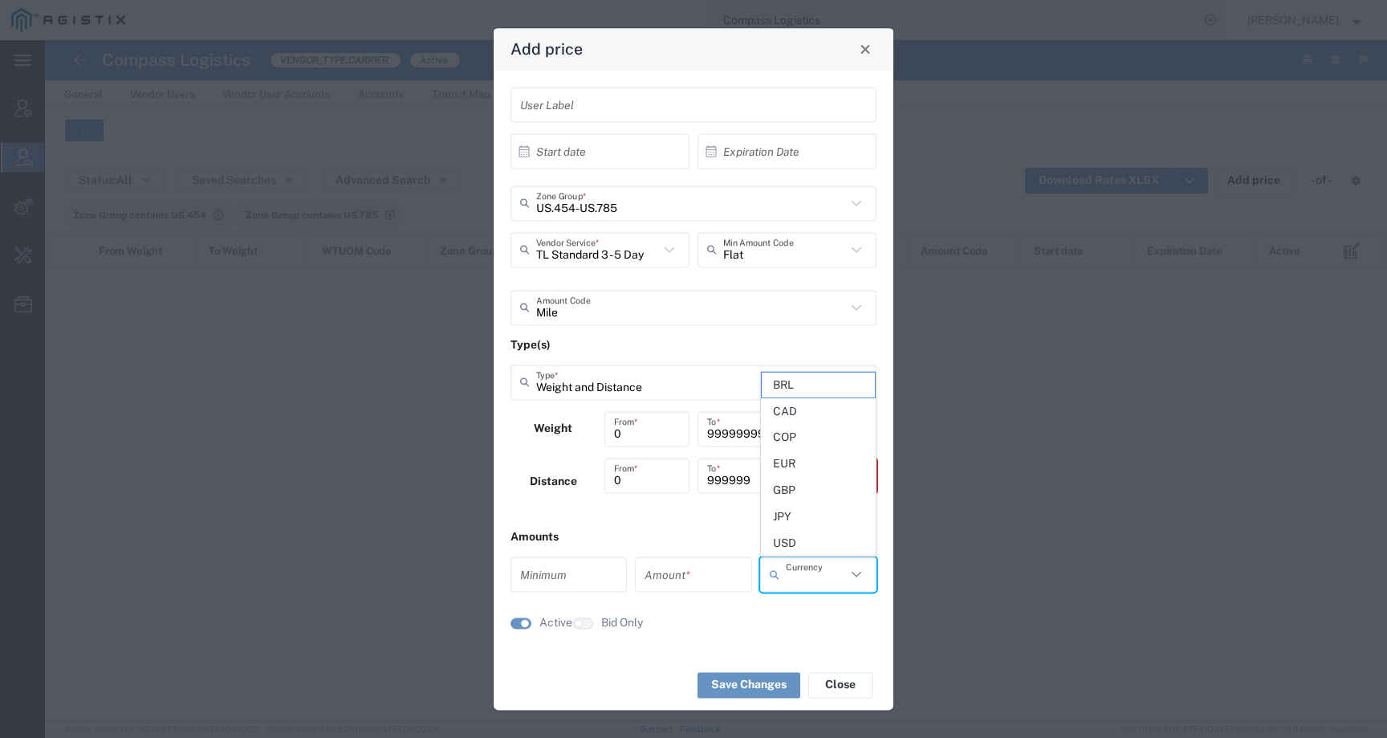
click at [788, 574] on input "text" at bounding box center [816, 574] width 60 height 28
click at [788, 542] on span "USD" at bounding box center [818, 542] width 113 height 25
type input "USD"
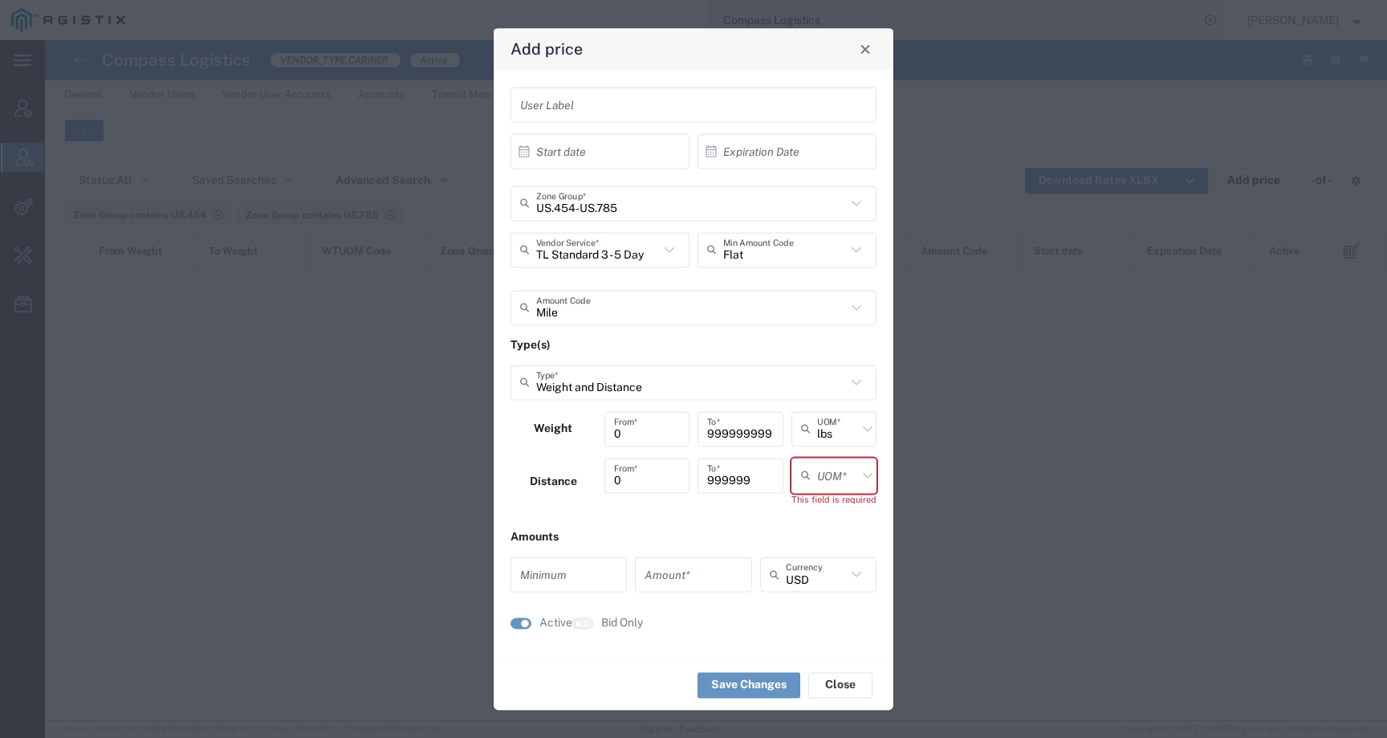
click at [713, 569] on input "number" at bounding box center [692, 574] width 97 height 28
type input "0.95"
click at [559, 571] on input "number" at bounding box center [568, 574] width 97 height 28
type input "0"
click at [806, 478] on icon at bounding box center [809, 475] width 16 height 26
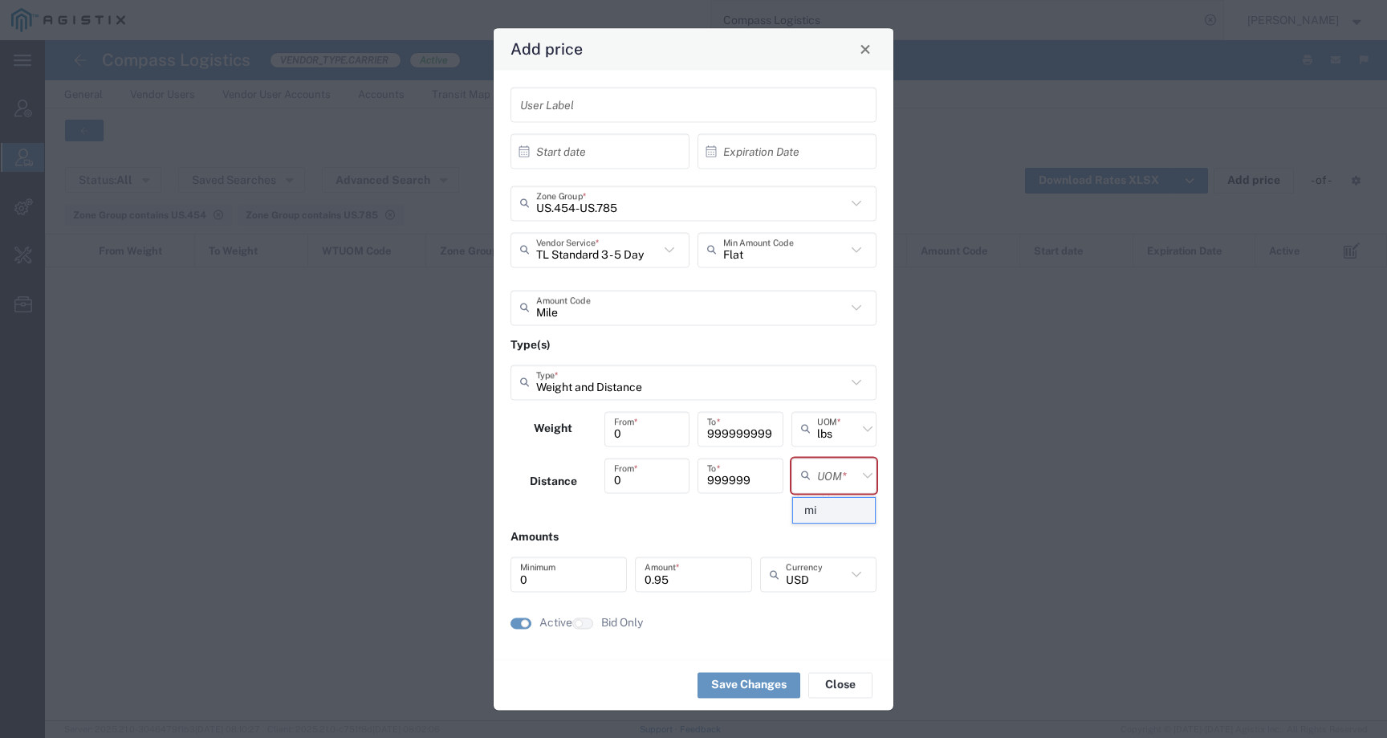
click at [816, 502] on span "mi" at bounding box center [834, 510] width 83 height 25
type input "mi"
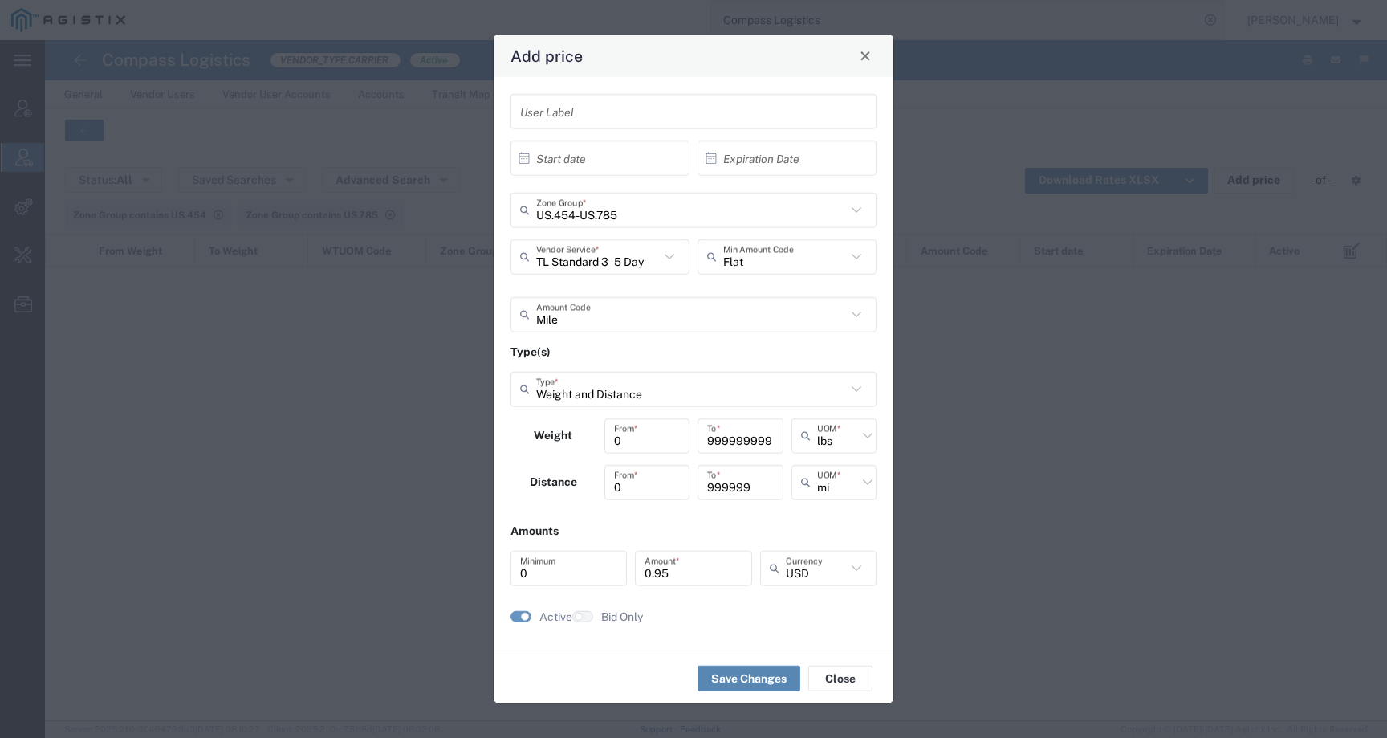
click at [711, 678] on button "Save Changes" at bounding box center [748, 678] width 103 height 26
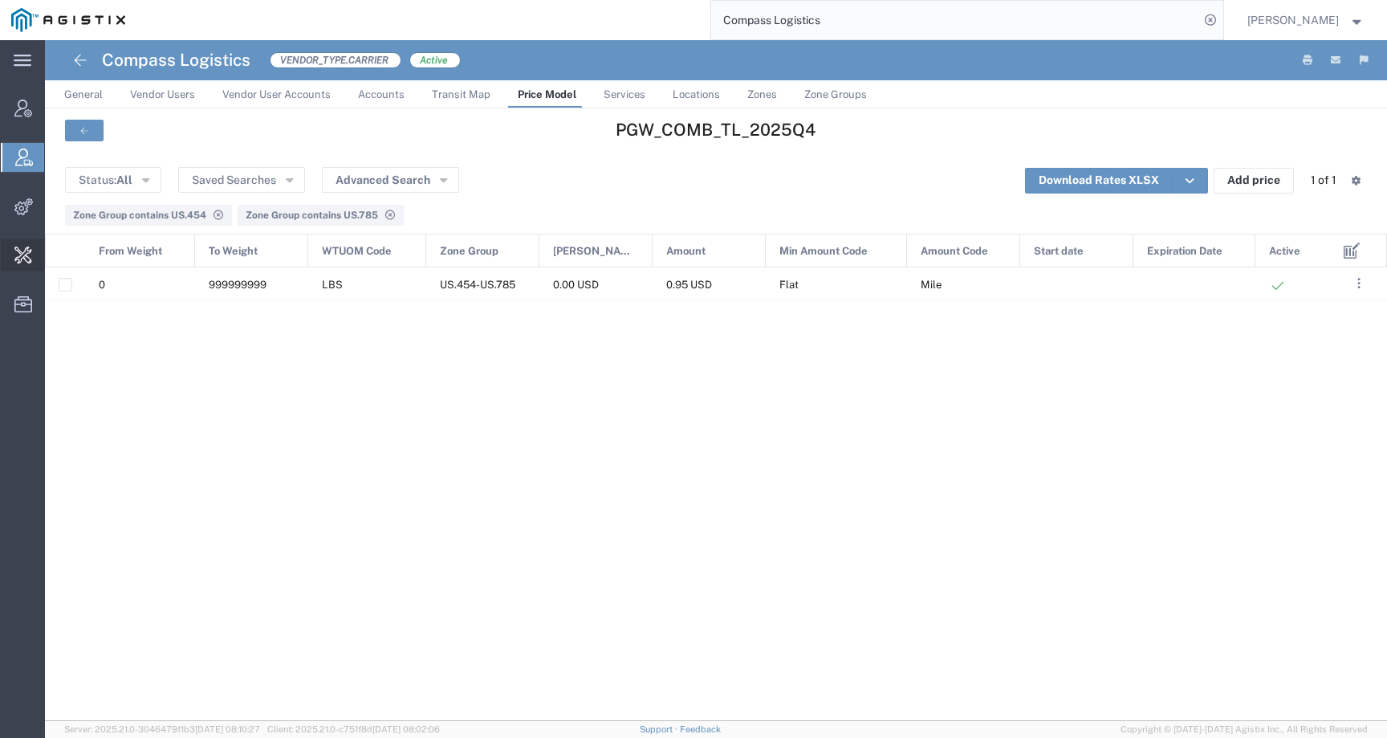
click at [0, 0] on span "Change Carrier" at bounding box center [0, 0] width 0 height 0
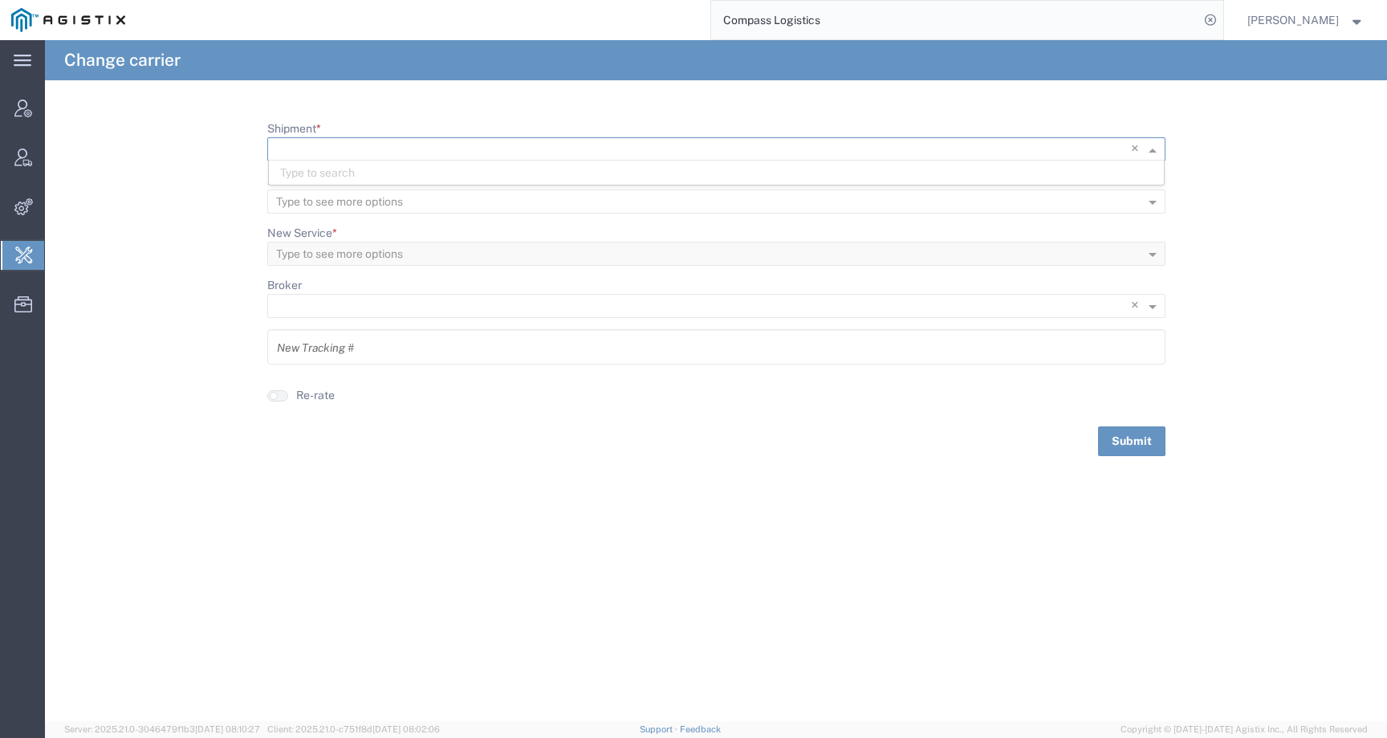
scroll to position [1, 0]
click at [637, 142] on input "Shipment *" at bounding box center [683, 149] width 815 height 22
paste input "56983012"
type input "56983012"
click at [354, 169] on div "56983012" at bounding box center [716, 173] width 895 height 24
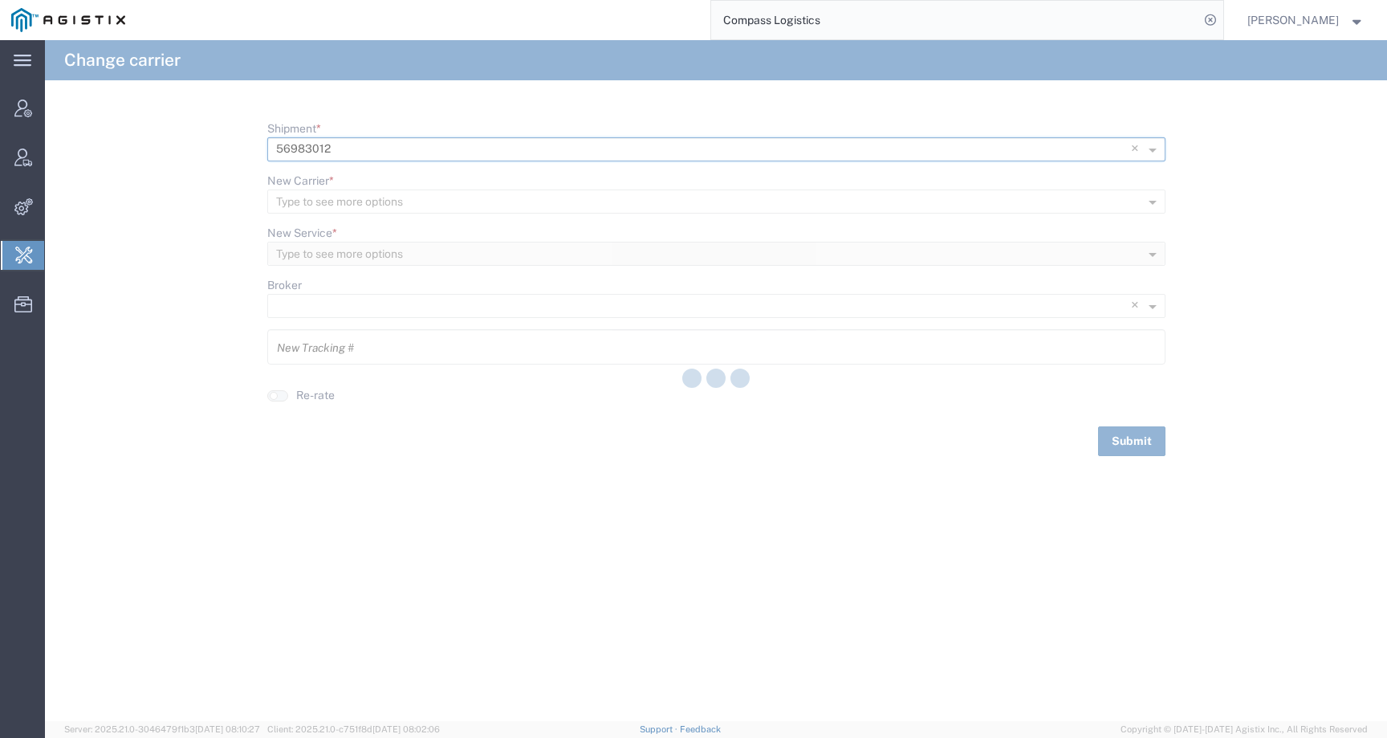
type input "0000114594"
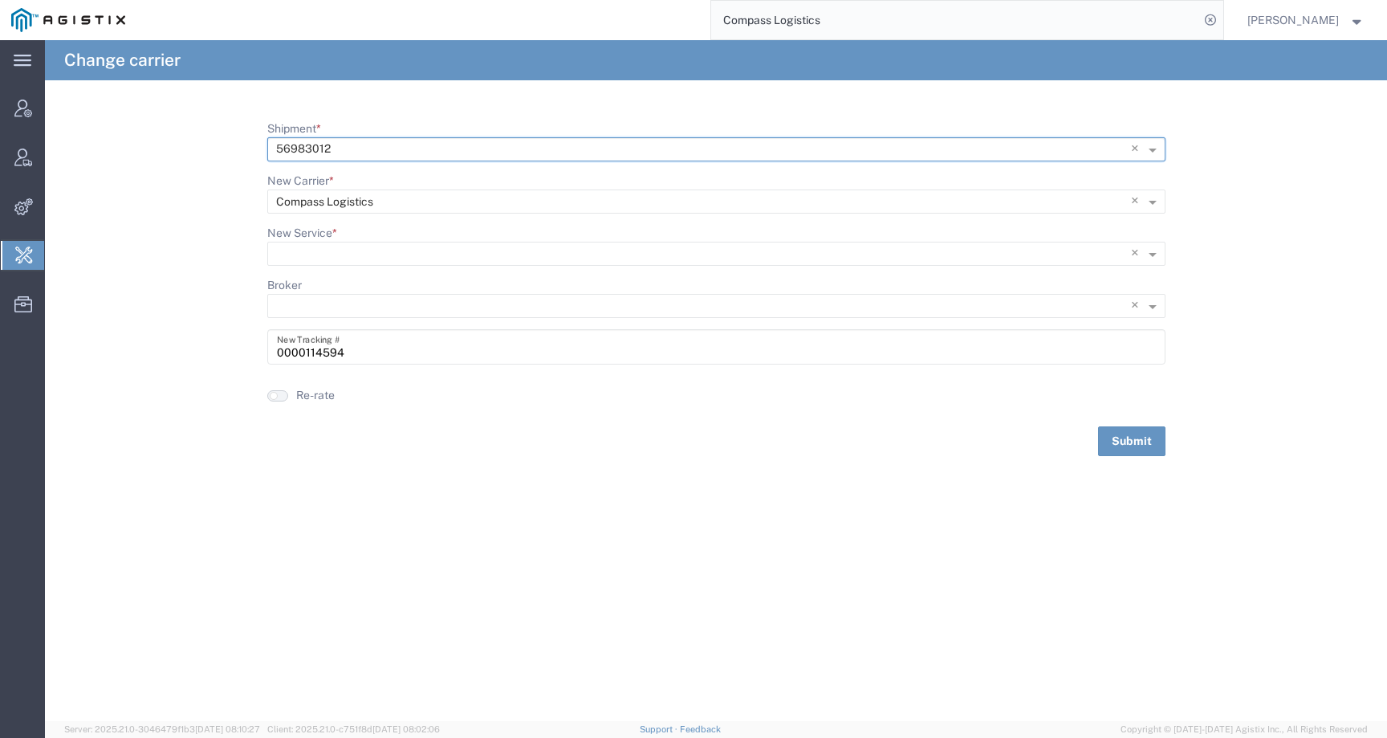
click at [279, 396] on button "button" at bounding box center [277, 395] width 21 height 11
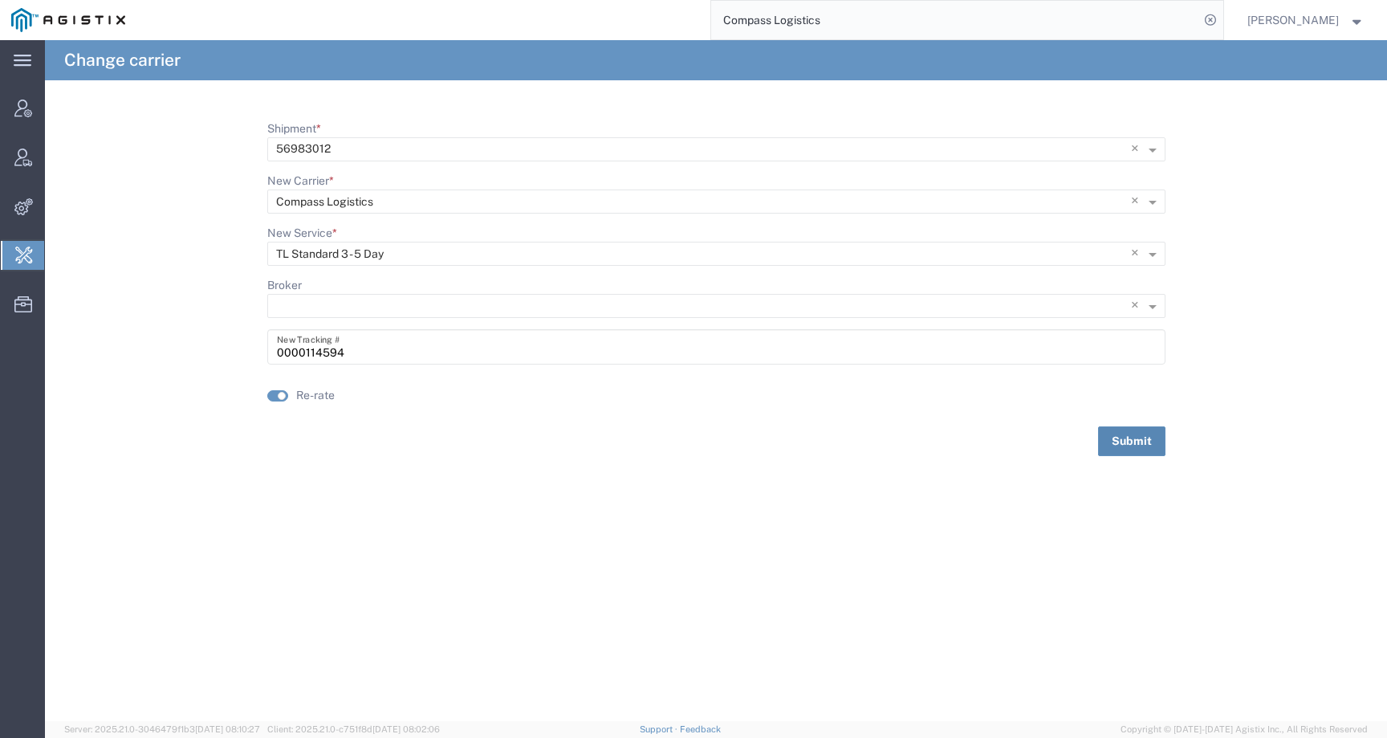
click at [1127, 438] on button "Submit" at bounding box center [1131, 441] width 67 height 30
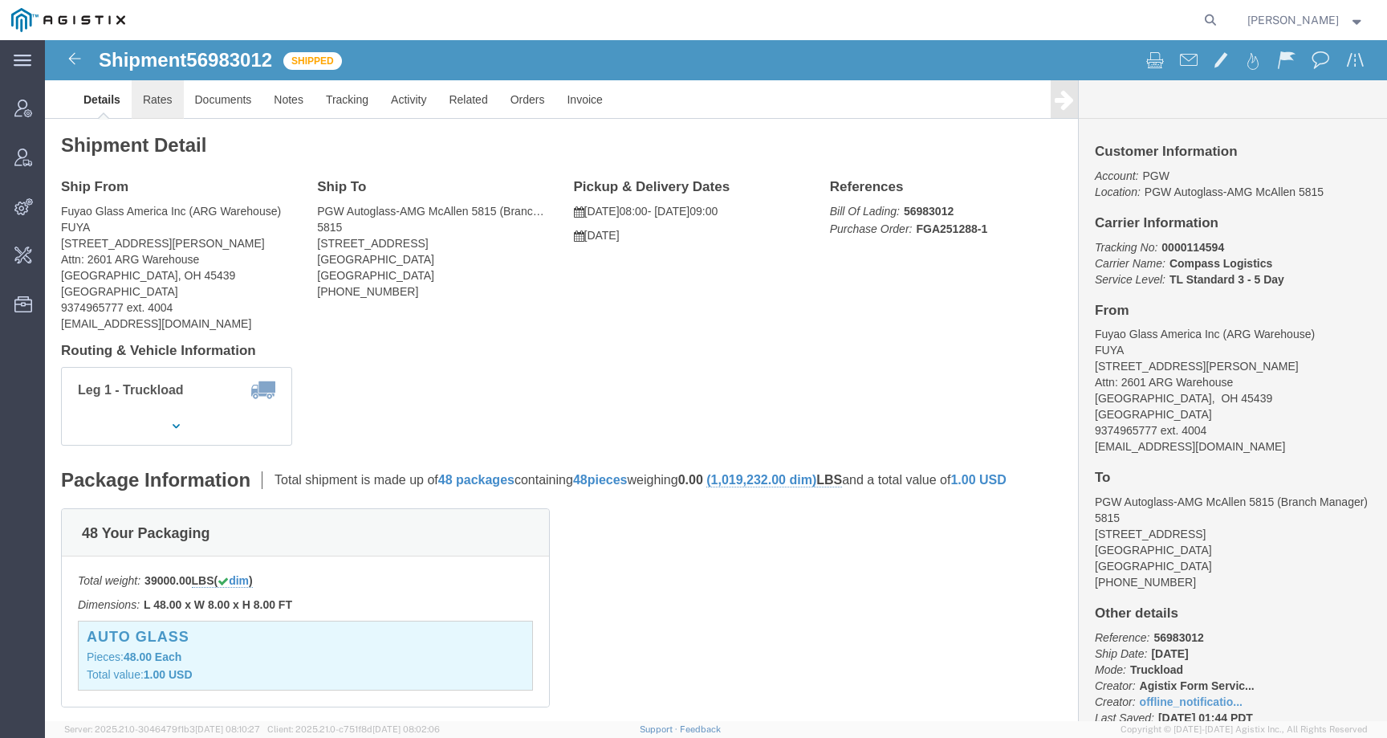
click link "Rates"
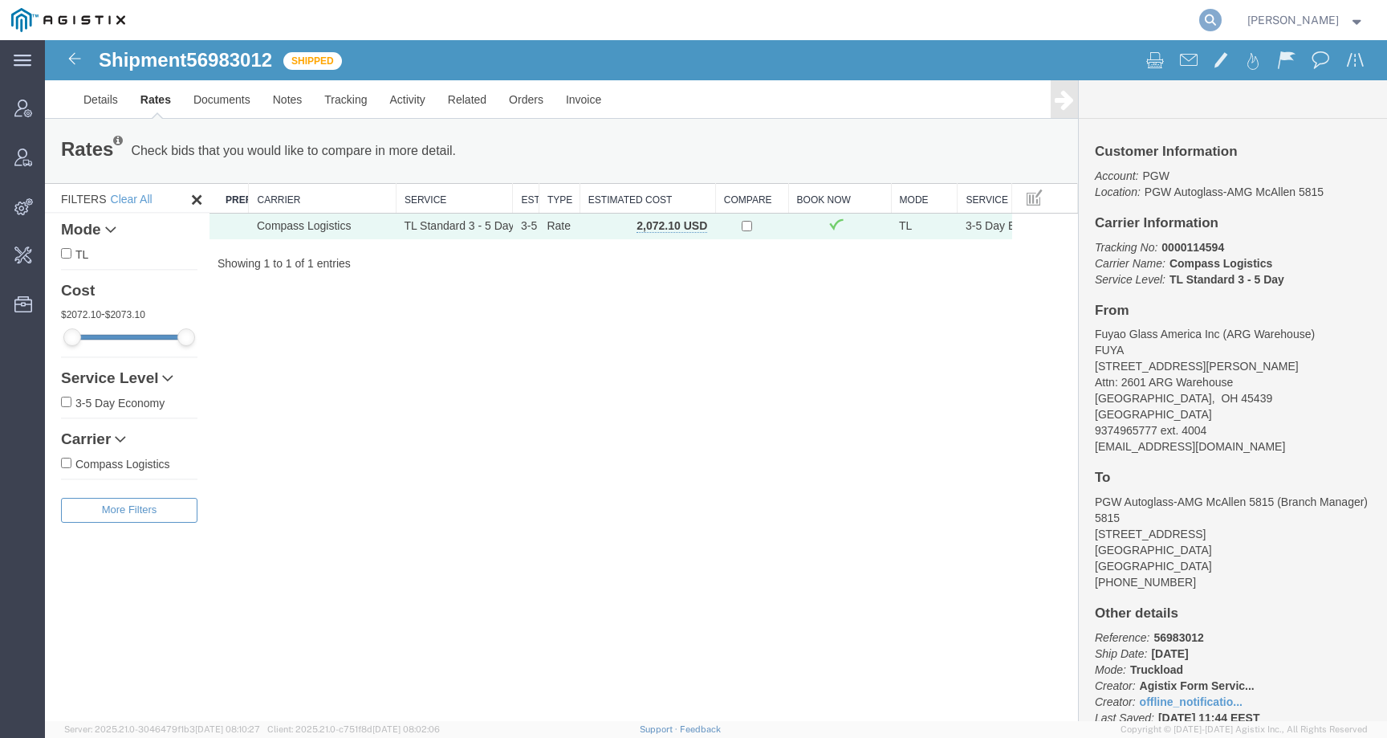
click at [1221, 25] on icon at bounding box center [1210, 20] width 22 height 22
click at [1181, 25] on input "search" at bounding box center [955, 20] width 488 height 39
paste input "57054562"
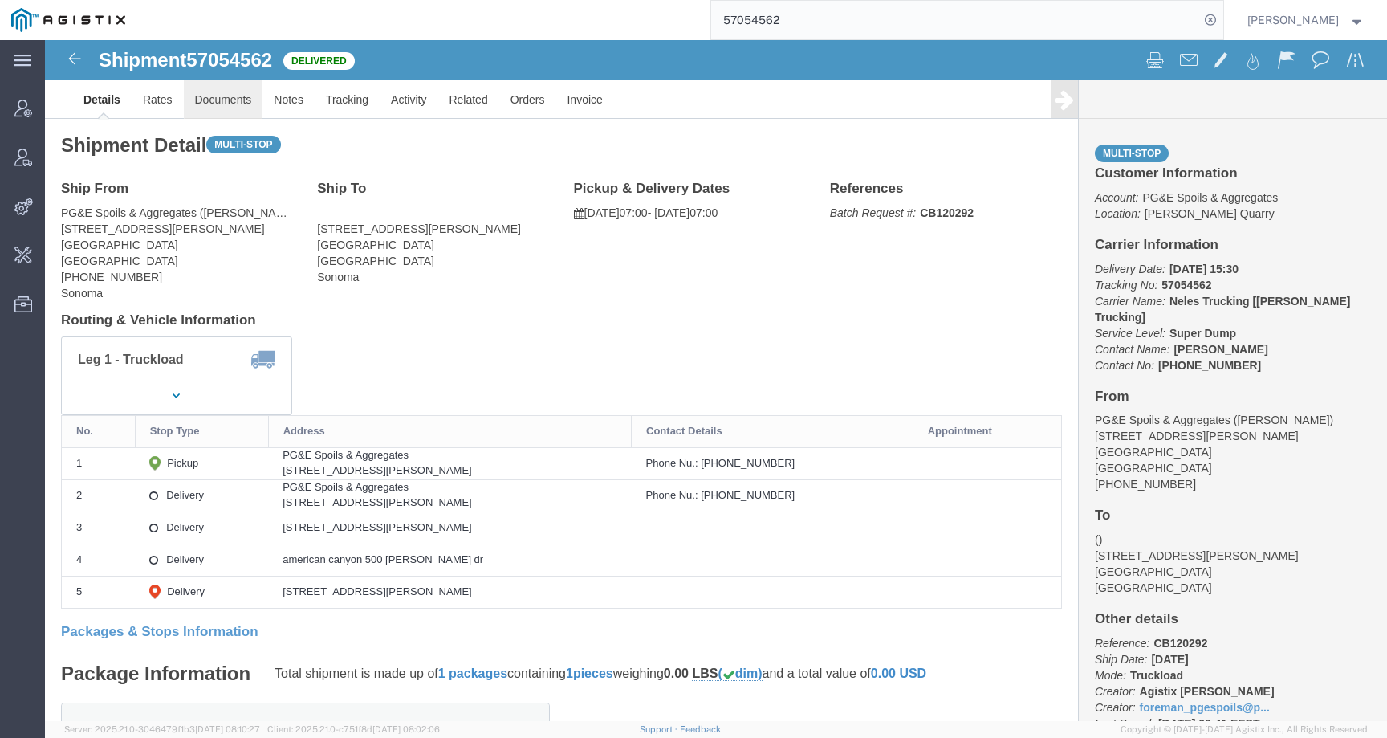
click link "Documents"
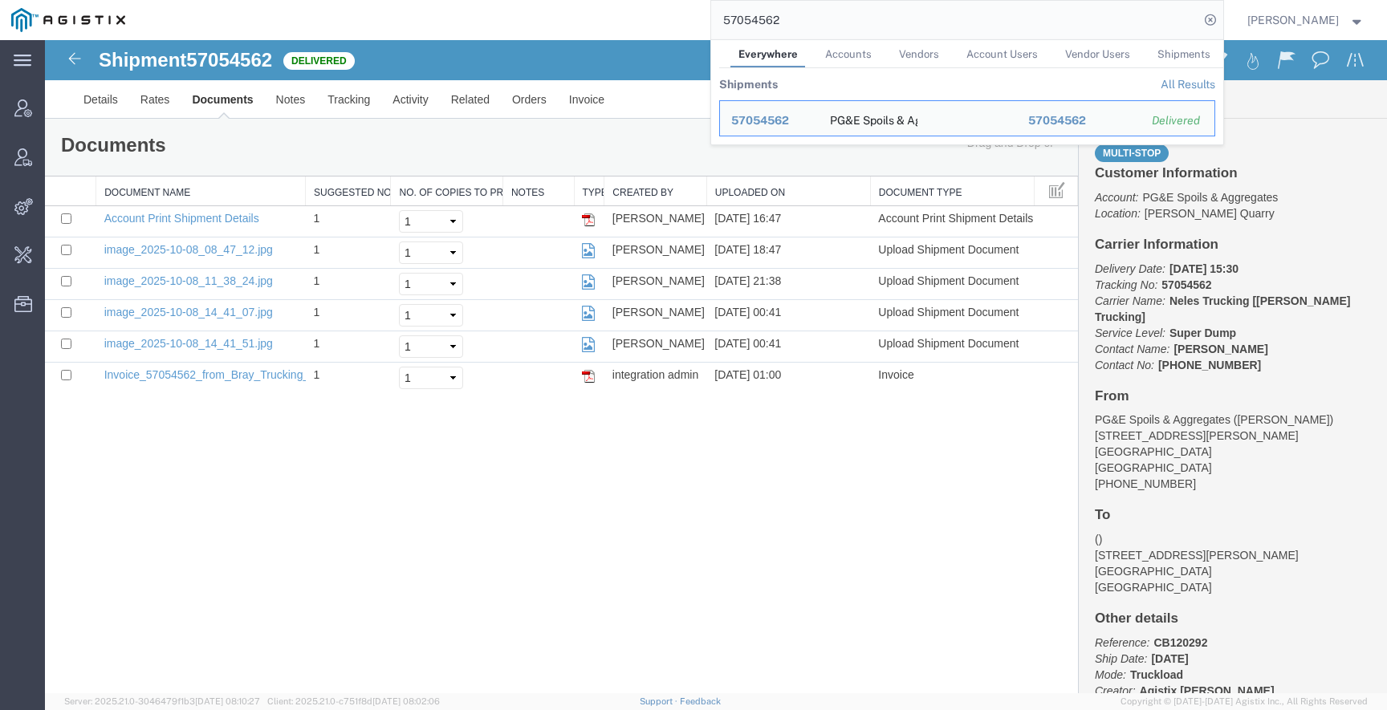
drag, startPoint x: 847, startPoint y: 20, endPoint x: 621, endPoint y: 18, distance: 225.5
click at [621, 20] on div "57054562 Everywhere Accounts Vendors Account Users Vendor Users Shipments Shipm…" at bounding box center [679, 20] width 1087 height 40
paste input "68621"
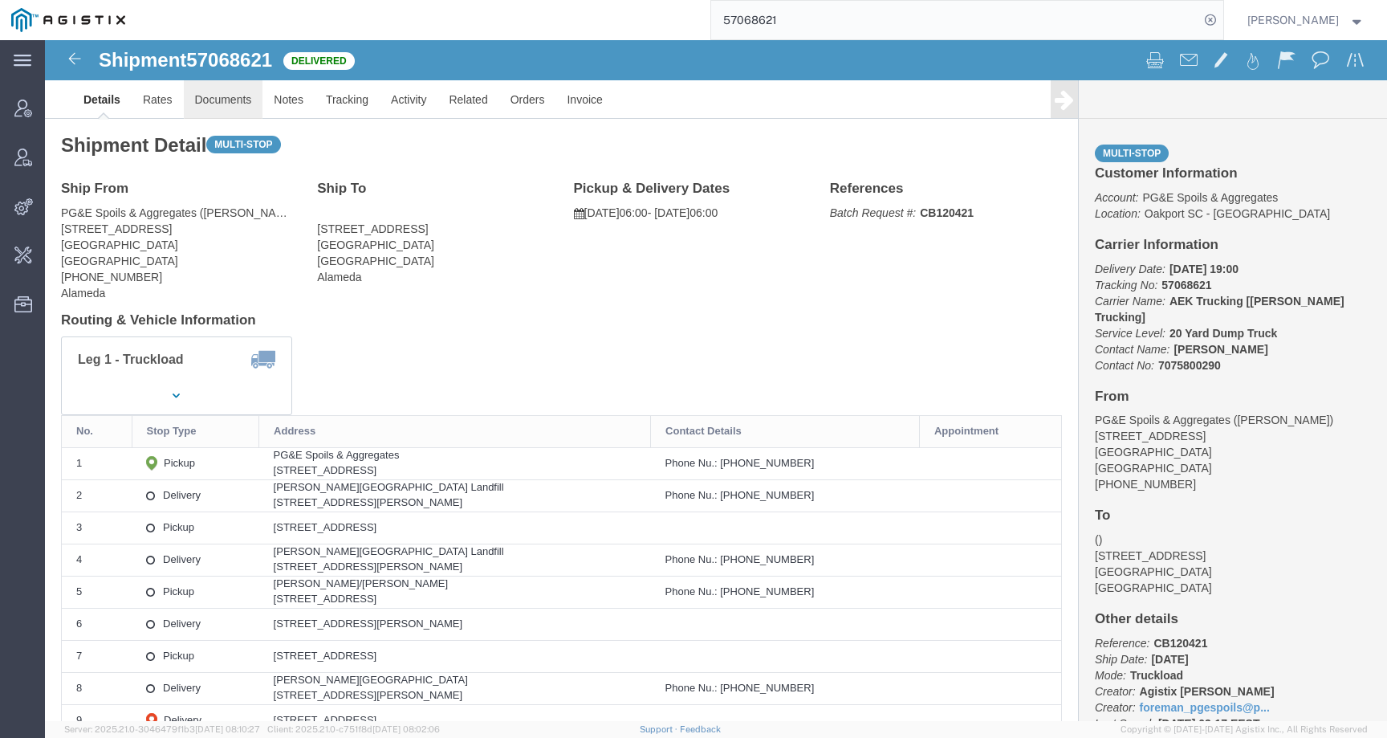
click link "Documents"
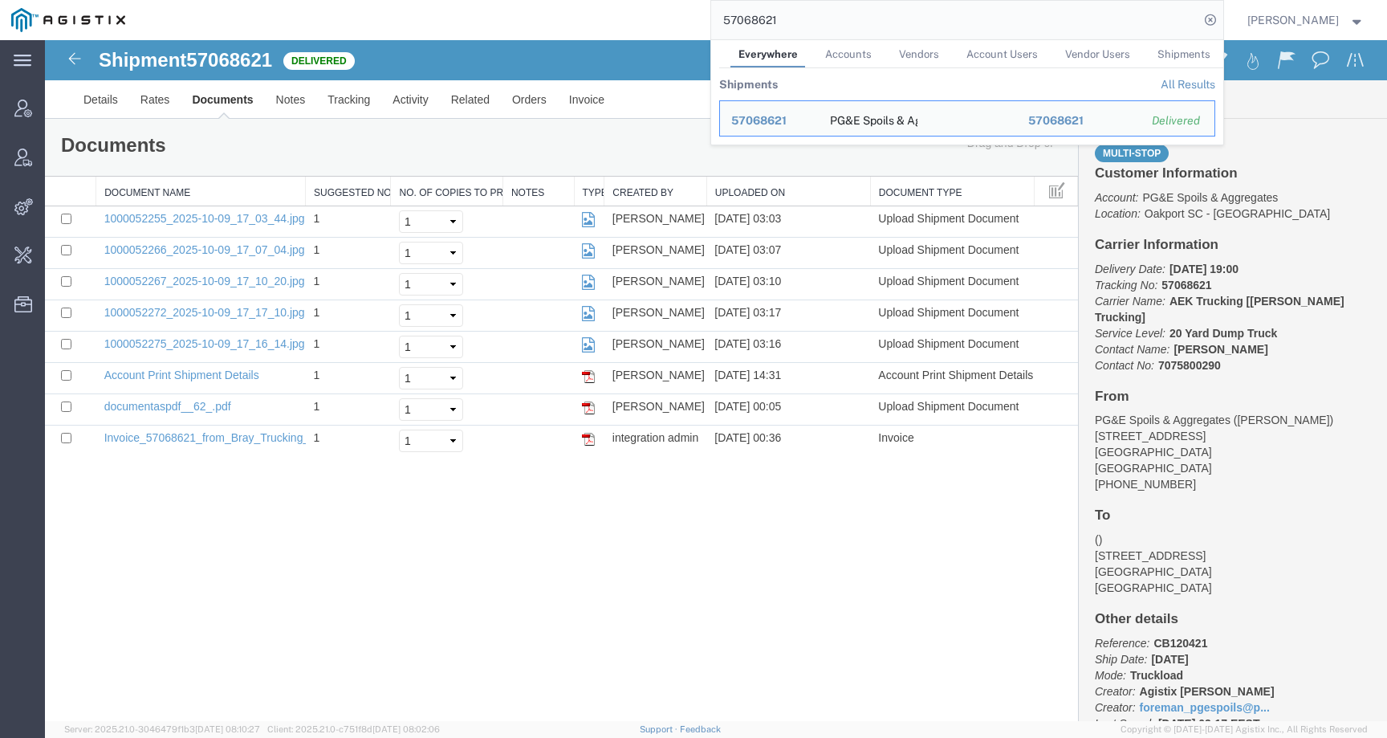
drag, startPoint x: 803, startPoint y: 30, endPoint x: 701, endPoint y: 22, distance: 101.4
click at [701, 22] on div "57068621 Everywhere Accounts Vendors Account Users Vendor Users Shipments Shipm…" at bounding box center [679, 20] width 1087 height 40
paste input "12"
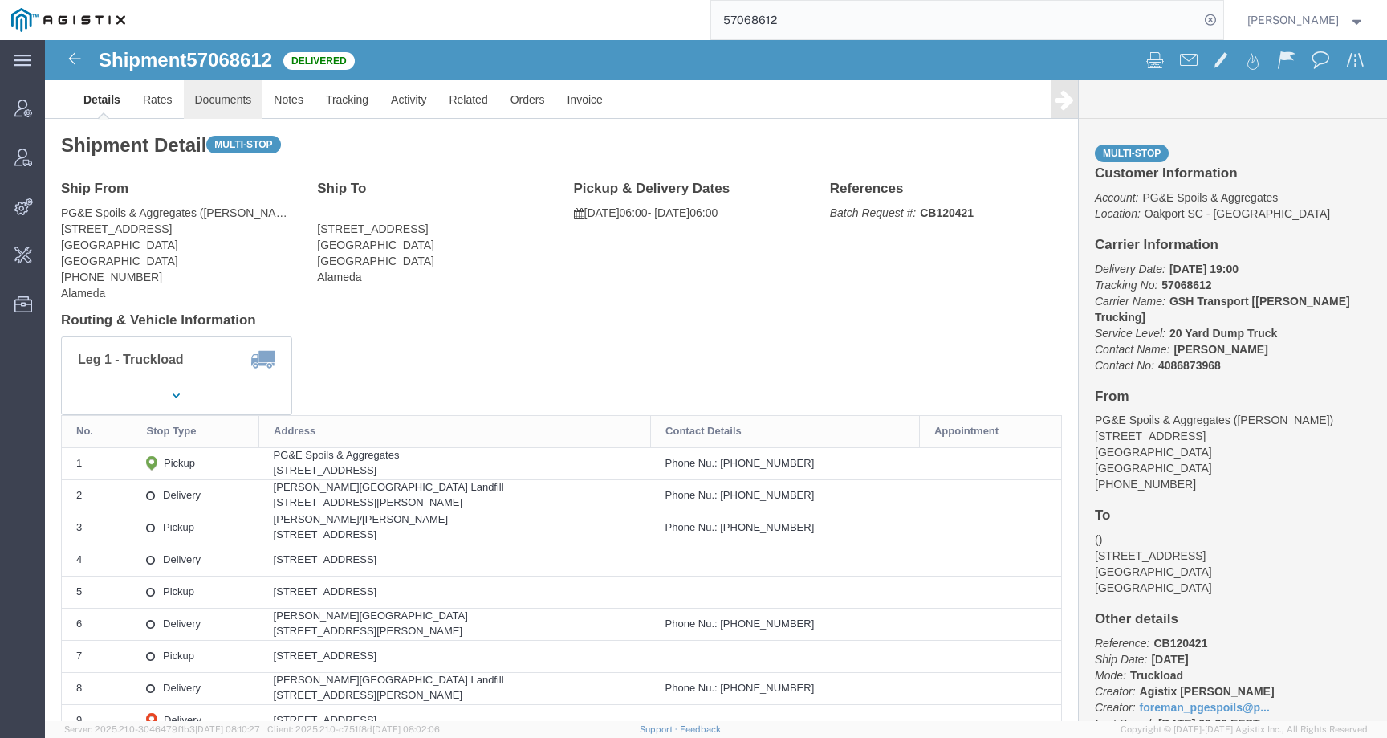
click link "Documents"
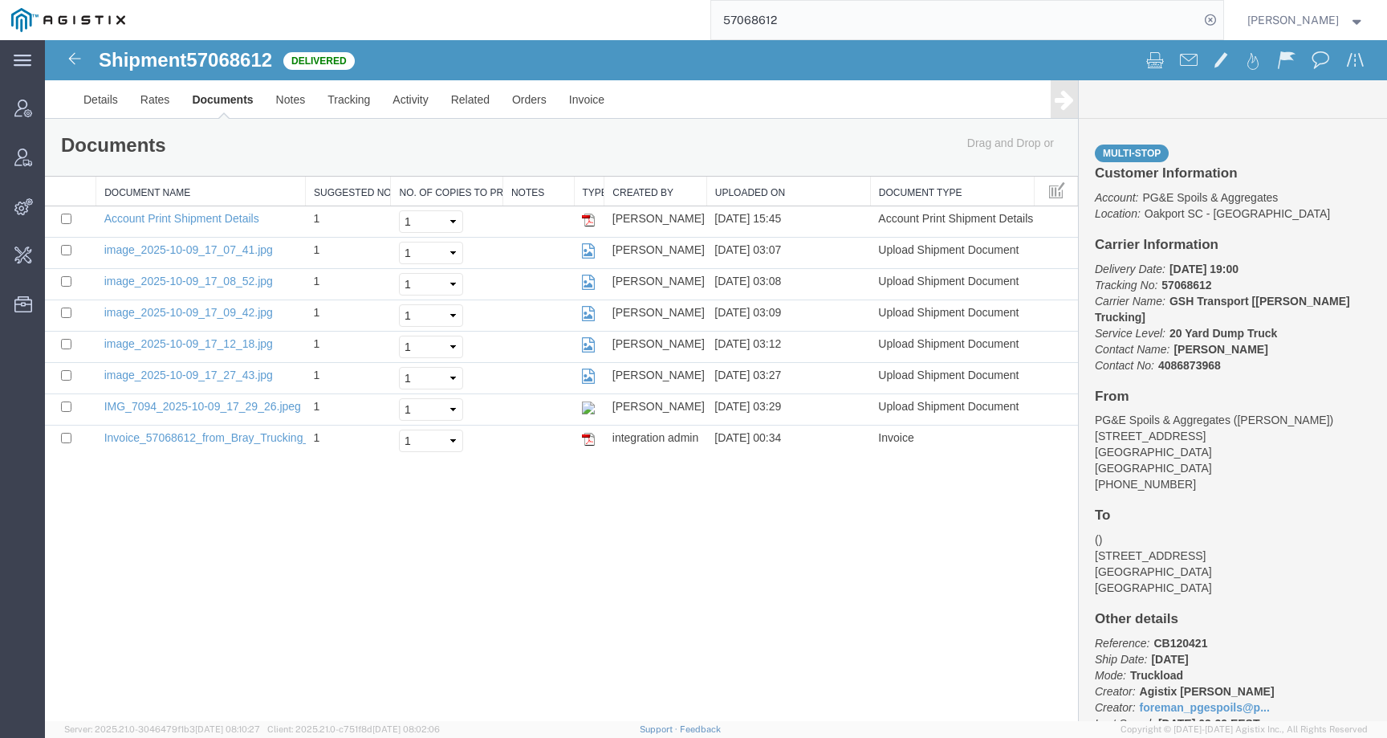
click at [248, 58] on span "57068612" at bounding box center [229, 60] width 86 height 22
copy span "57068612"
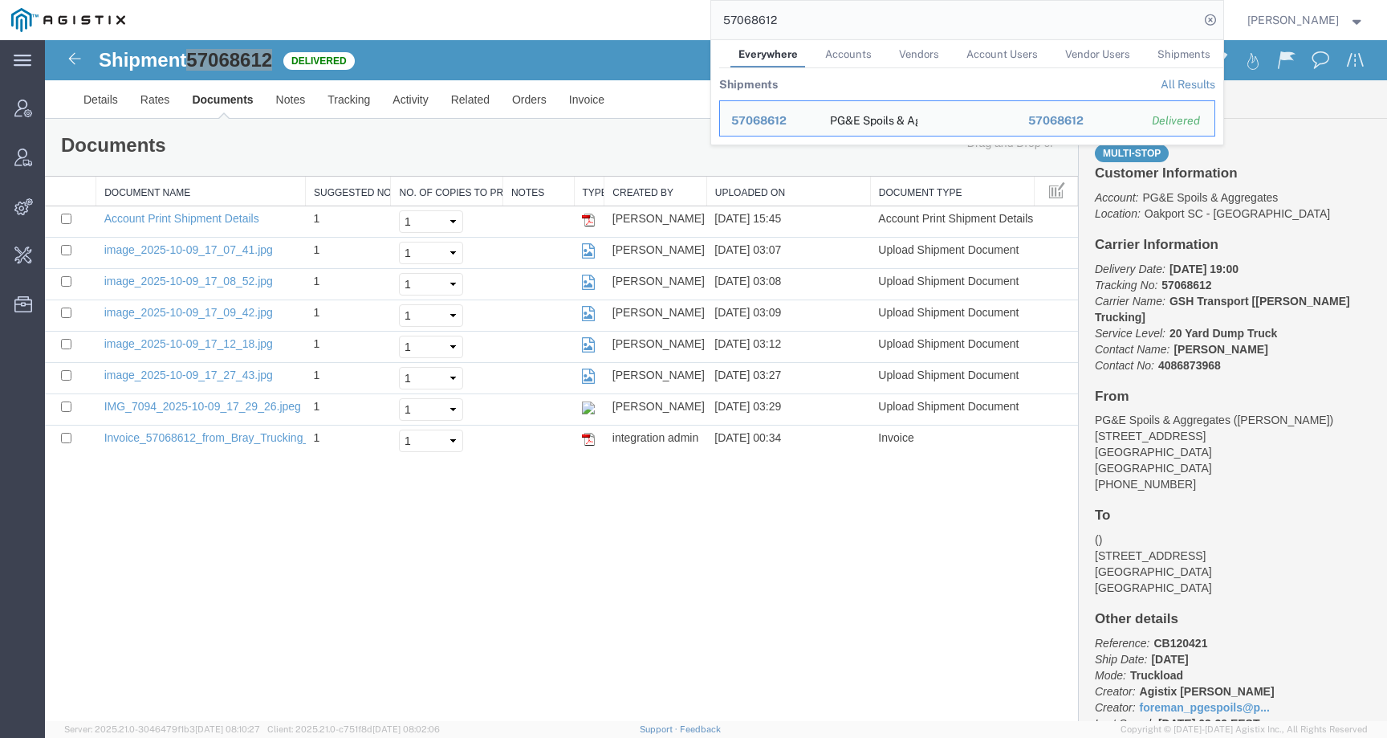
drag, startPoint x: 801, startPoint y: 19, endPoint x: 639, endPoint y: 19, distance: 162.1
click at [639, 19] on div "57068612 Everywhere Accounts Vendors Account Users Vendor Users Shipments Shipm…" at bounding box center [679, 20] width 1087 height 40
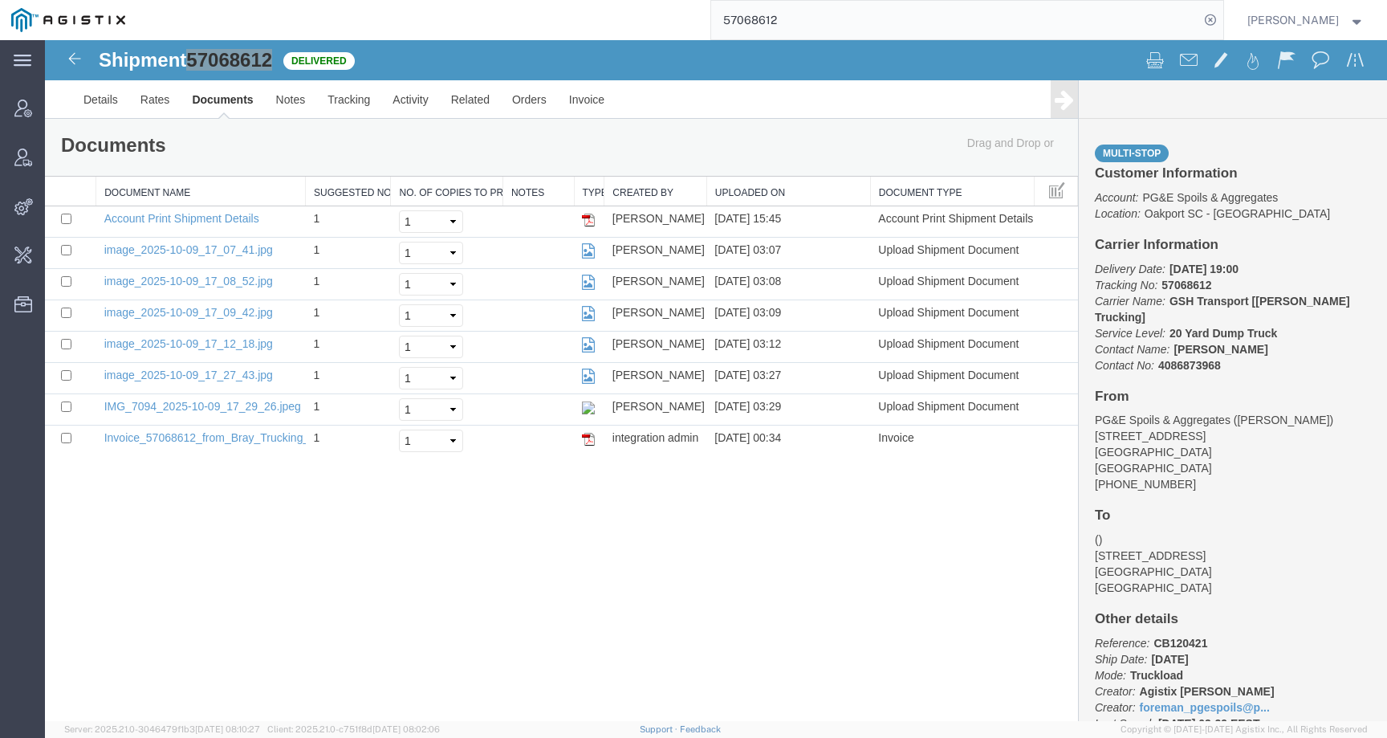
paste input "6791"
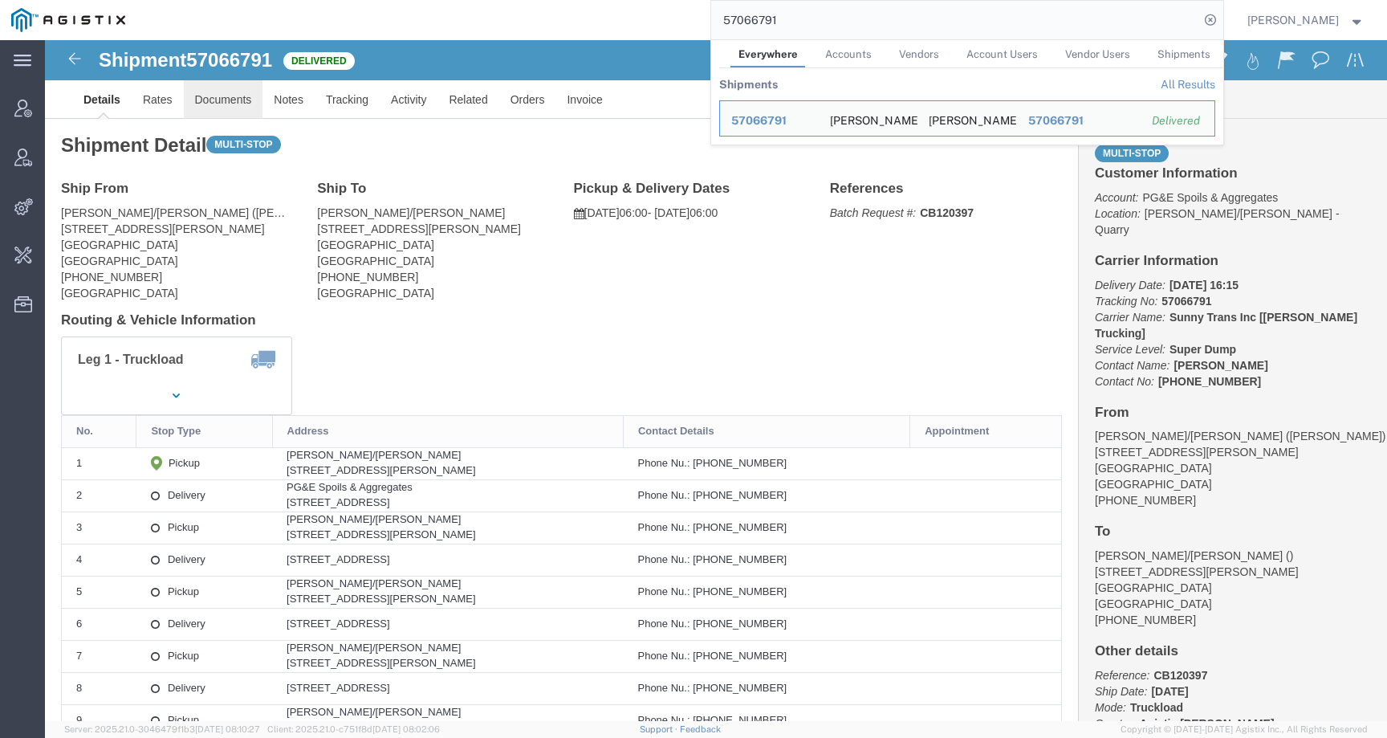
click link "Documents"
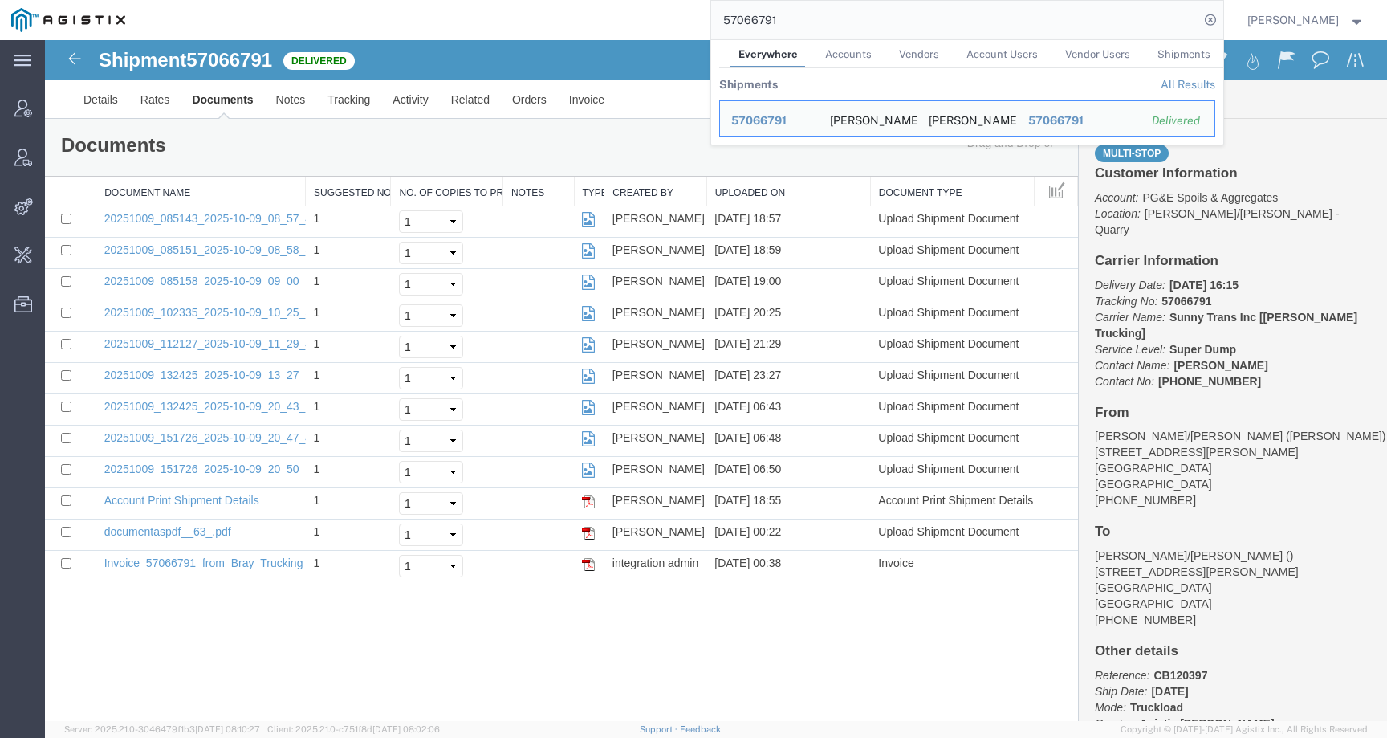
drag, startPoint x: 810, startPoint y: 18, endPoint x: 632, endPoint y: 17, distance: 178.2
click at [632, 17] on div "57066791 Everywhere Accounts Vendors Account Users Vendor Users Shipments Shipm…" at bounding box center [679, 20] width 1087 height 40
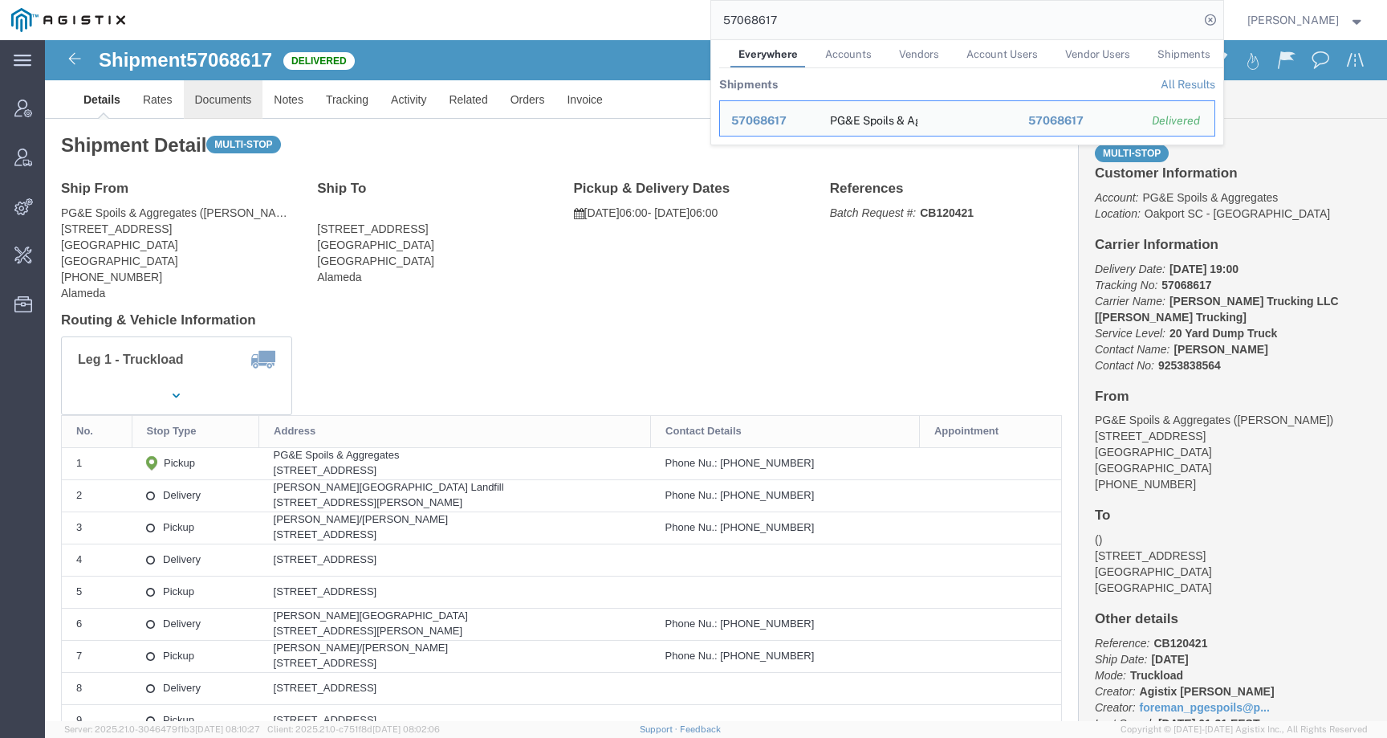
click link "Documents"
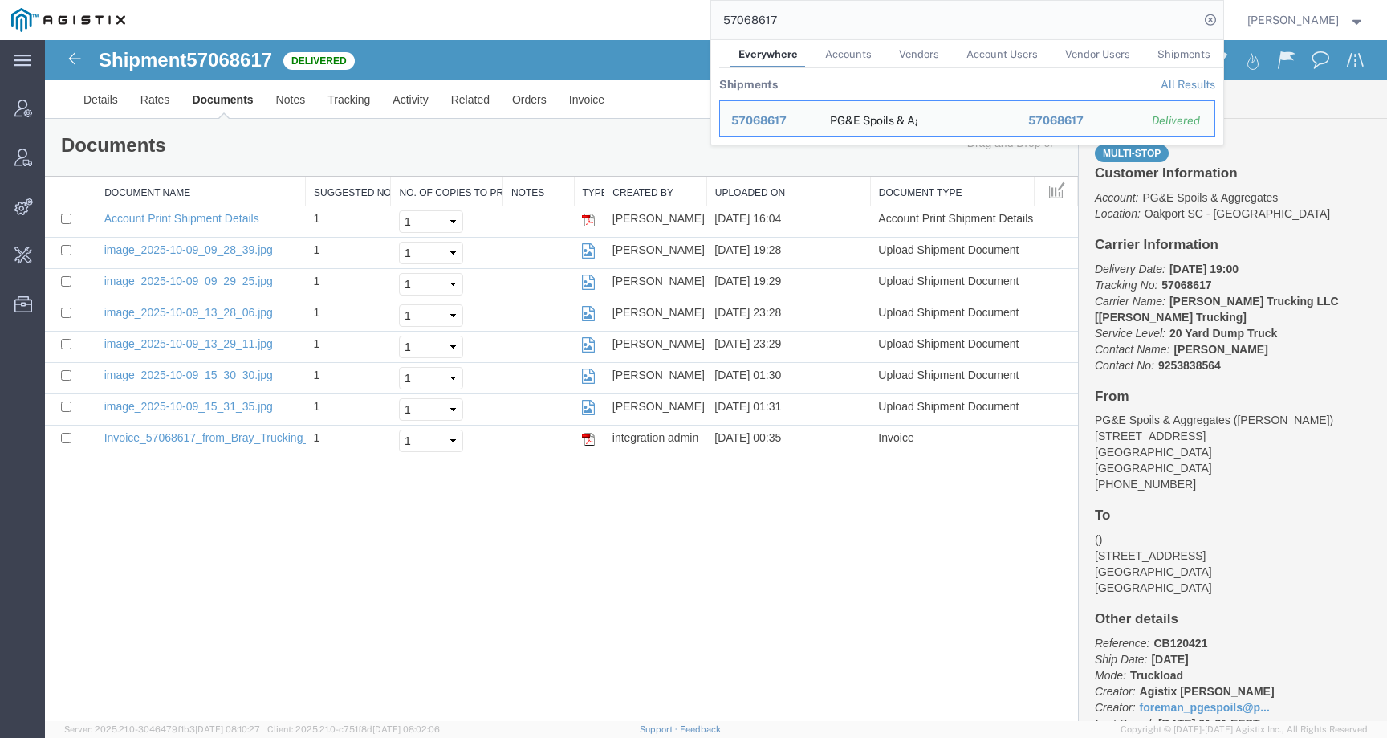
drag, startPoint x: 810, startPoint y: 19, endPoint x: 673, endPoint y: 18, distance: 137.2
click at [673, 19] on div "57068617 Everywhere Accounts Vendors Account Users Vendor Users Shipments Shipm…" at bounding box center [679, 20] width 1087 height 40
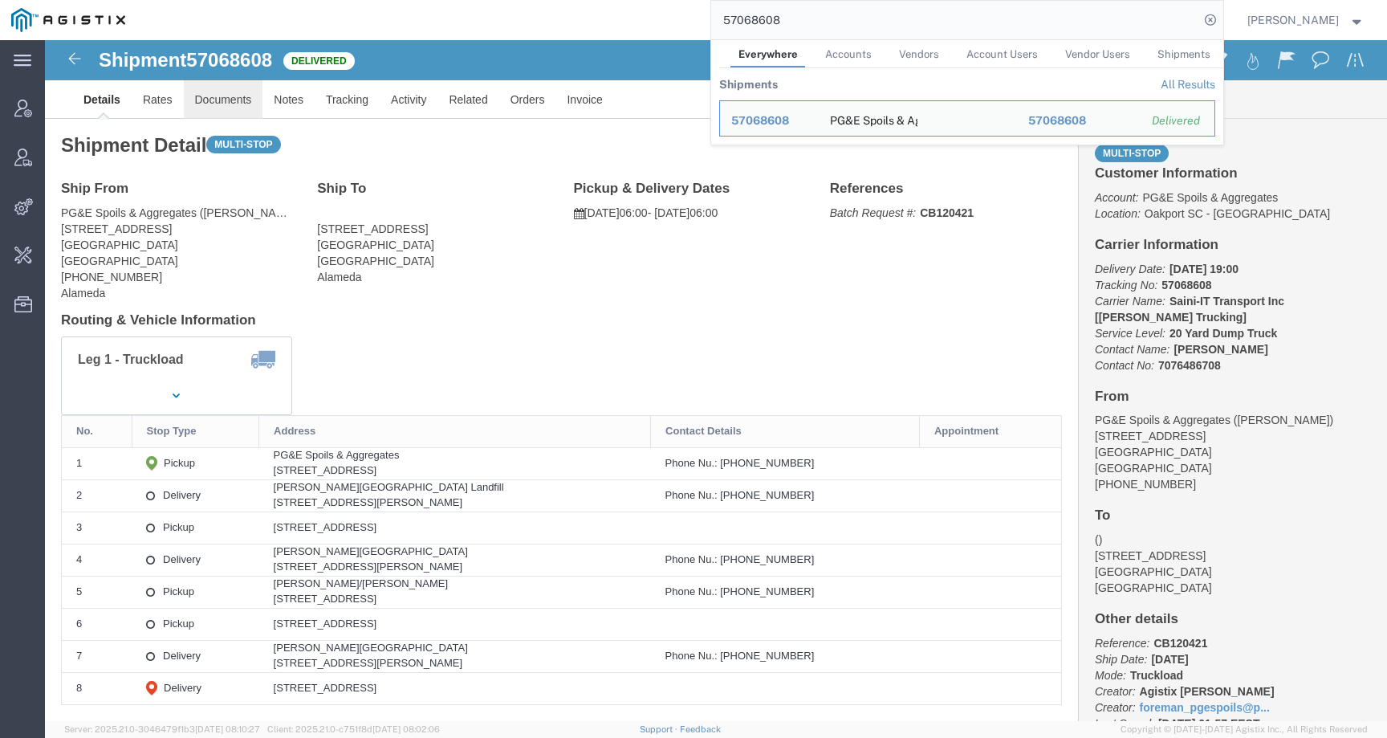
click link "Documents"
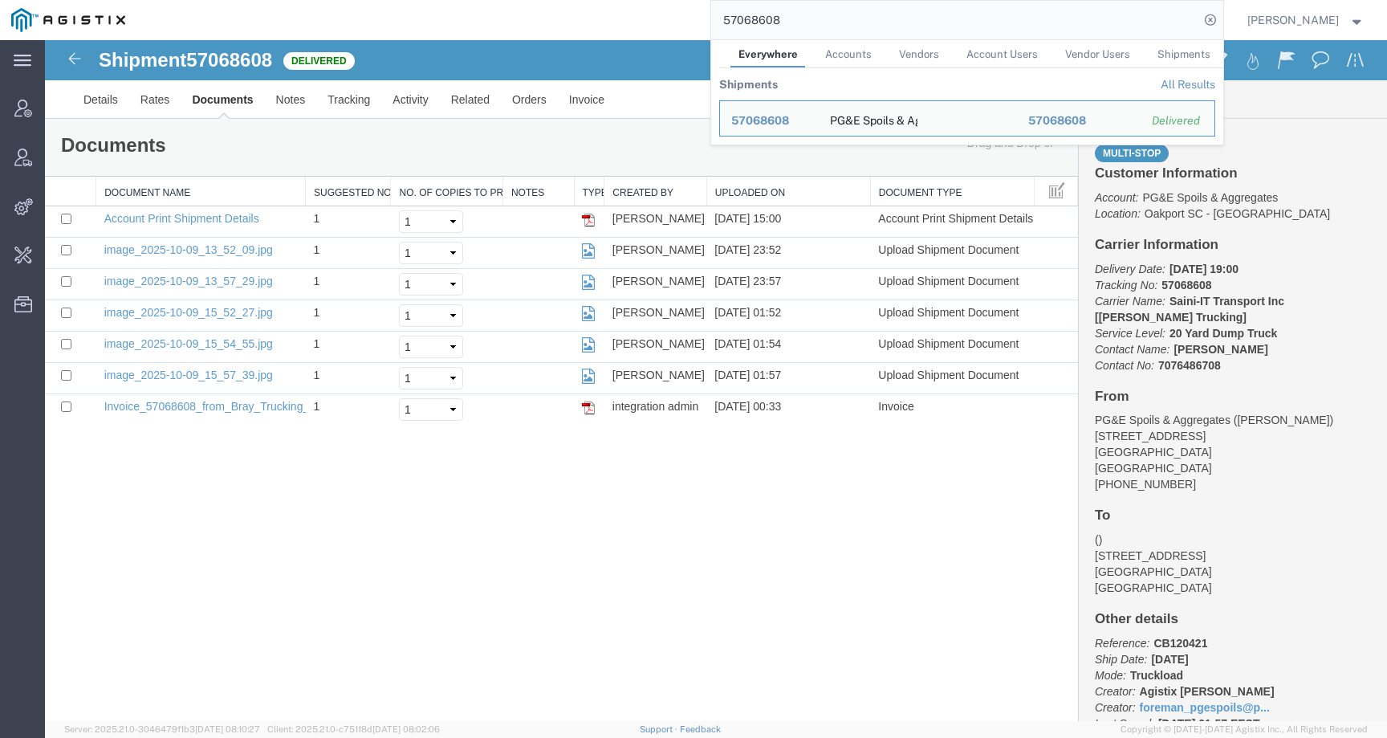
drag, startPoint x: 841, startPoint y: 16, endPoint x: 639, endPoint y: 26, distance: 202.5
click at [639, 26] on div "57068608 Everywhere Accounts Vendors Account Users Vendor Users Shipments Shipm…" at bounding box center [679, 20] width 1087 height 40
paste input "PG&E"
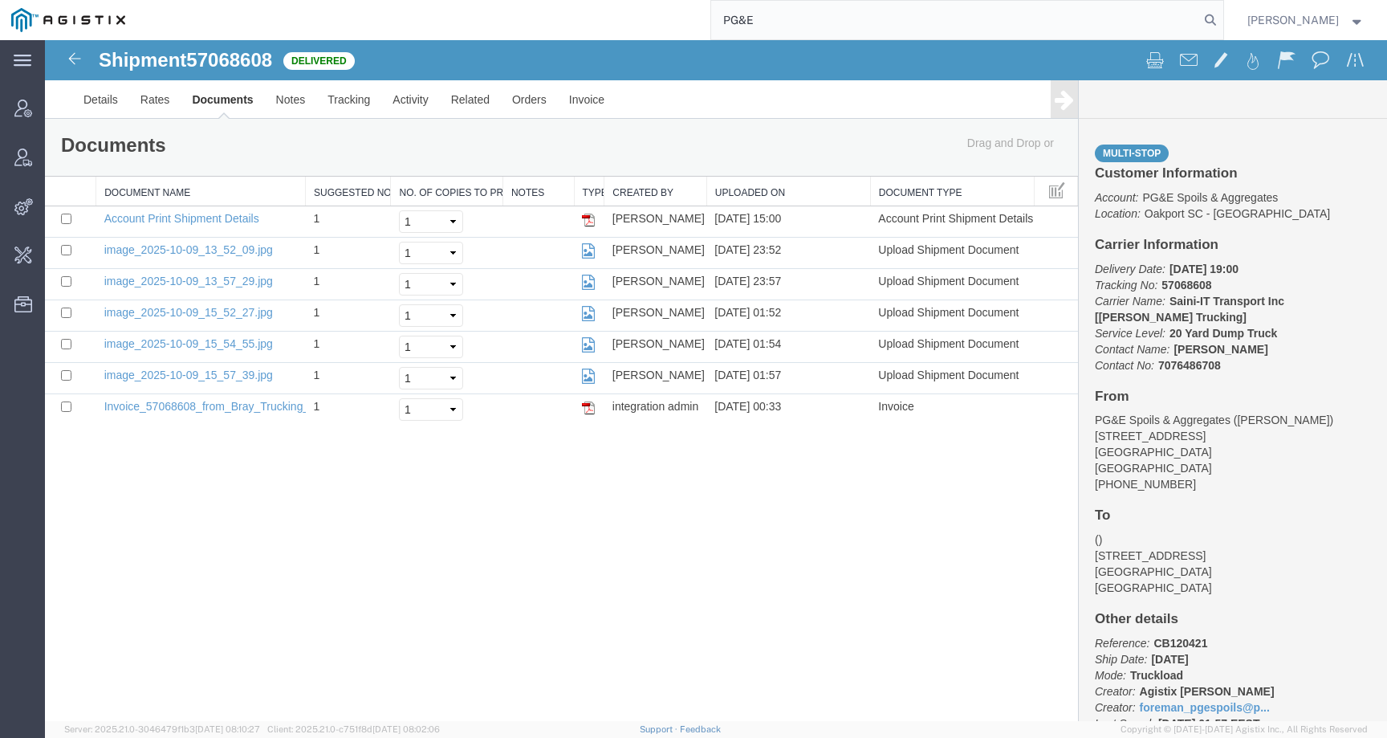
type input "PG&E"
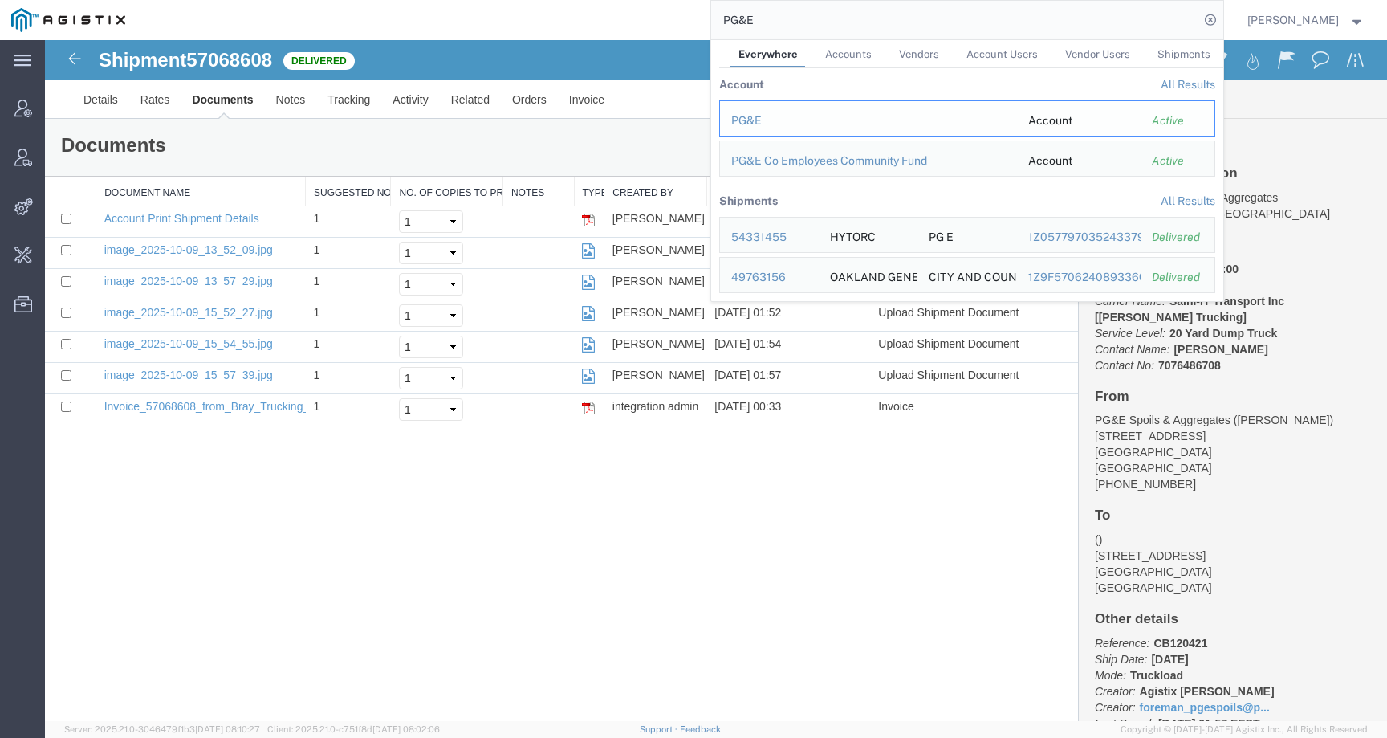
click at [765, 125] on div "PG&E" at bounding box center [868, 120] width 274 height 17
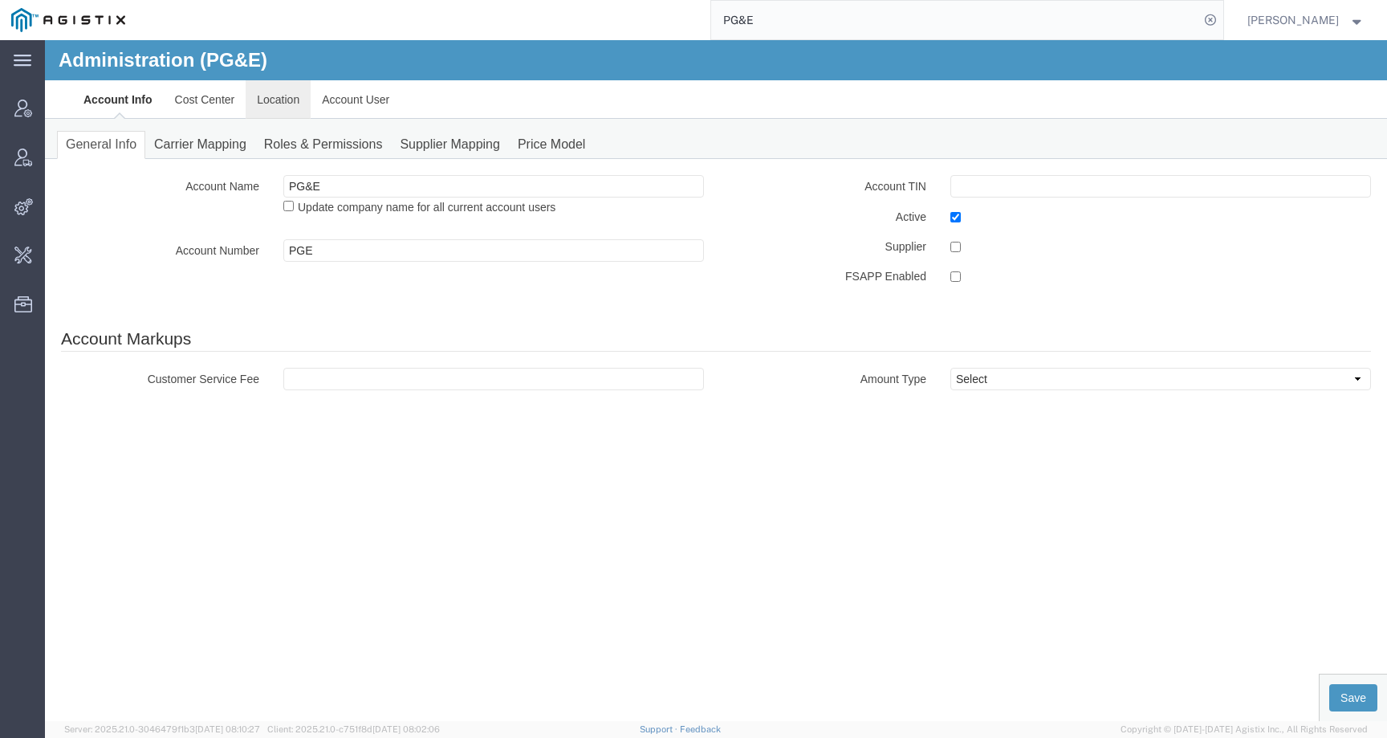
click at [291, 100] on link "Location" at bounding box center [278, 99] width 65 height 39
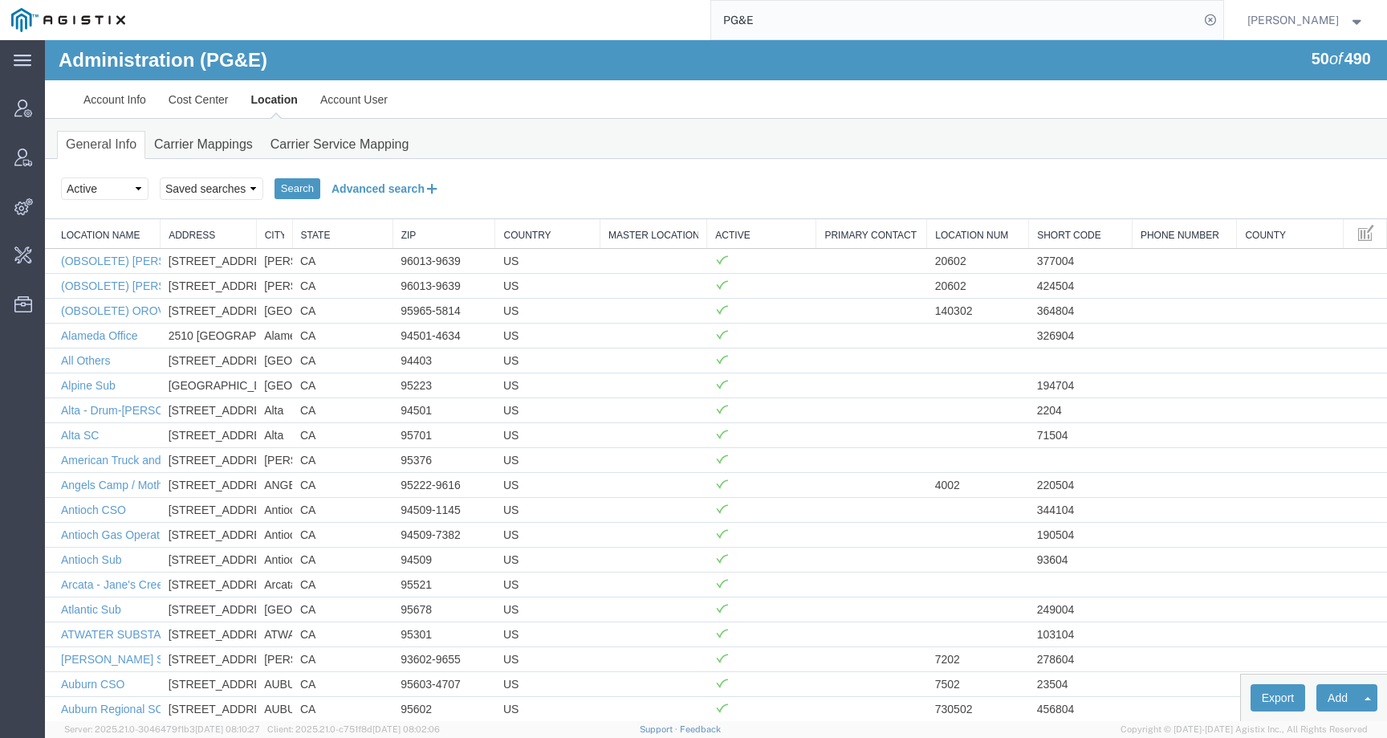
click at [361, 189] on button "Advanced search" at bounding box center [385, 188] width 131 height 27
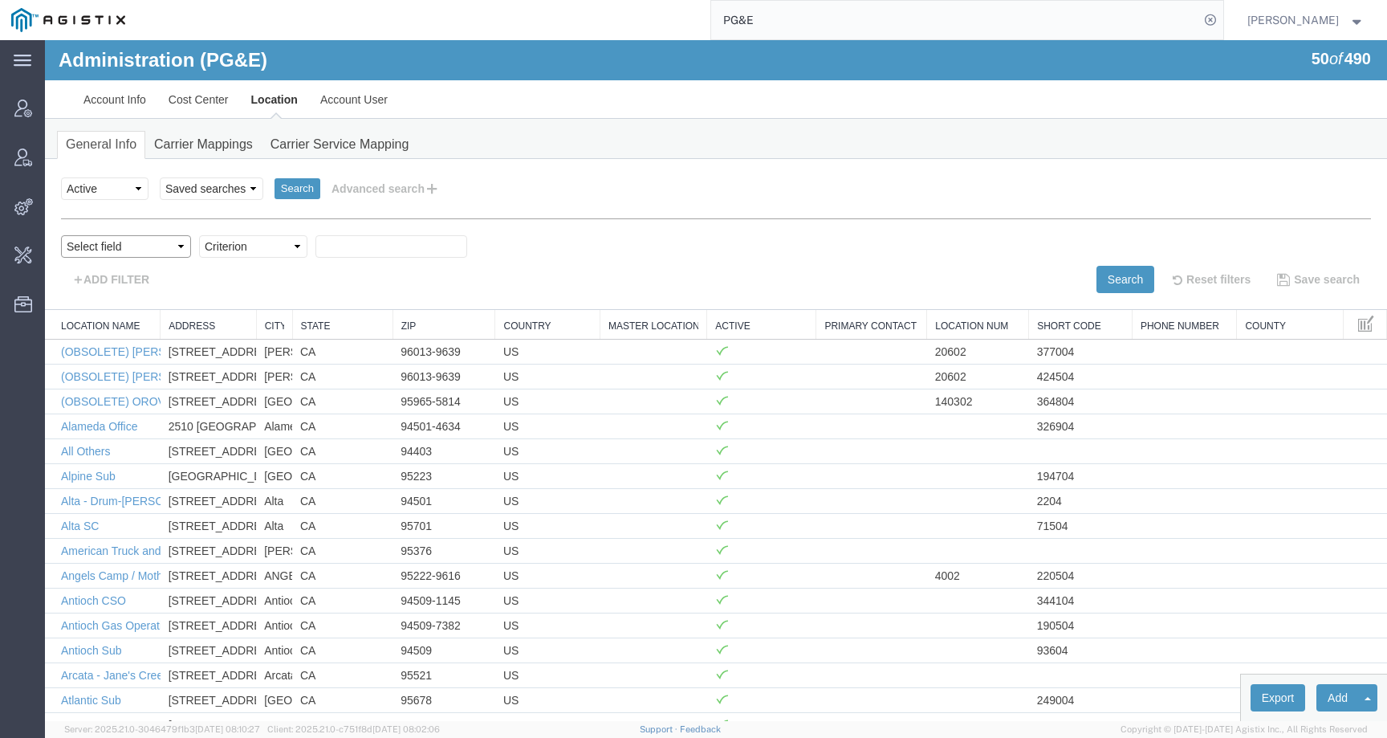
click at [116, 246] on select "Select field Address City Country County Location Name Location Num Master Loca…" at bounding box center [126, 246] width 130 height 22
select select "city"
click at [61, 235] on select "Select field Address City Country County Location Name Location Num Master Loca…" at bounding box center [126, 246] width 130 height 22
click at [250, 245] on select "Criterion contains does not contain is is blank is not blank starts with" at bounding box center [253, 246] width 108 height 22
select select "contains"
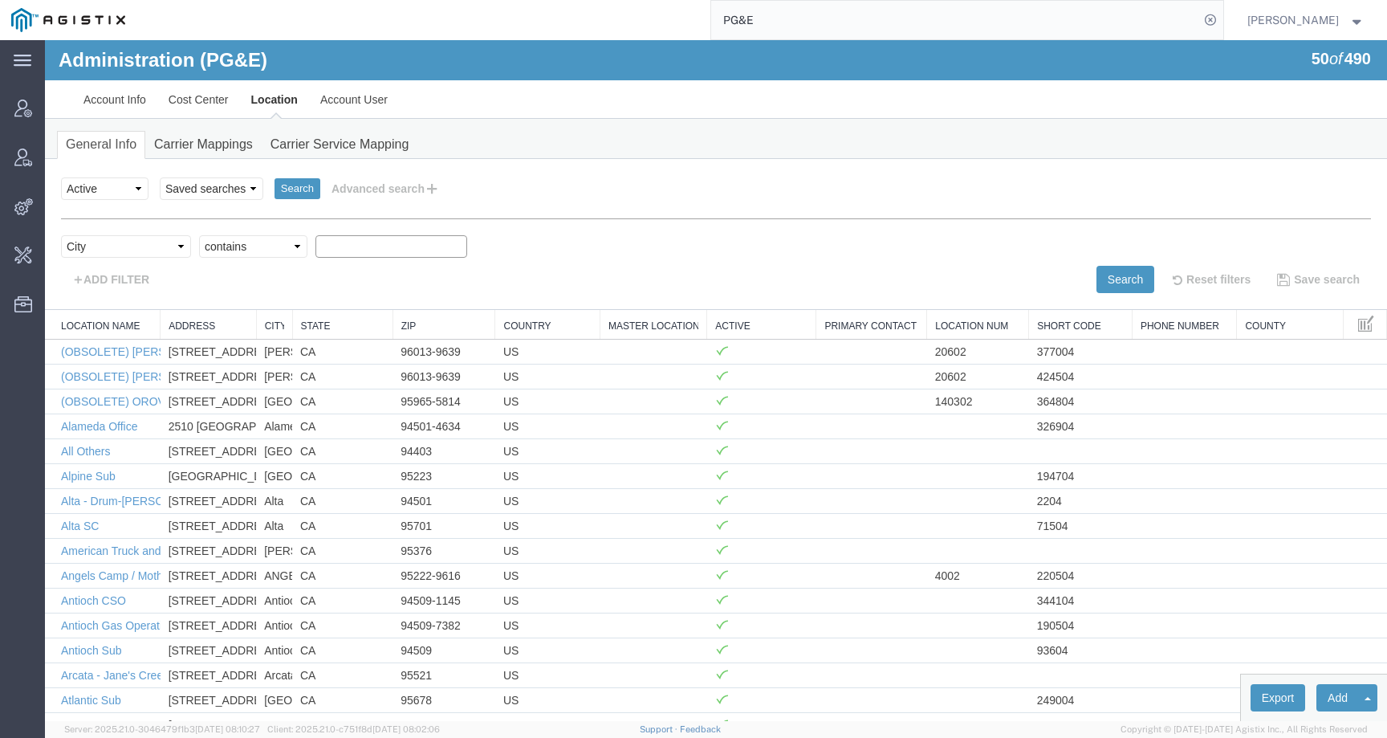
click at [199, 235] on select "Criterion contains does not contain is is blank is not blank starts with" at bounding box center [253, 246] width 108 height 22
paste input "San Jose"
click at [1096, 277] on button "Search" at bounding box center [1125, 279] width 58 height 27
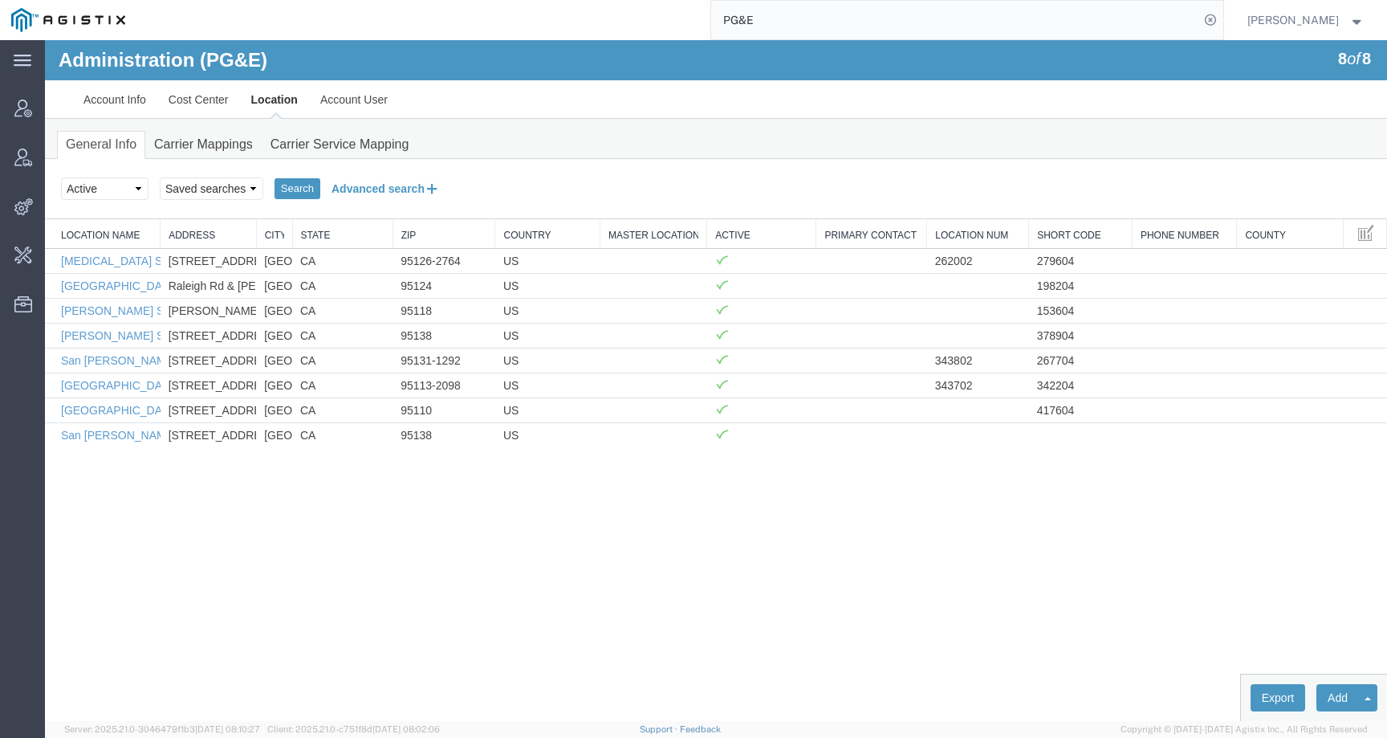
click at [393, 183] on button "Advanced search" at bounding box center [385, 188] width 131 height 27
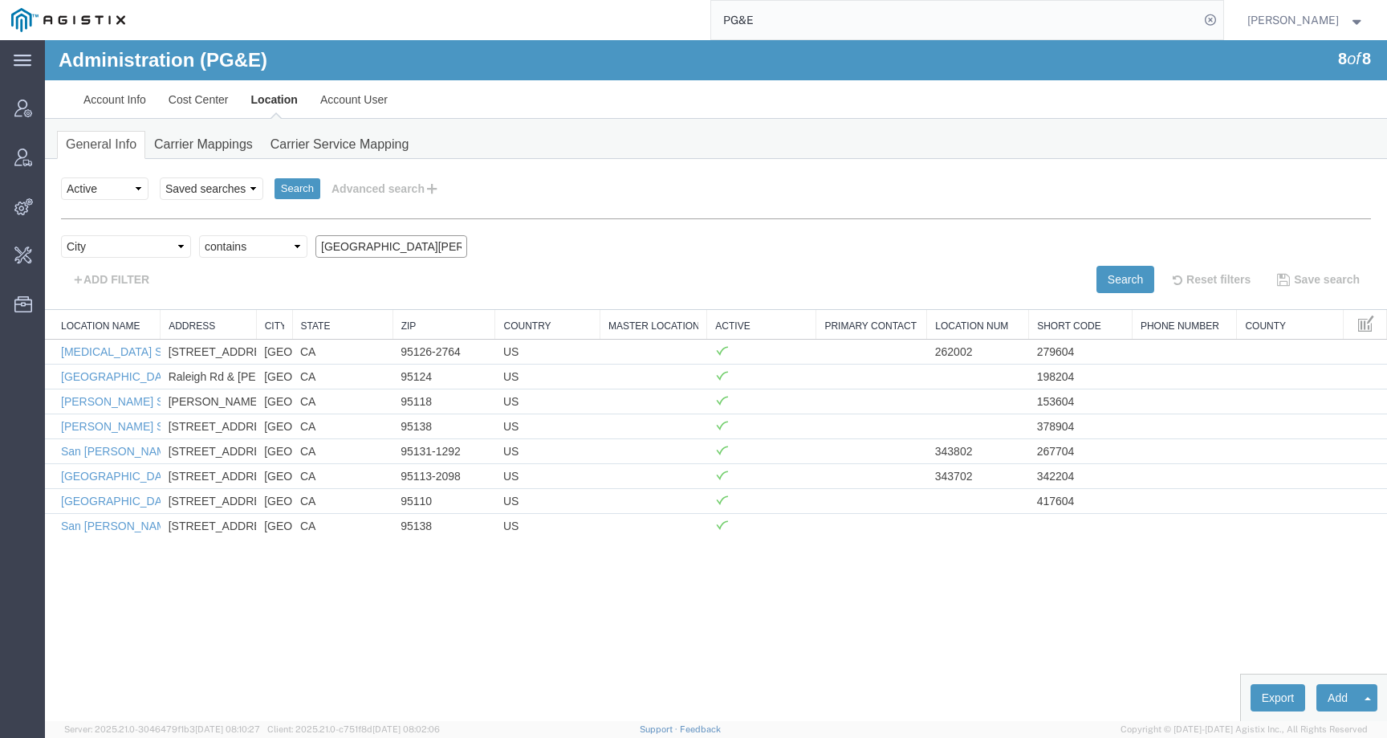
drag, startPoint x: 386, startPoint y: 240, endPoint x: 307, endPoint y: 240, distance: 78.6
click at [307, 240] on div "Select field Address City Country County Location Name Location Num Master Loca…" at bounding box center [716, 250] width 1310 height 30
paste input "Orovill"
click at [1102, 285] on button "Search" at bounding box center [1125, 279] width 58 height 27
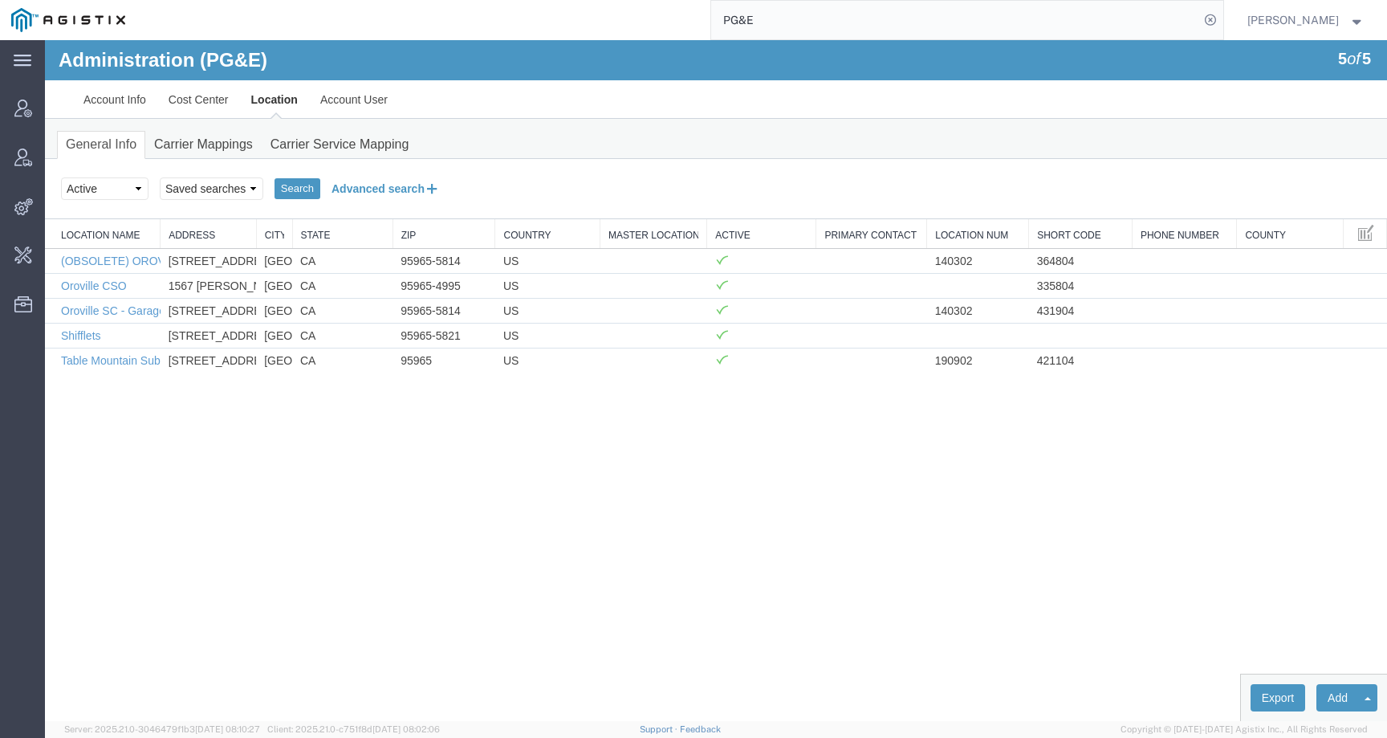
click at [379, 191] on button "Advanced search" at bounding box center [385, 188] width 131 height 27
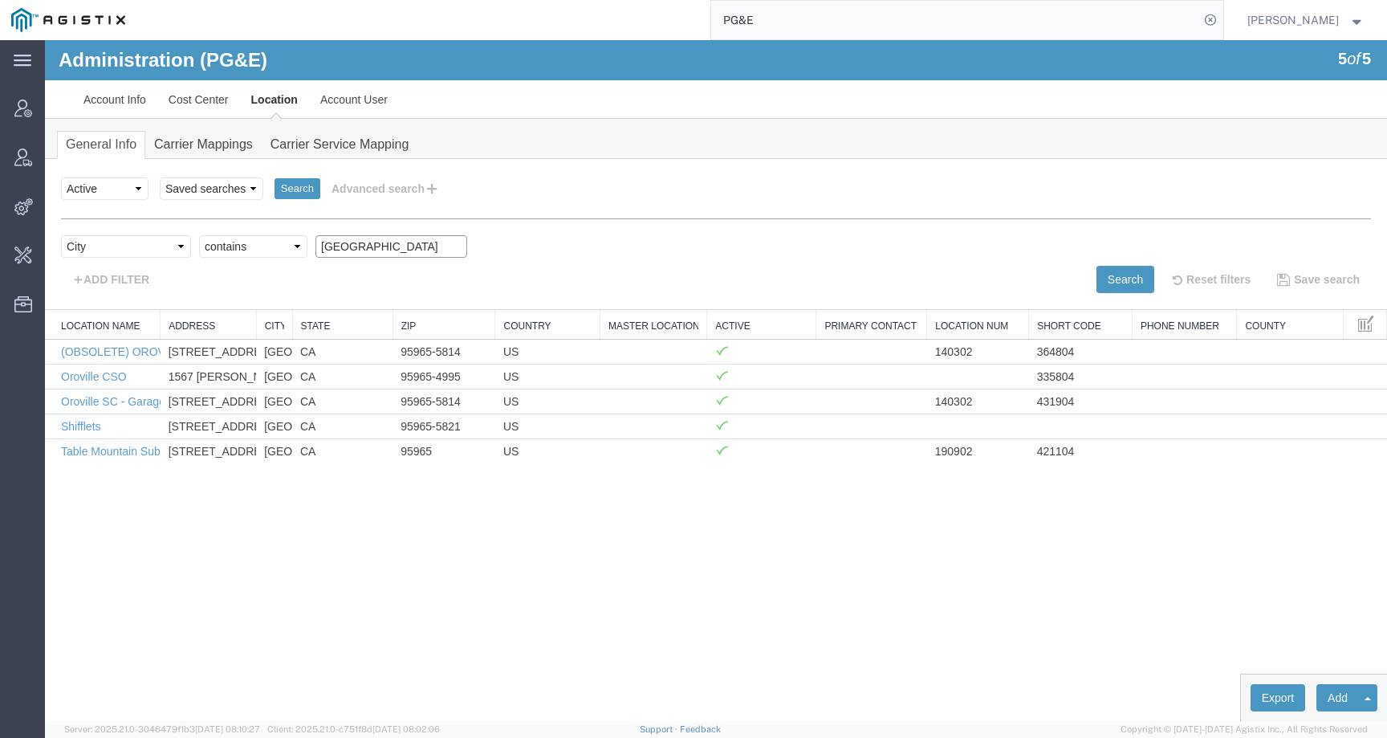
drag, startPoint x: 407, startPoint y: 244, endPoint x: 248, endPoint y: 243, distance: 158.9
click at [248, 243] on div "Select field Address City Country County Location Name Location Num Master Loca…" at bounding box center [716, 250] width 1310 height 30
paste input "LODI"
click at [1114, 278] on button "Search" at bounding box center [1125, 279] width 58 height 27
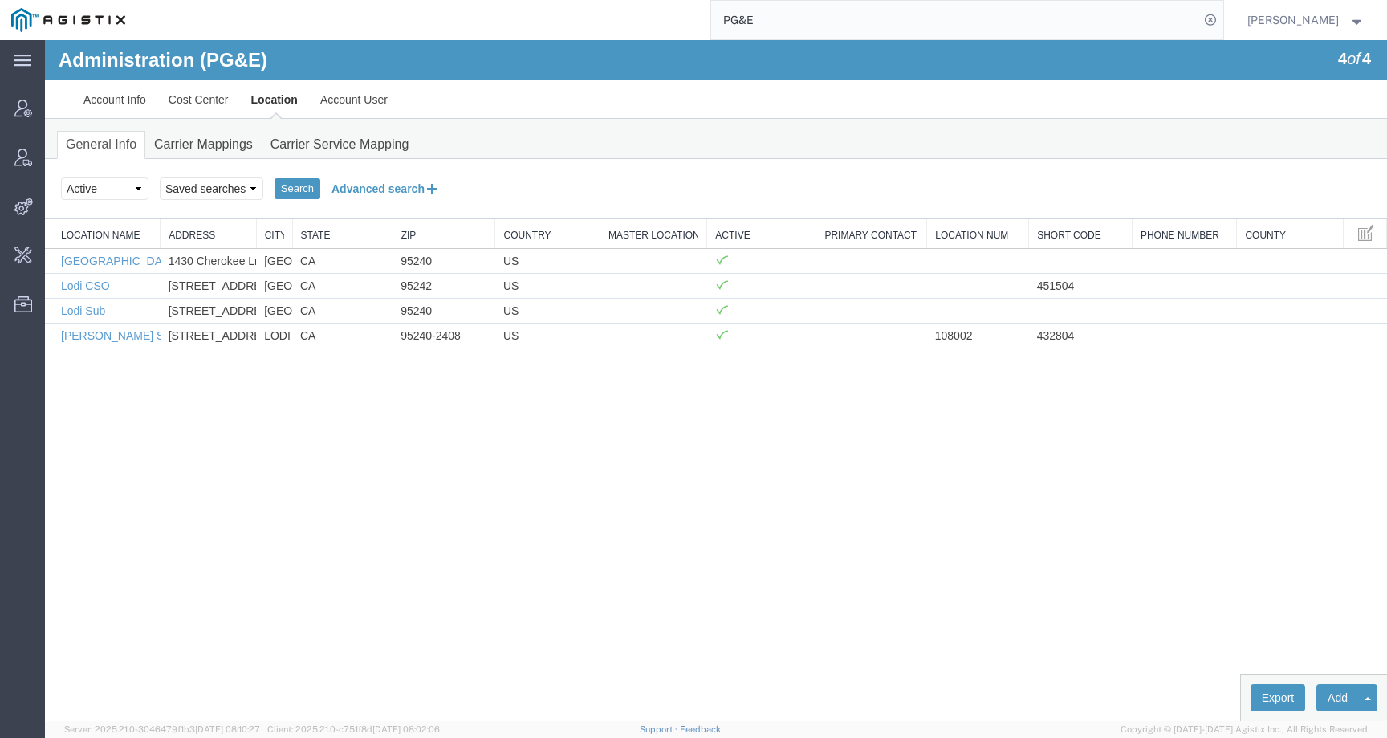
click at [381, 192] on button "Advanced search" at bounding box center [385, 188] width 131 height 27
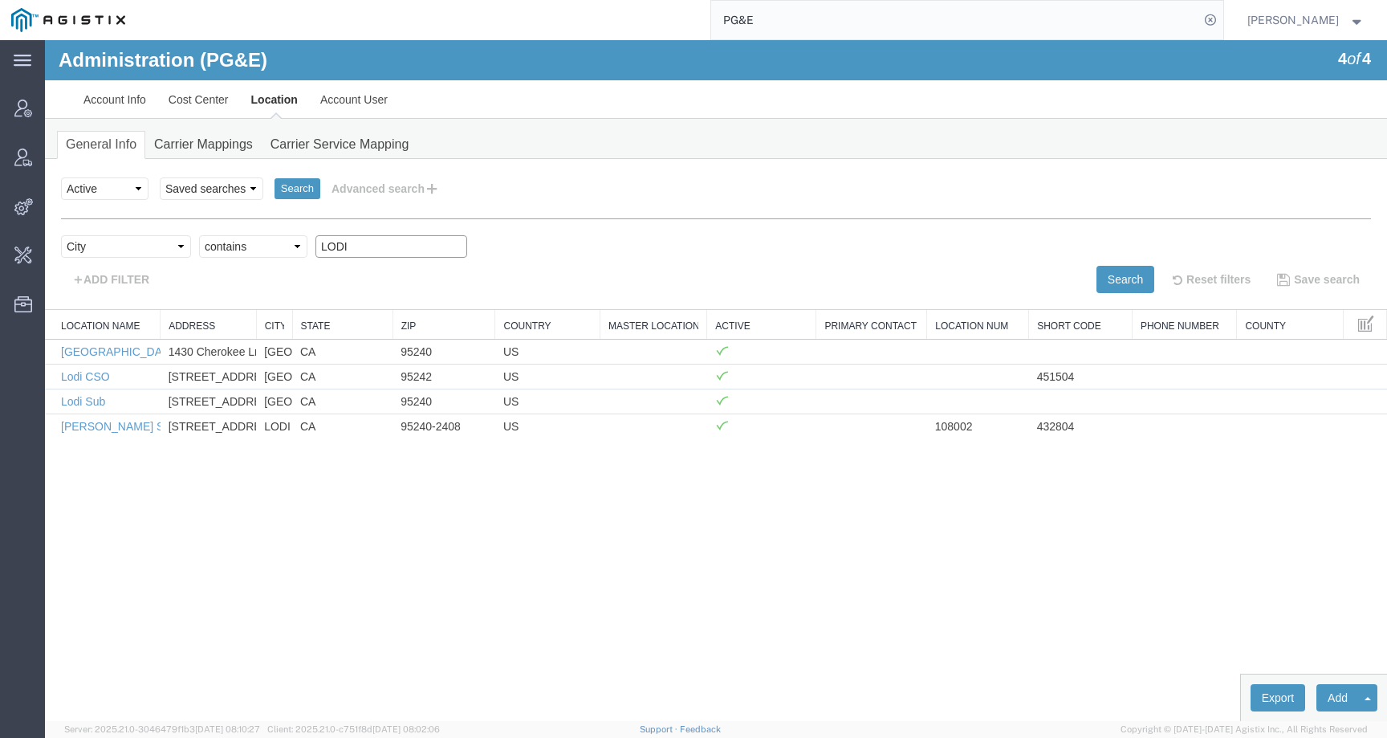
drag, startPoint x: 401, startPoint y: 245, endPoint x: 255, endPoint y: 245, distance: 146.1
click at [255, 245] on div "Select field Address City Country County Location Name Location Num Master Loca…" at bounding box center [716, 250] width 1310 height 30
paste input "Benicia"
type input "Benicia"
click at [1116, 271] on button "Search" at bounding box center [1125, 279] width 58 height 27
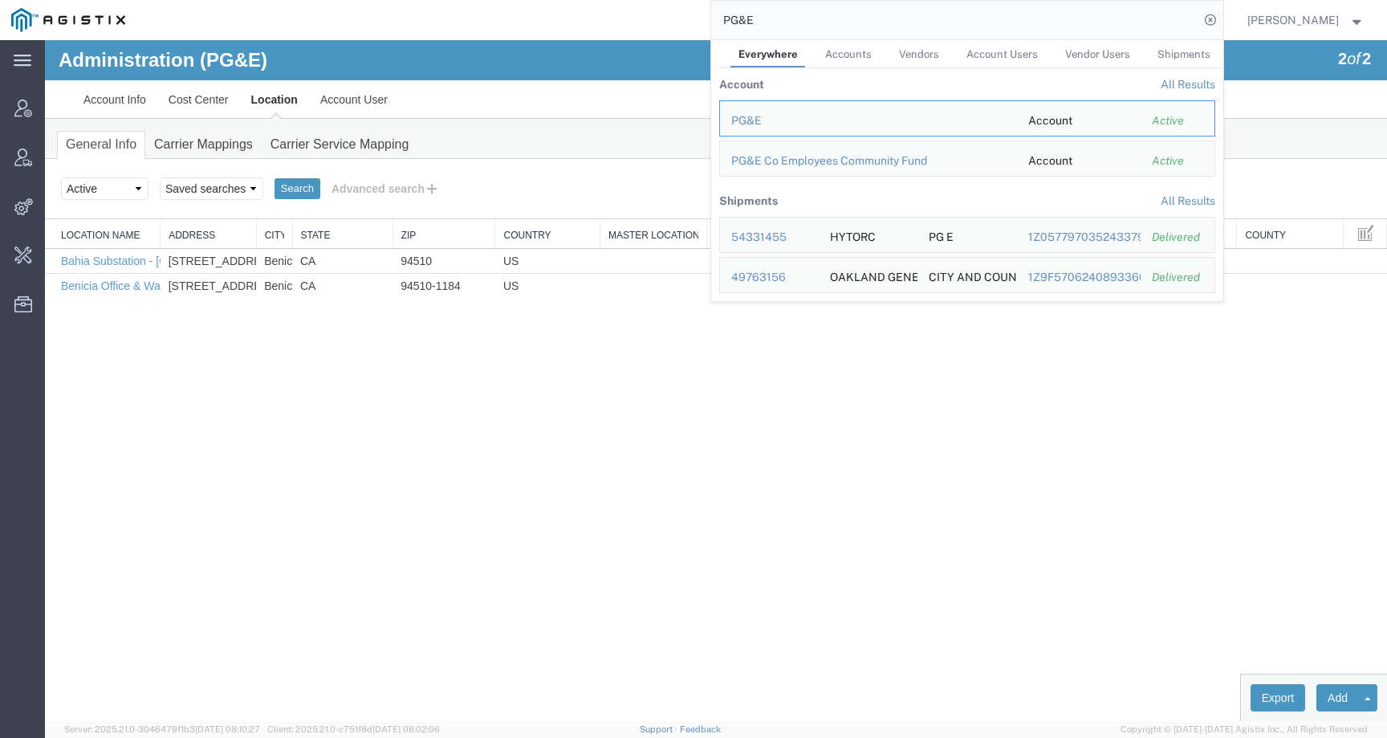
drag, startPoint x: 775, startPoint y: 16, endPoint x: 721, endPoint y: 15, distance: 53.8
click at [721, 15] on div "PG&E Everywhere Accounts Vendors Account Users Vendor Users Shipments Account A…" at bounding box center [679, 20] width 1087 height 40
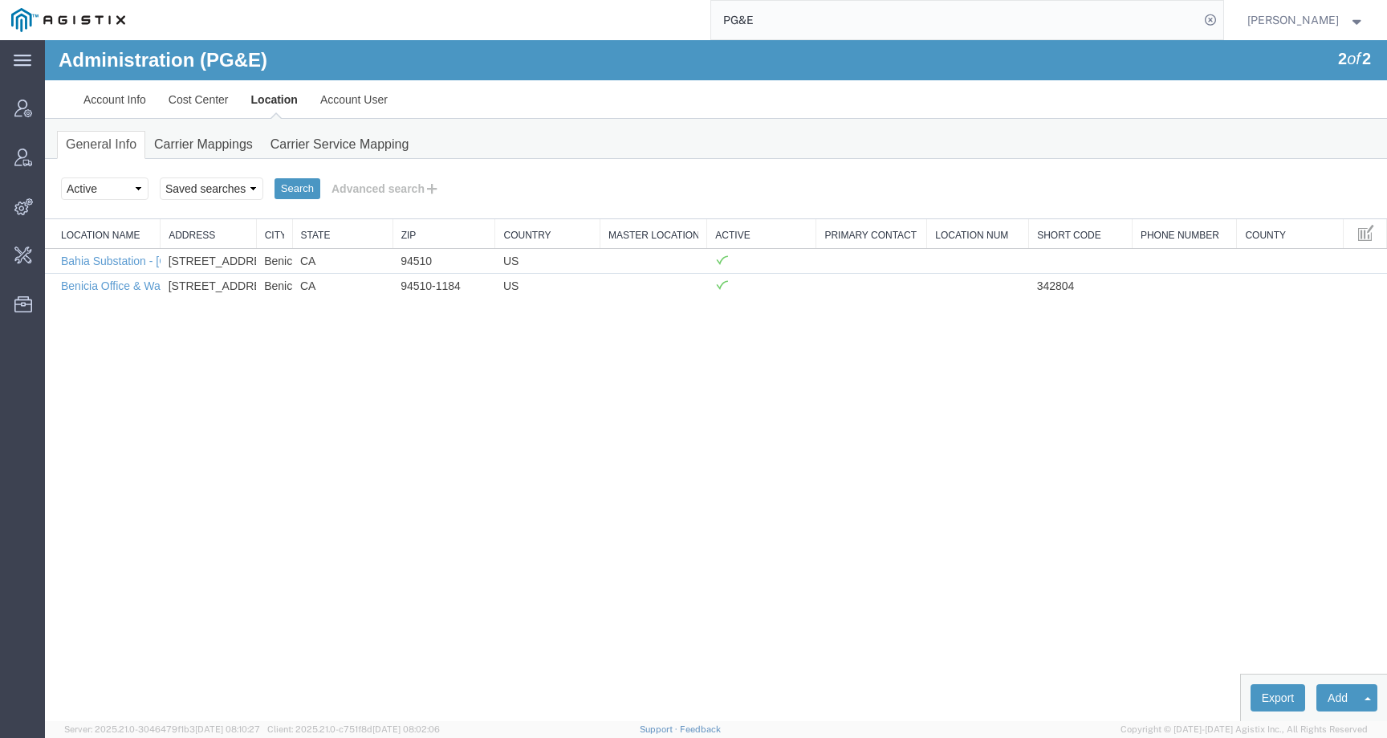
paste input "57093421"
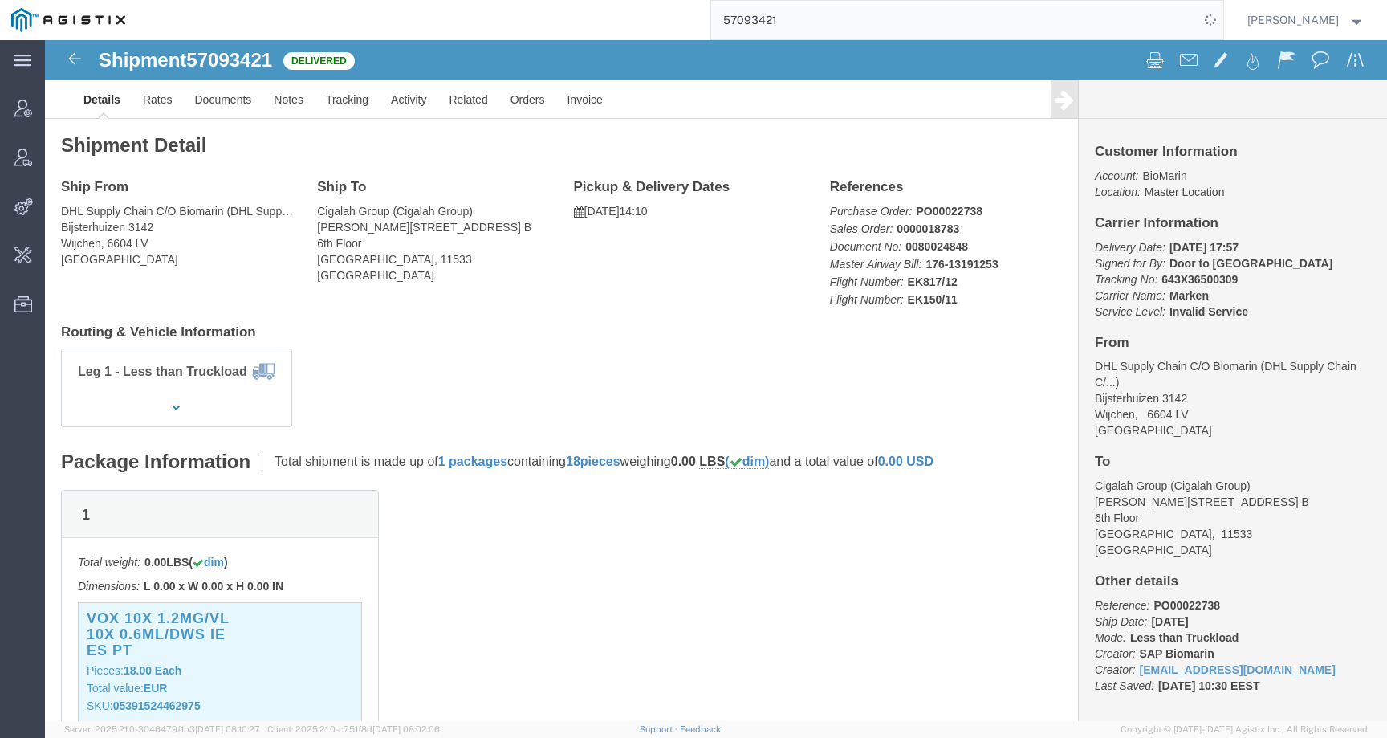
click h3 "VOX 10X 1.2MG/VL 10X 0.6ML/DWS IE ES PT"
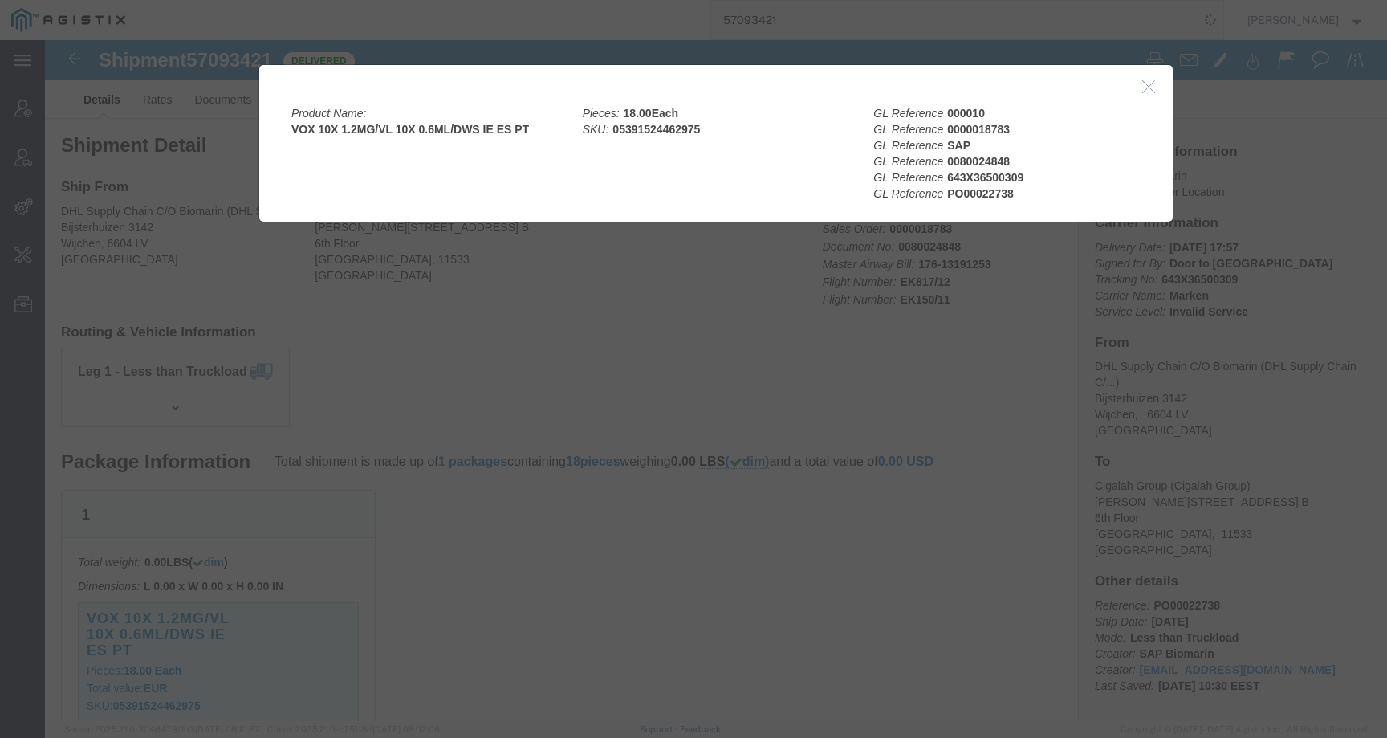
click div
click icon "button"
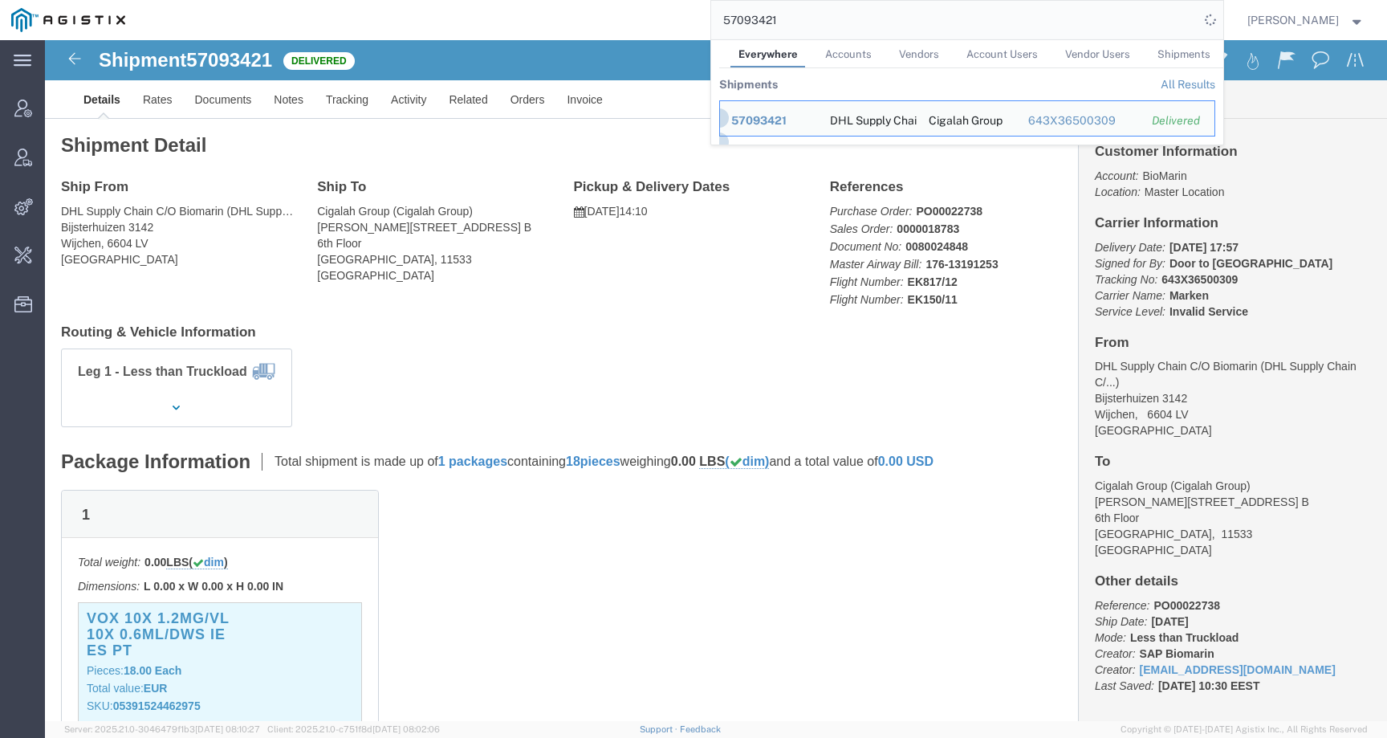
drag, startPoint x: 821, startPoint y: 17, endPoint x: 624, endPoint y: 21, distance: 197.5
click at [624, 21] on div "57093421 Everywhere Accounts Vendors Account Users Vendor Users Shipments Shipm…" at bounding box center [679, 20] width 1087 height 40
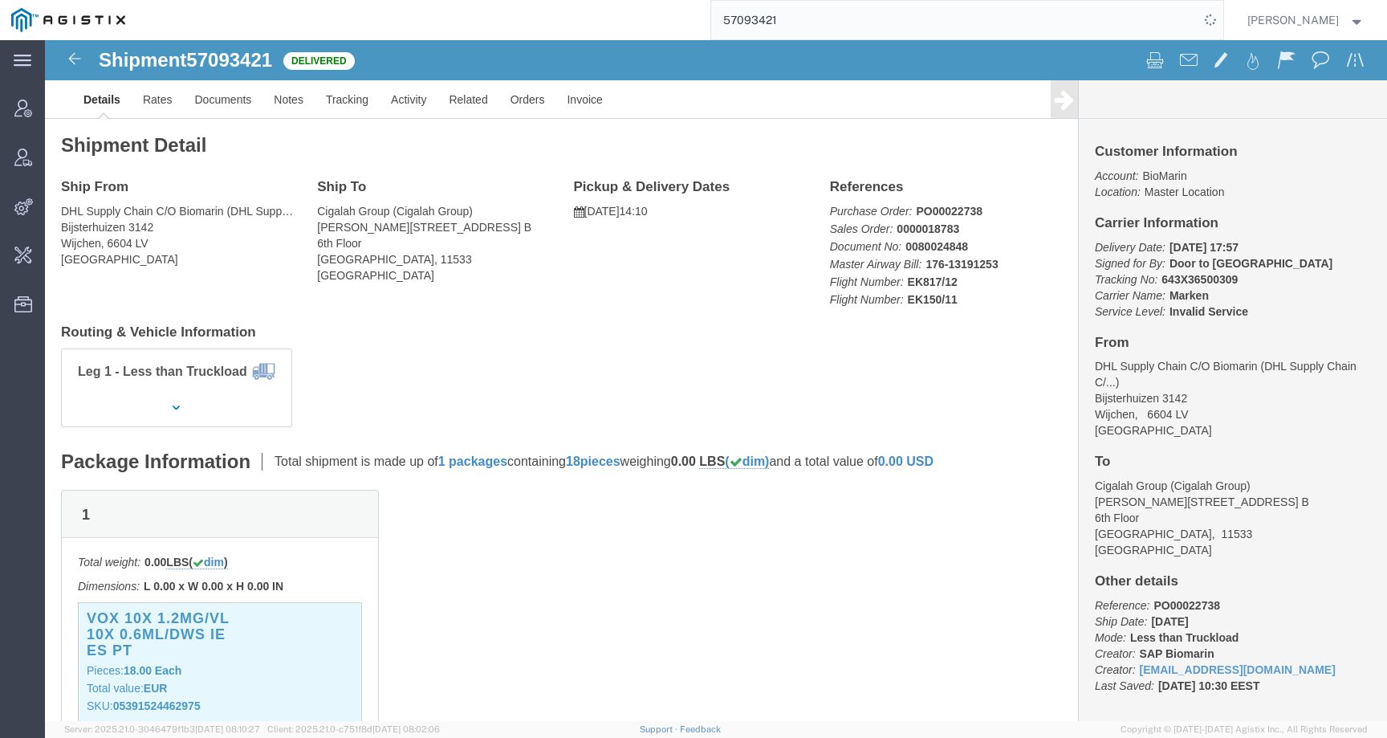
paste input "0"
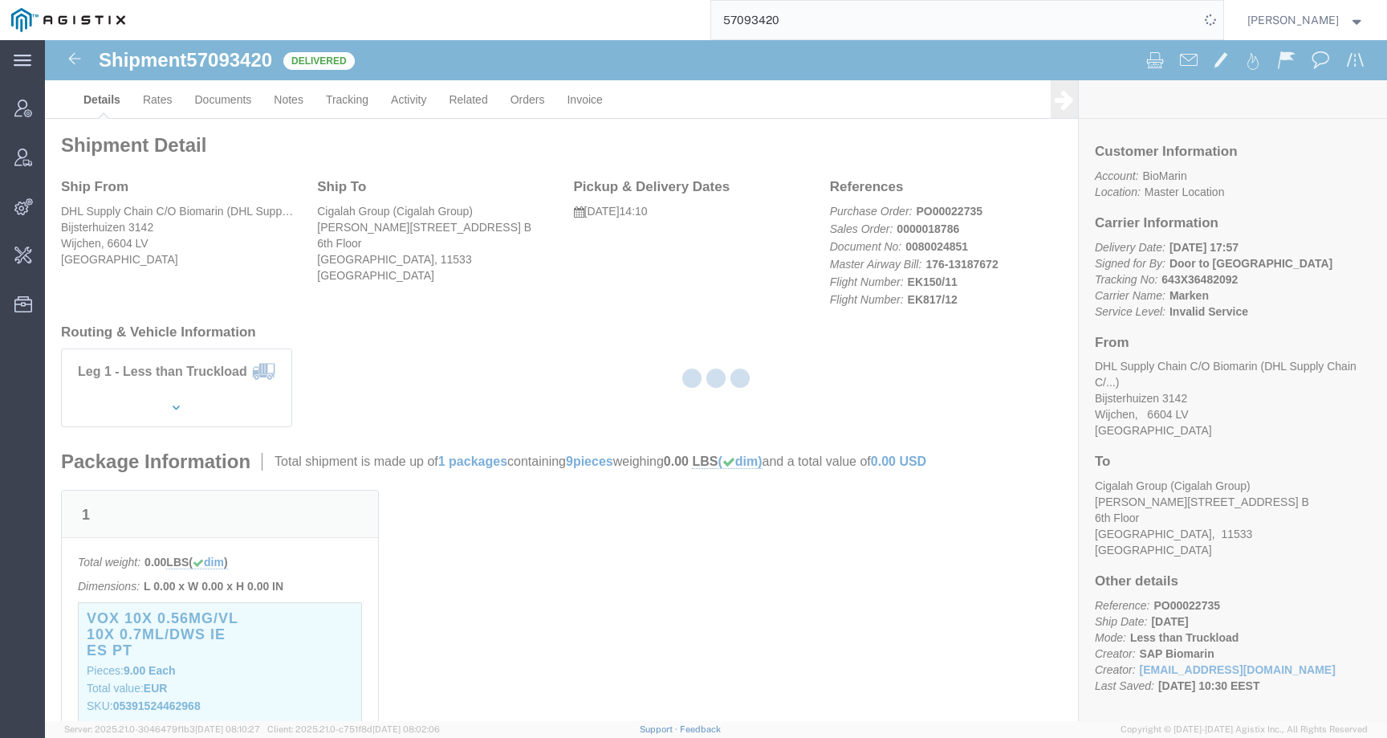
click at [290, 620] on div at bounding box center [716, 380] width 1342 height 681
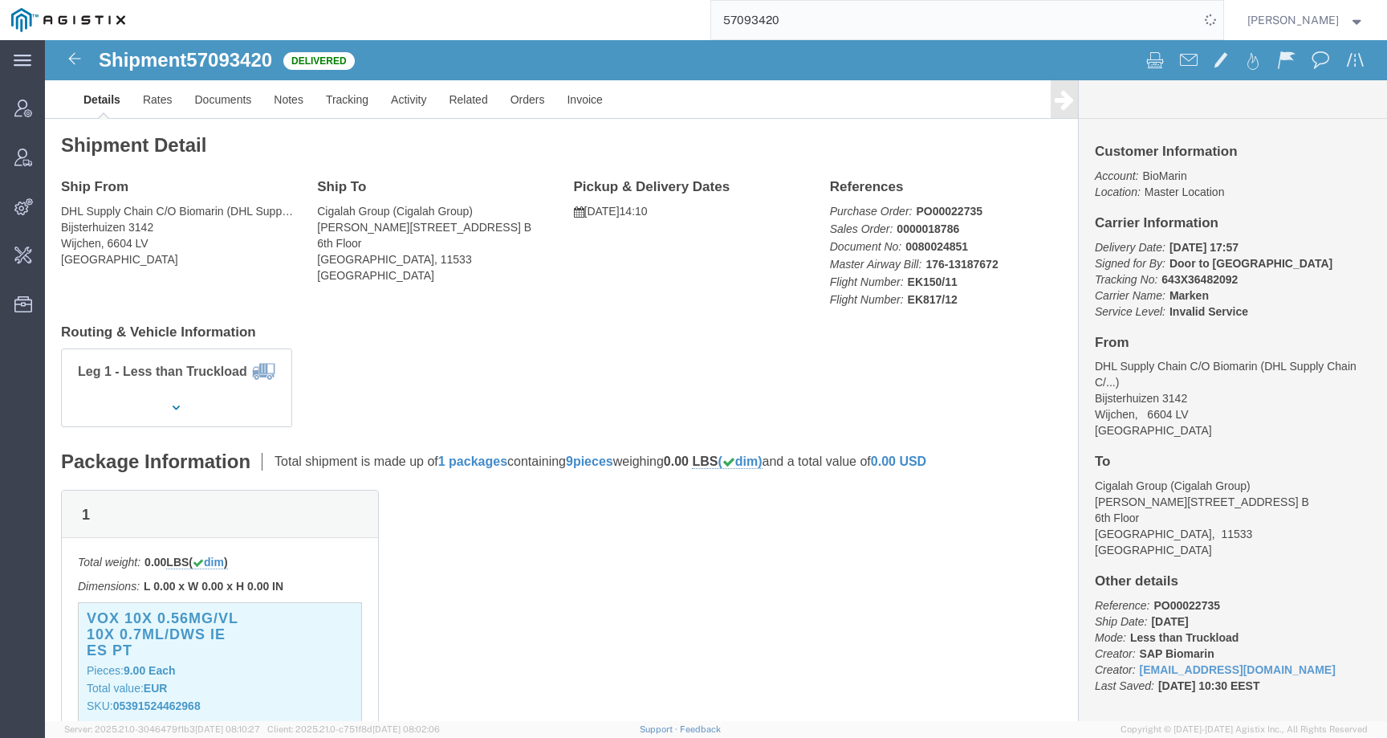
click h3 "VOX 10X 0.56MG/VL 10X 0.7ML/DWS IE ES PT"
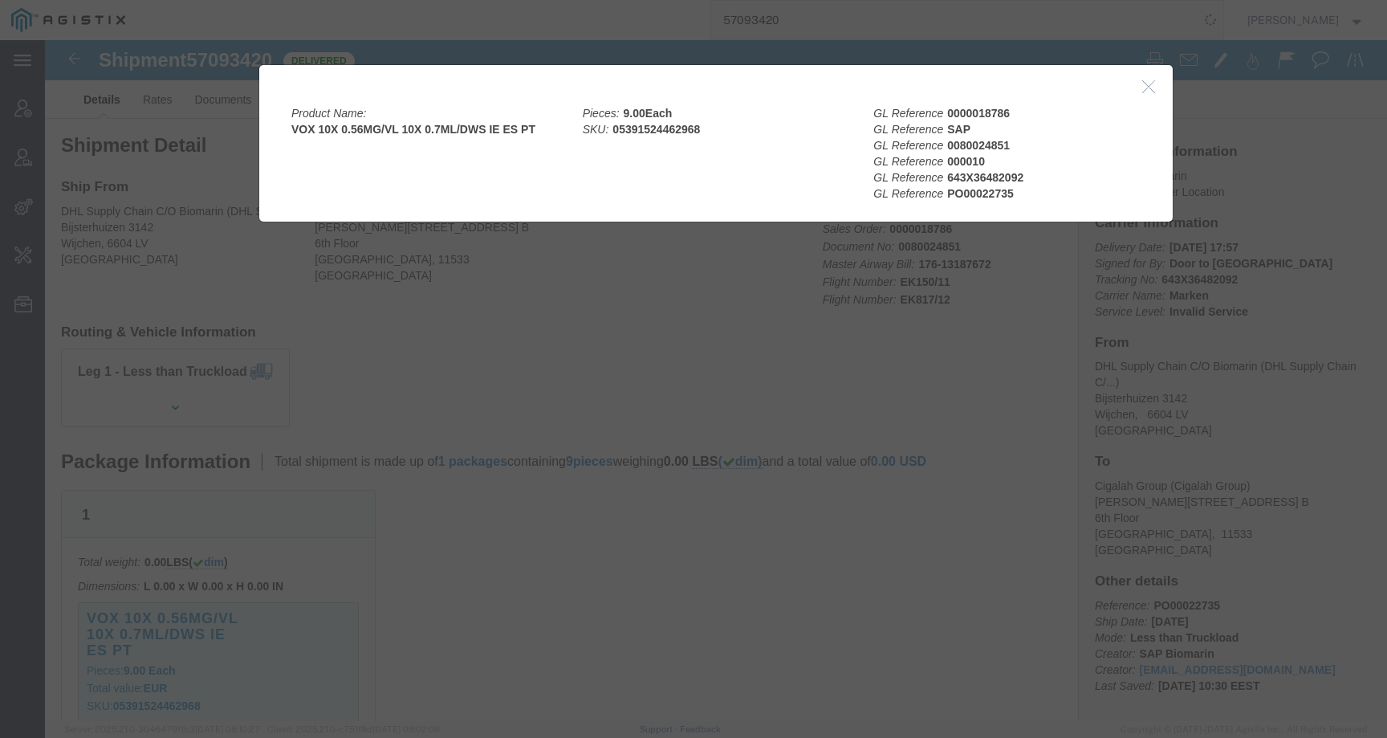
click div
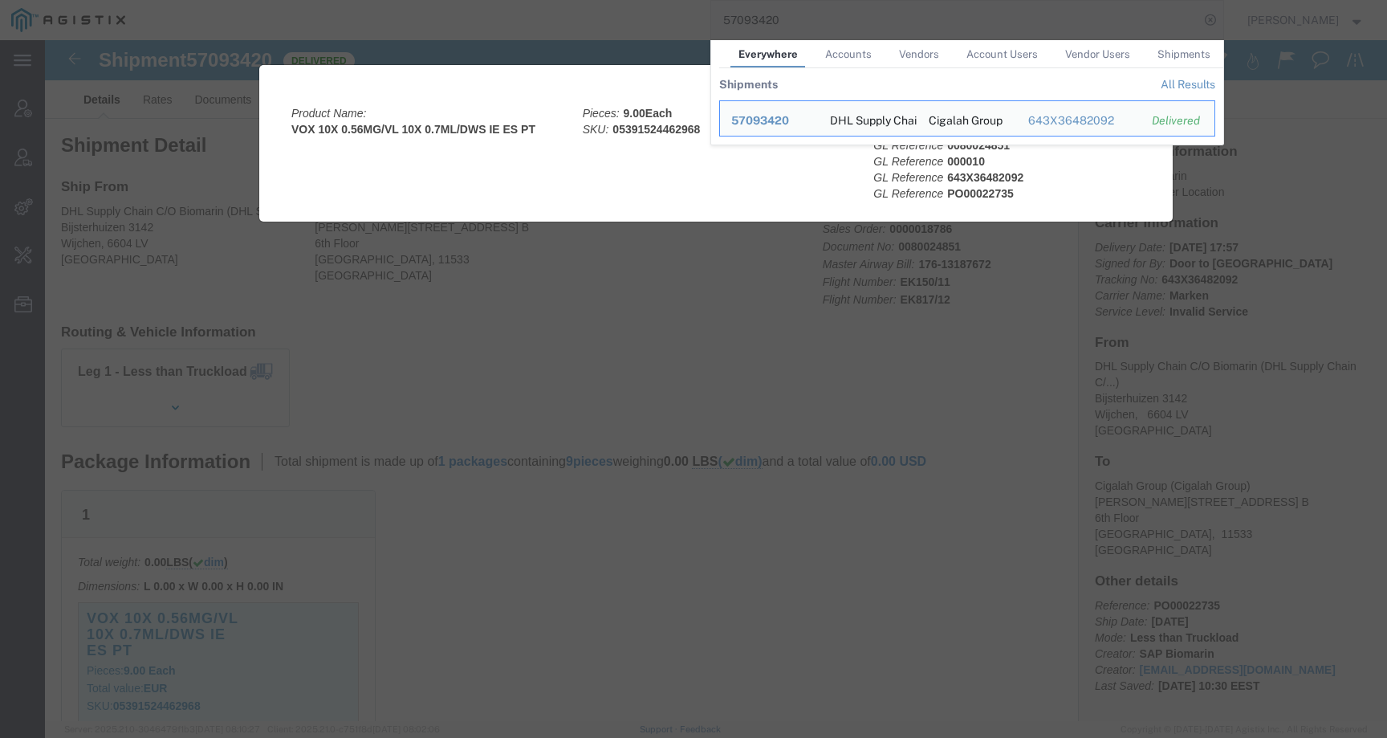
click div "Product Name: VOX 10X 0.56MG/VL 10X 0.7ML/DWS IE ES PT Pieces: 9.00 Each SKU: 0…"
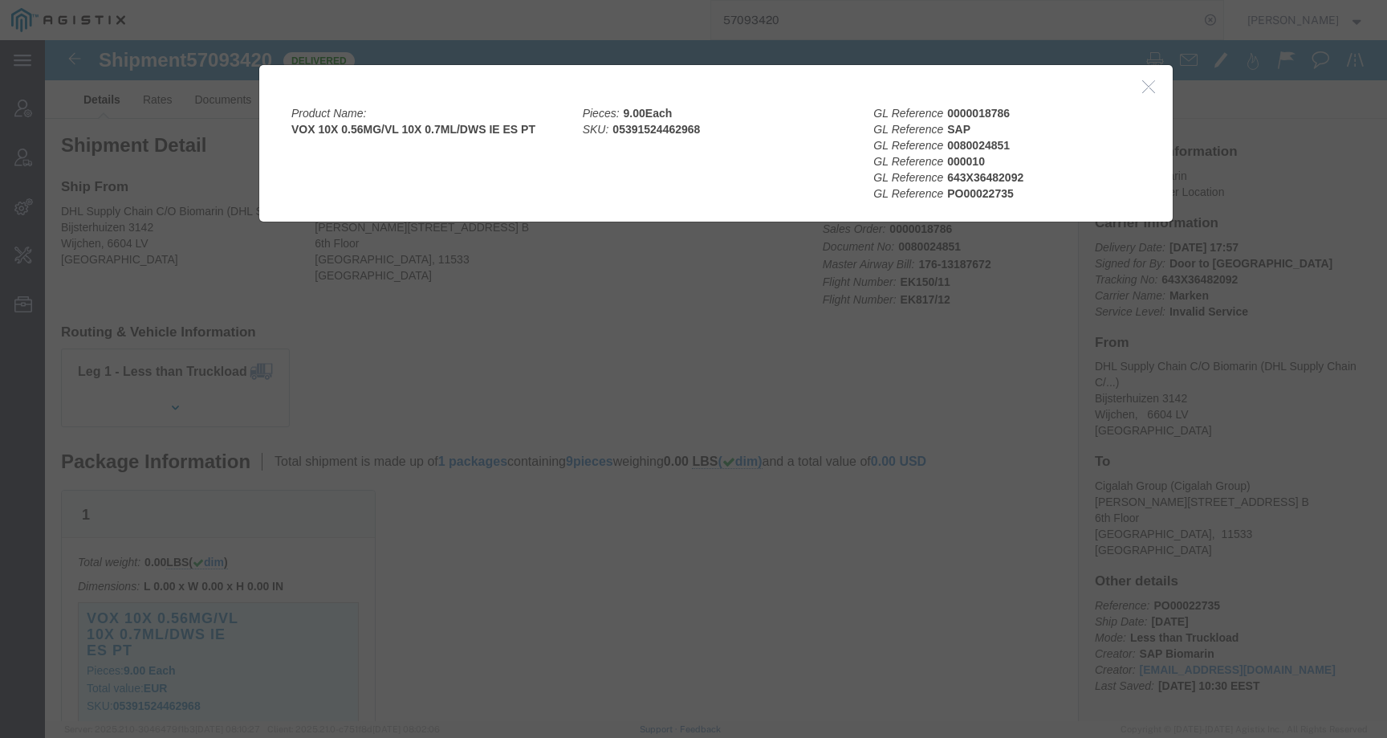
click div
click icon "button"
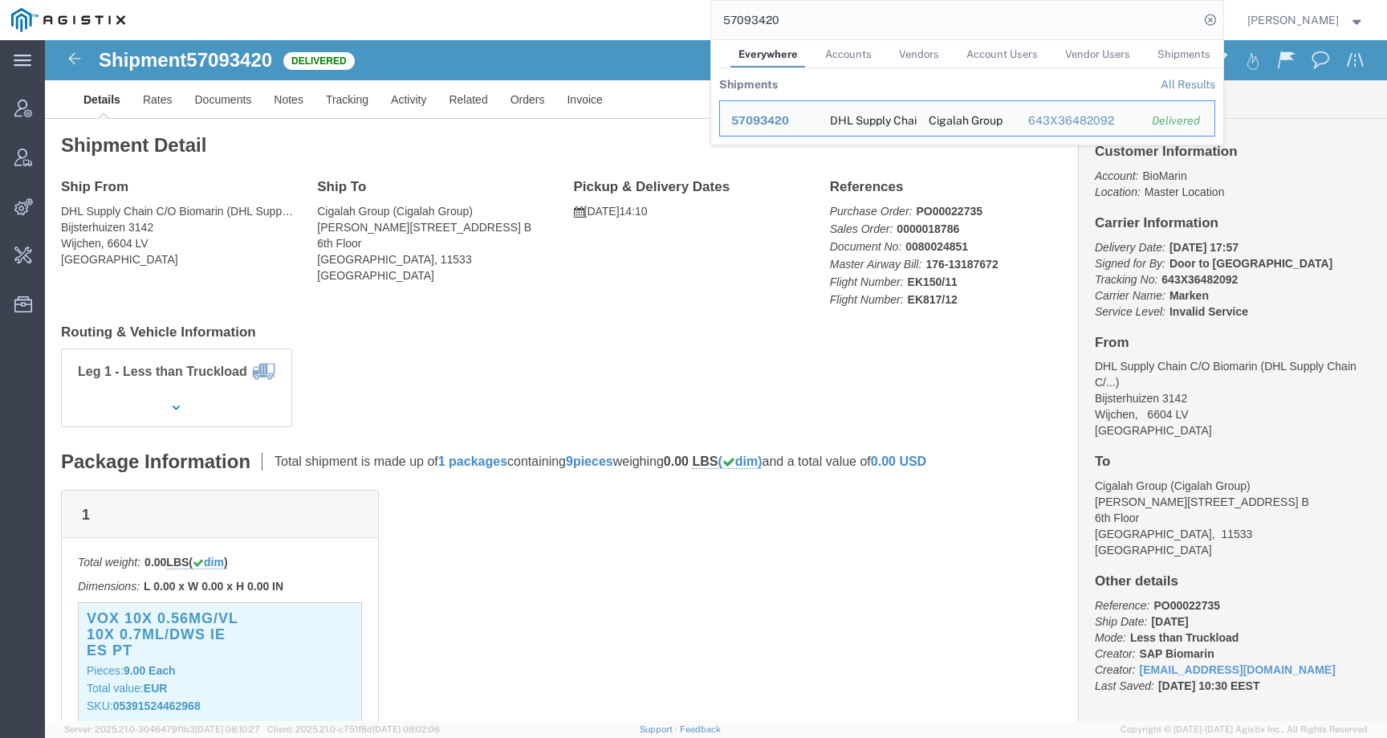
drag, startPoint x: 804, startPoint y: 22, endPoint x: 649, endPoint y: 22, distance: 154.9
click at [649, 22] on div "57093420 Everywhere Accounts Vendors Account Users Vendor Users Shipments Shipm…" at bounding box center [679, 20] width 1087 height 40
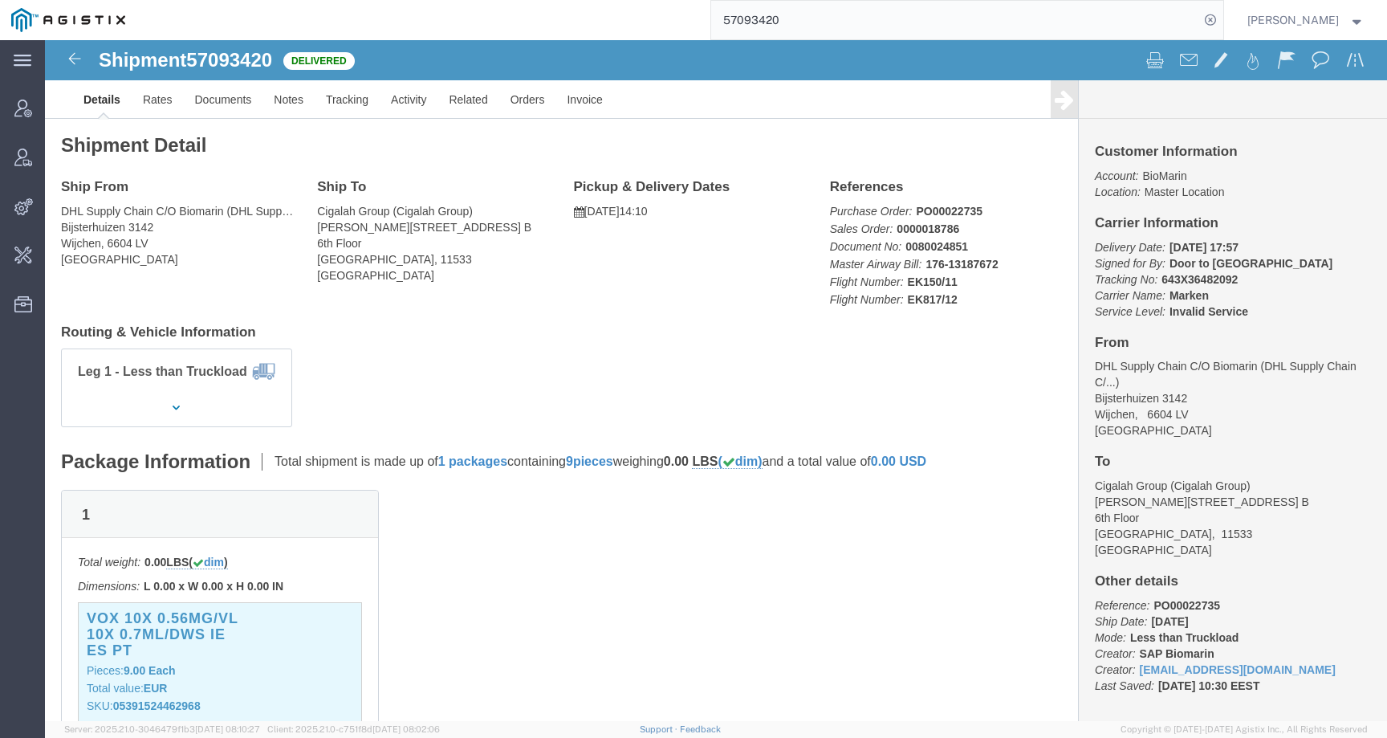
paste input "17"
click h3 "VOX 10X 0.56MG/VL 10X 0.7ML/DWS IE ES PT"
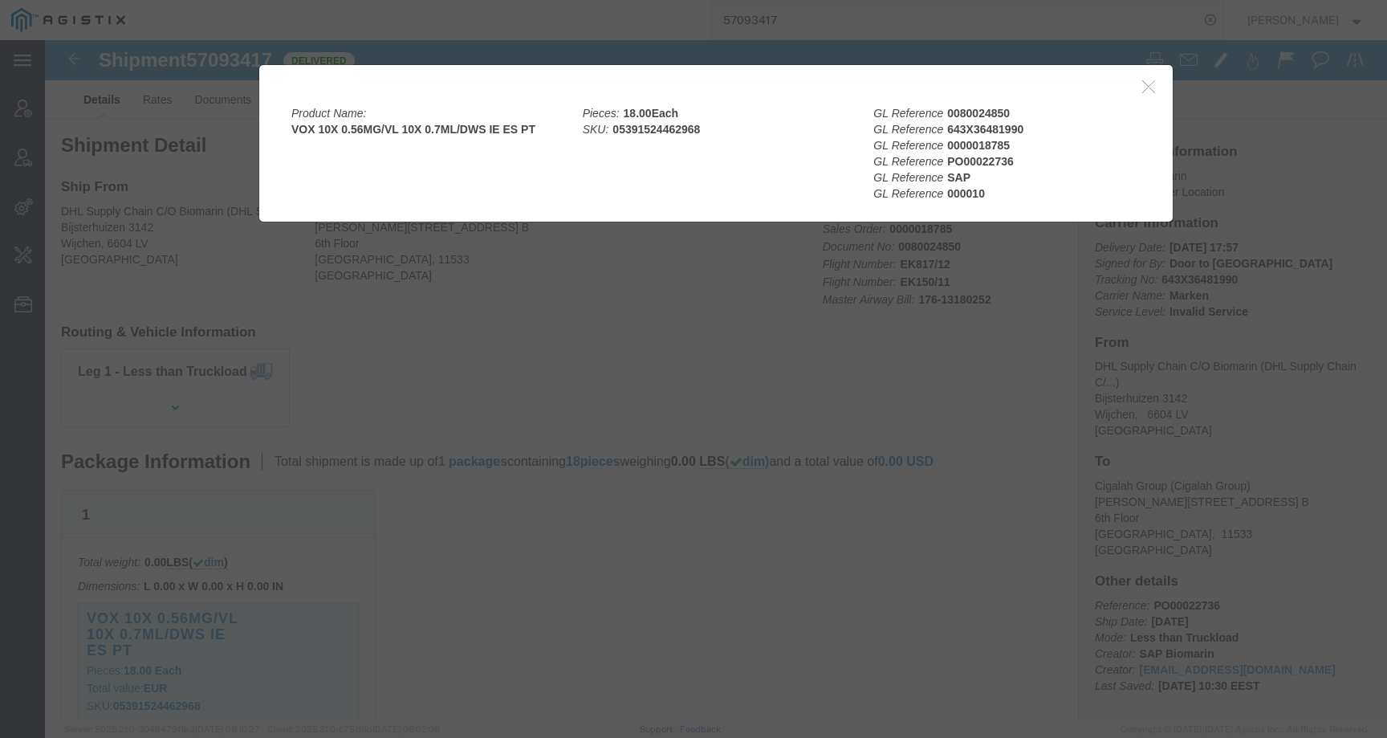
click div
click button "button"
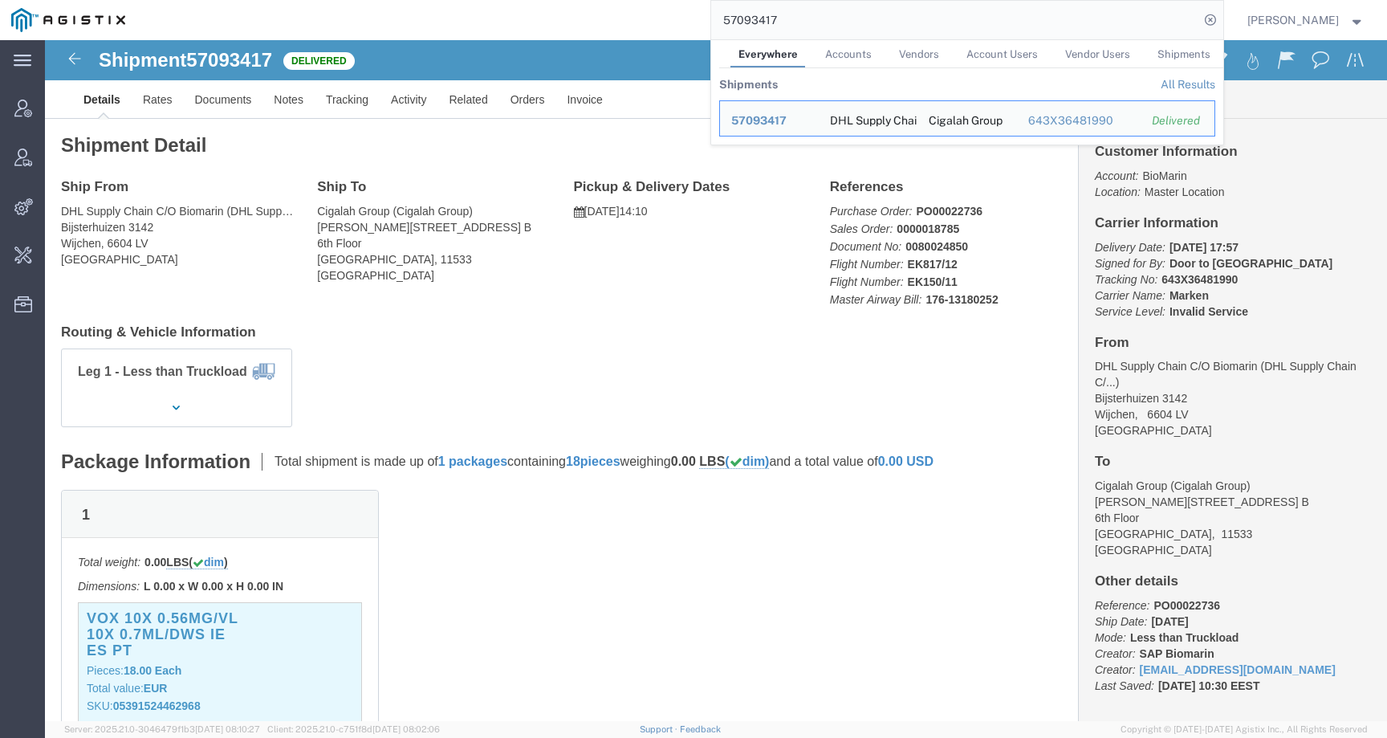
drag, startPoint x: 834, startPoint y: 28, endPoint x: 692, endPoint y: 16, distance: 142.6
click at [692, 16] on div "57093417 Everywhere Accounts Vendors Account Users Vendor Users Shipments Shipm…" at bounding box center [679, 20] width 1087 height 40
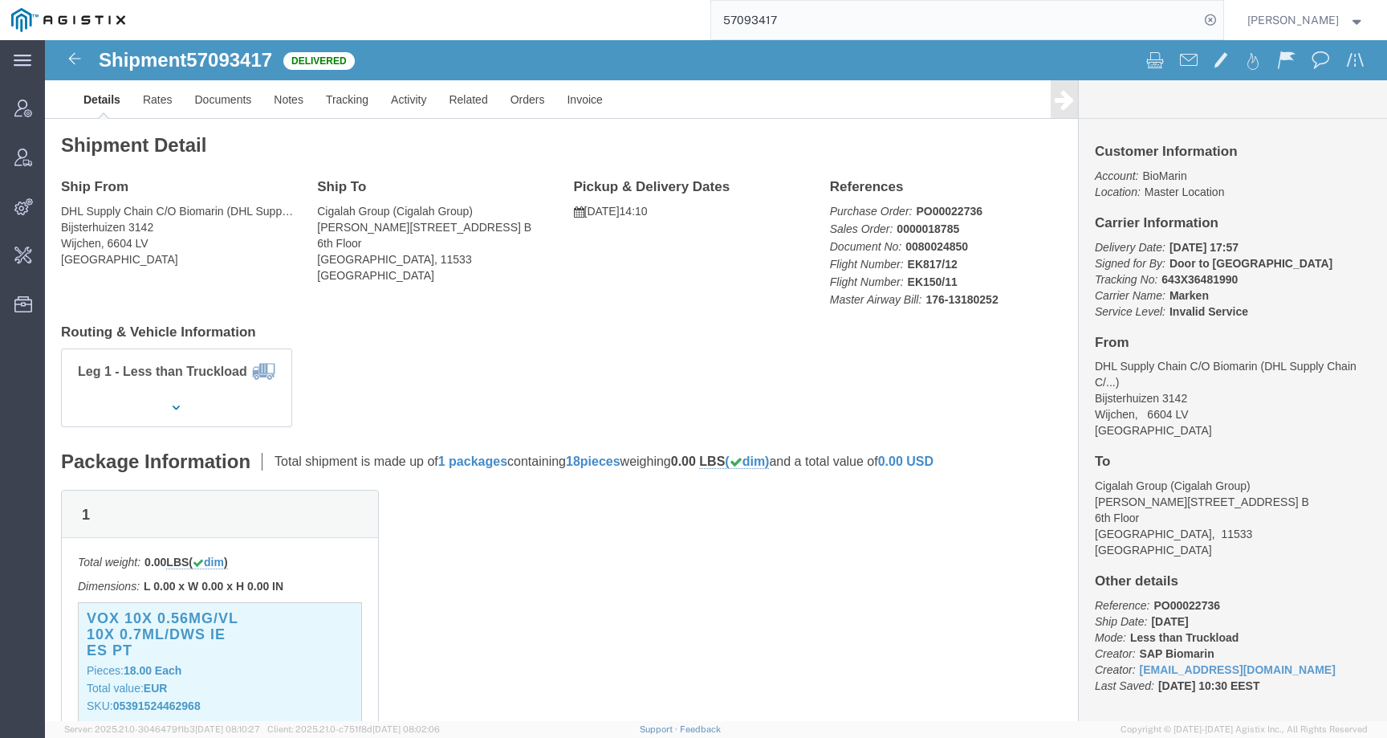
paste input "6"
click h3 "VOX 10X 0.40MG/VL 10X 0.5ML/DWS IE ES PT"
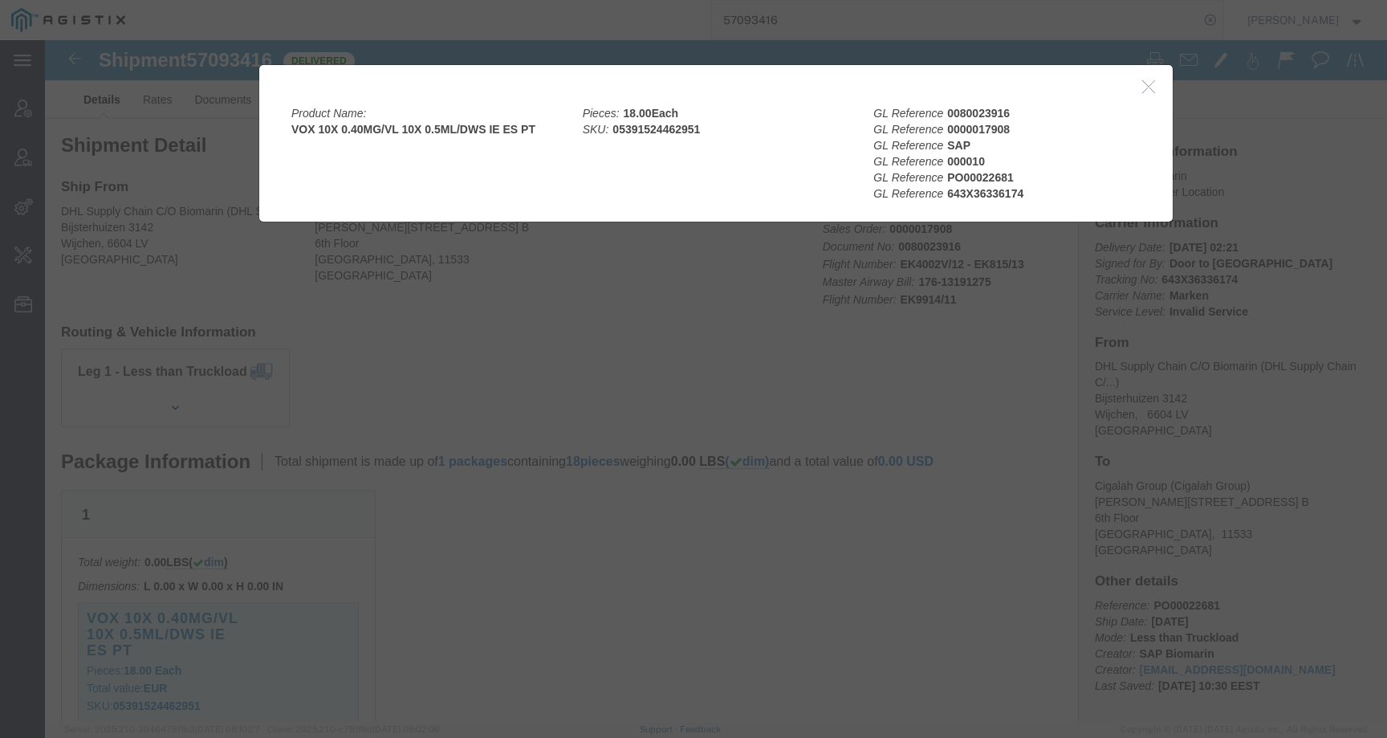
click div
click icon "button"
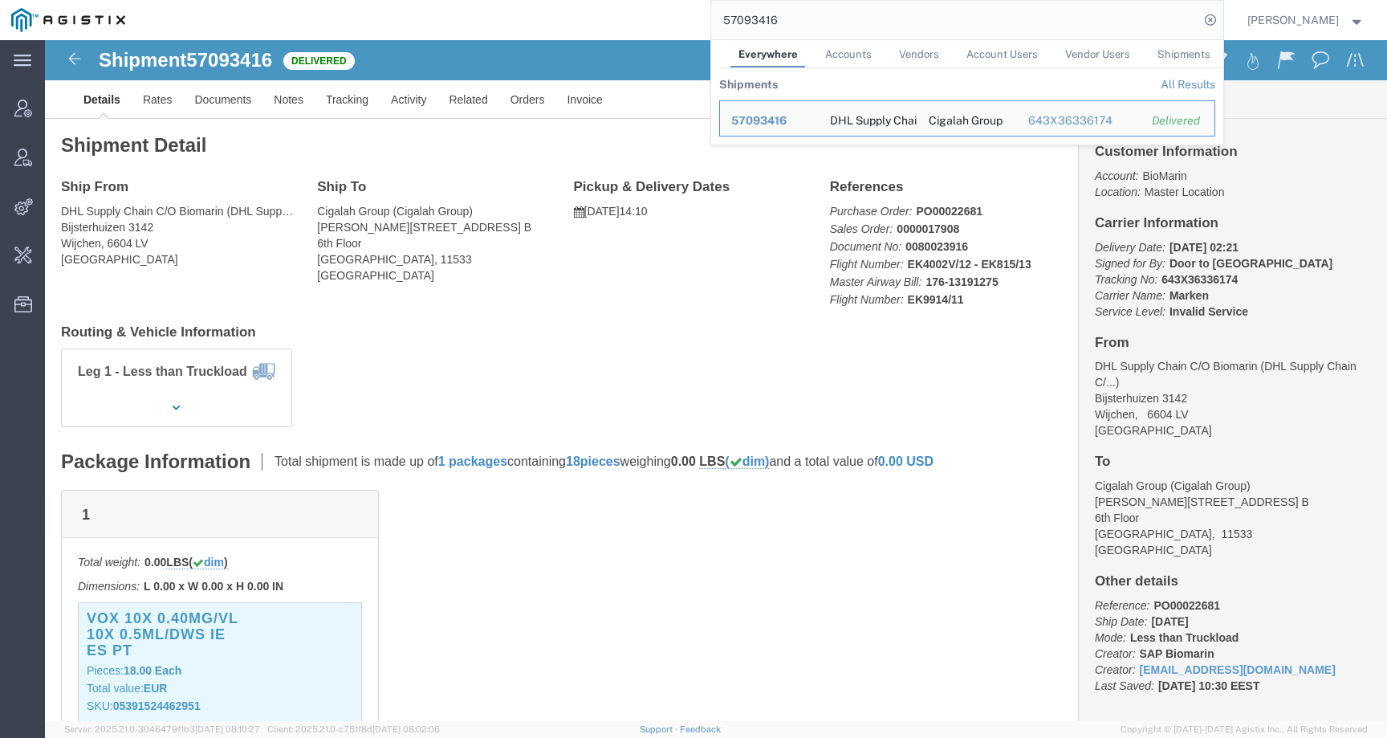
drag, startPoint x: 812, startPoint y: 23, endPoint x: 643, endPoint y: 20, distance: 169.4
click at [643, 22] on div "57093416 Everywhere Accounts Vendors Account Users Vendor Users Shipments Shipm…" at bounding box center [679, 20] width 1087 height 40
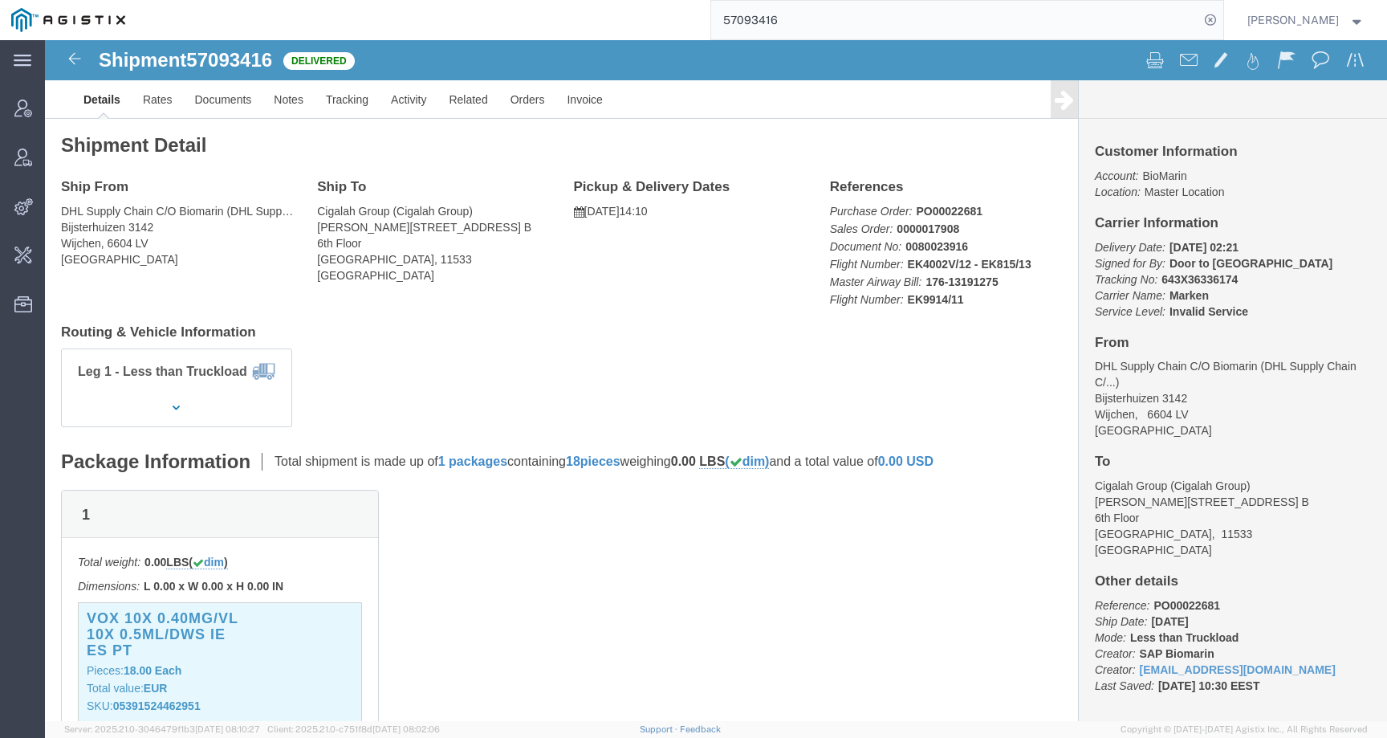
paste input "8"
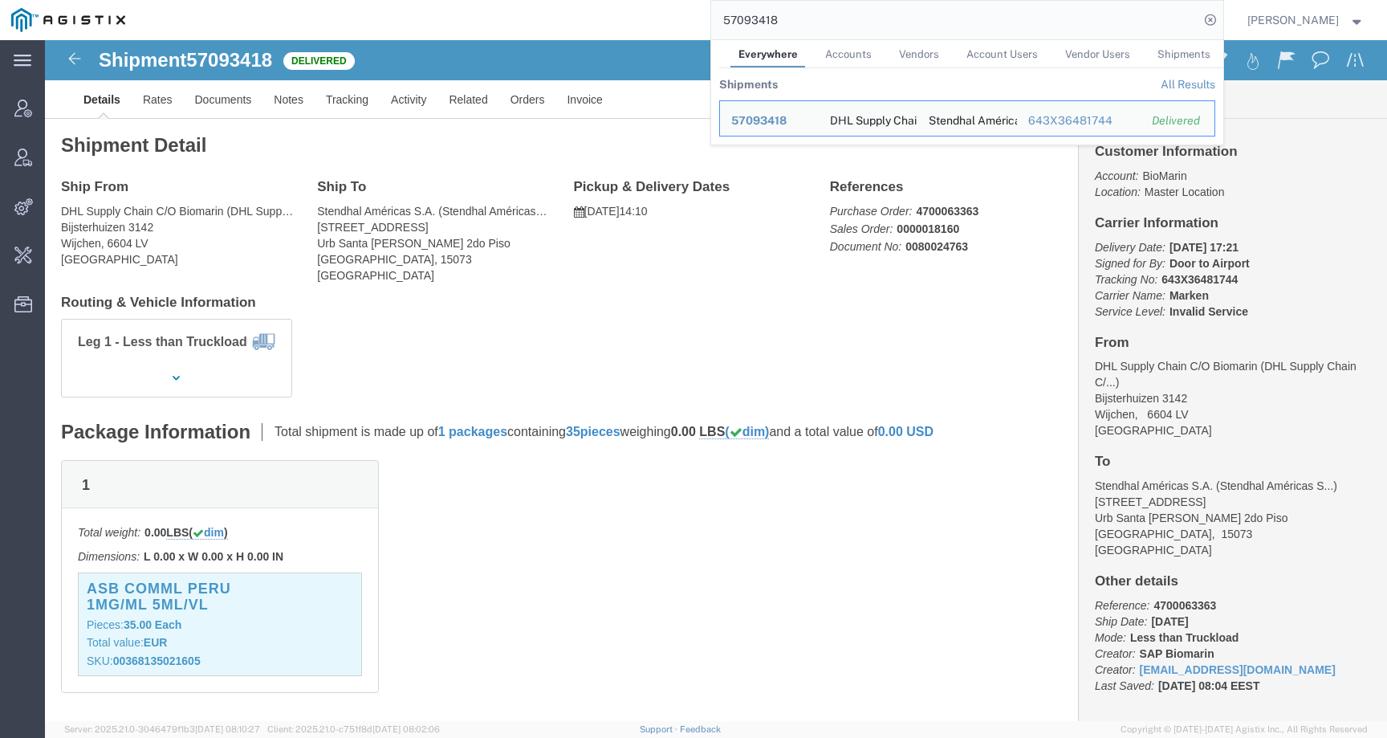
click h3 "ASB COMML PERU 1MG/ML 5ML/VL"
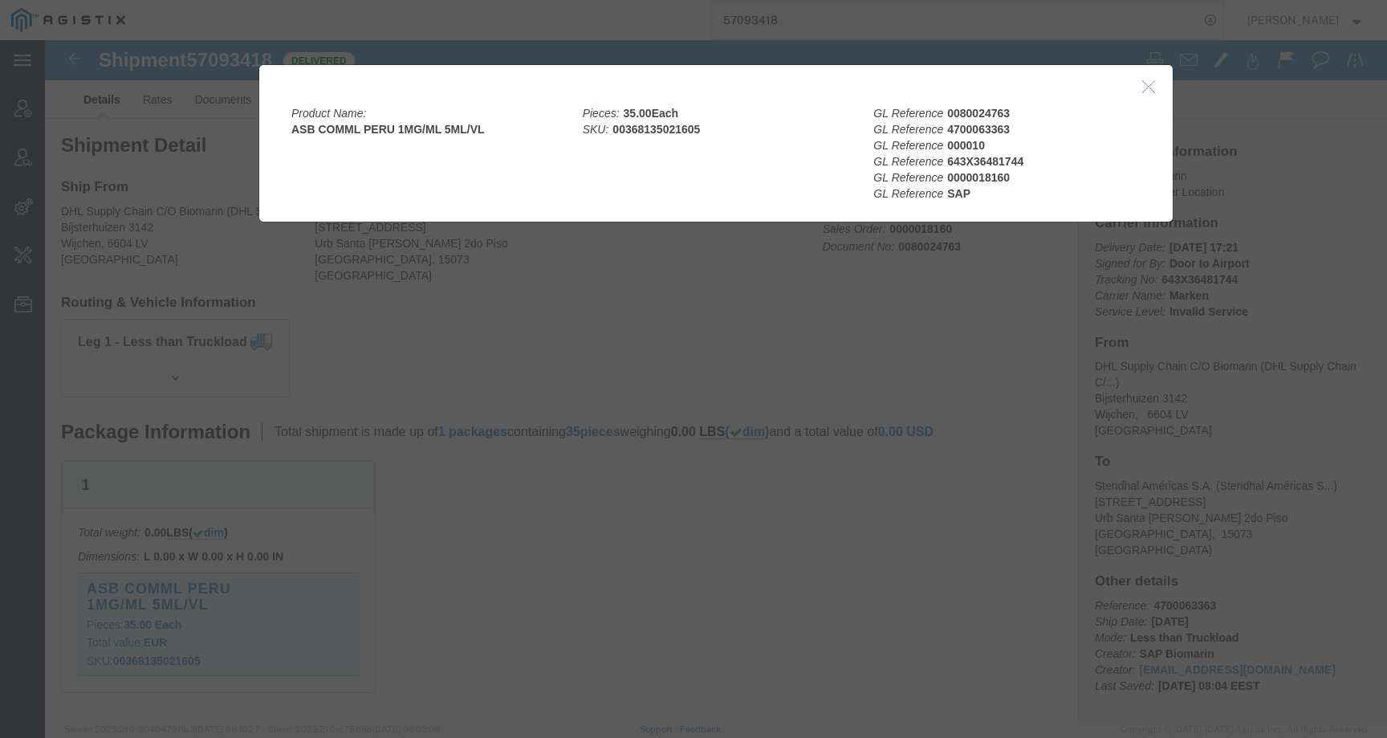
click div
click icon "button"
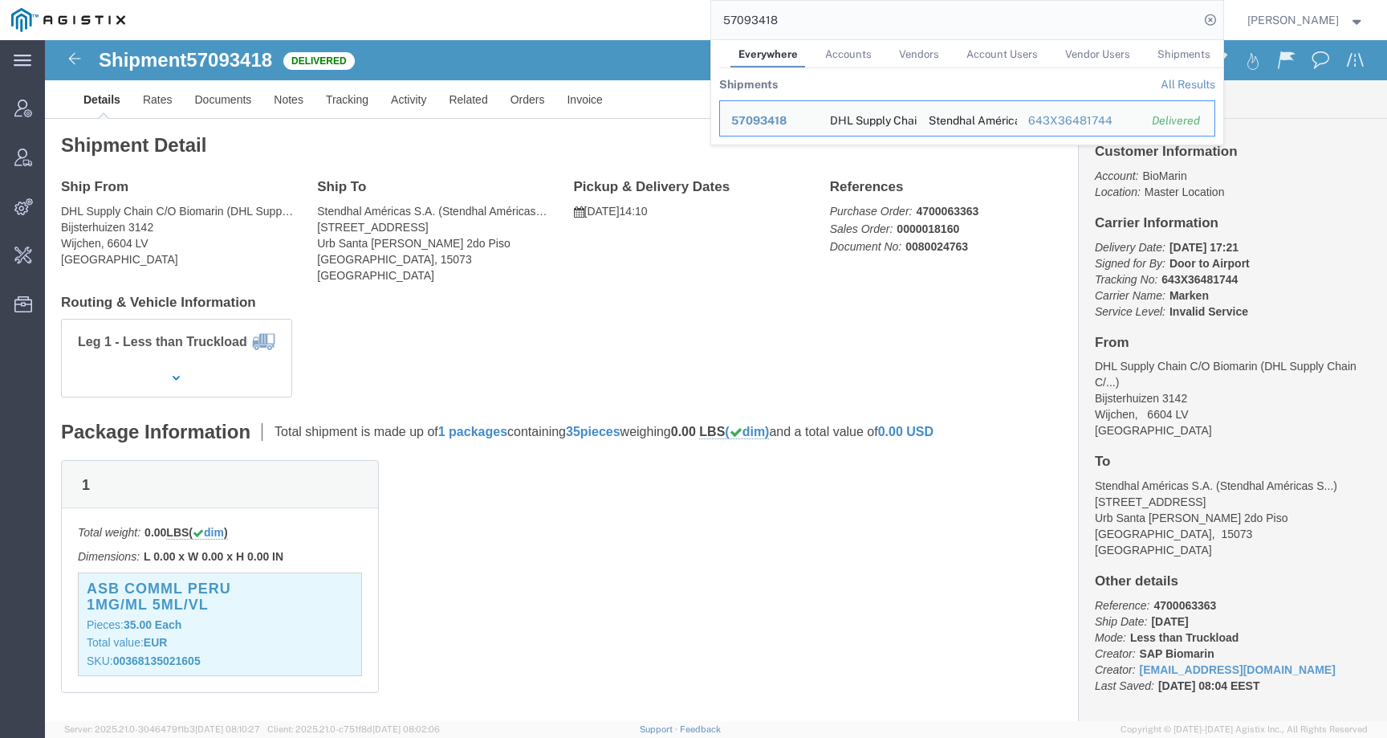
drag, startPoint x: 811, startPoint y: 19, endPoint x: 674, endPoint y: 15, distance: 137.3
click at [674, 15] on div "57093418 Everywhere Accounts Vendors Account Users Vendor Users Shipments Shipm…" at bounding box center [679, 20] width 1087 height 40
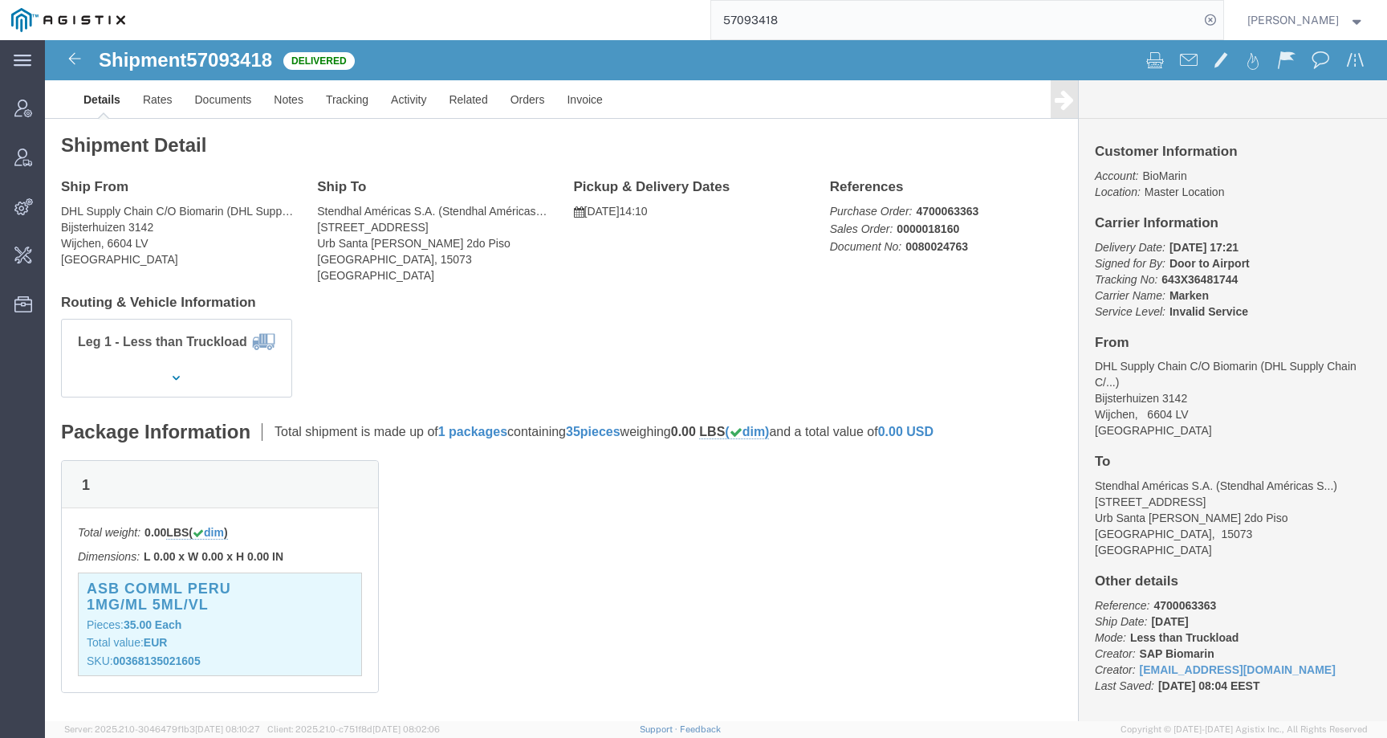
paste input "48641"
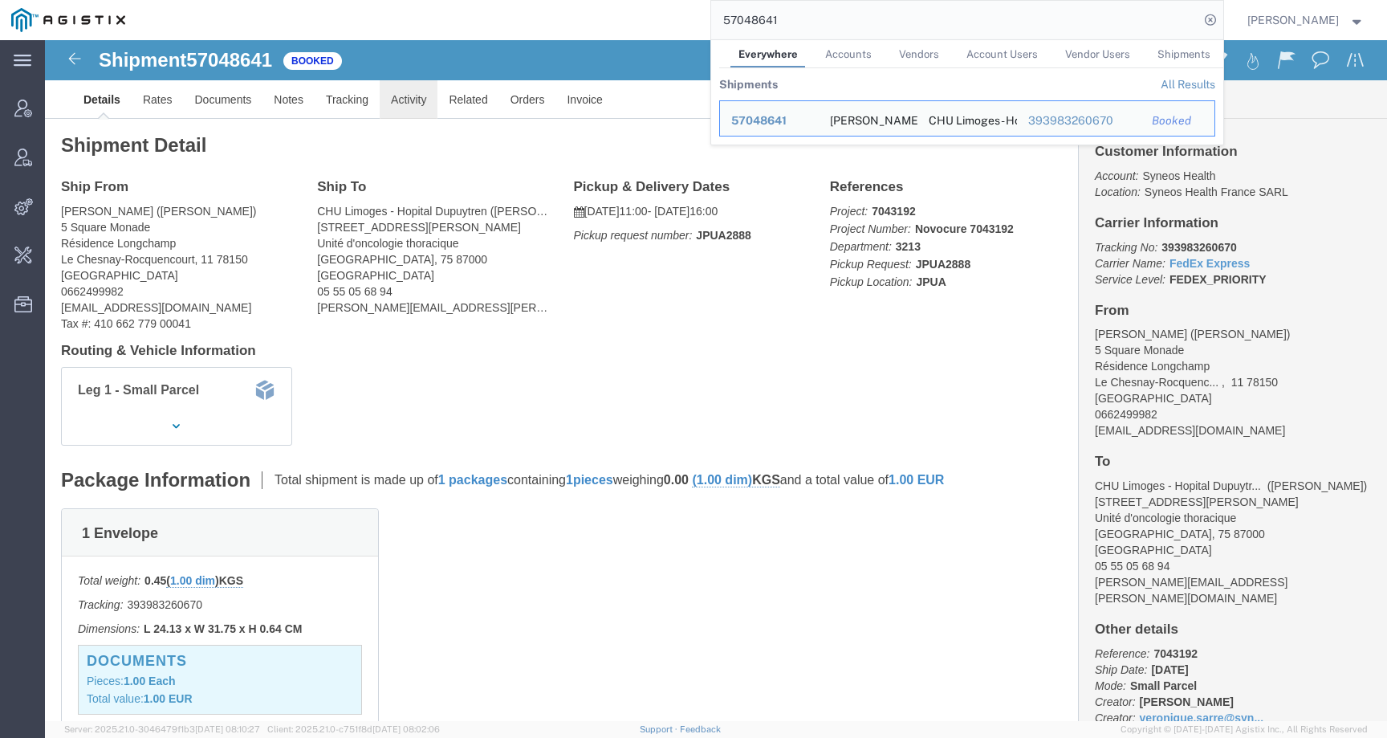
click link "Activity"
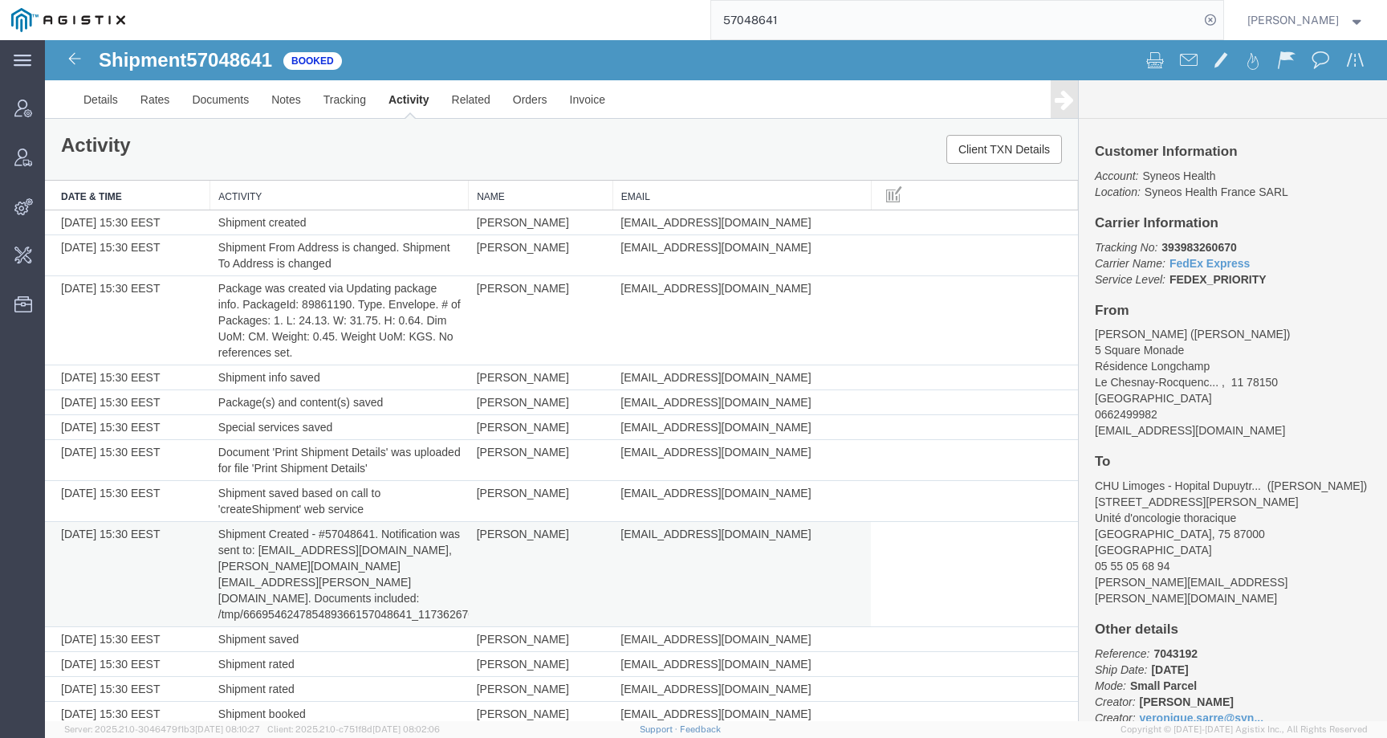
scroll to position [591, 0]
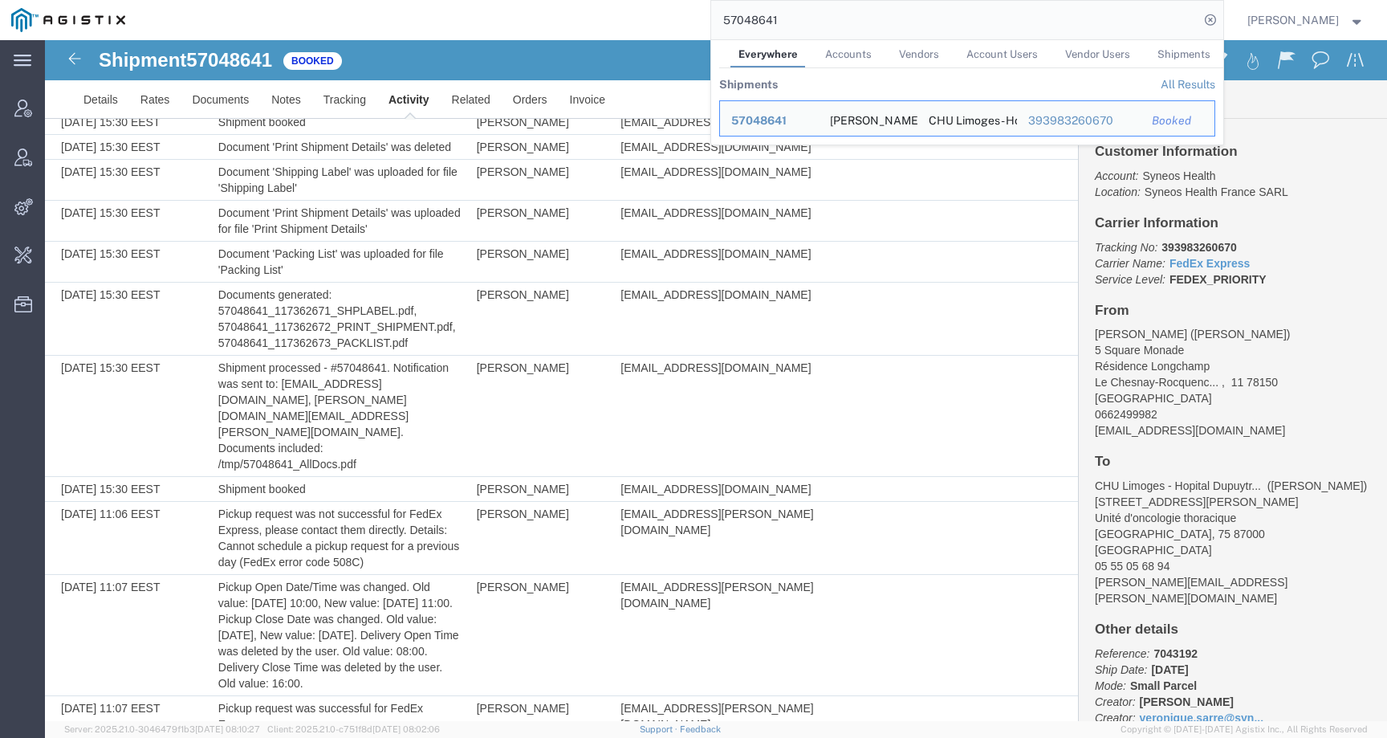
drag, startPoint x: 834, startPoint y: 20, endPoint x: 680, endPoint y: 17, distance: 154.1
click at [680, 17] on div "57048641 Everywhere Accounts Vendors Account Users Vendor Users Shipments Shipm…" at bounding box center [679, 20] width 1087 height 40
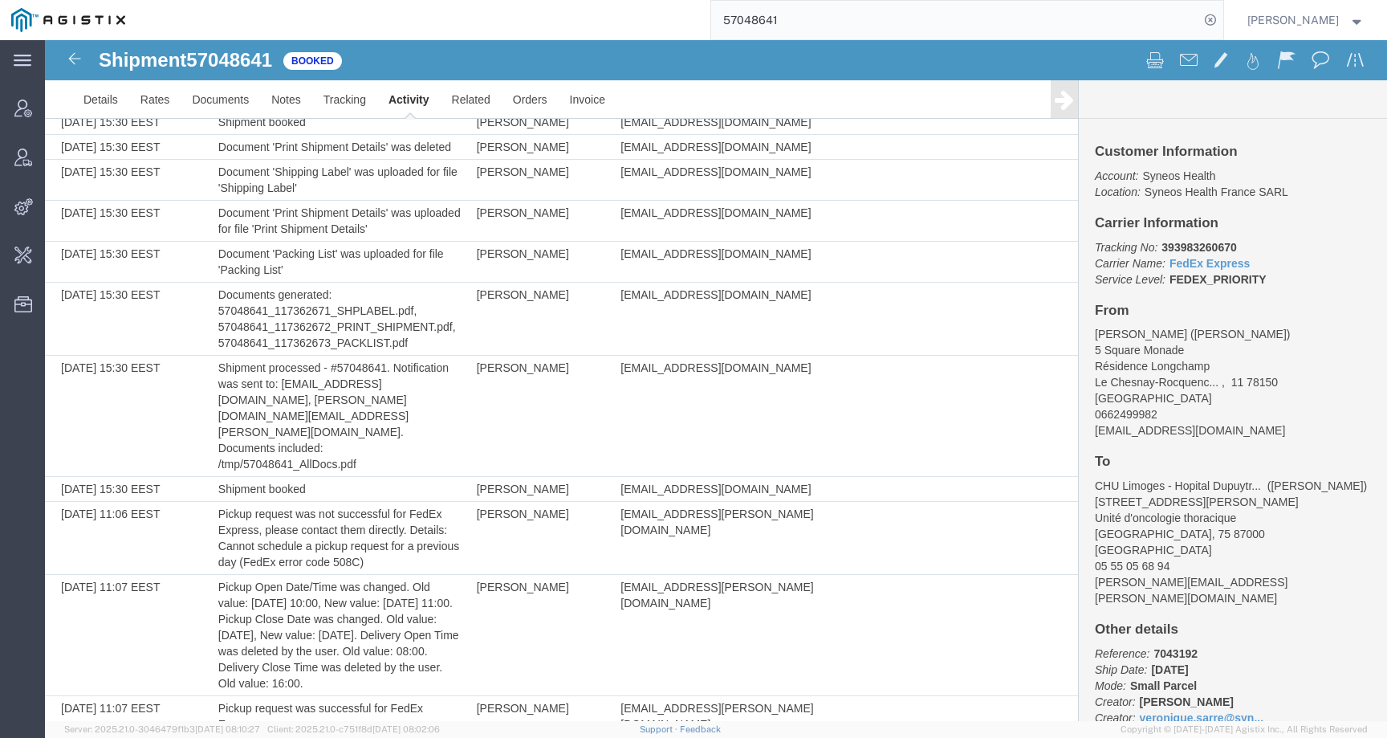
paste input "20251013003049459"
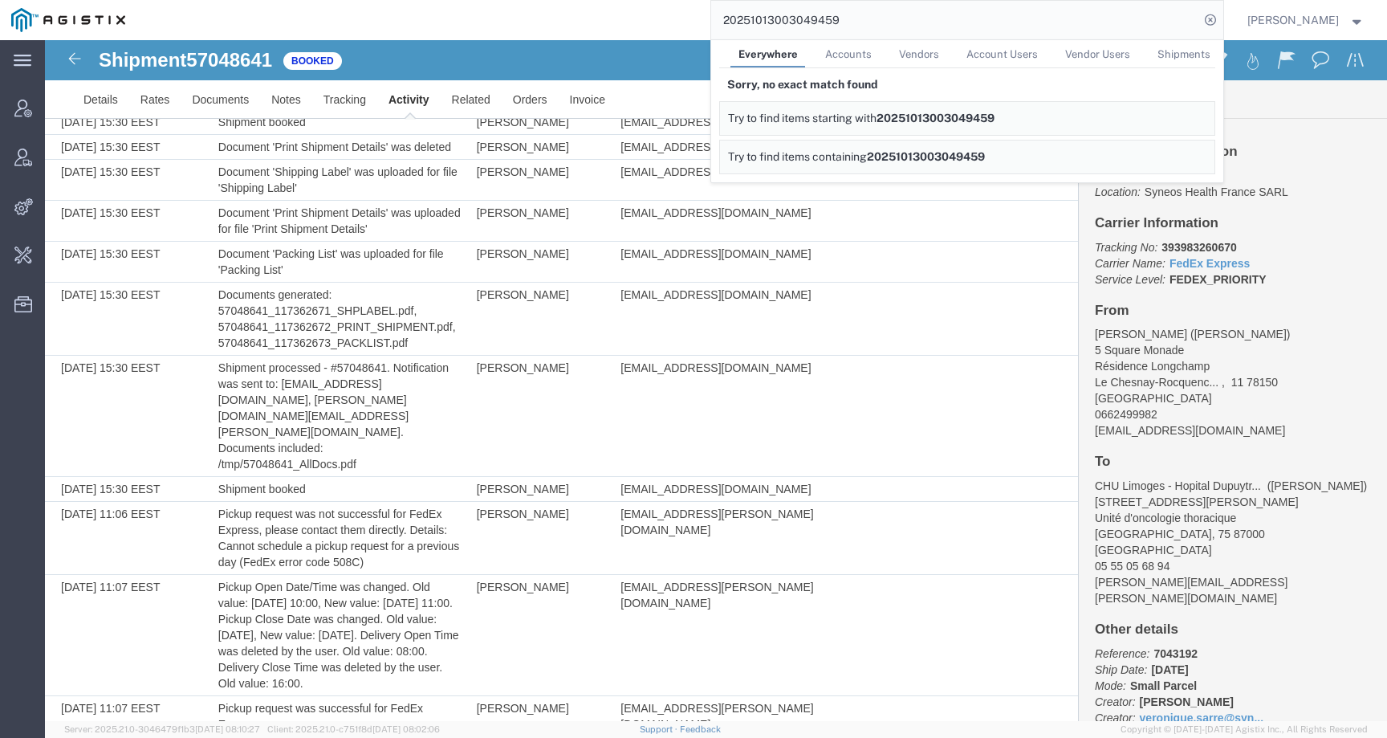
drag, startPoint x: 872, startPoint y: 18, endPoint x: 568, endPoint y: 18, distance: 304.2
click at [568, 18] on div "20251013003049459 Everywhere Accounts Vendors Account Users Vendor Users Shipme…" at bounding box center [679, 20] width 1087 height 40
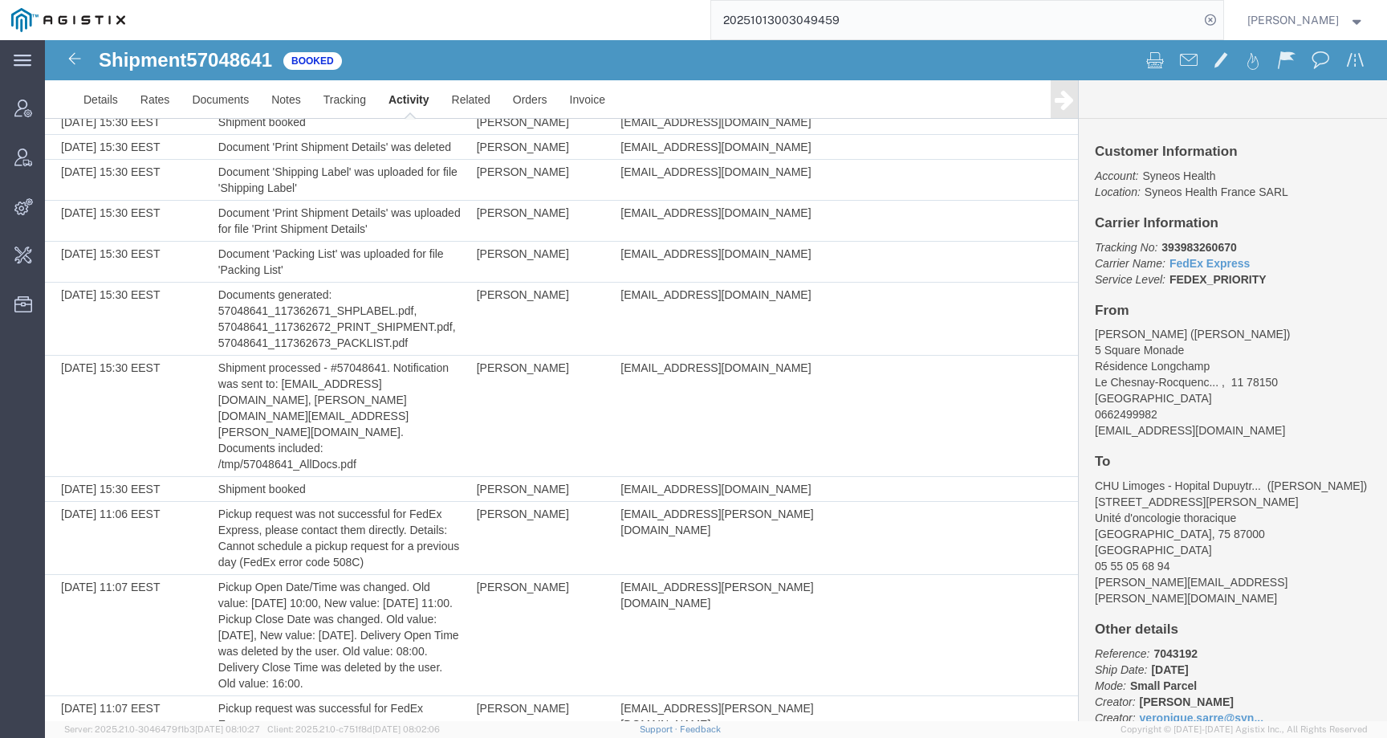
paste input "8015077"
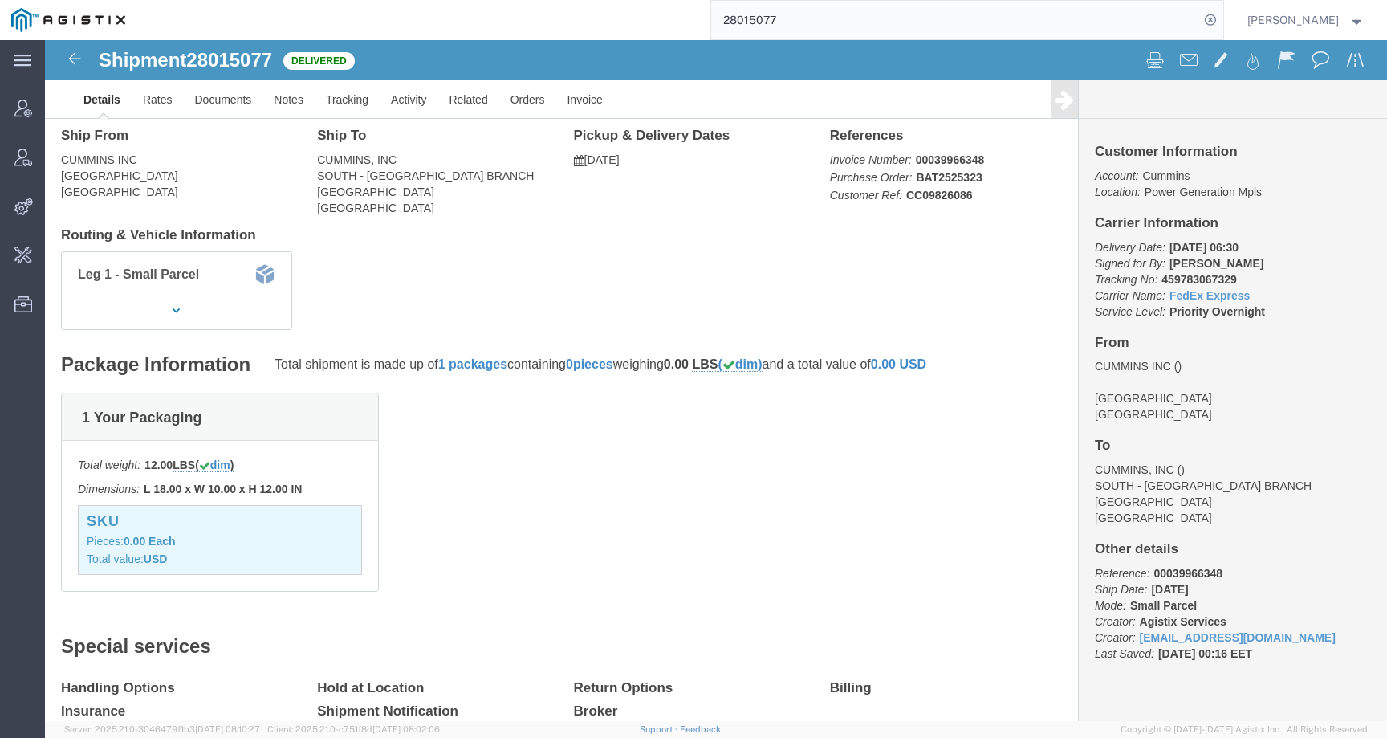
scroll to position [130, 0]
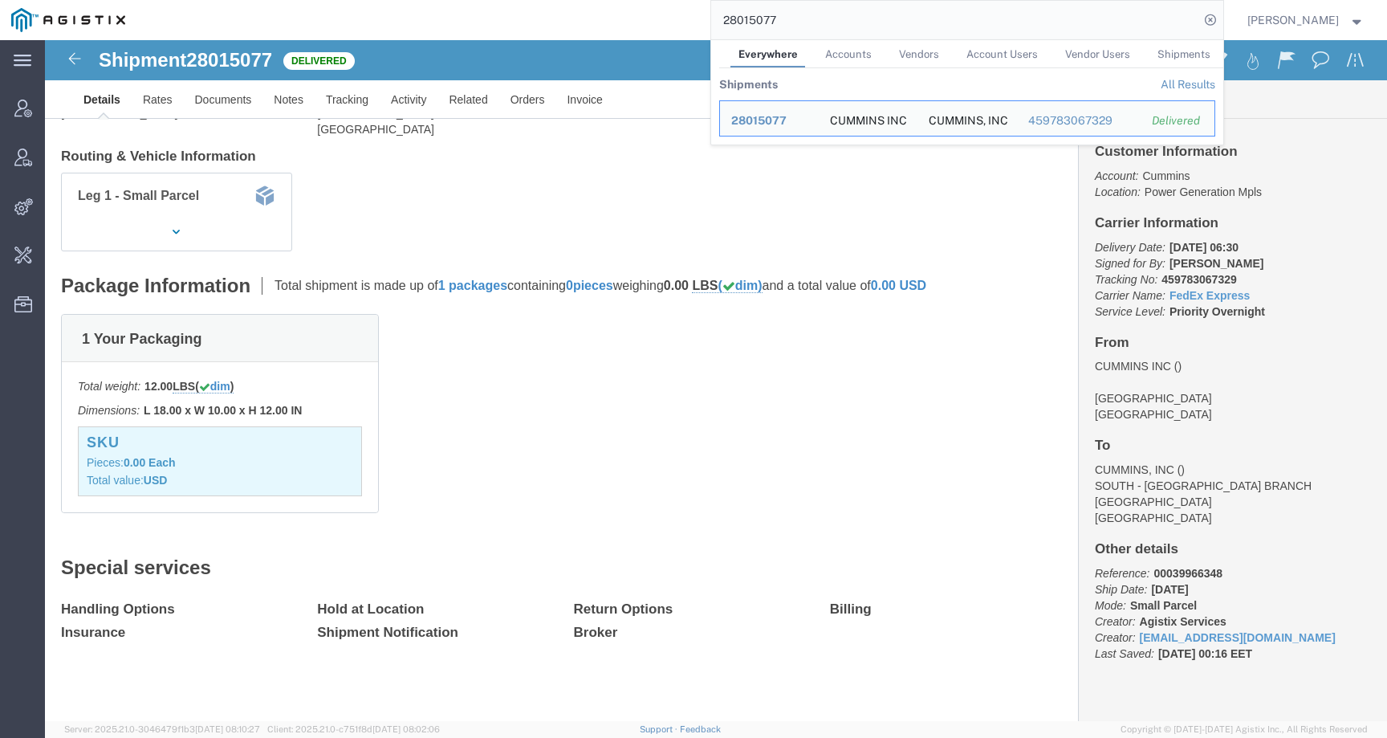
drag, startPoint x: 790, startPoint y: 19, endPoint x: 622, endPoint y: 14, distance: 167.8
click at [622, 14] on div "28015077 Everywhere Accounts Vendors Account Users Vendor Users Shipments Shipm…" at bounding box center [679, 20] width 1087 height 40
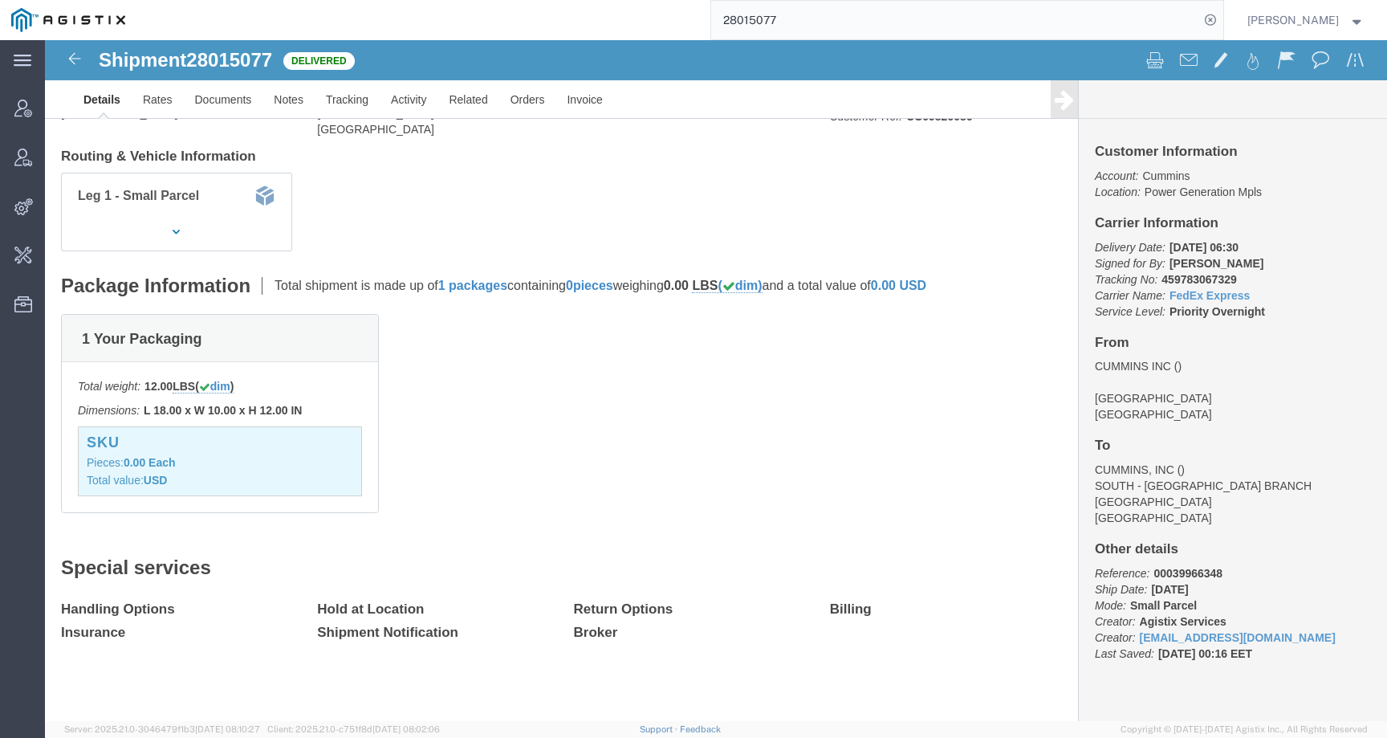
paste input "113763"
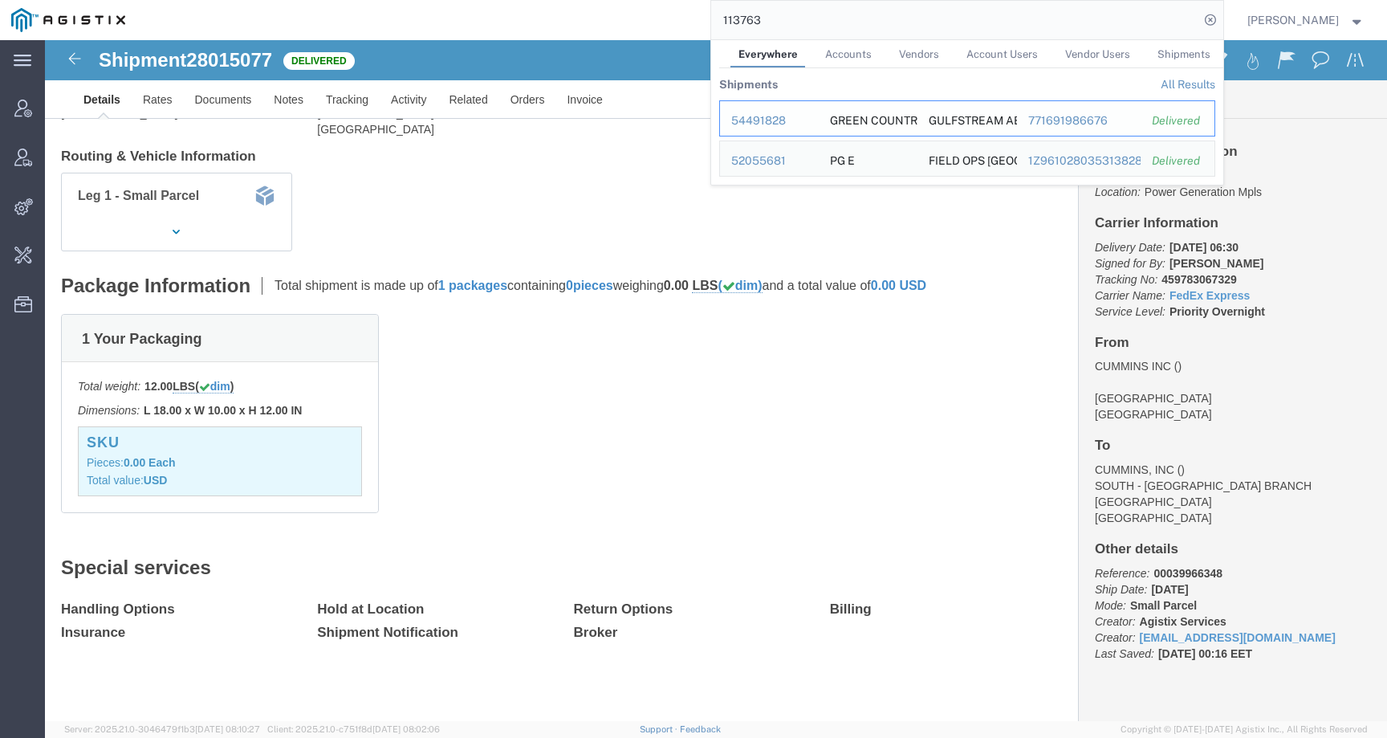
click at [759, 122] on div "54491828" at bounding box center [769, 120] width 76 height 17
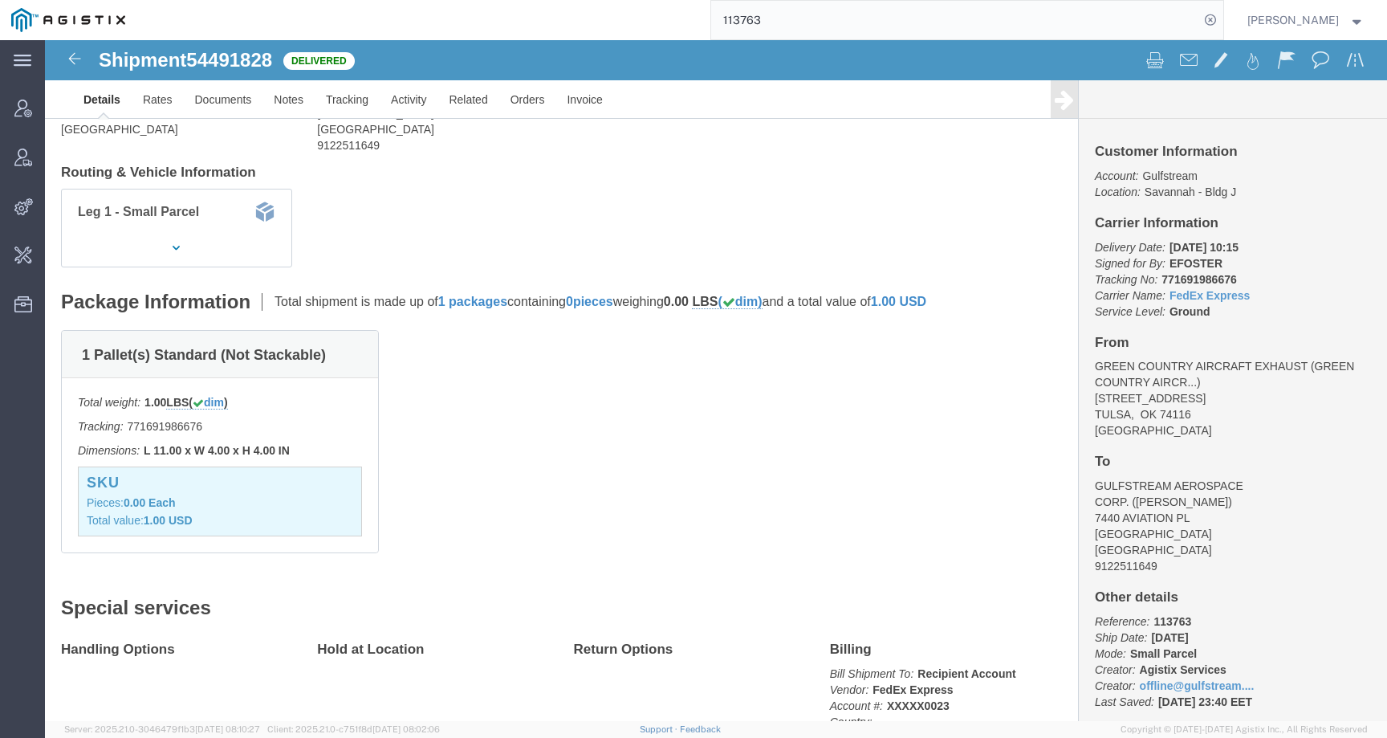
scroll to position [258, 0]
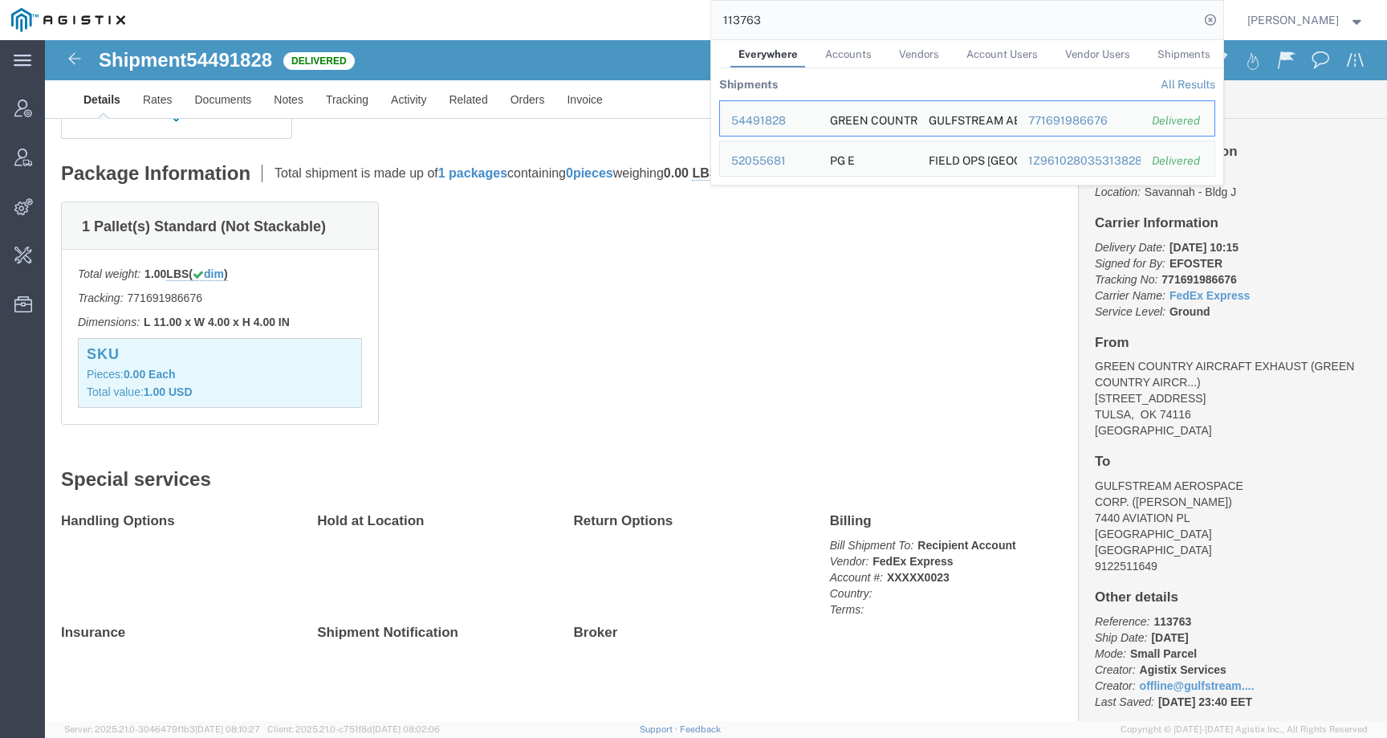
drag, startPoint x: 836, startPoint y: 28, endPoint x: 703, endPoint y: 22, distance: 133.3
click at [703, 22] on div "113763 Everywhere Accounts Vendors Account Users Vendor Users Shipments Shipmen…" at bounding box center [679, 20] width 1087 height 40
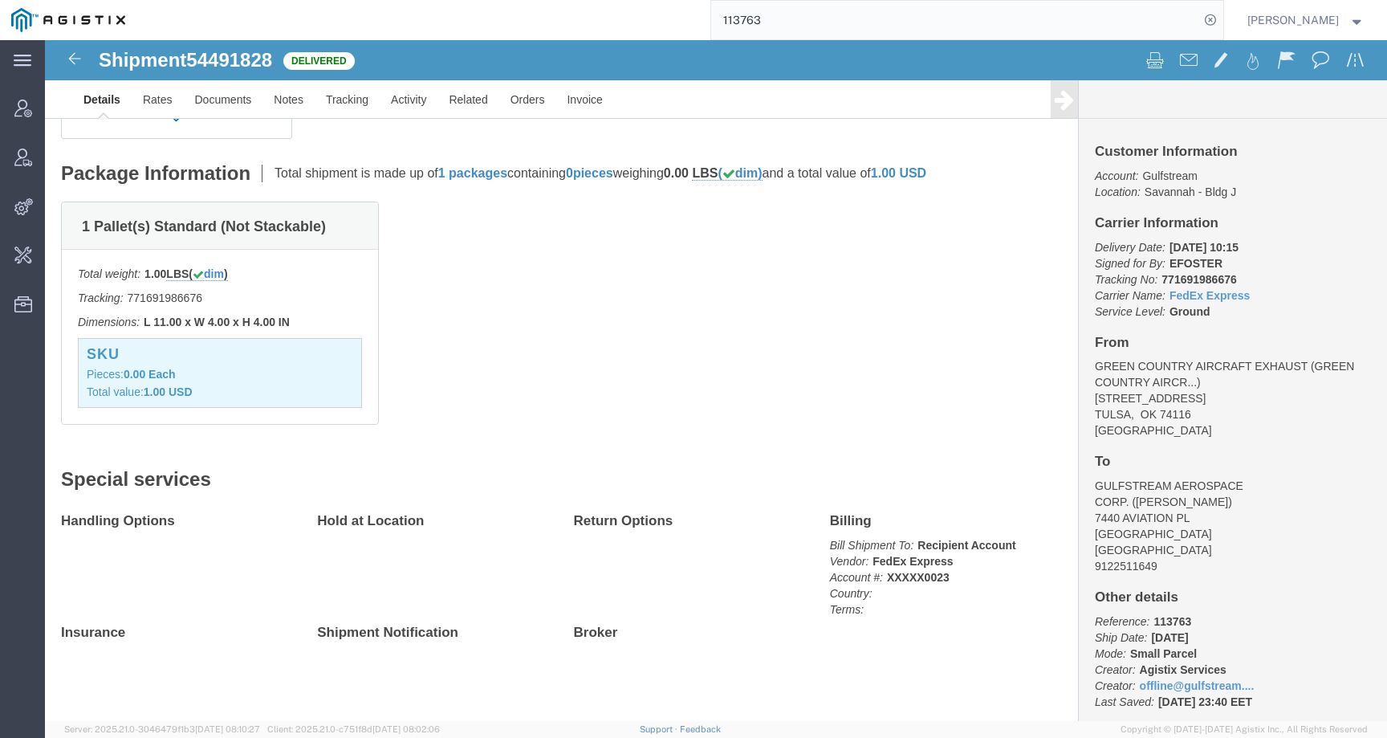
paste input "20251012"
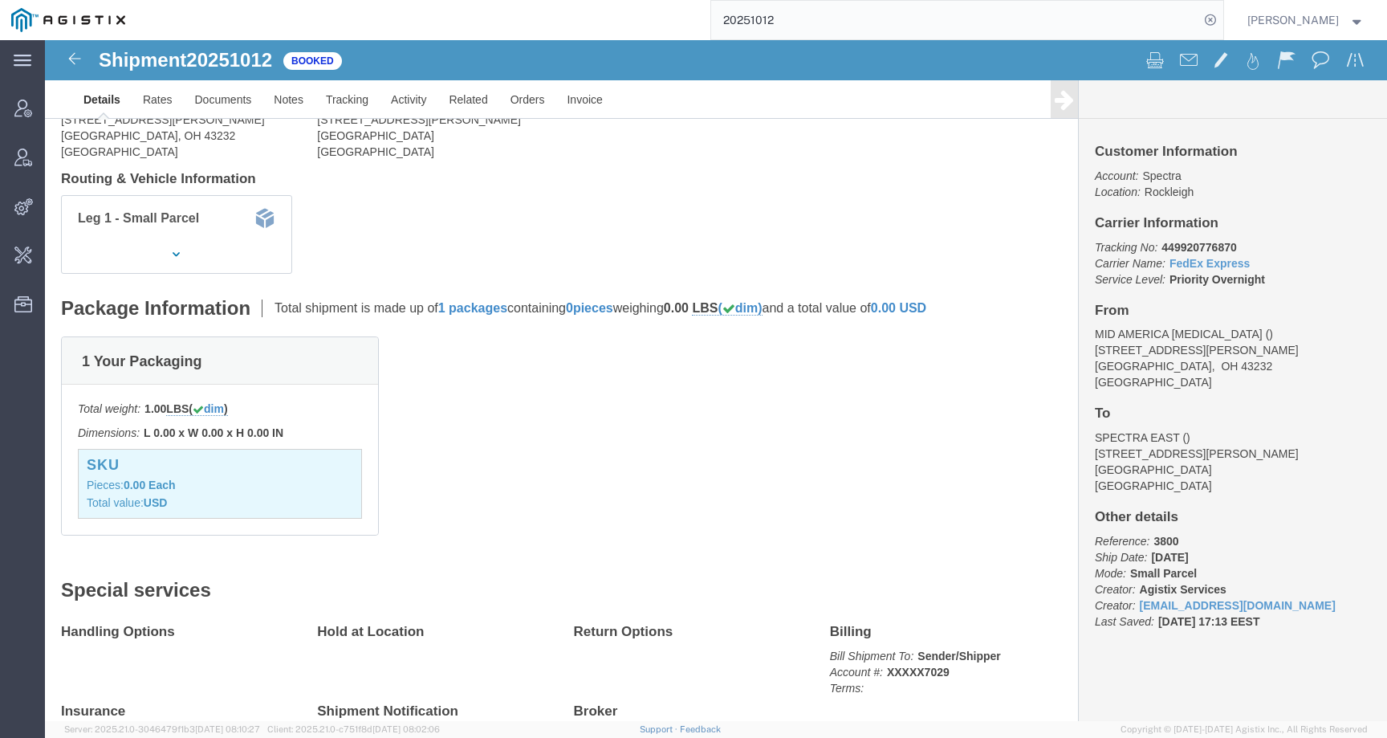
scroll to position [186, 0]
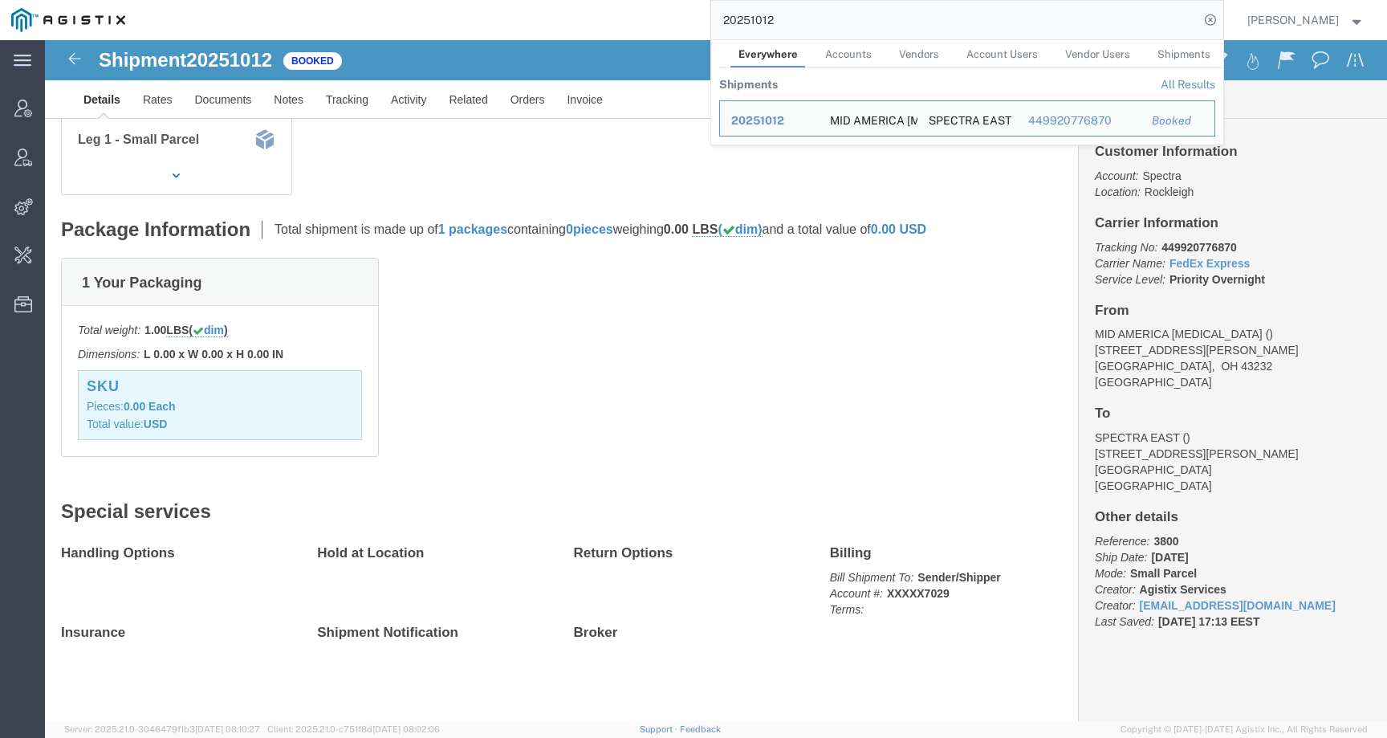
drag, startPoint x: 822, startPoint y: 21, endPoint x: 546, endPoint y: 20, distance: 276.1
click at [546, 21] on div "20251012 Everywhere Accounts Vendors Account Users Vendor Users Shipments Shipm…" at bounding box center [679, 20] width 1087 height 40
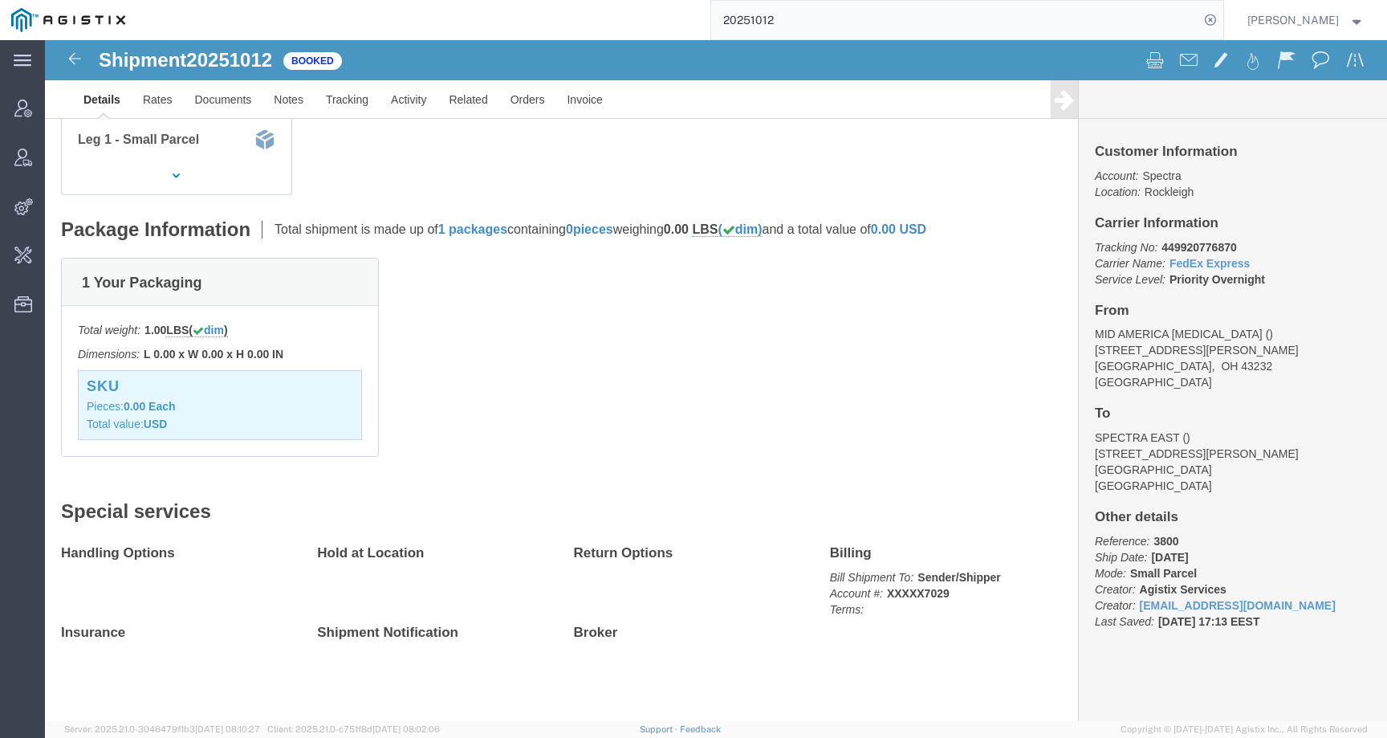
paste input "57094084"
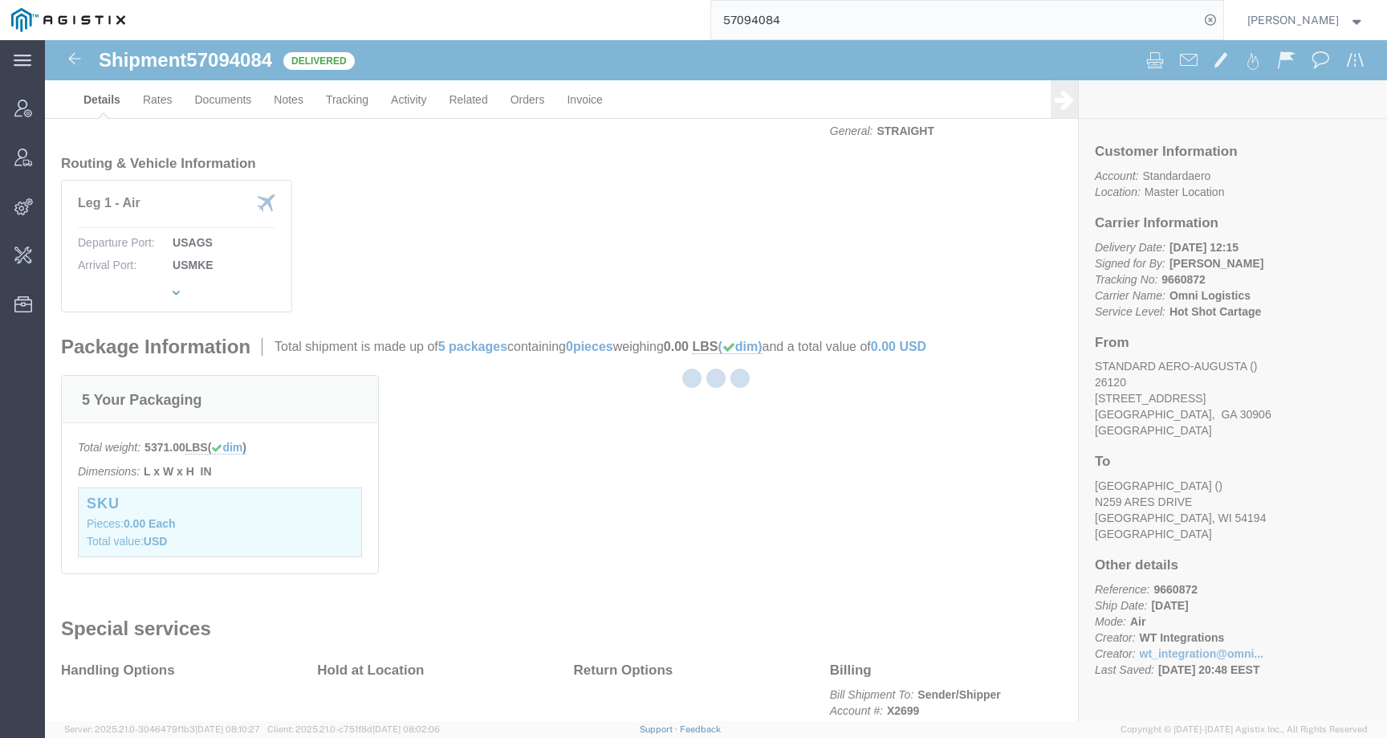
scroll to position [303, 0]
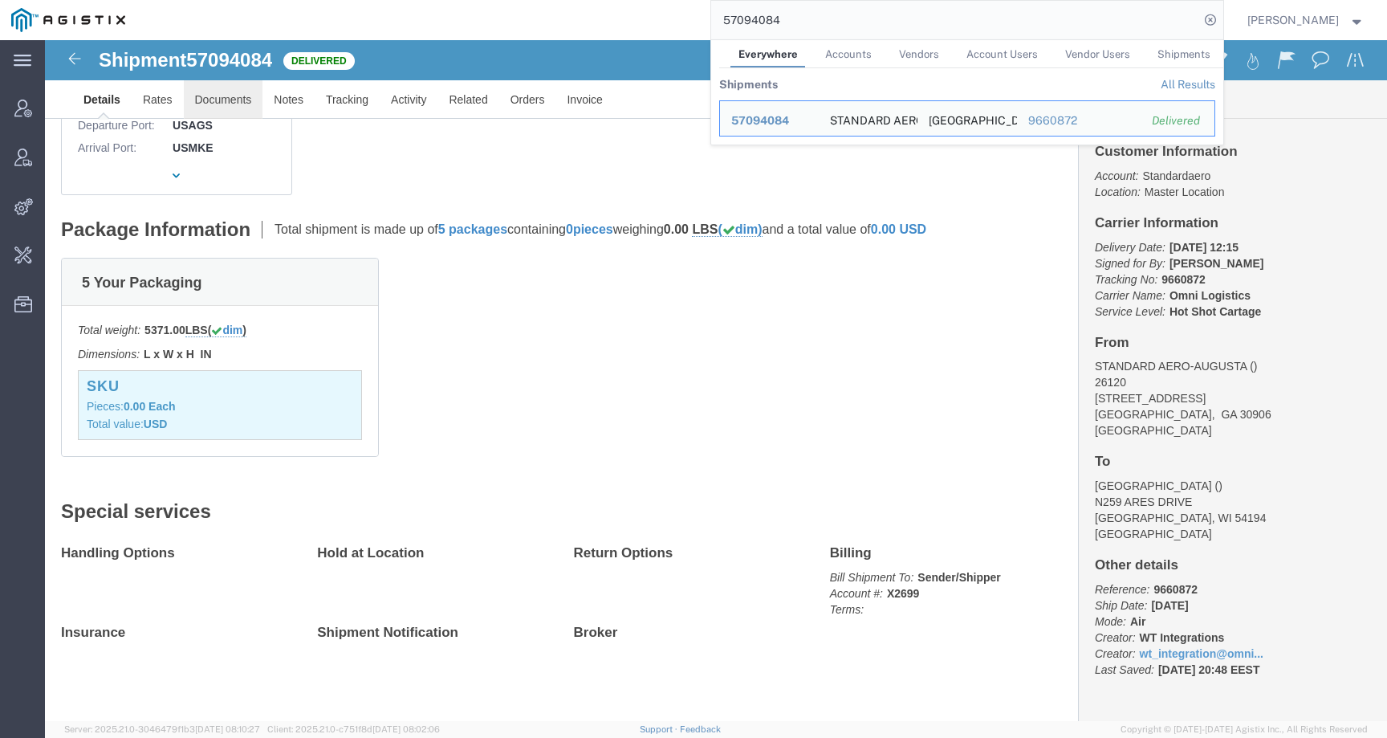
click link "Documents"
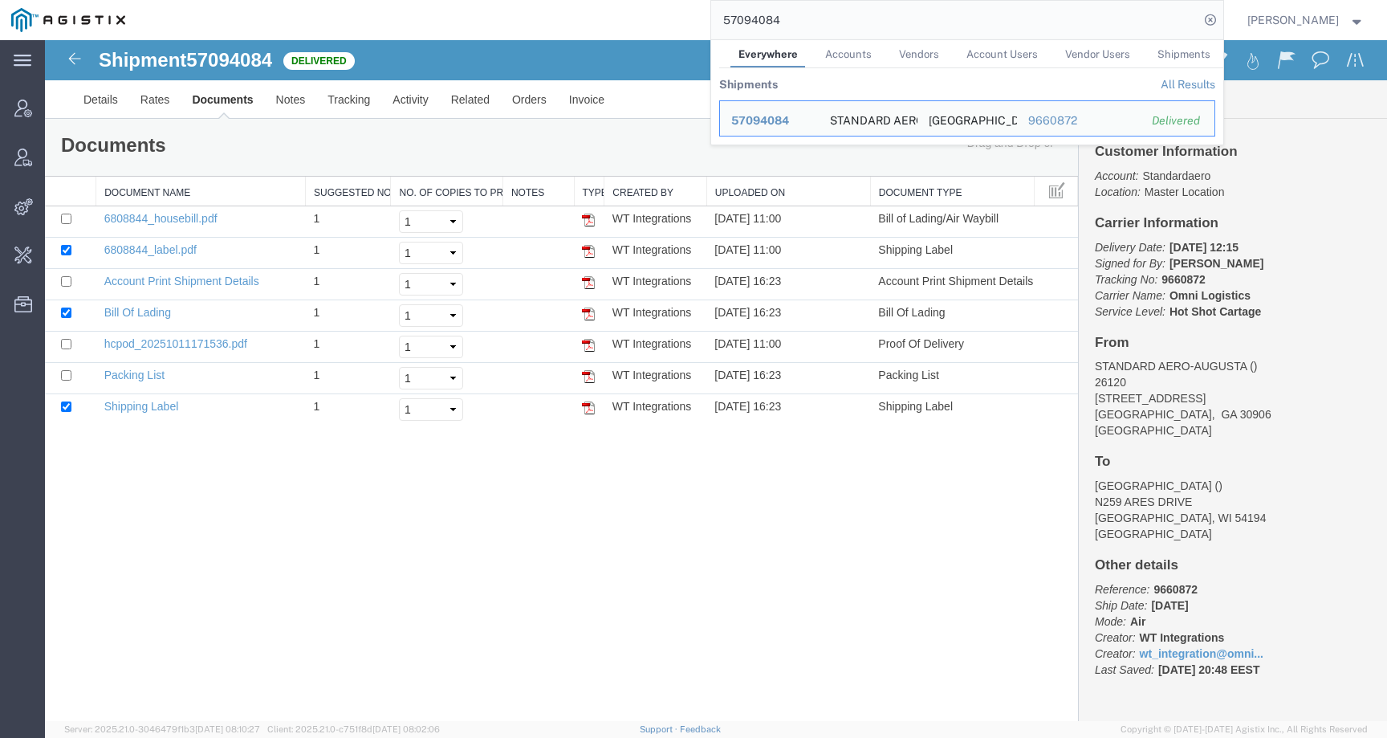
drag, startPoint x: 822, startPoint y: 18, endPoint x: 647, endPoint y: 17, distance: 175.0
click at [647, 17] on div "57094084 Everywhere Accounts Vendors Account Users Vendor Users Shipments Shipm…" at bounding box center [679, 20] width 1087 height 40
click at [853, 20] on input "115397" at bounding box center [955, 20] width 488 height 39
drag, startPoint x: 853, startPoint y: 20, endPoint x: 638, endPoint y: 18, distance: 215.1
click at [638, 18] on div "115397 Everywhere Accounts Vendors Account Users Vendor Users Shipments Shipmen…" at bounding box center [679, 20] width 1087 height 40
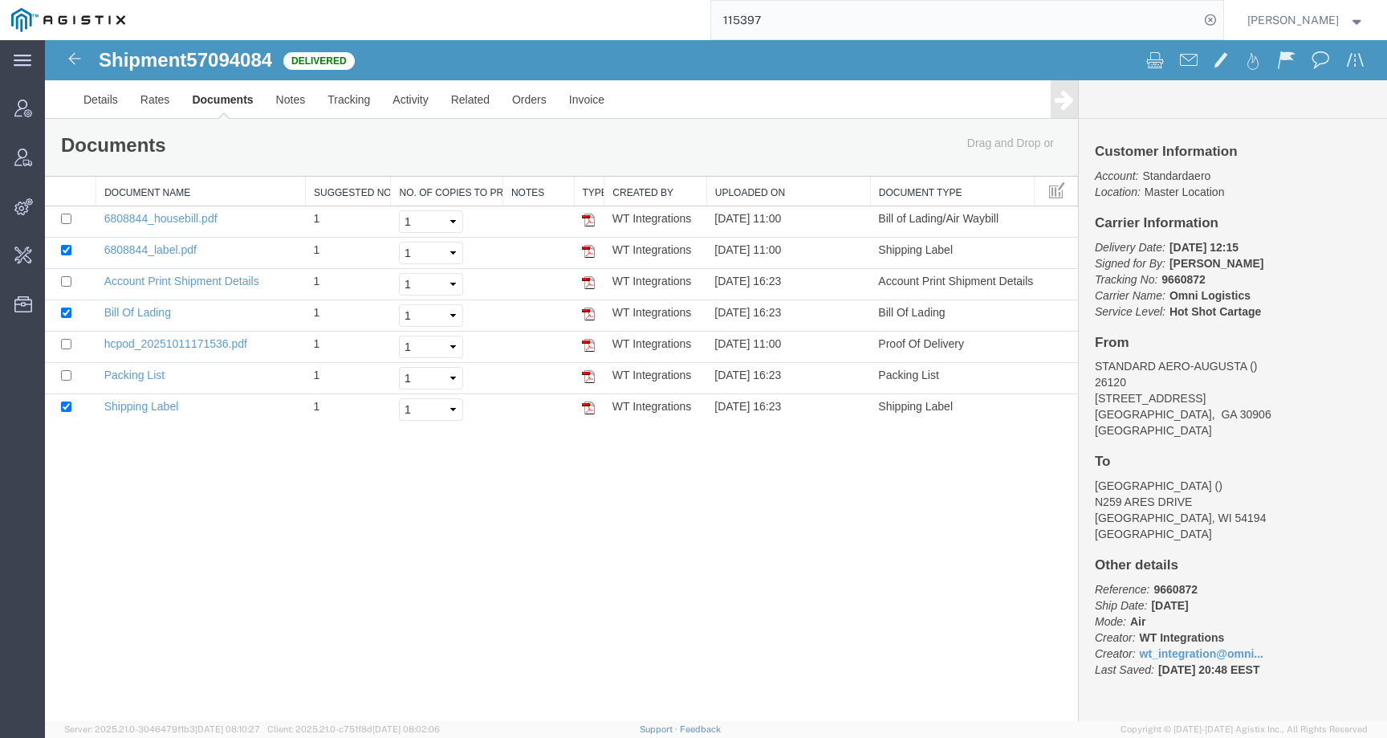
paste input "8"
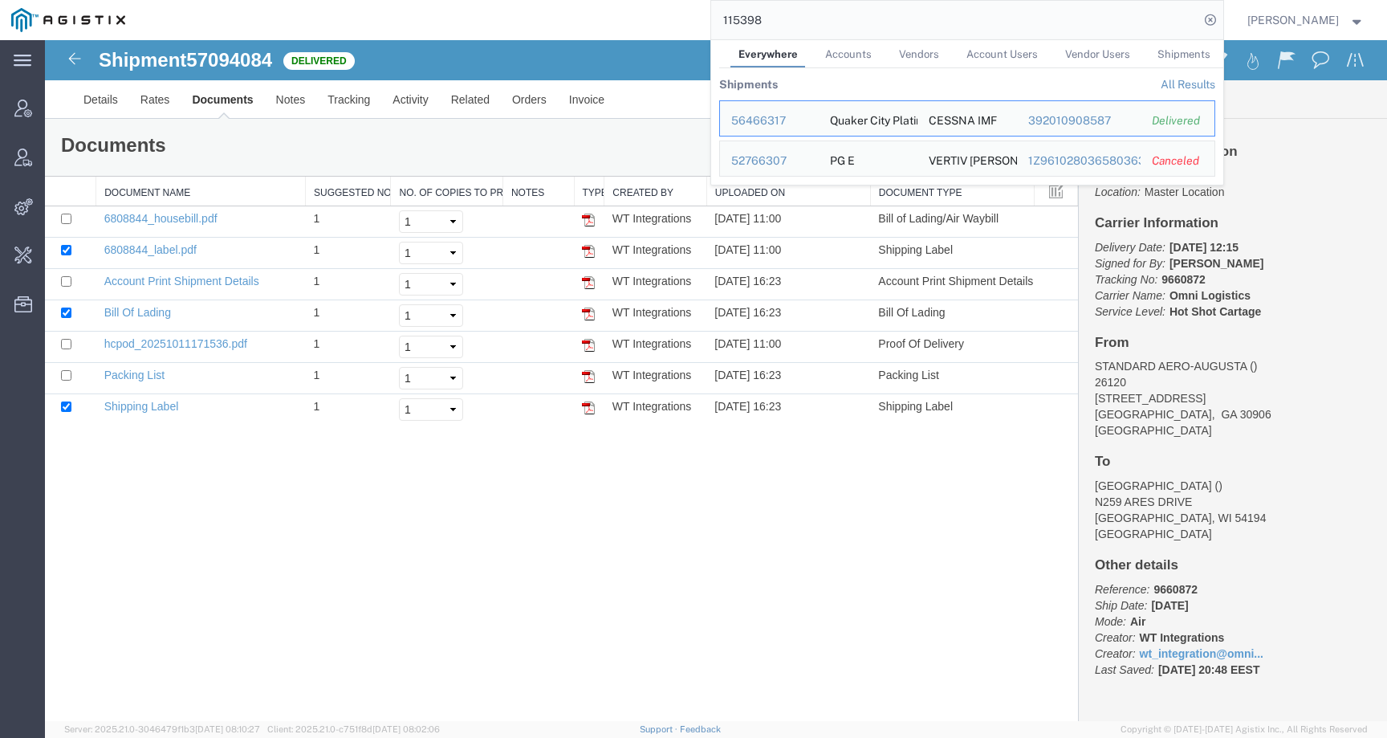
drag, startPoint x: 814, startPoint y: 19, endPoint x: 667, endPoint y: 15, distance: 146.9
click at [667, 15] on div "115398 Everywhere Accounts Vendors Account Users Vendor Users Shipments Shipmen…" at bounding box center [679, 20] width 1087 height 40
paste input "56940954"
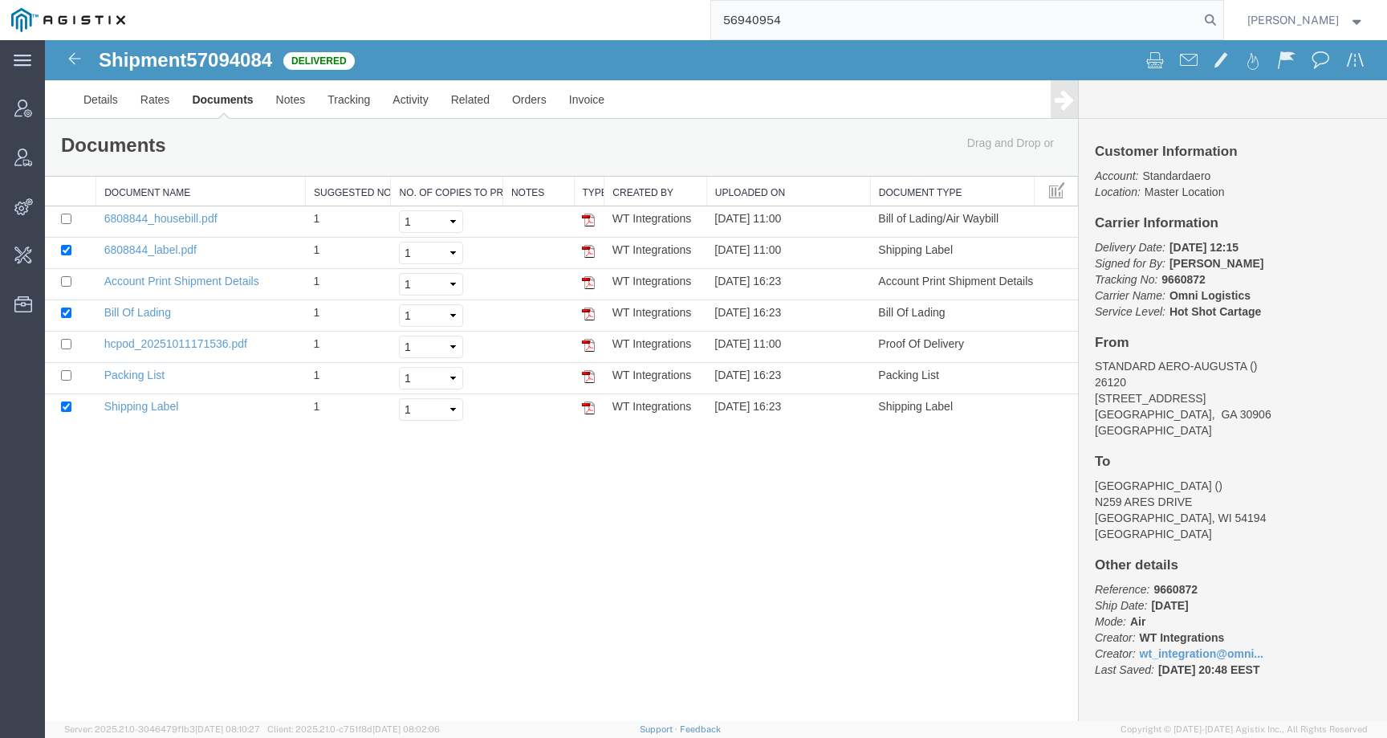
type input "56940954"
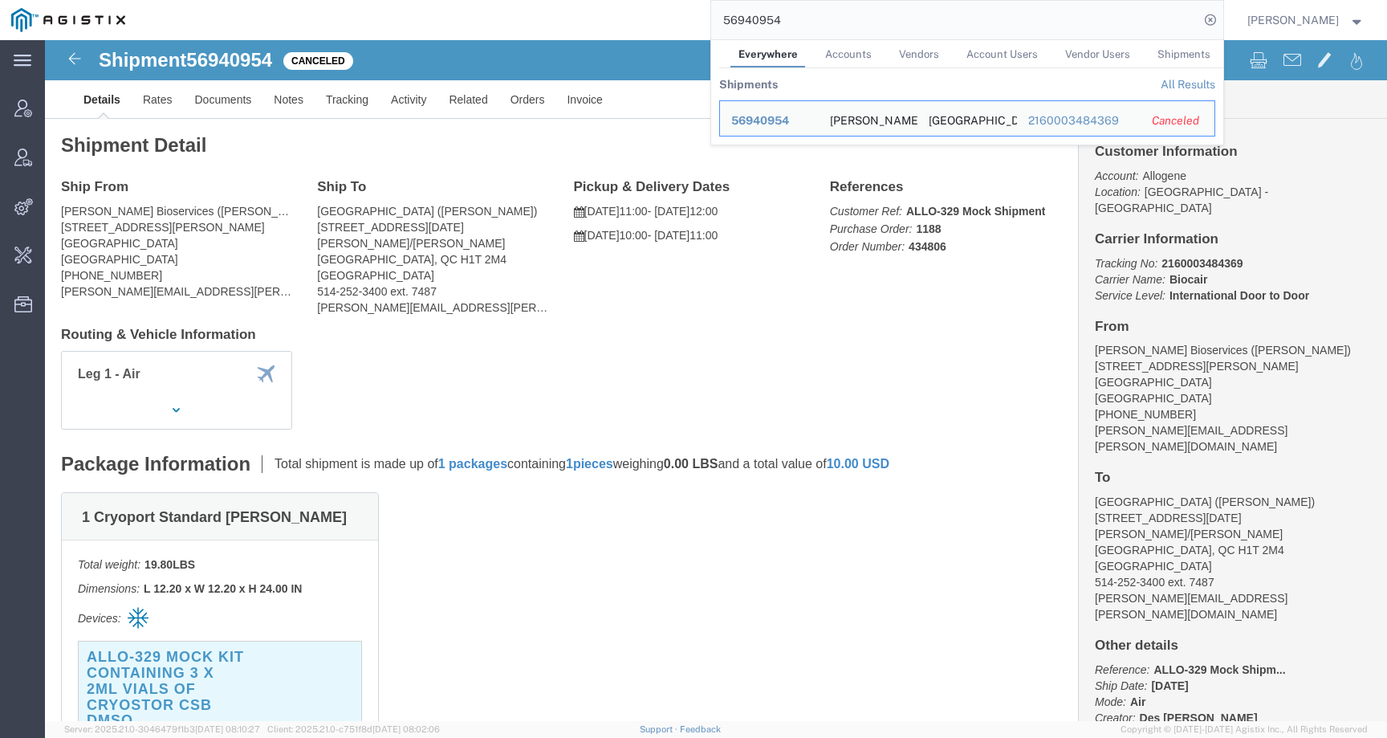
click div "Leg 1 - Air"
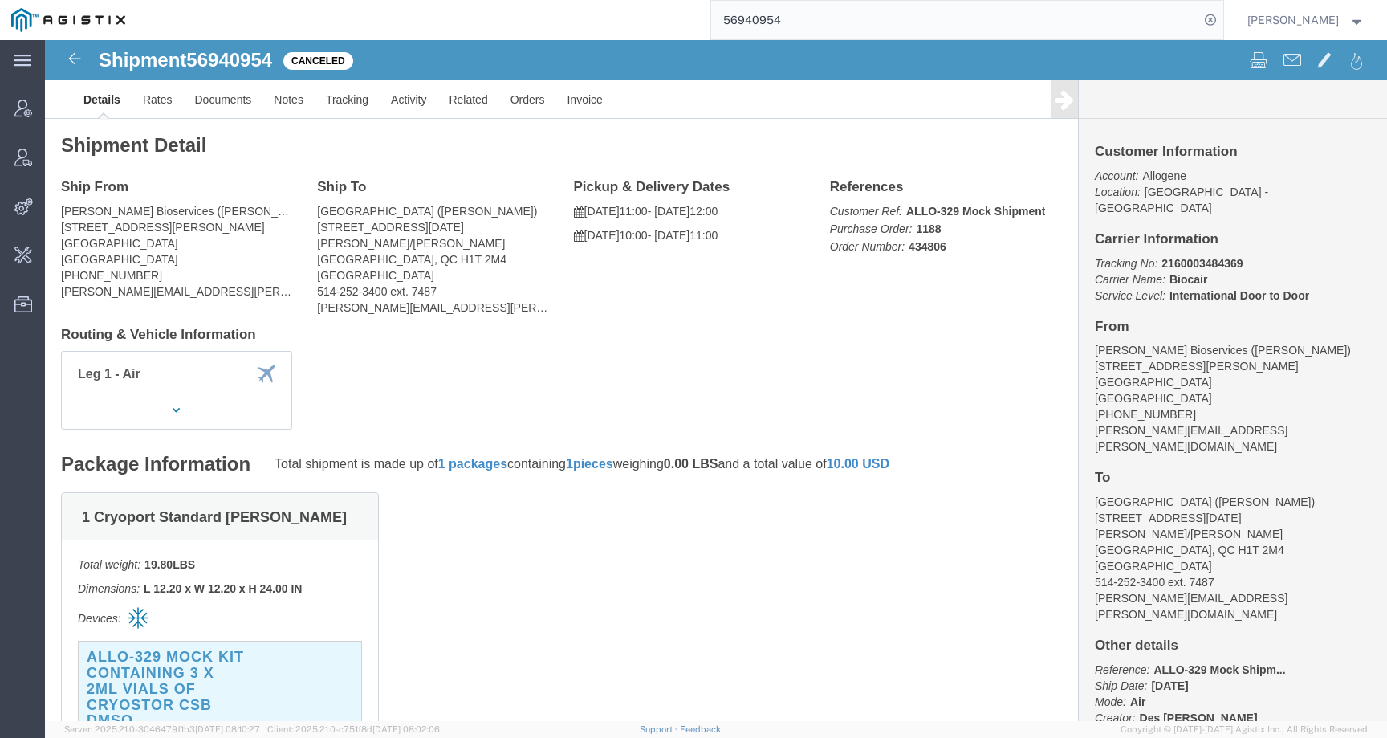
click span "56940954"
copy span "56940954"
click link "Activity"
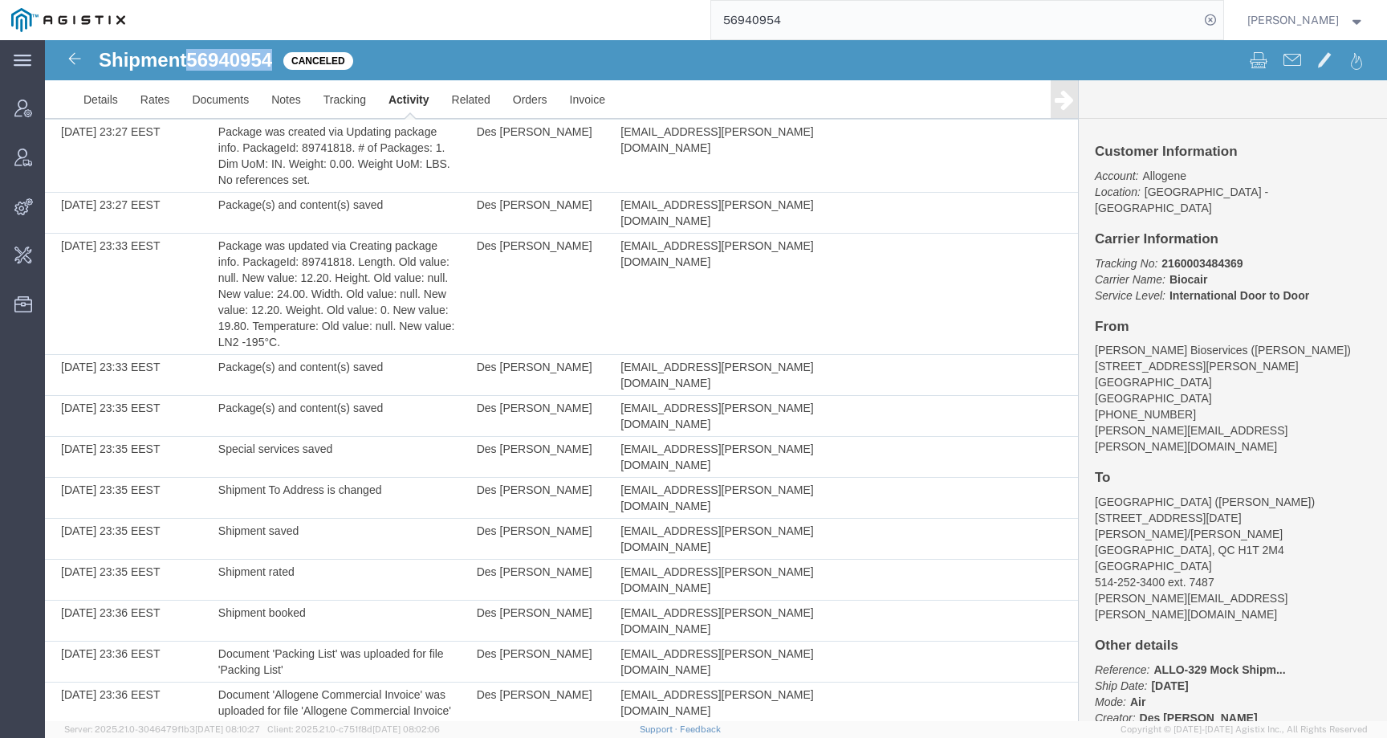
scroll to position [583, 0]
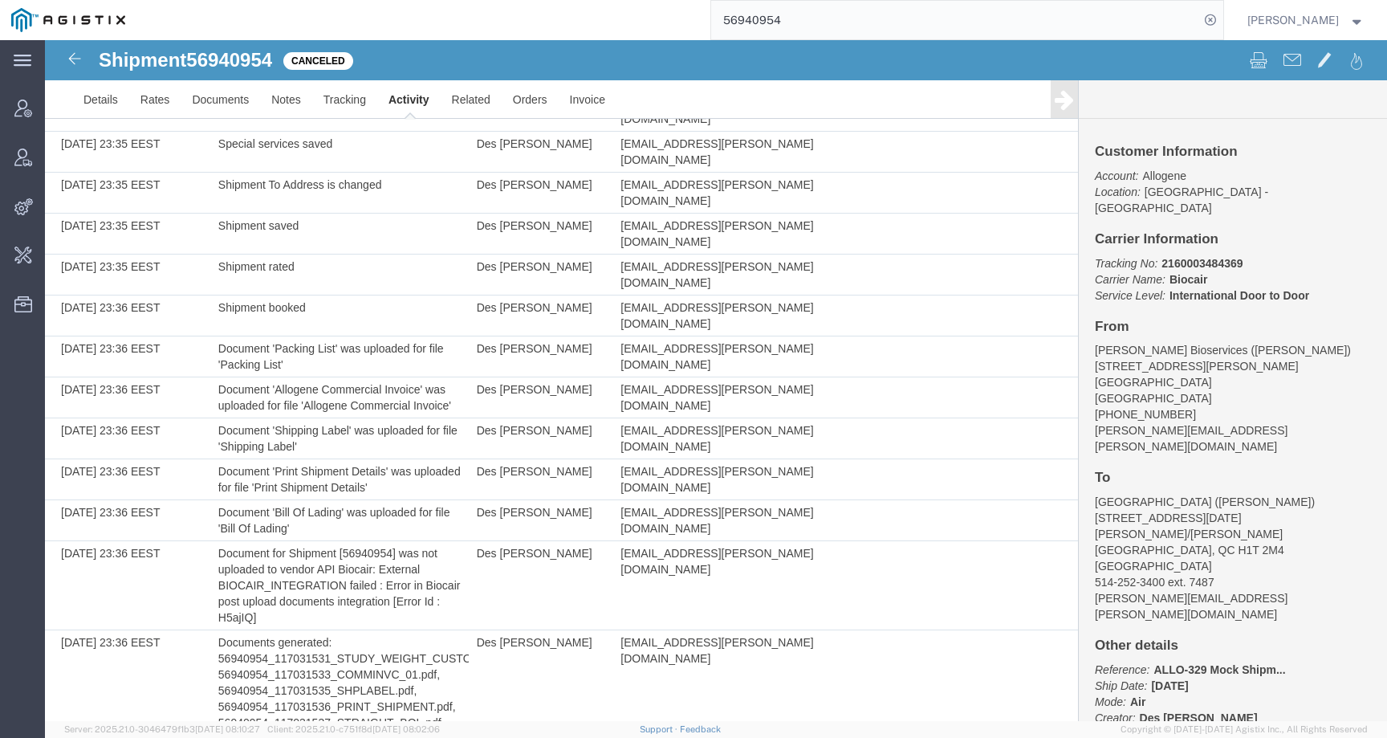
drag, startPoint x: 638, startPoint y: 693, endPoint x: 791, endPoint y: 693, distance: 153.3
copy td "tracking_admin@agistix.com"
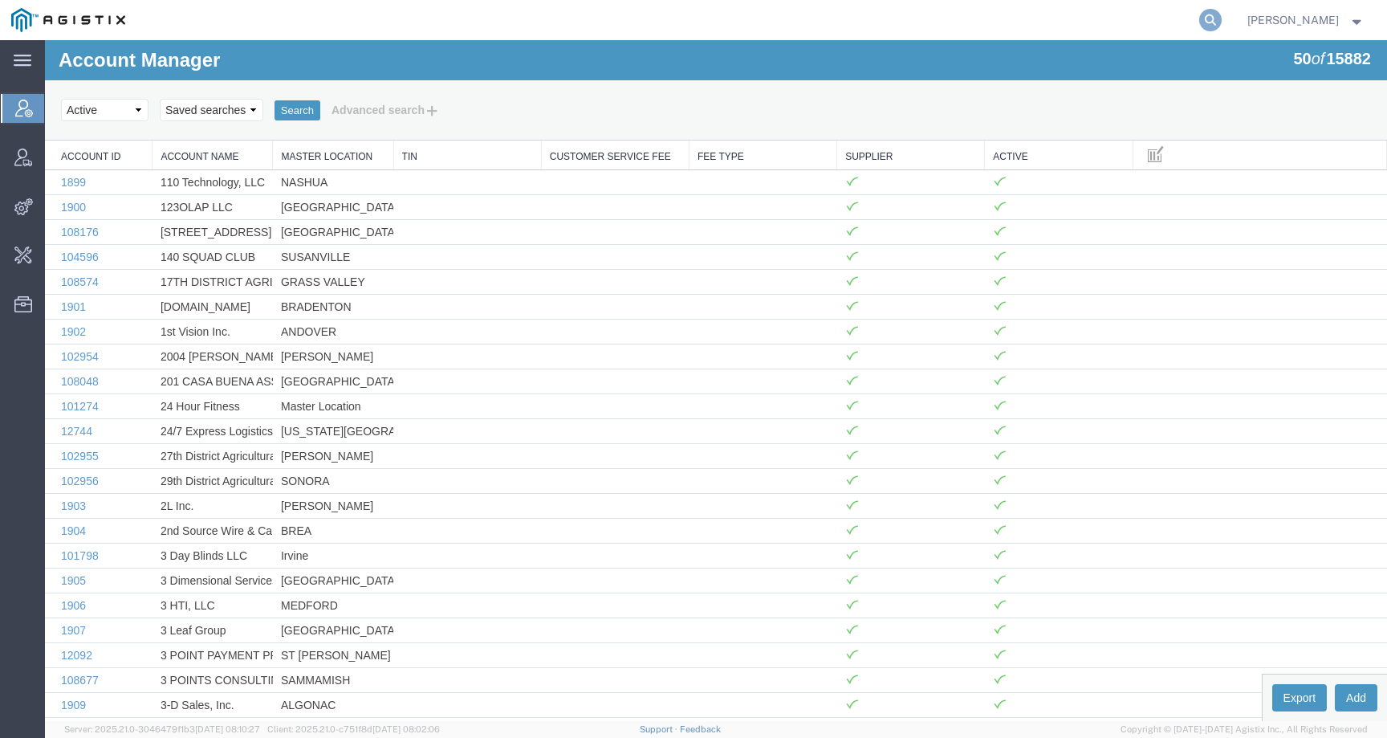
click at [1221, 22] on icon at bounding box center [1210, 20] width 22 height 22
click at [1183, 22] on input "search" at bounding box center [955, 20] width 488 height 39
paste input "57108602"
type input "57108602"
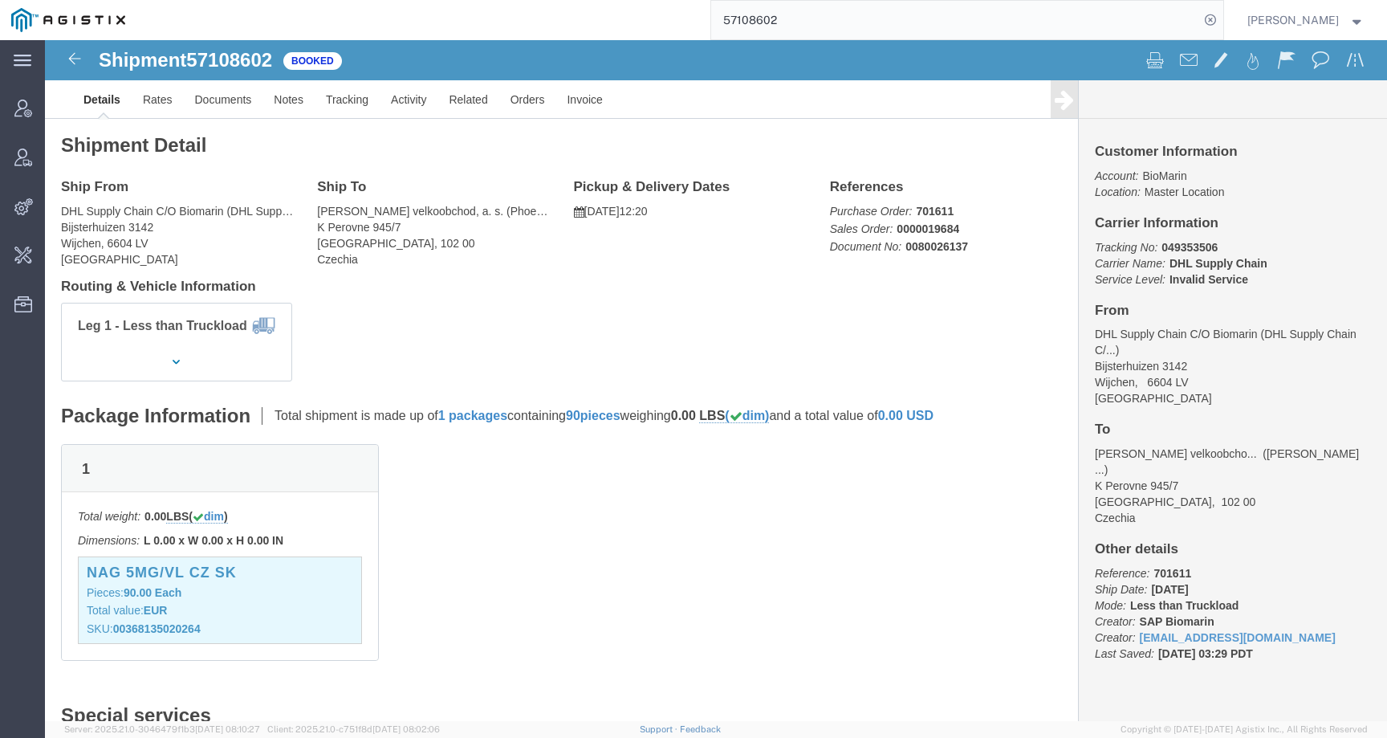
click p "Total value: EUR"
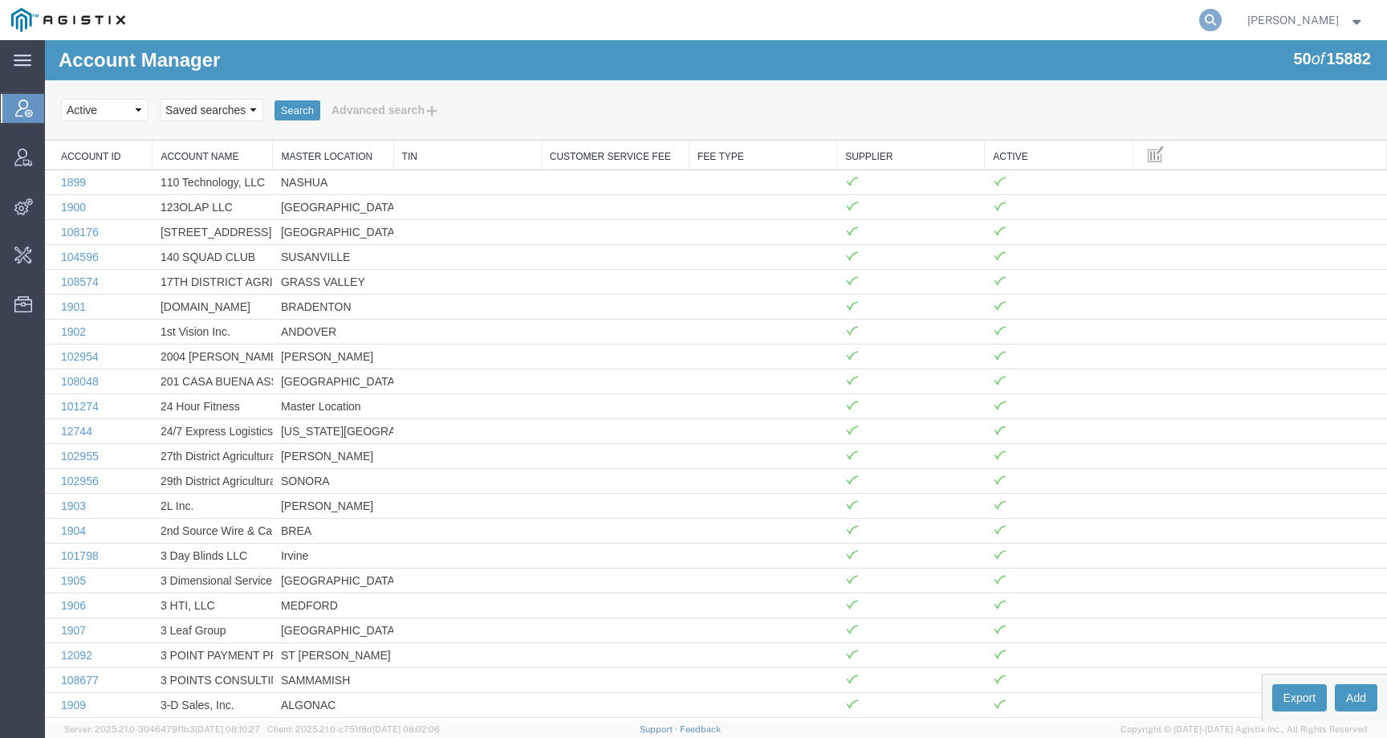
click at [1221, 30] on icon at bounding box center [1210, 20] width 22 height 22
click at [1156, 14] on input "search" at bounding box center [955, 20] width 488 height 39
paste input "57051678"
type input "57051678"
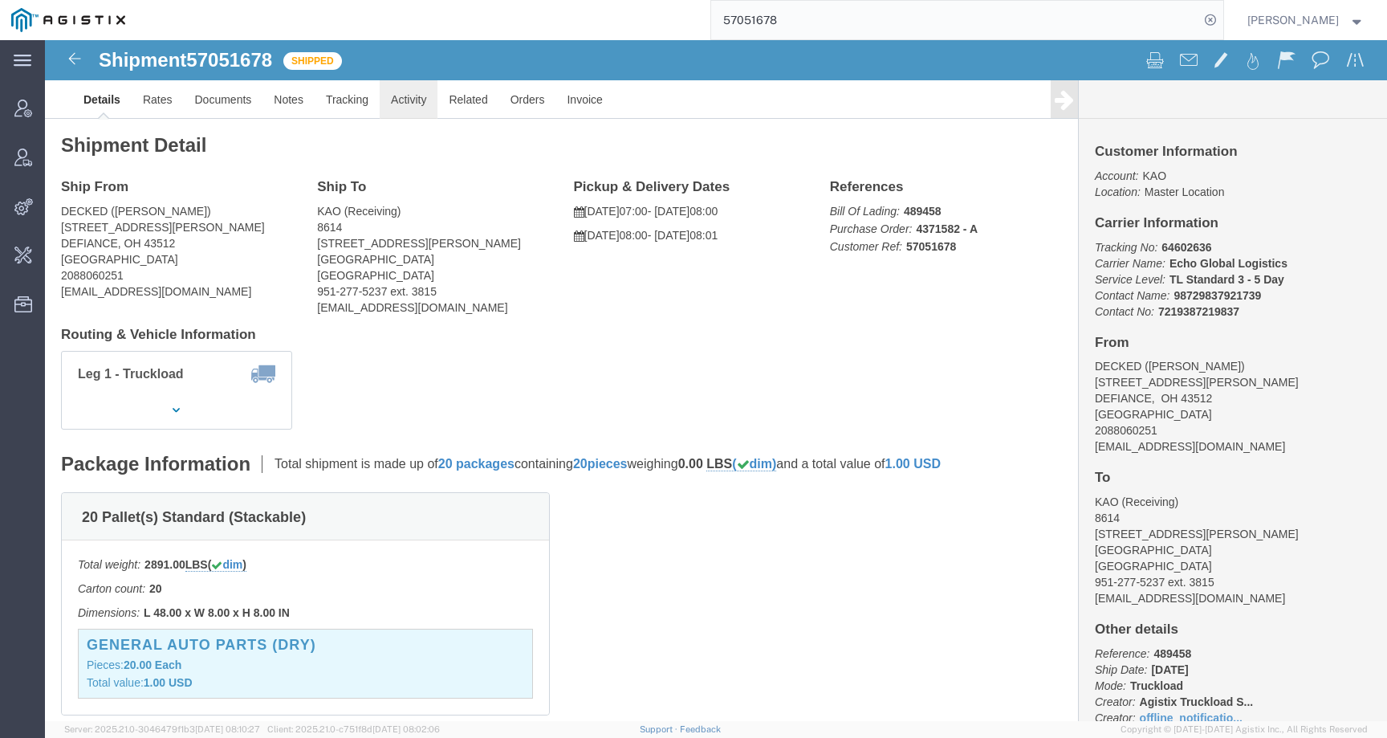
click link "Activity"
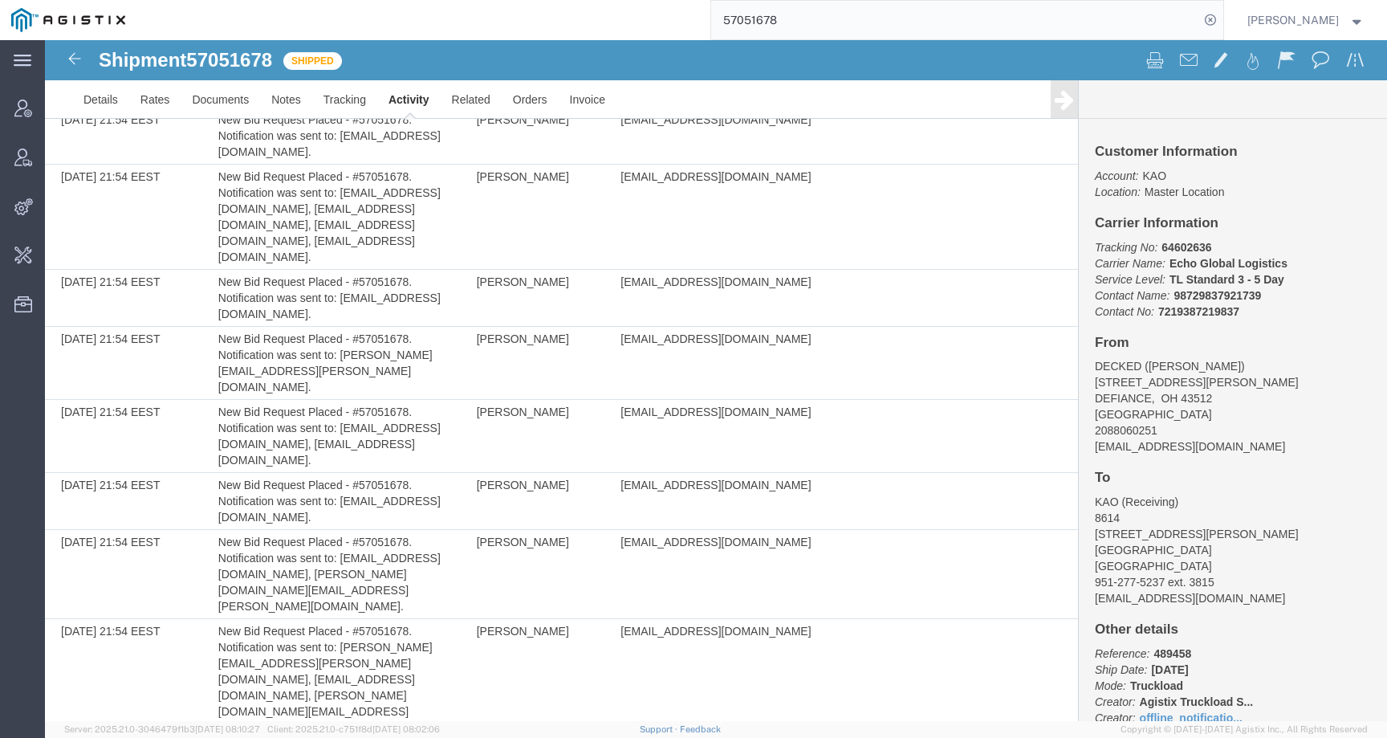
scroll to position [1892, 0]
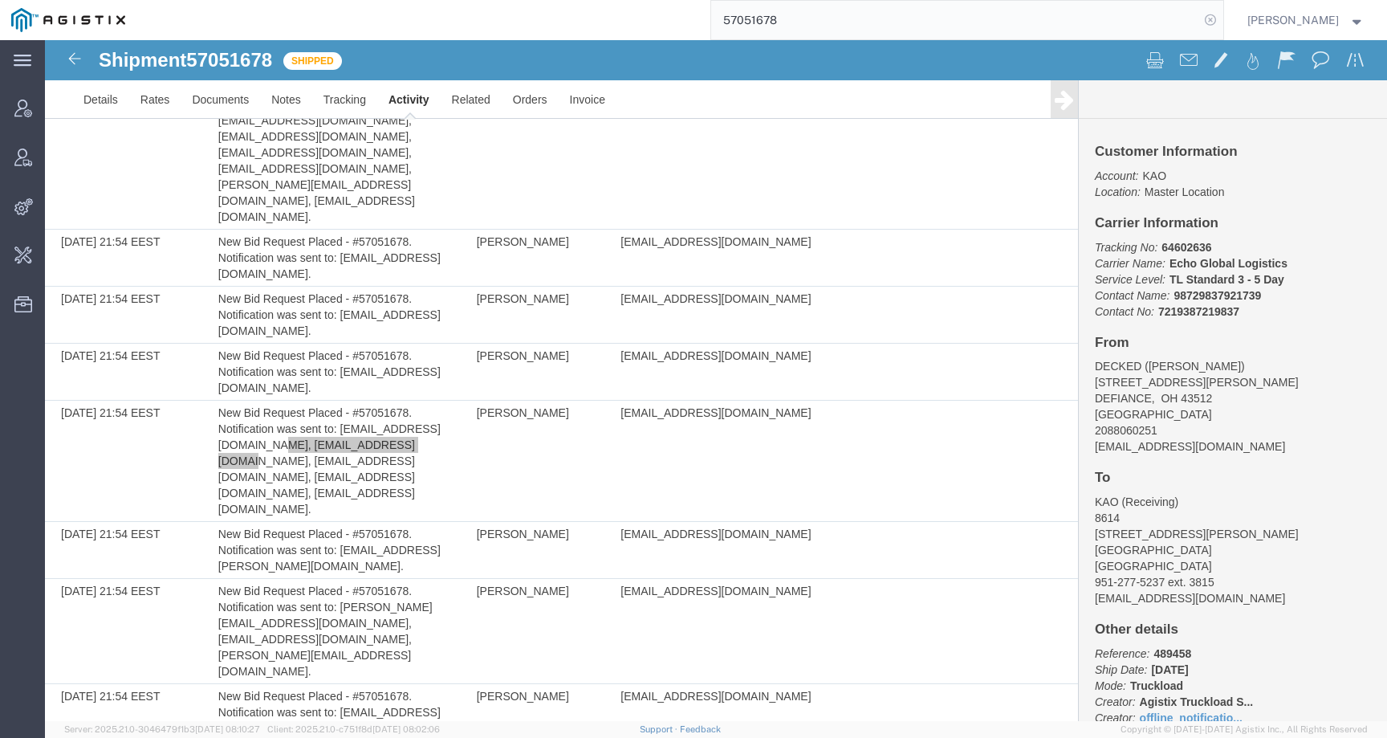
click at [1221, 21] on icon at bounding box center [1210, 20] width 22 height 22
click at [1066, 20] on agx-global-search at bounding box center [967, 20] width 514 height 40
click at [1217, 24] on icon at bounding box center [1210, 20] width 22 height 22
click at [1166, 24] on input "search" at bounding box center [955, 20] width 488 height 39
paste input "[EMAIL_ADDRESS][DOMAIN_NAME]"
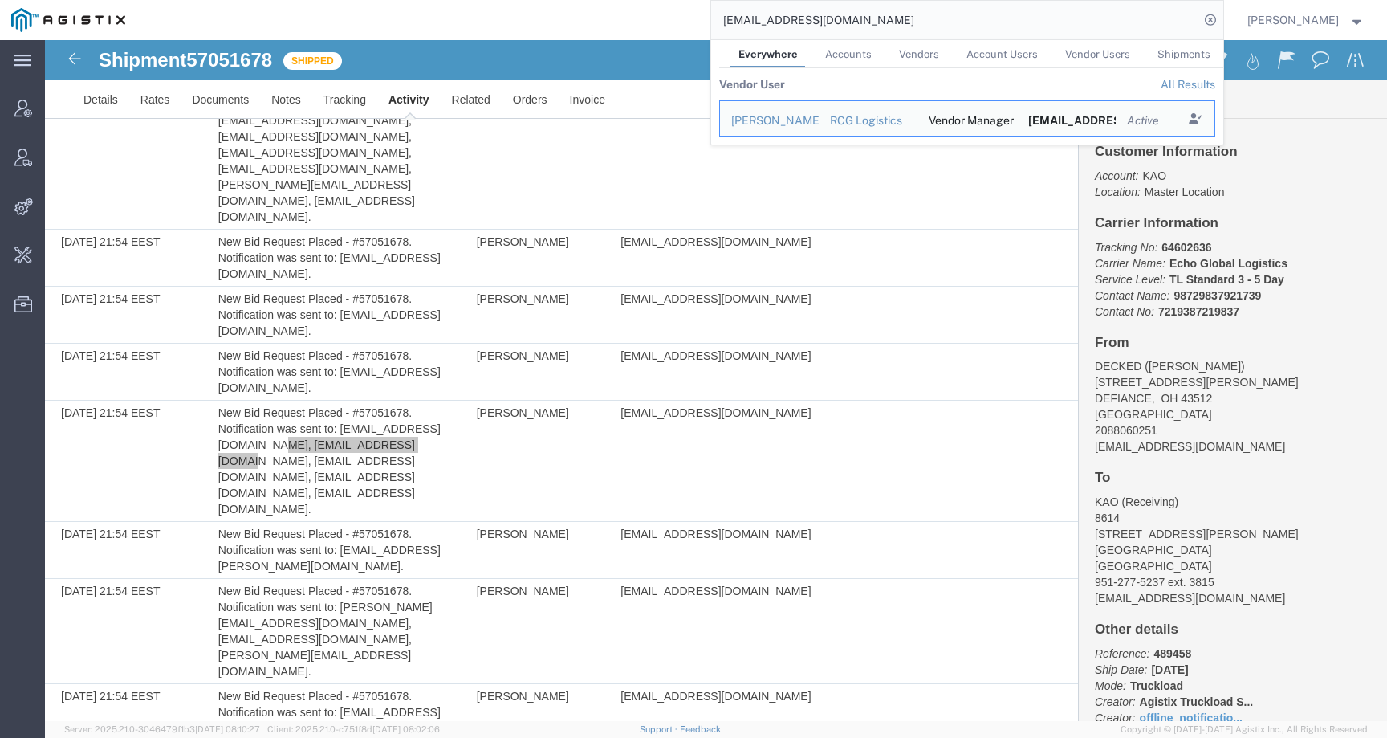
drag, startPoint x: 911, startPoint y: 21, endPoint x: 662, endPoint y: 19, distance: 248.8
click at [662, 19] on div "[EMAIL_ADDRESS][DOMAIN_NAME] Everywhere Accounts Vendors Account Users Vendor U…" at bounding box center [679, 20] width 1087 height 40
paste input "Airgo Worldwide Logistics"
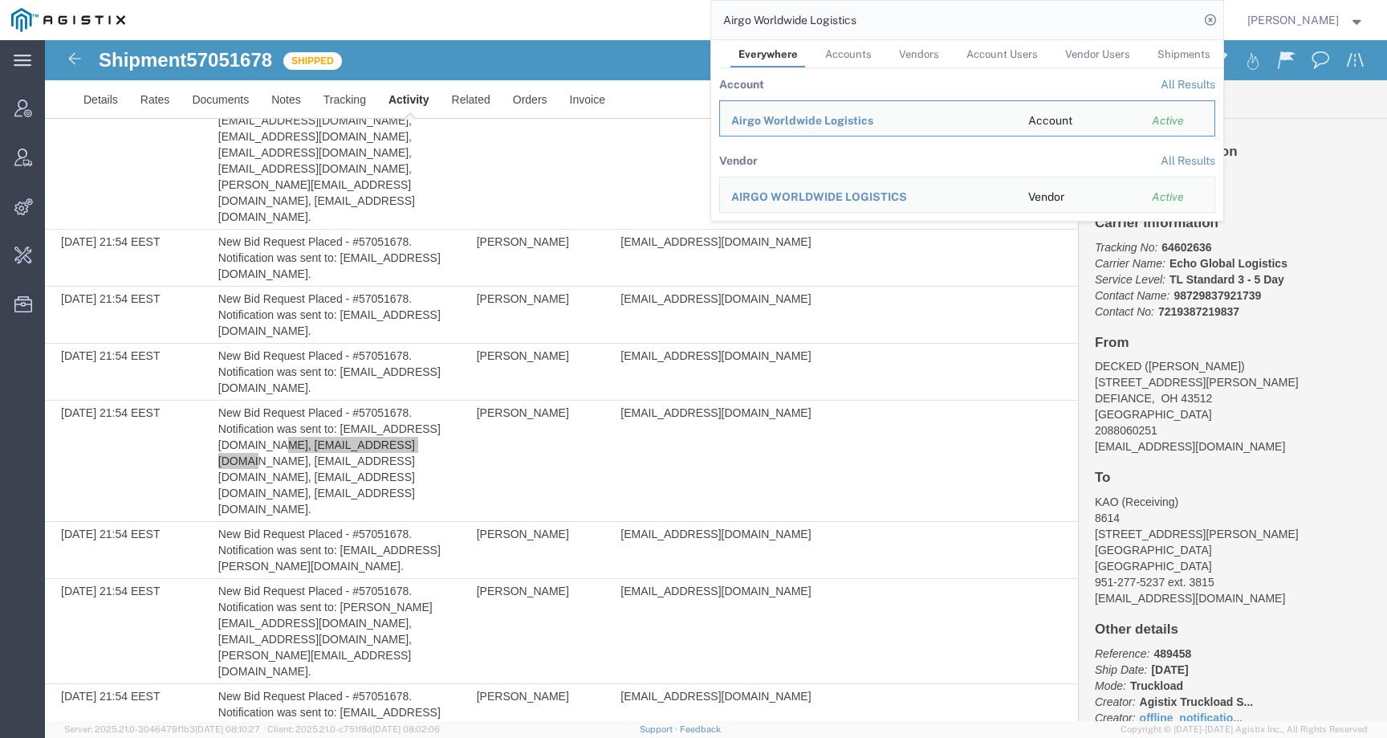
drag, startPoint x: 919, startPoint y: 19, endPoint x: 656, endPoint y: 19, distance: 263.2
click at [656, 19] on div "Airgo Worldwide Logistics Everywhere Accounts Vendors Account Users Vendor User…" at bounding box center [679, 20] width 1087 height 40
paste input "57093416"
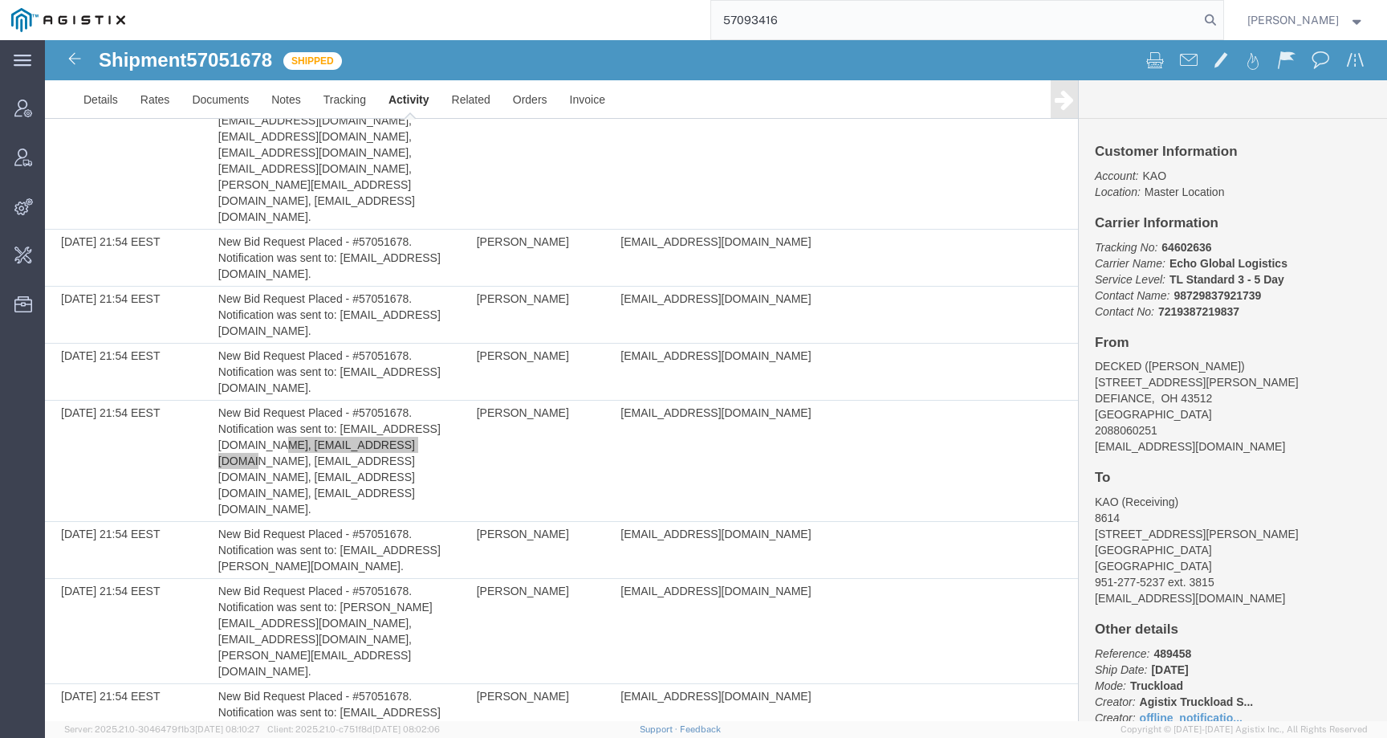
type input "57093416"
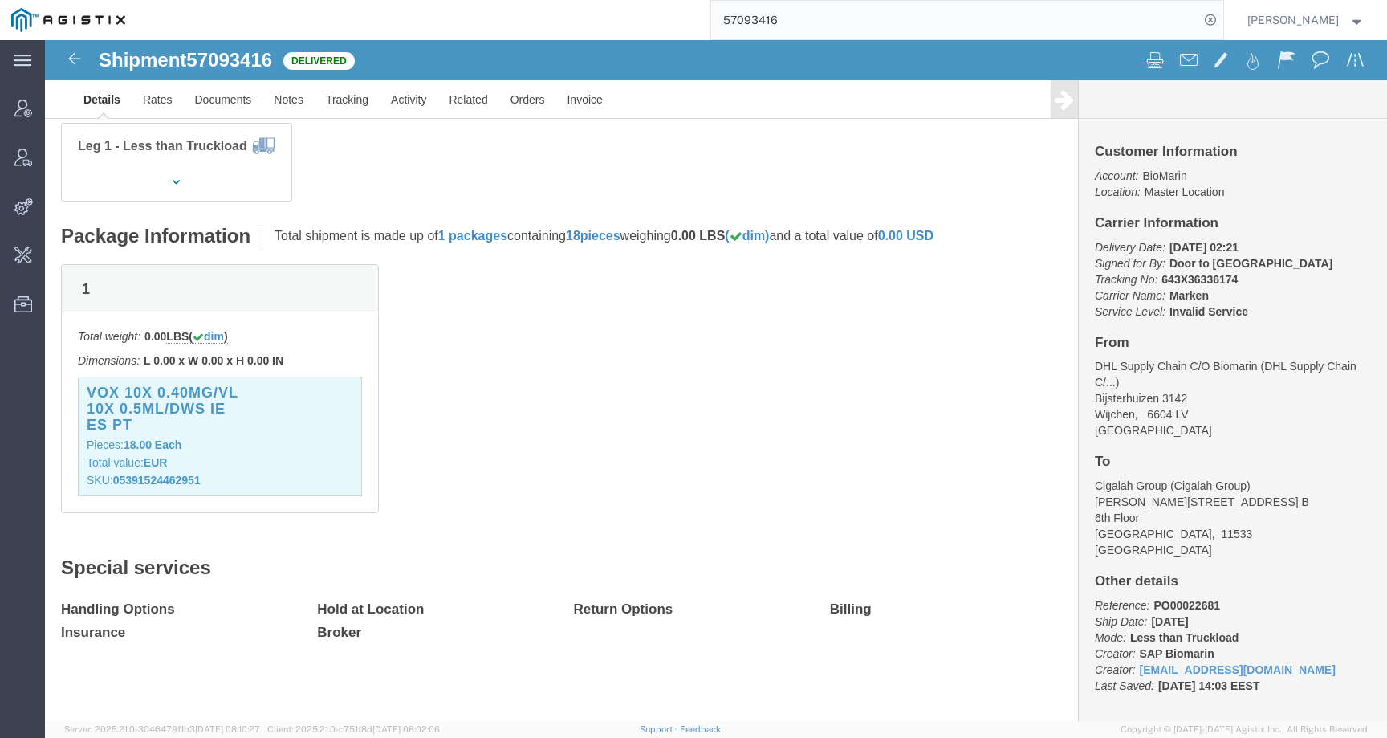
scroll to position [226, 0]
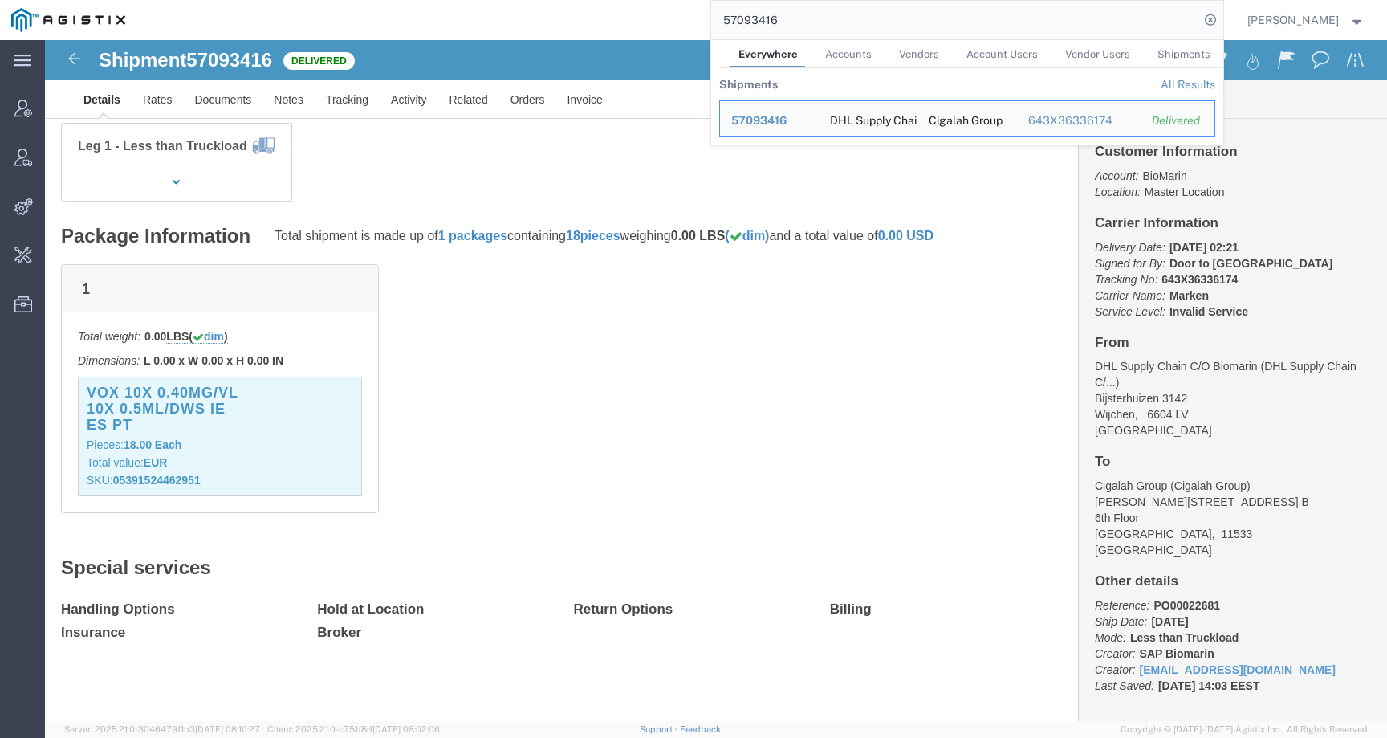
click b "L 0.00 x W 0.00 x H 0.00 IN"
